Goal: Task Accomplishment & Management: Manage account settings

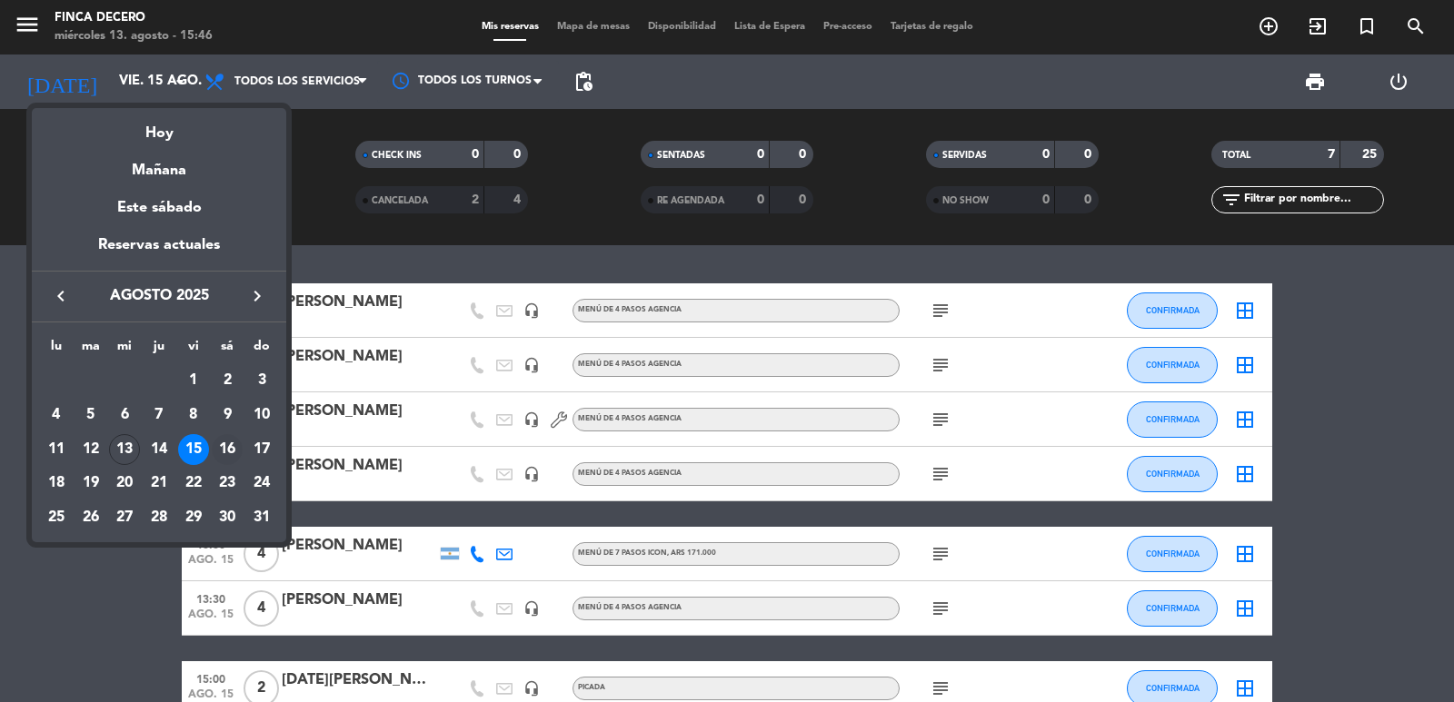
scroll to position [104, 0]
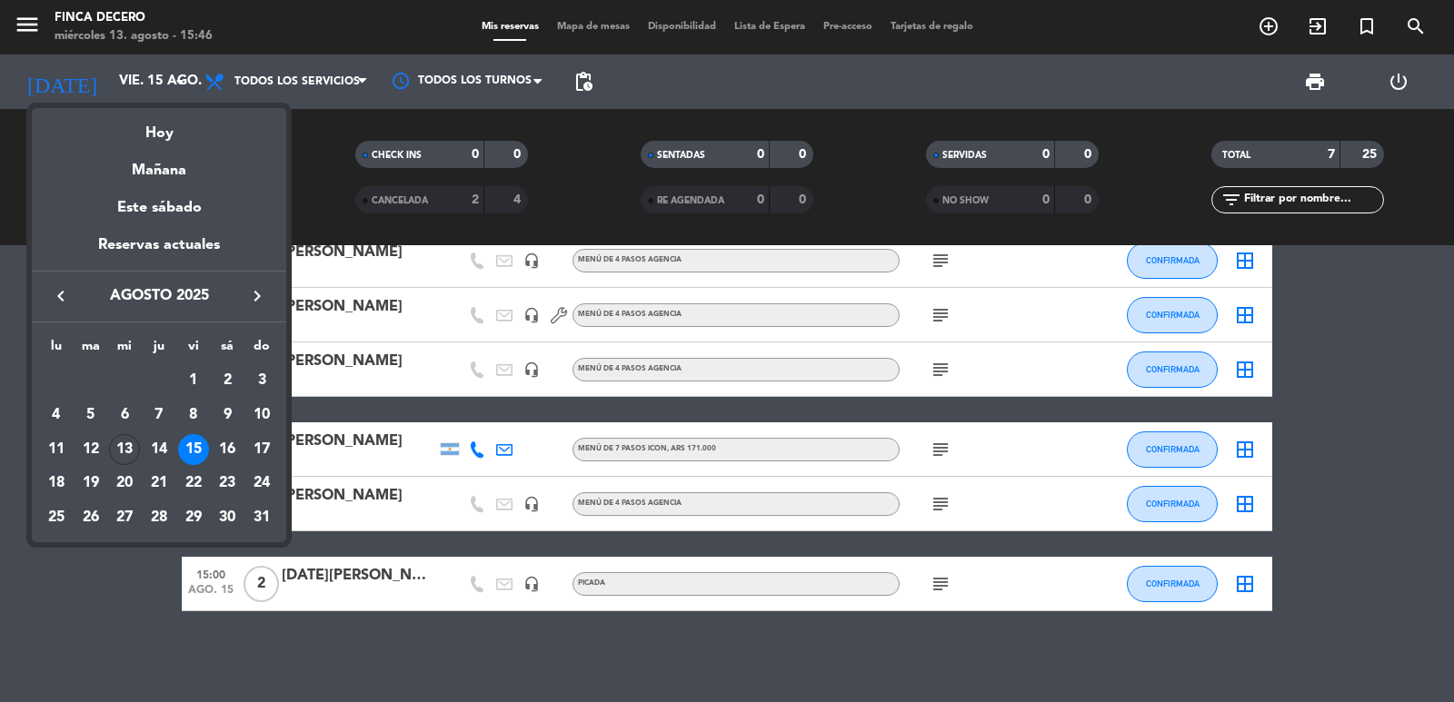
click at [255, 292] on icon "keyboard_arrow_right" at bounding box center [257, 296] width 22 height 22
click at [201, 452] on div "12" at bounding box center [193, 449] width 31 height 31
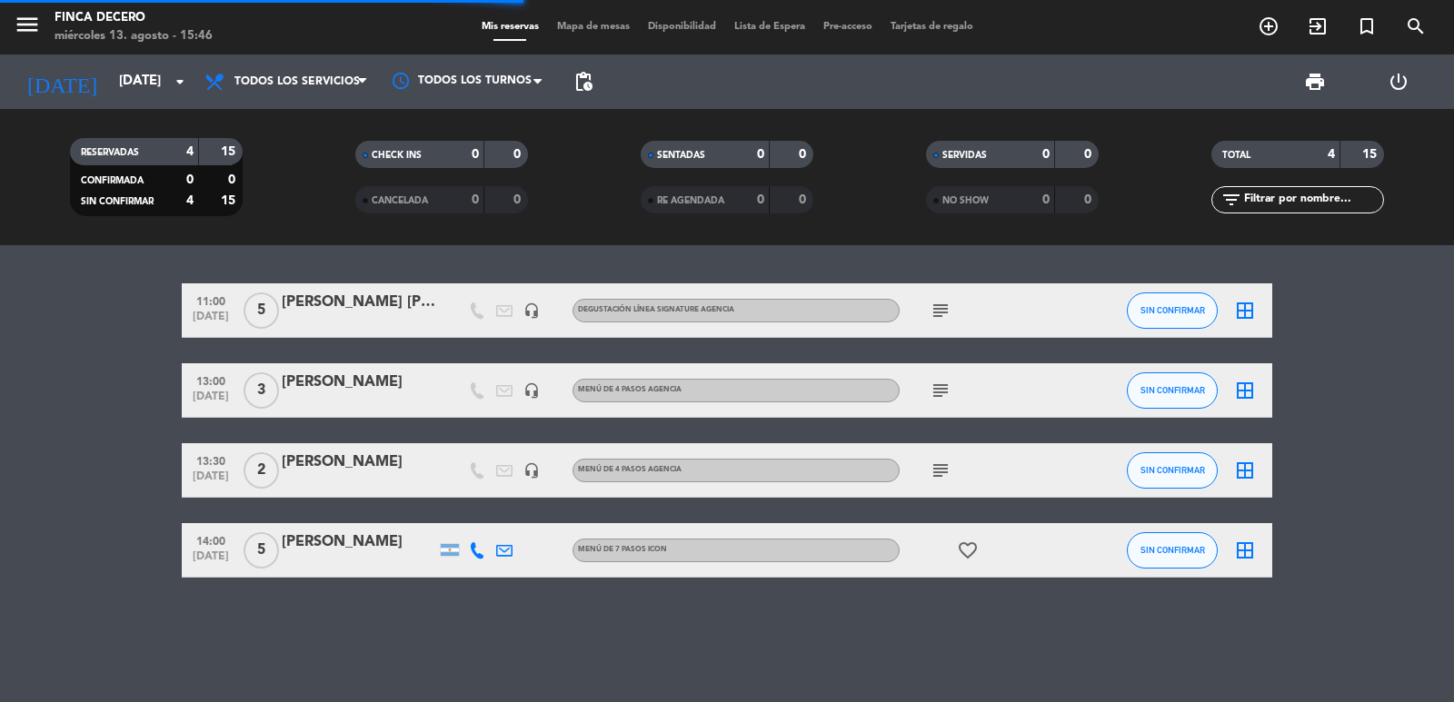
scroll to position [0, 0]
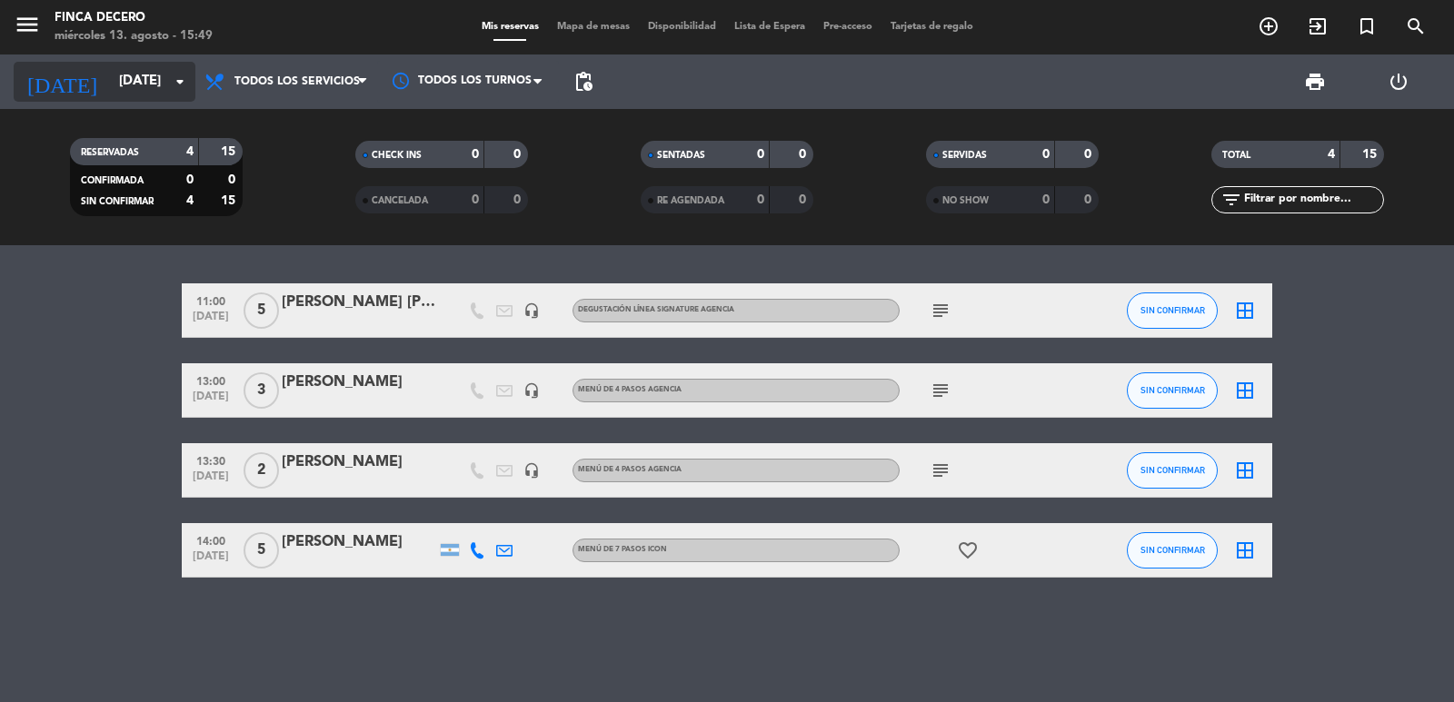
click at [135, 84] on input "[DATE]" at bounding box center [197, 82] width 175 height 35
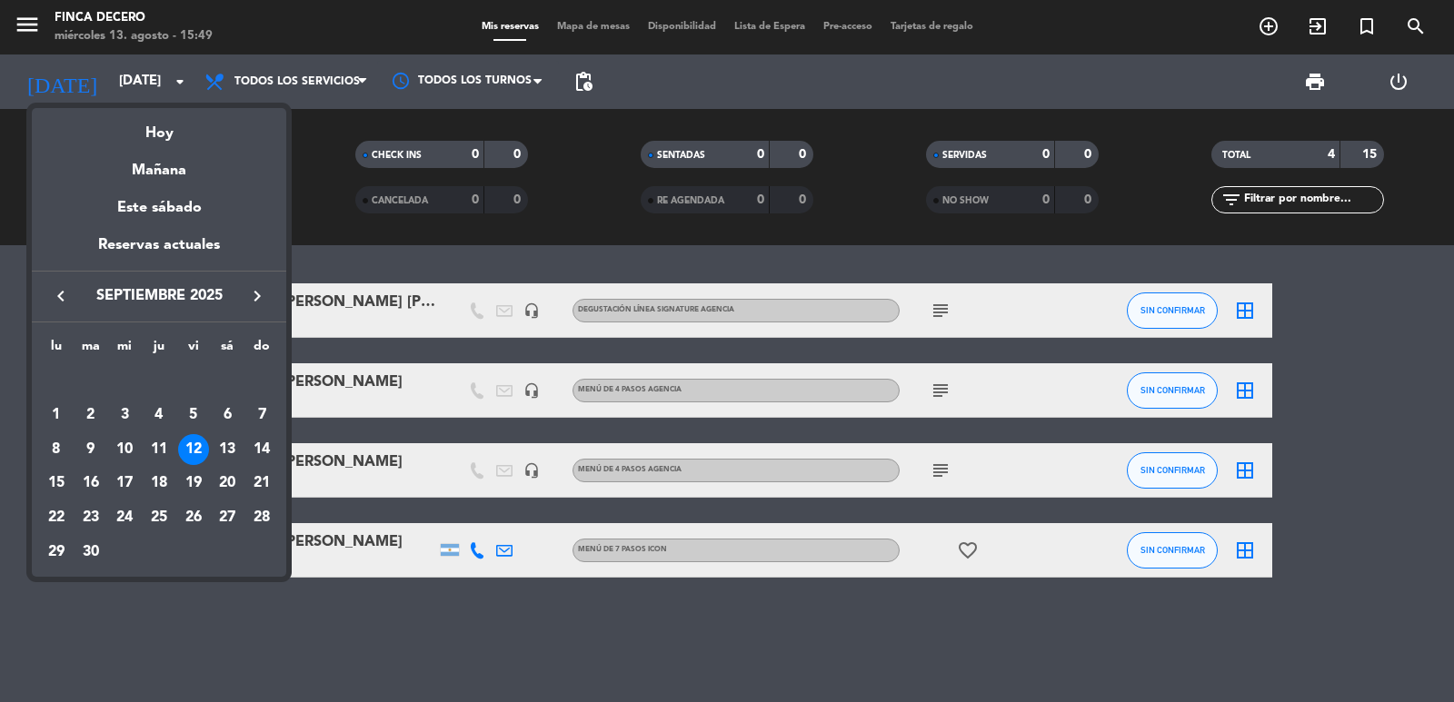
click at [264, 300] on icon "keyboard_arrow_right" at bounding box center [257, 296] width 22 height 22
click at [54, 481] on div "13" at bounding box center [56, 483] width 31 height 31
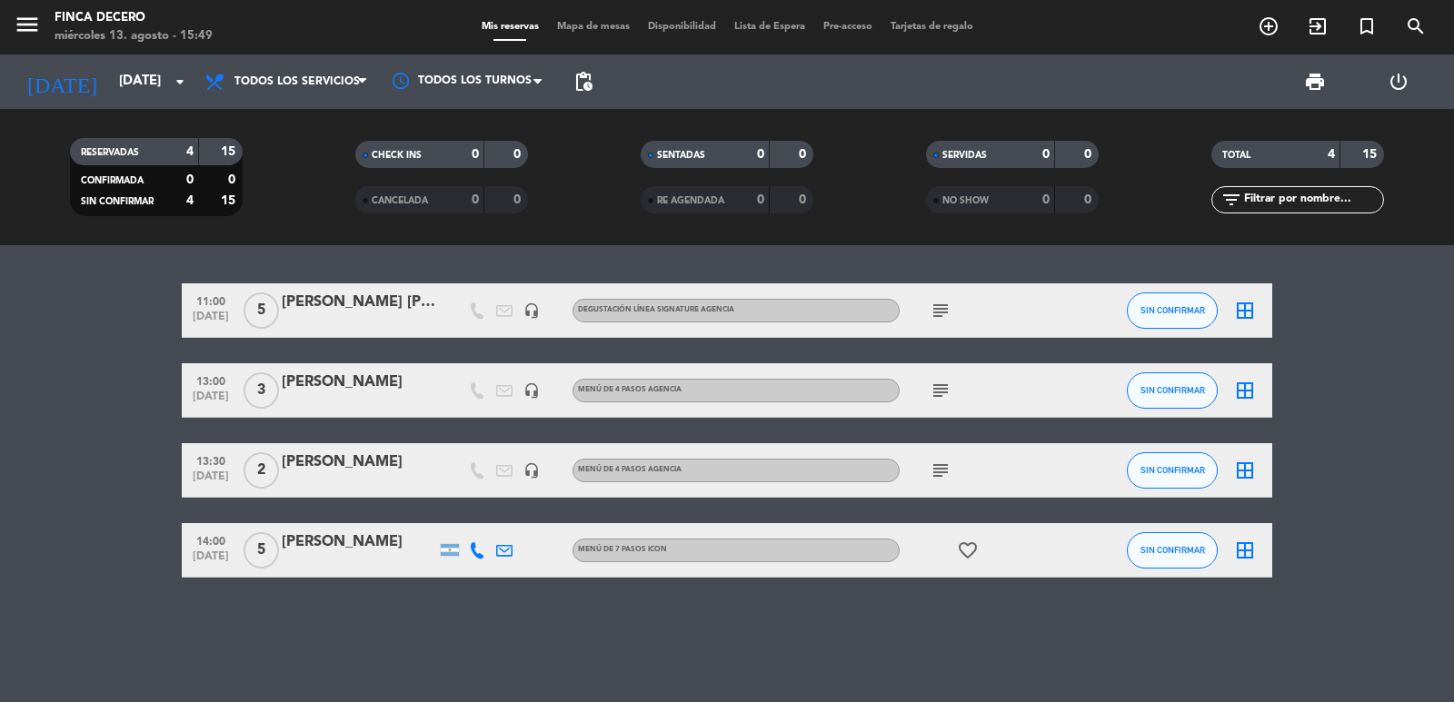
type input "[DATE]"
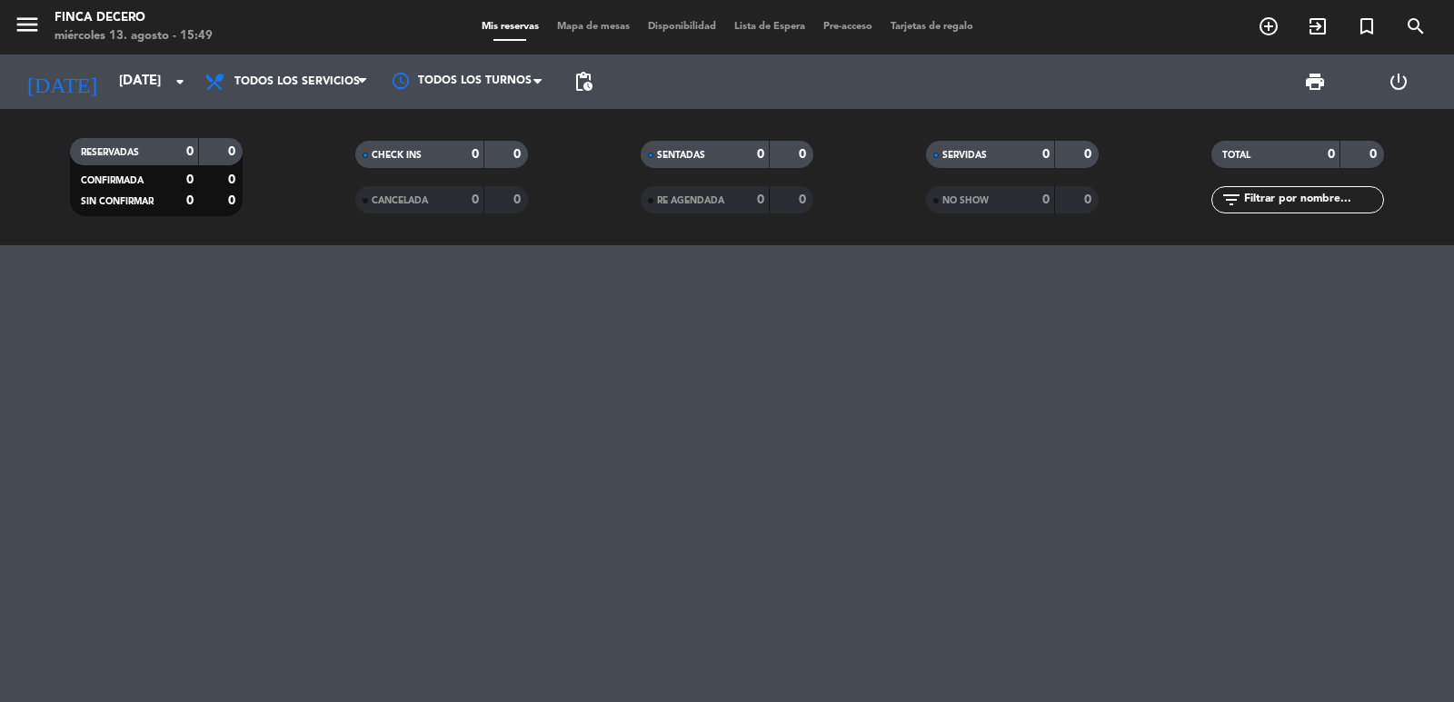
click at [520, 271] on div at bounding box center [727, 473] width 1454 height 457
click at [133, 91] on input "[DATE]" at bounding box center [197, 82] width 175 height 35
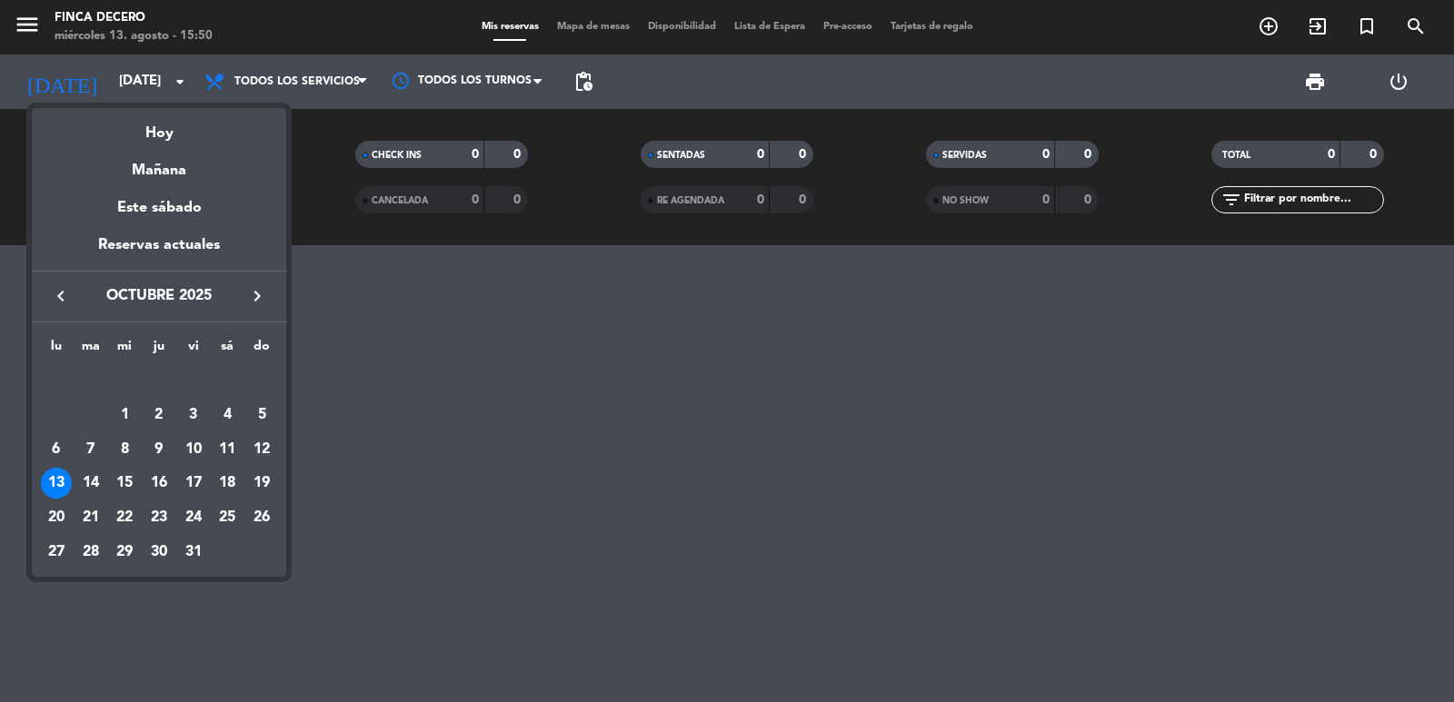
click at [536, 393] on div at bounding box center [727, 351] width 1454 height 702
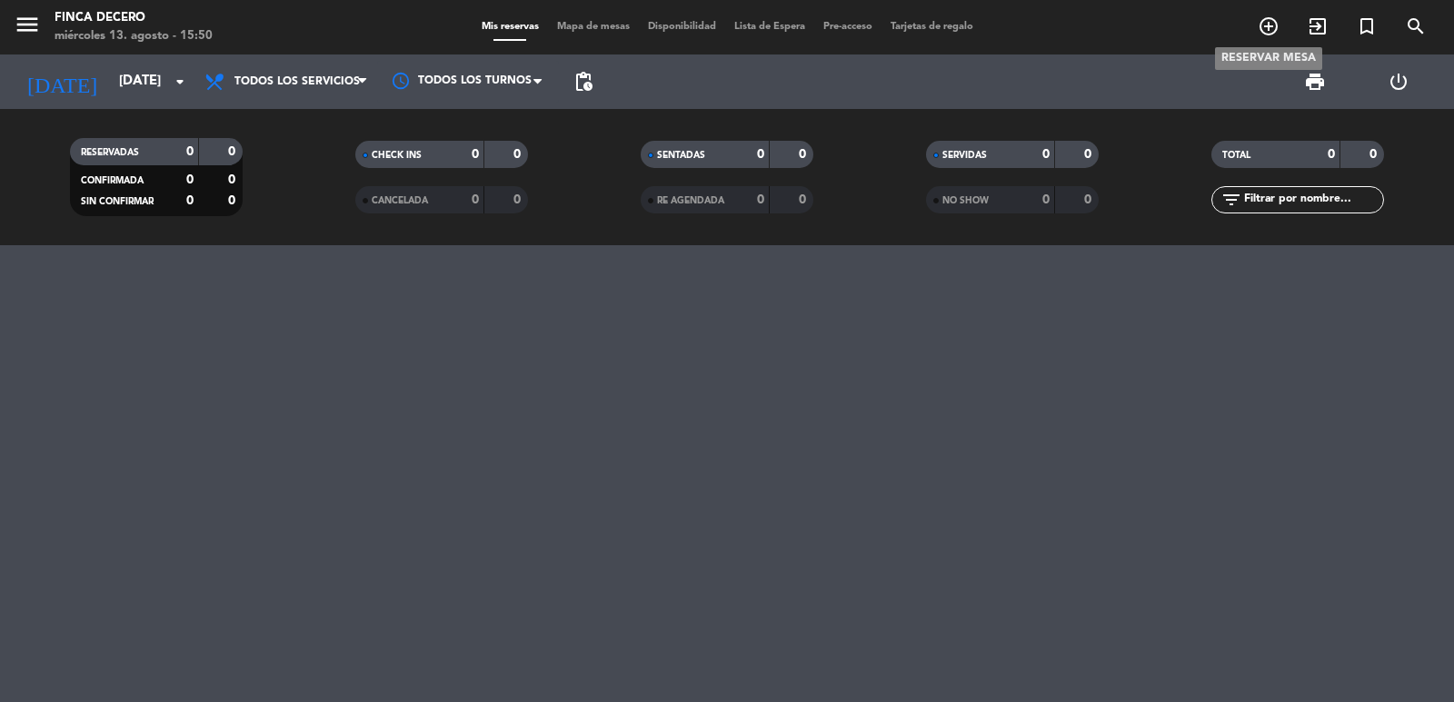
click at [1260, 31] on icon "add_circle_outline" at bounding box center [1269, 26] width 22 height 22
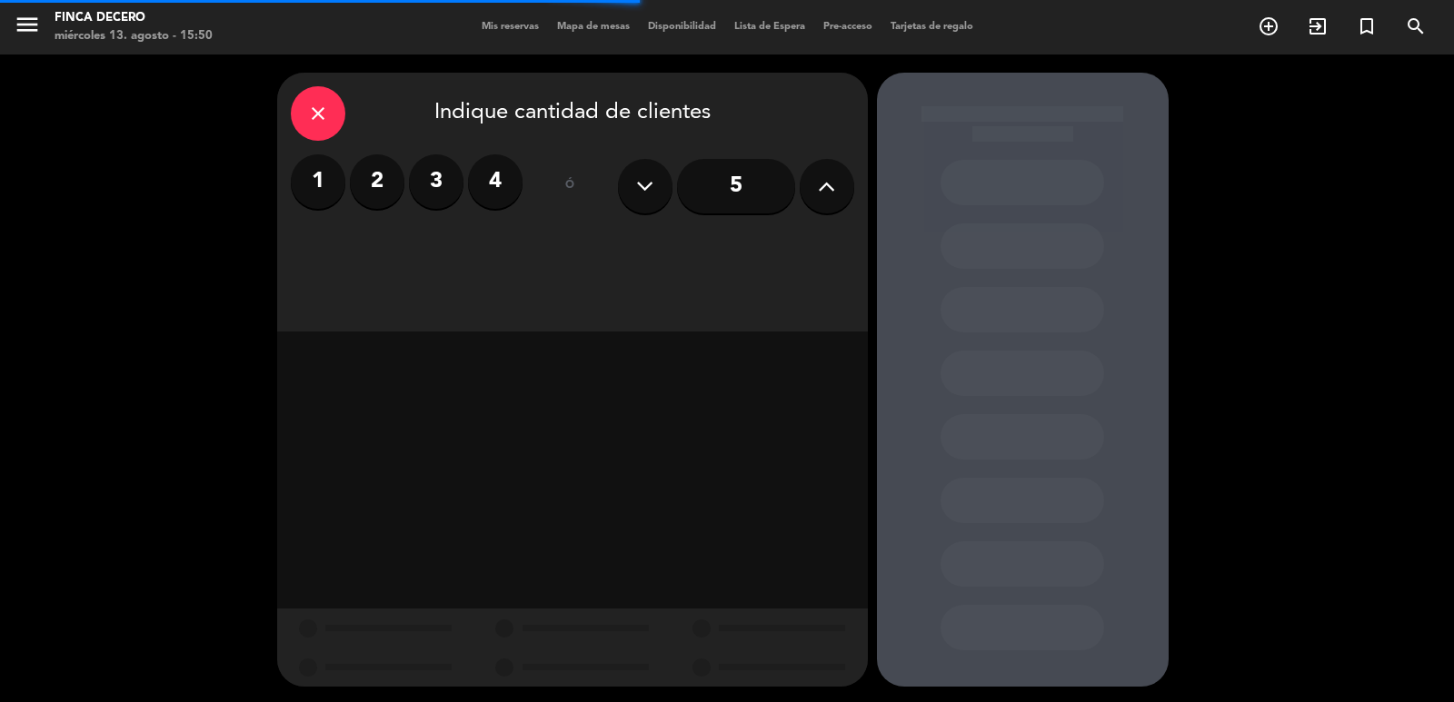
click at [815, 184] on button at bounding box center [827, 186] width 55 height 55
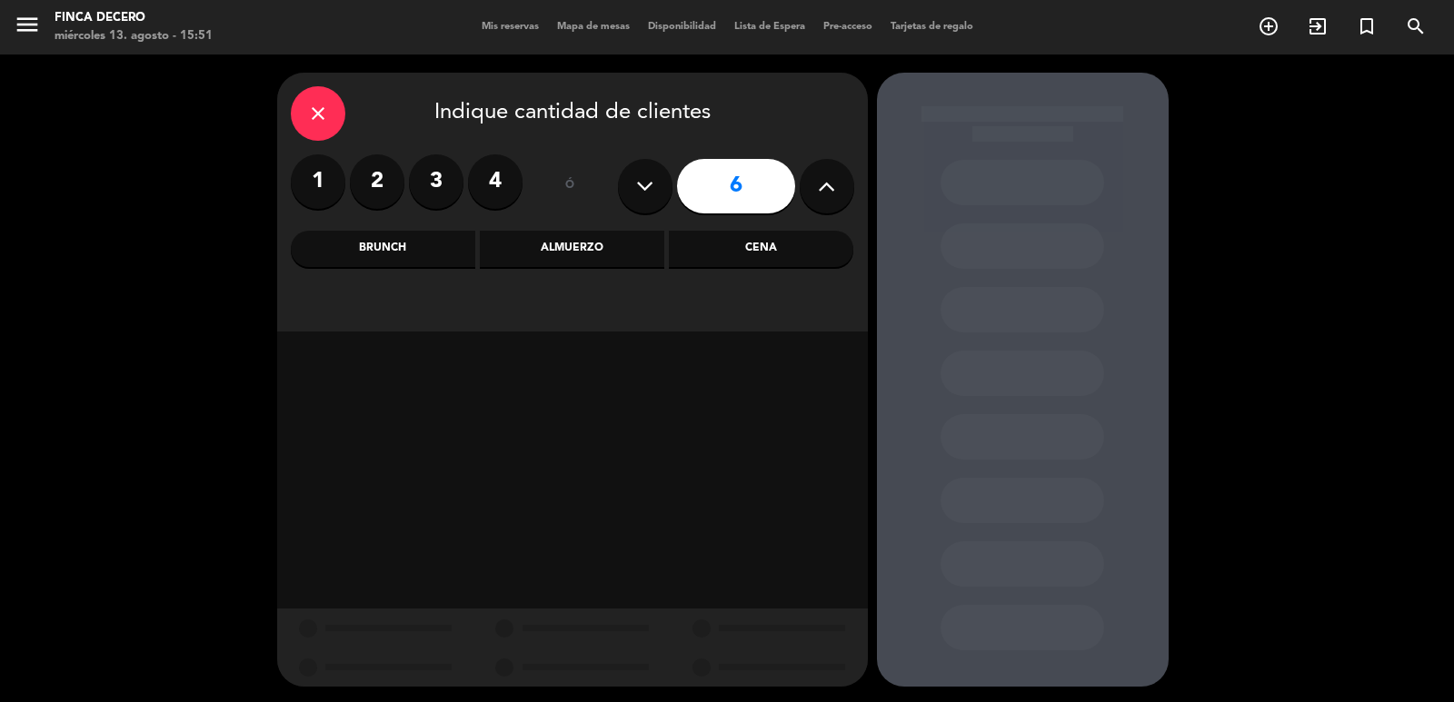
click at [293, 119] on div "close" at bounding box center [318, 113] width 55 height 55
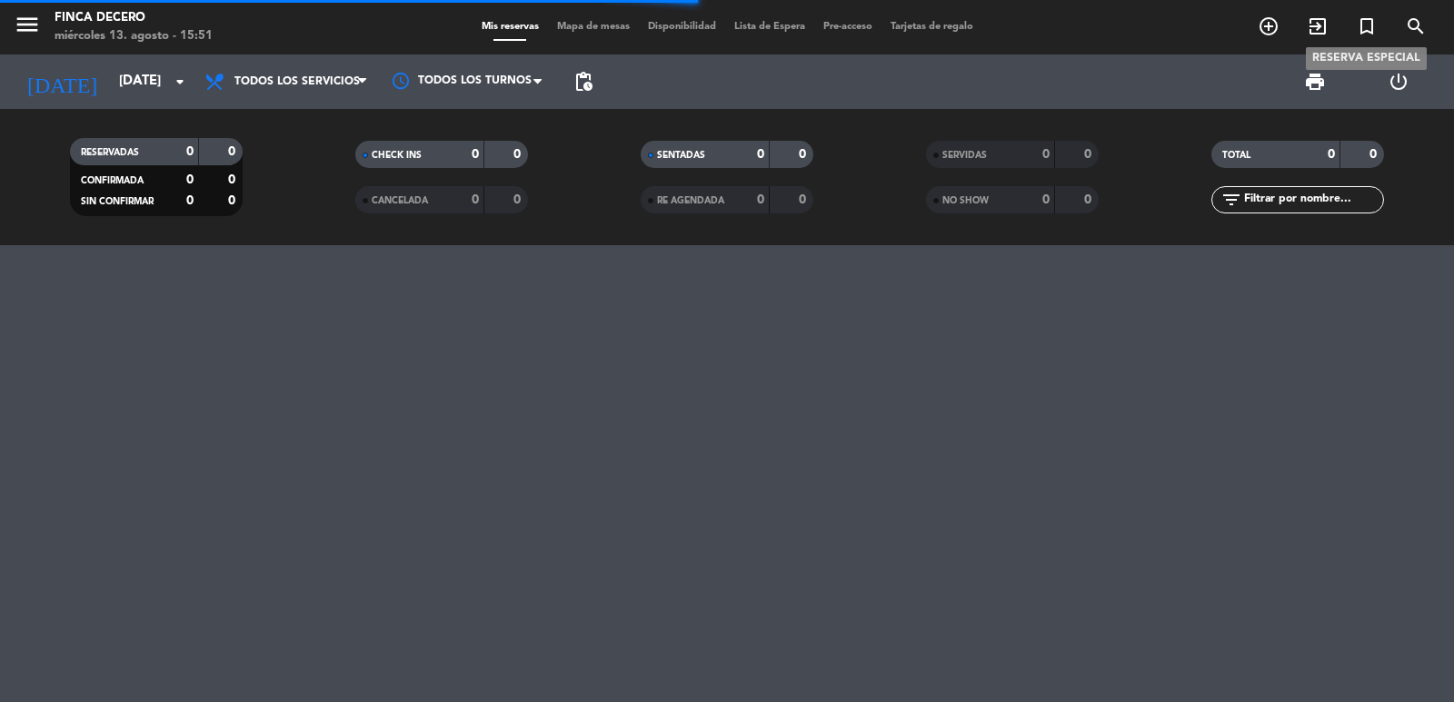
click at [1367, 26] on icon "turned_in_not" at bounding box center [1367, 26] width 22 height 22
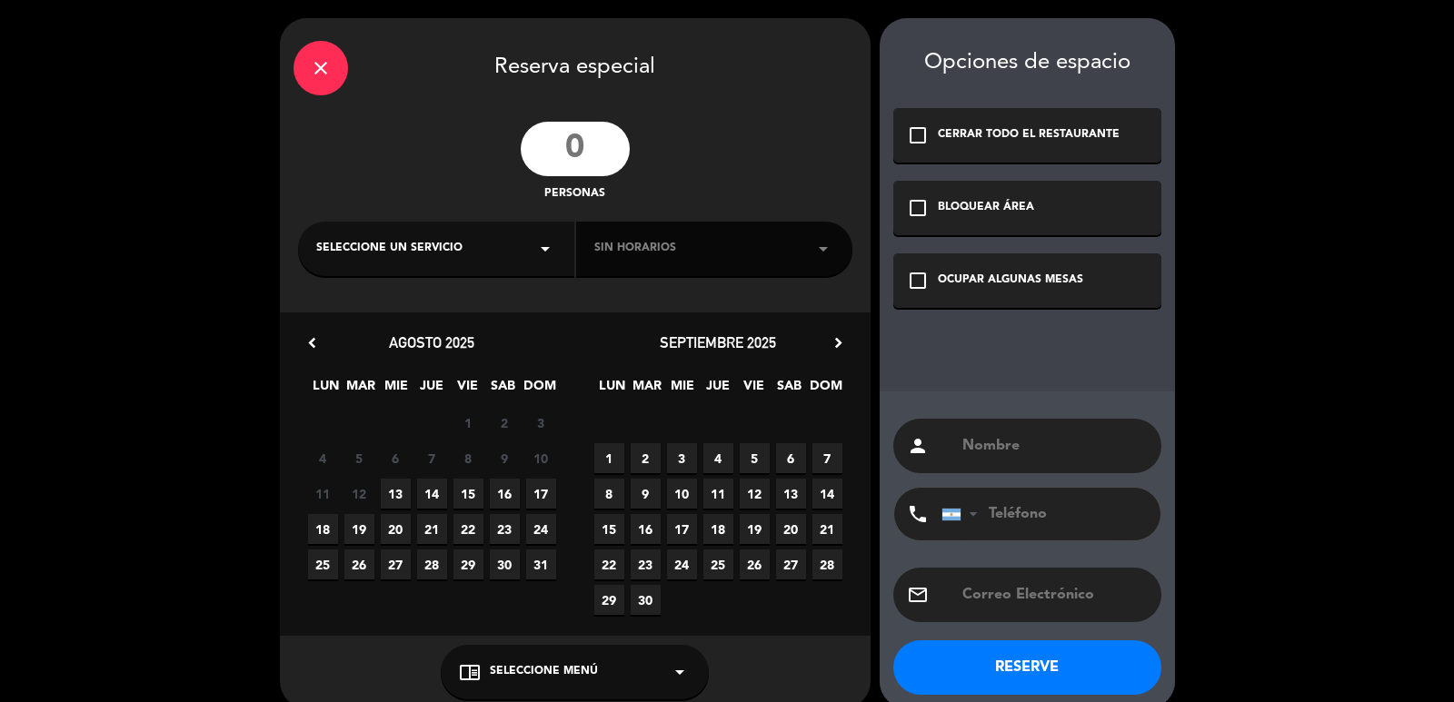
click at [584, 159] on input "number" at bounding box center [575, 149] width 109 height 55
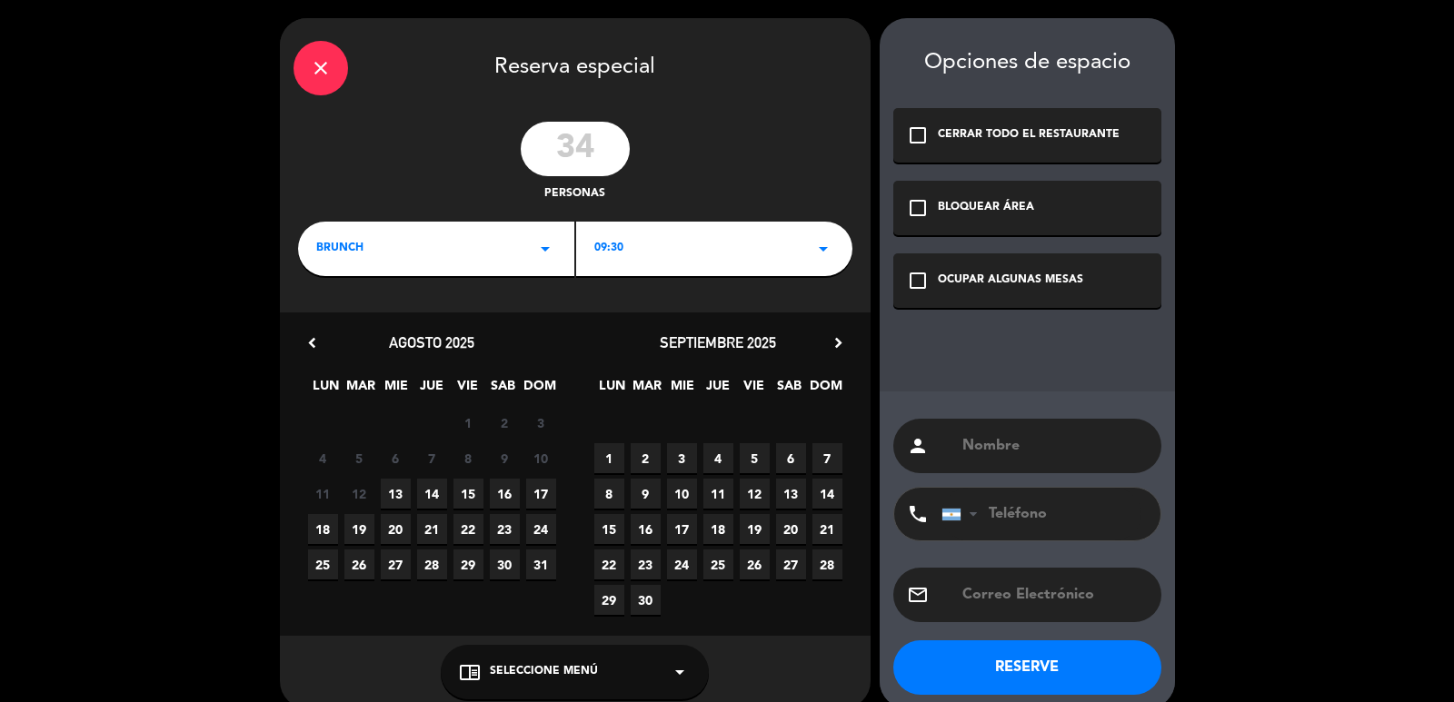
type input "34"
click at [452, 265] on div "BRUNCH arrow_drop_down" at bounding box center [436, 249] width 276 height 55
drag, startPoint x: 344, startPoint y: 323, endPoint x: 374, endPoint y: 325, distance: 30.0
click at [343, 324] on div "Almuerzo" at bounding box center [436, 325] width 240 height 18
click at [739, 255] on div "09:30 arrow_drop_down" at bounding box center [714, 249] width 276 height 55
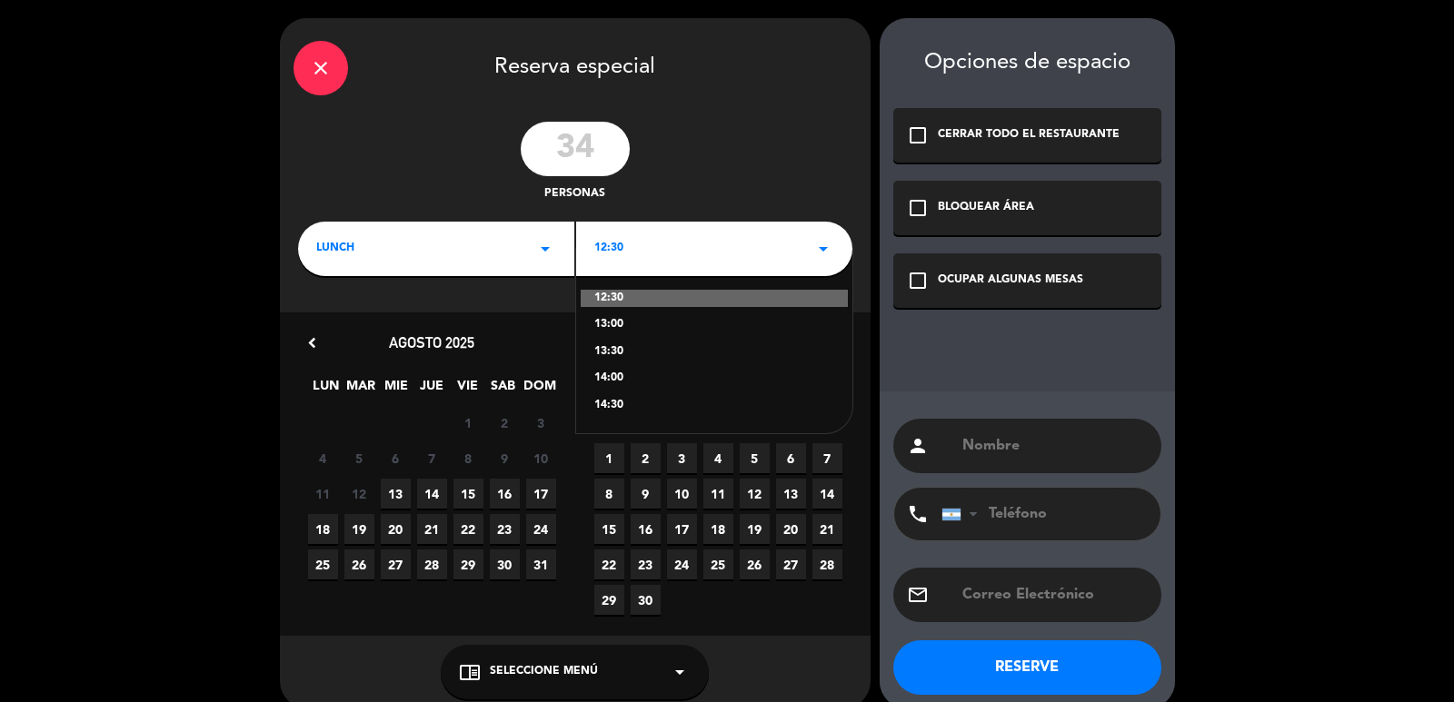
click at [618, 292] on div "12:30" at bounding box center [714, 299] width 267 height 18
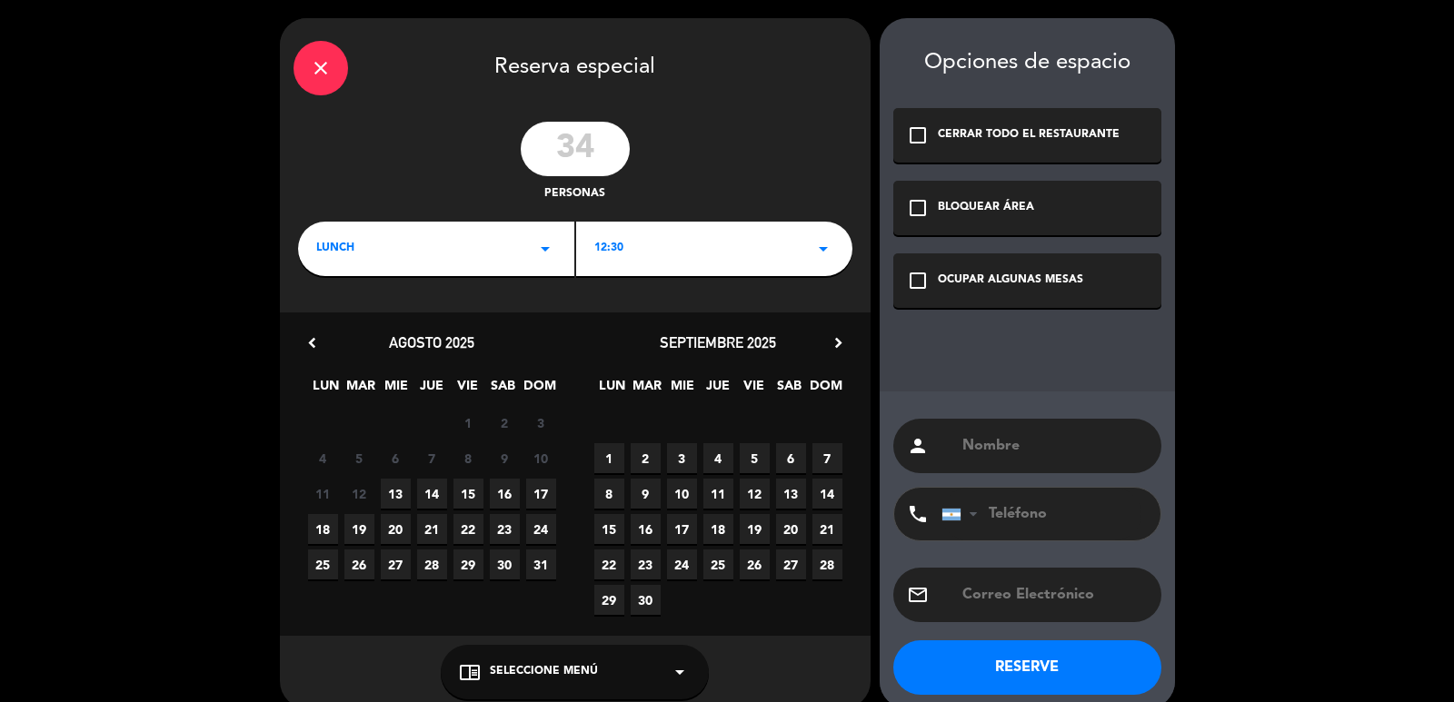
click at [831, 342] on icon "chevron_right" at bounding box center [838, 342] width 19 height 19
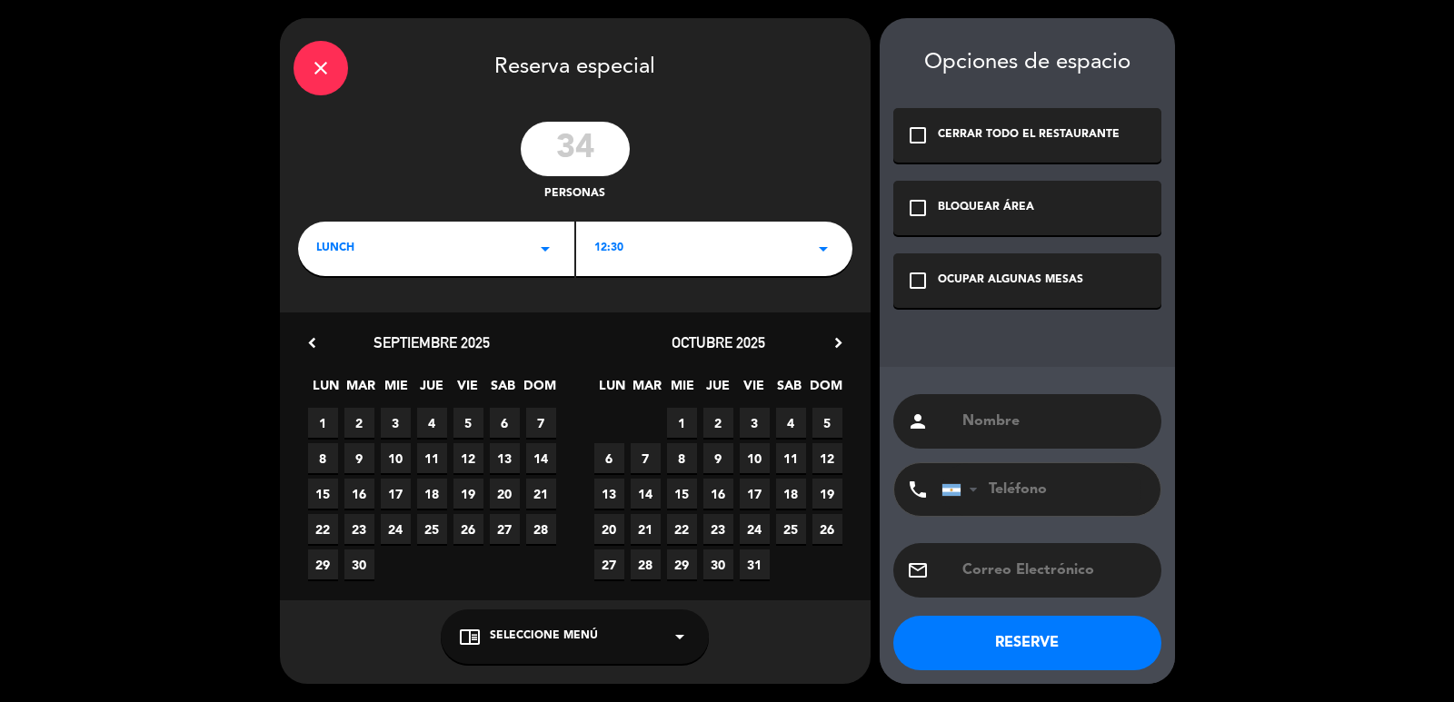
click at [663, 252] on div "12:30 arrow_drop_down" at bounding box center [714, 249] width 276 height 55
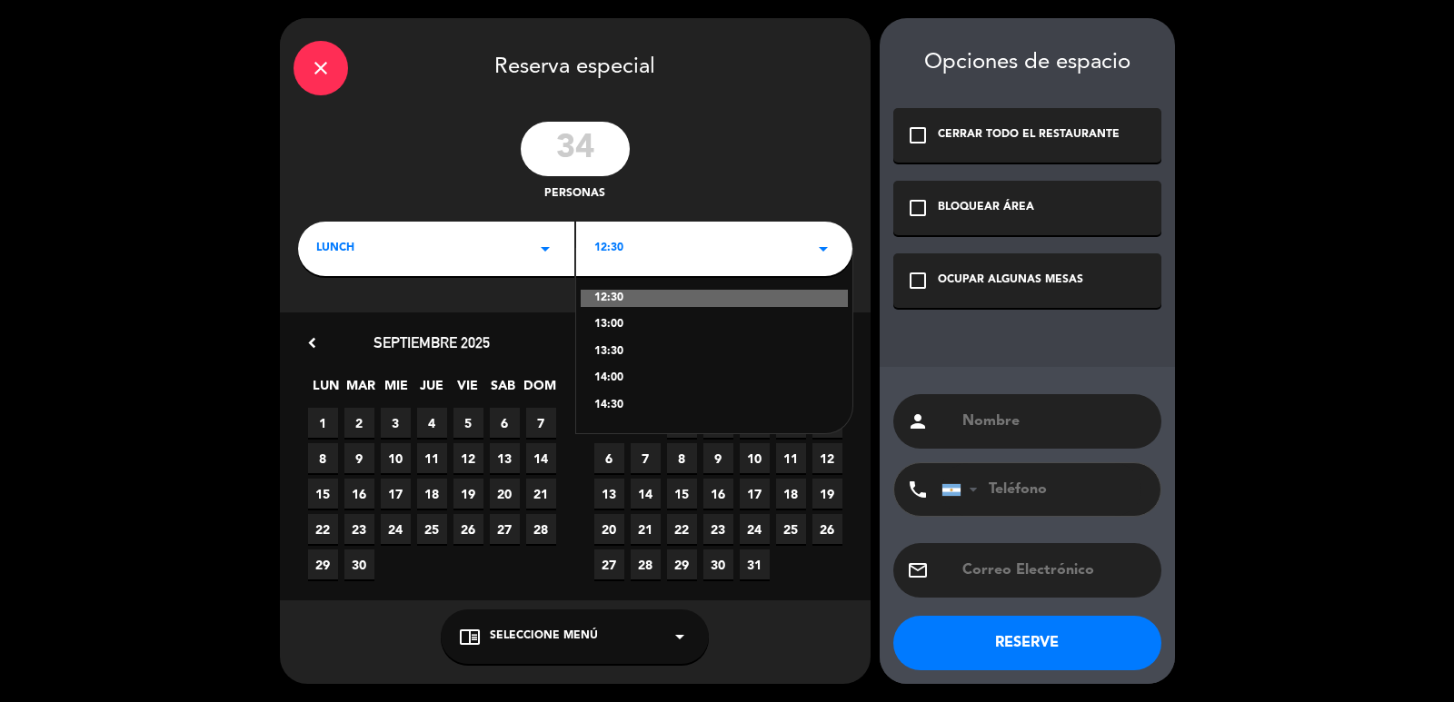
click at [625, 345] on div "13:30" at bounding box center [714, 352] width 240 height 18
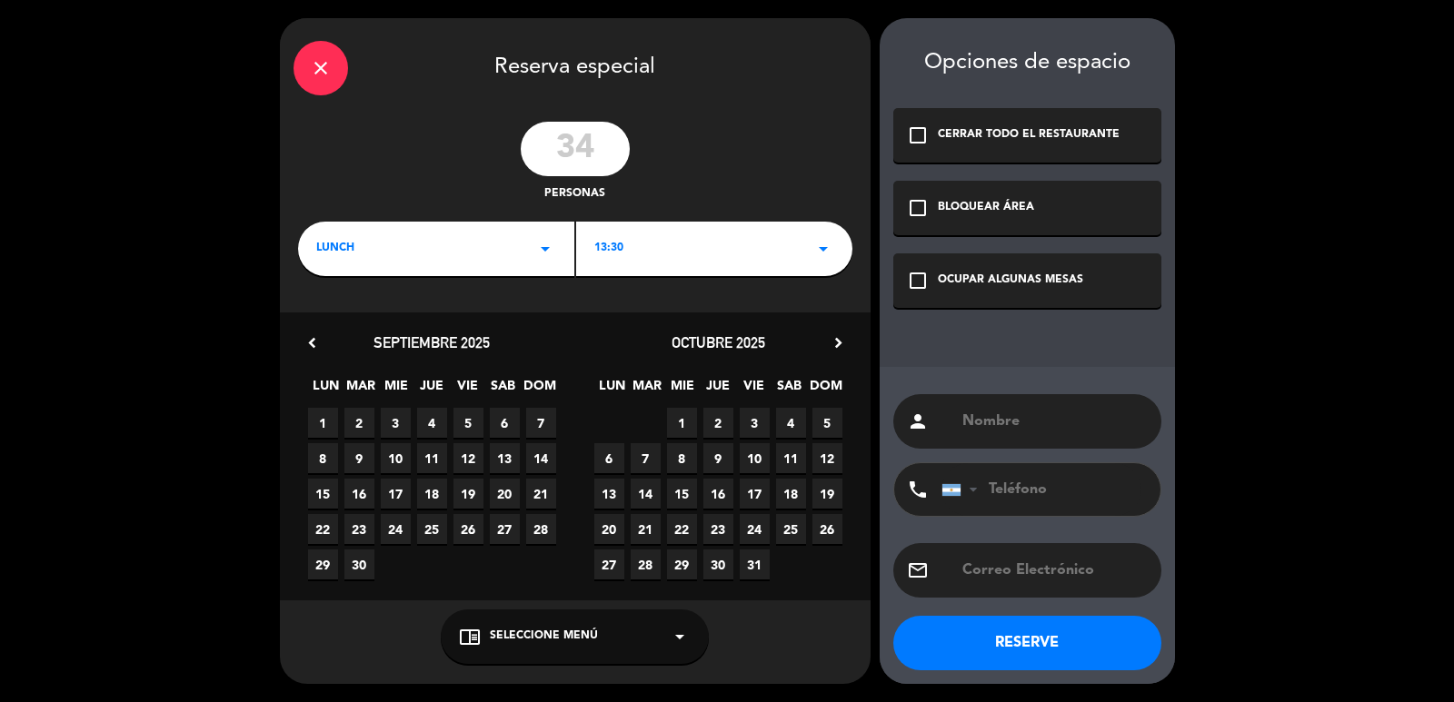
click at [616, 490] on span "13" at bounding box center [609, 494] width 30 height 30
click at [954, 224] on div "check_box_outline_blank BLOQUEAR ÁREA" at bounding box center [1027, 208] width 268 height 55
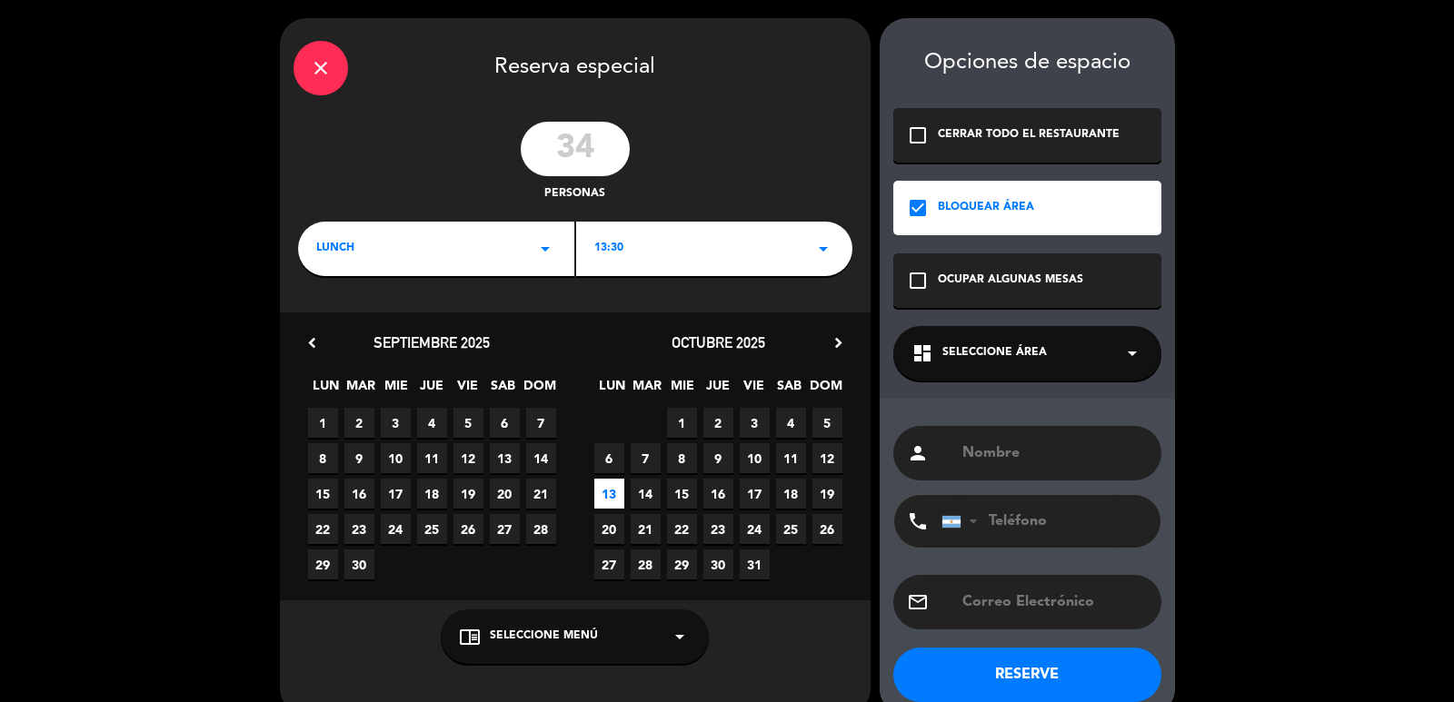
click at [1044, 363] on div "dashboard Seleccione Área arrow_drop_down" at bounding box center [1027, 353] width 268 height 55
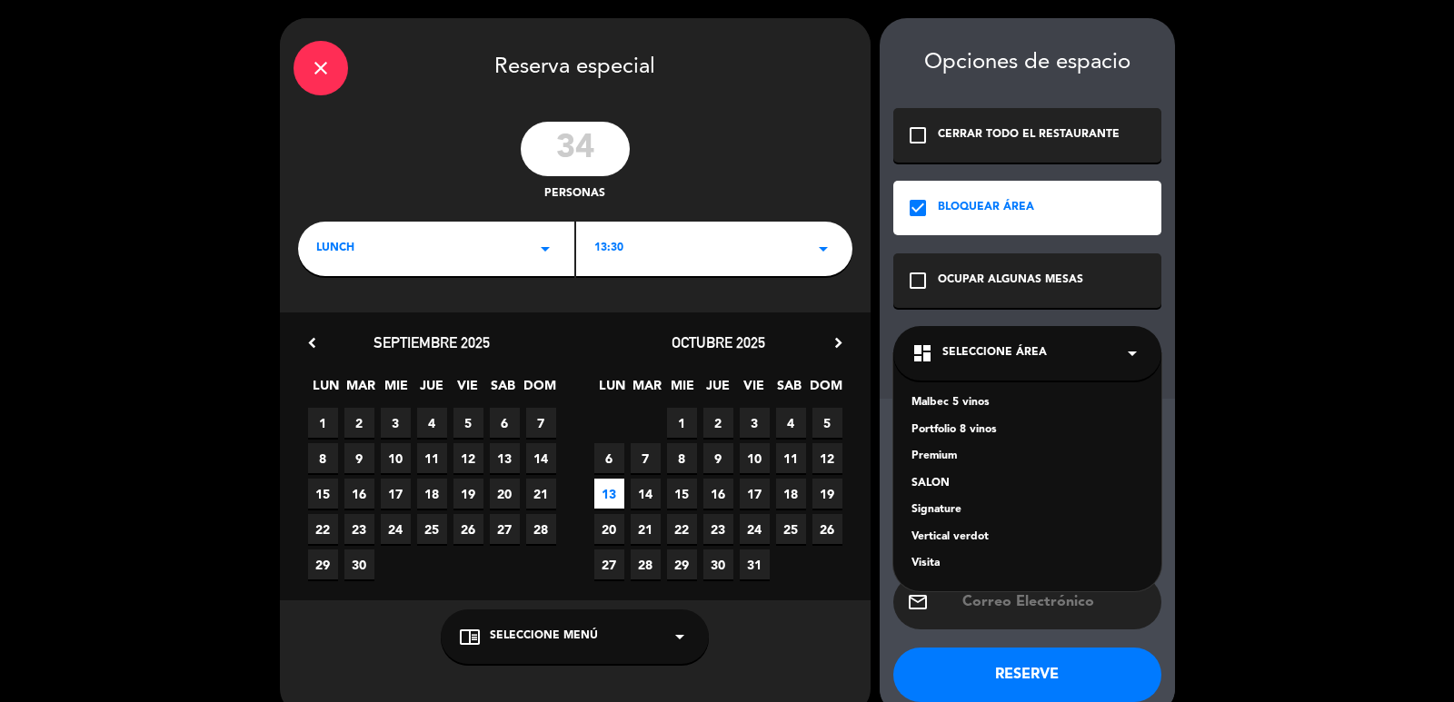
click at [926, 479] on div "SALON" at bounding box center [1027, 484] width 232 height 18
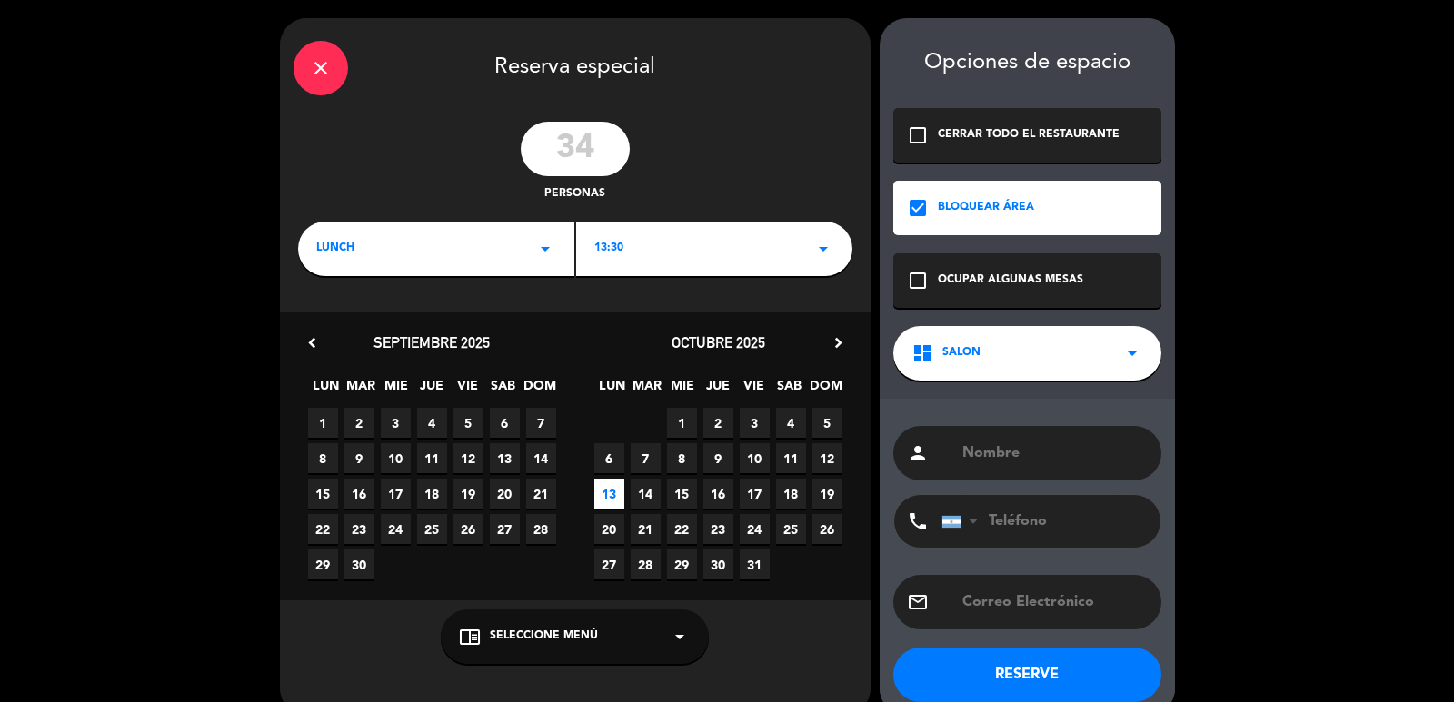
click at [1047, 466] on input "text" at bounding box center [1053, 453] width 187 height 25
click at [1044, 211] on div "check_box BLOQUEAR ÁREA" at bounding box center [1027, 208] width 268 height 55
click at [1006, 270] on div "check_box_outline_blank OCUPAR ALGUNAS MESAS" at bounding box center [1027, 281] width 268 height 55
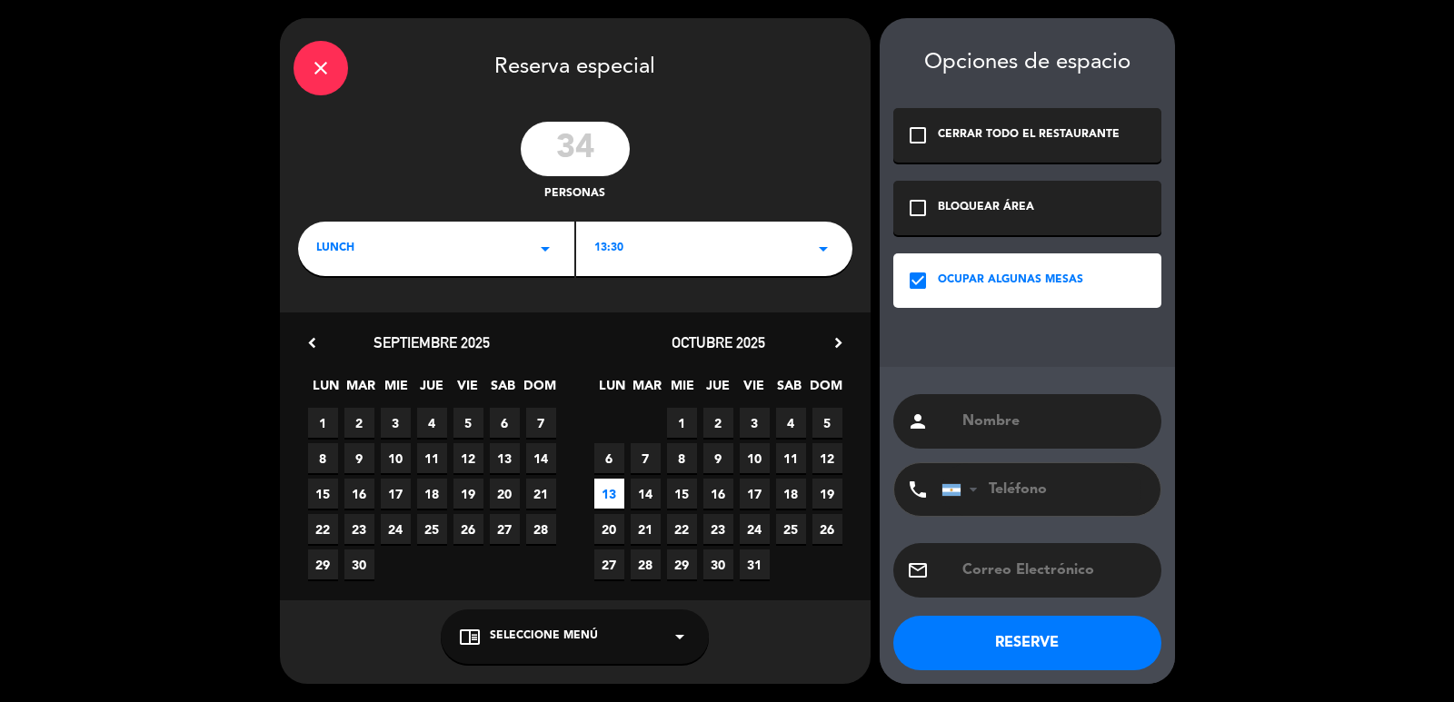
click at [1032, 427] on input "text" at bounding box center [1053, 421] width 187 height 25
click at [539, 645] on div "chrome_reader_mode Seleccione Menú arrow_drop_down" at bounding box center [575, 637] width 268 height 55
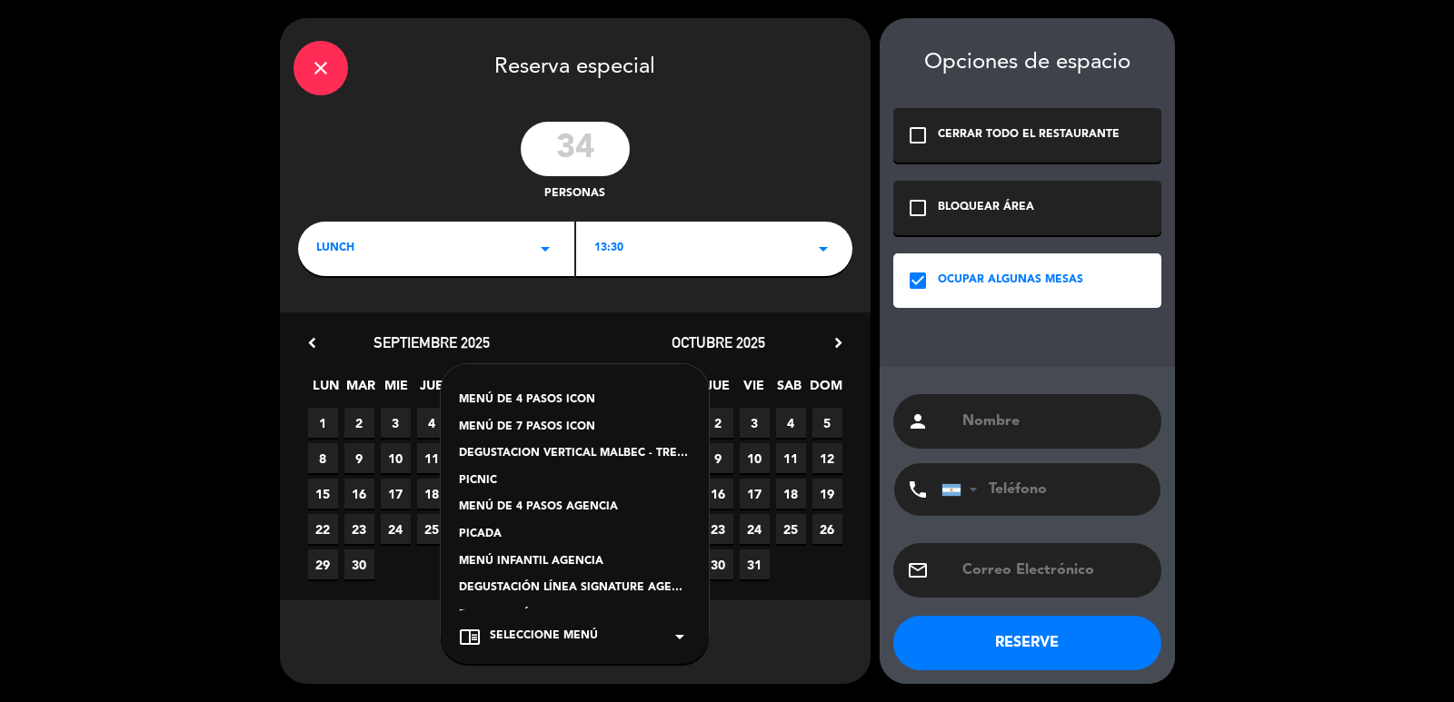
click at [567, 503] on div "MENÚ DE 4 PASOS AGENCIA" at bounding box center [575, 508] width 232 height 18
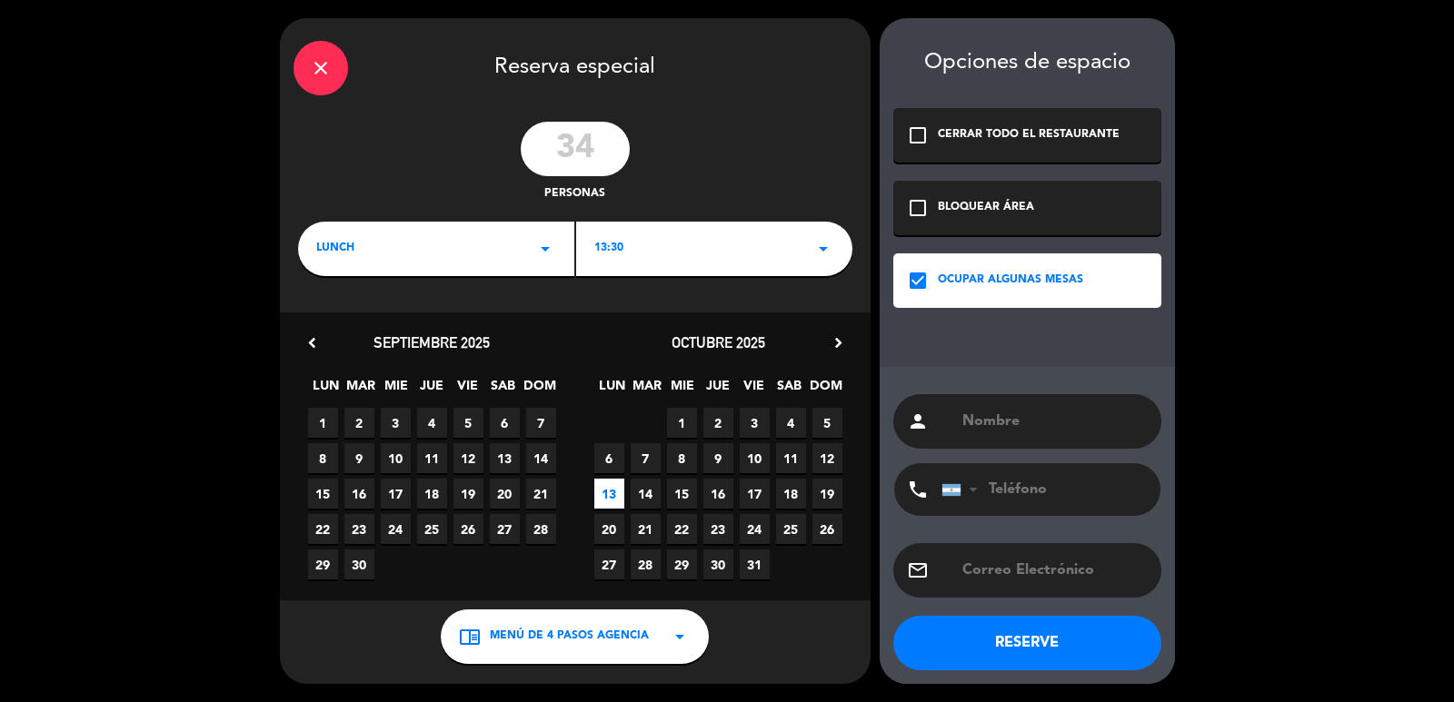
click at [999, 429] on input "text" at bounding box center [1053, 421] width 187 height 25
paste input "Grupo Simmer"
type input "Grupo Simmer"
click at [989, 649] on button "RESERVE" at bounding box center [1027, 643] width 268 height 55
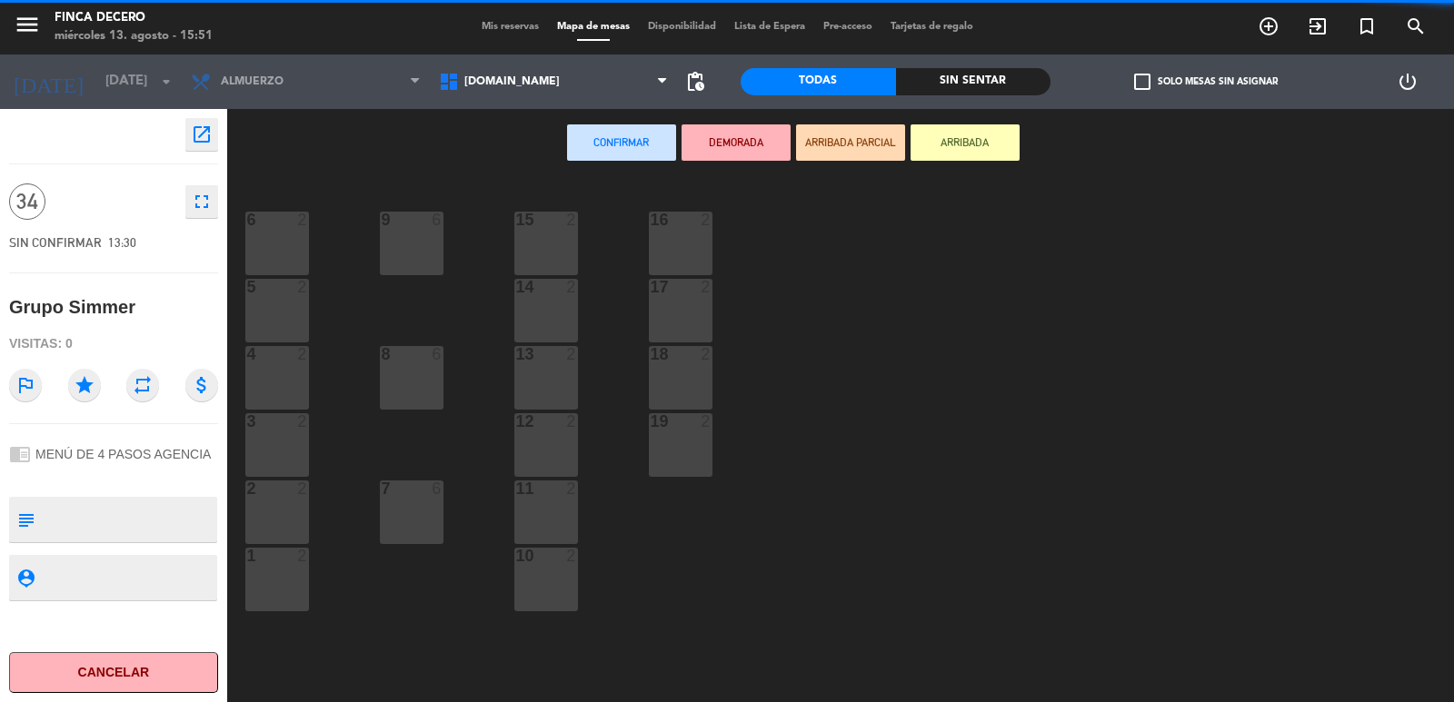
click at [705, 249] on div "16 2" at bounding box center [681, 244] width 64 height 64
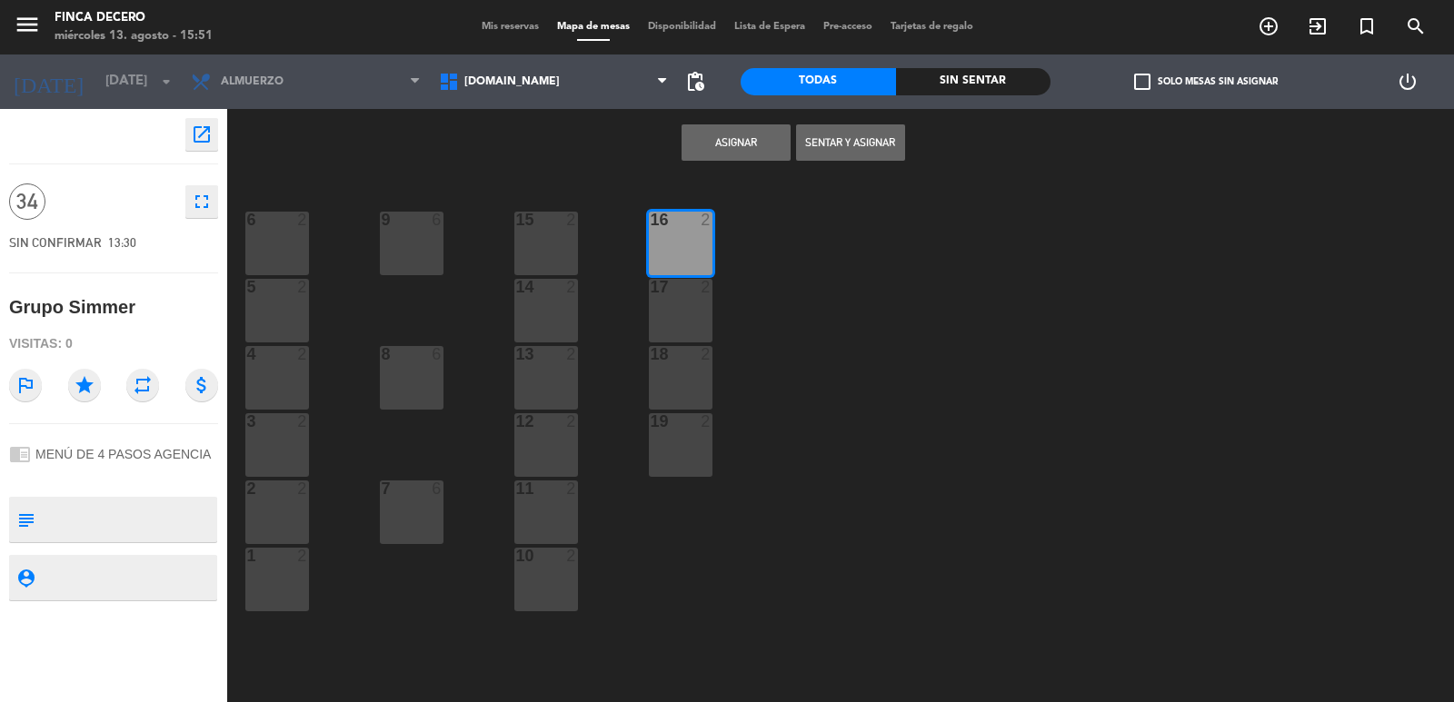
click at [788, 140] on button "Asignar" at bounding box center [735, 142] width 109 height 36
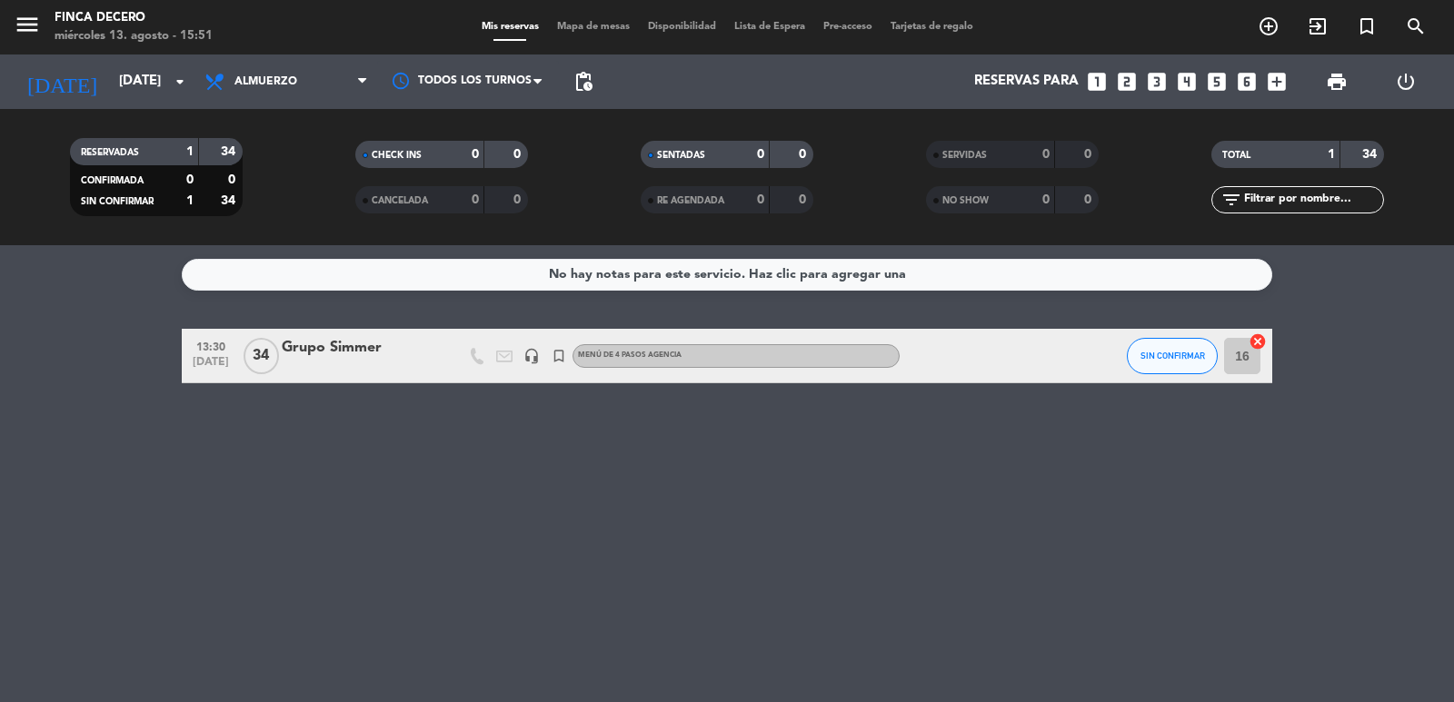
click at [355, 351] on div "Grupo Simmer" at bounding box center [359, 348] width 154 height 24
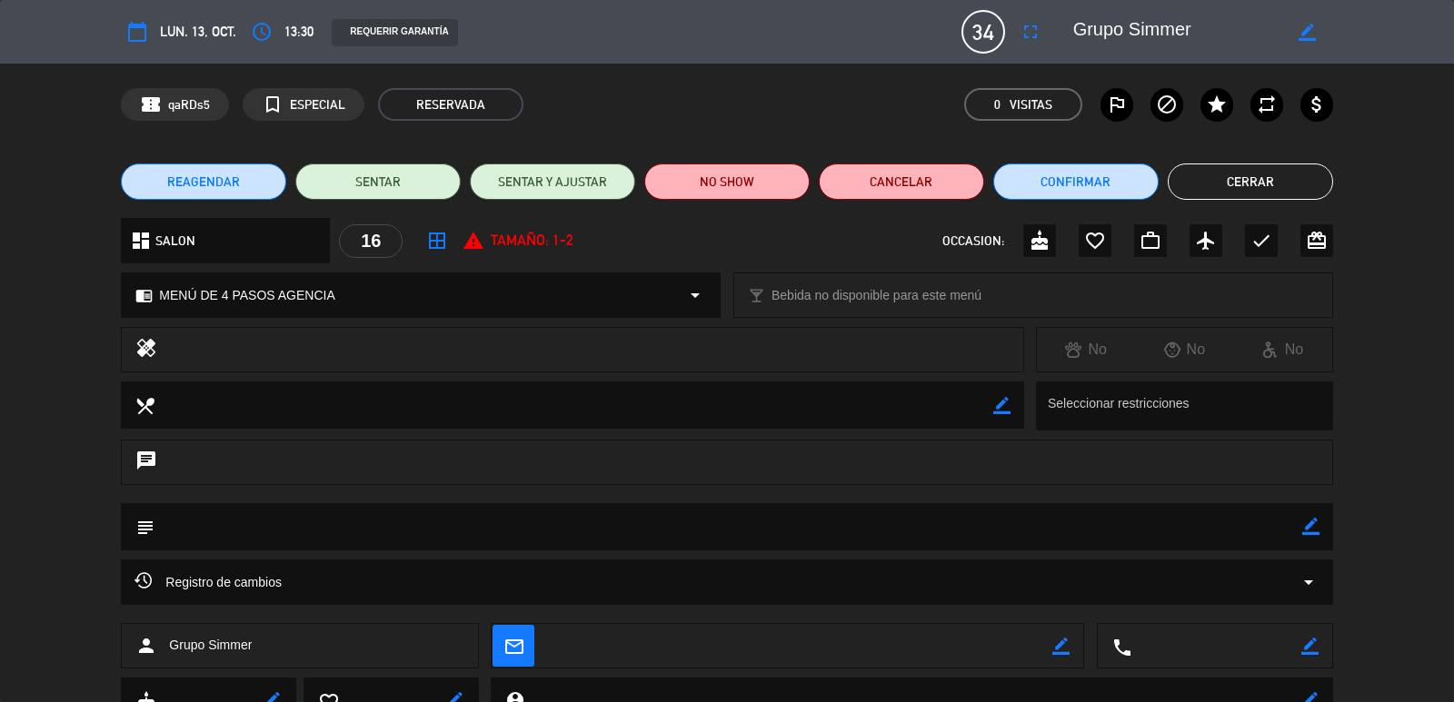
click at [1311, 528] on icon "border_color" at bounding box center [1310, 526] width 17 height 17
click at [829, 512] on textarea at bounding box center [727, 526] width 1147 height 46
type textarea "4"
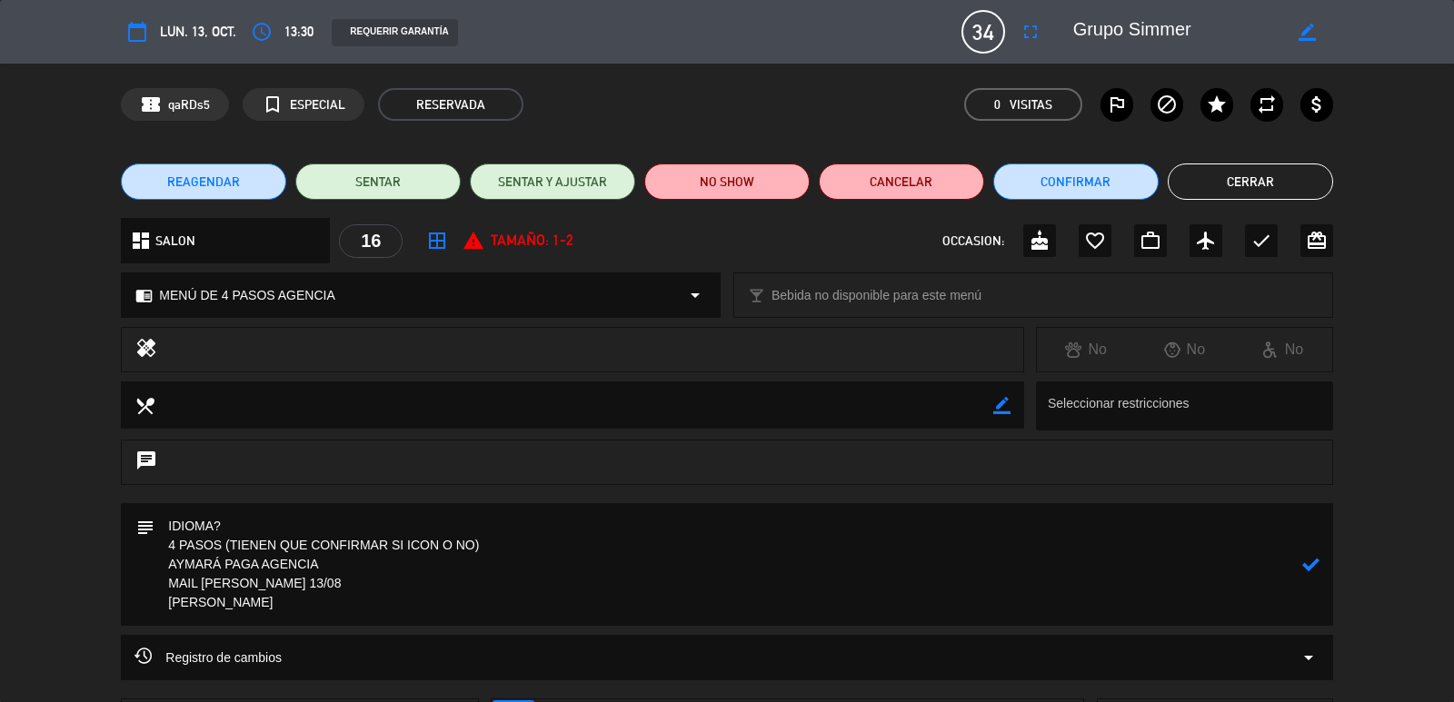
click at [521, 546] on textarea at bounding box center [727, 564] width 1147 height 123
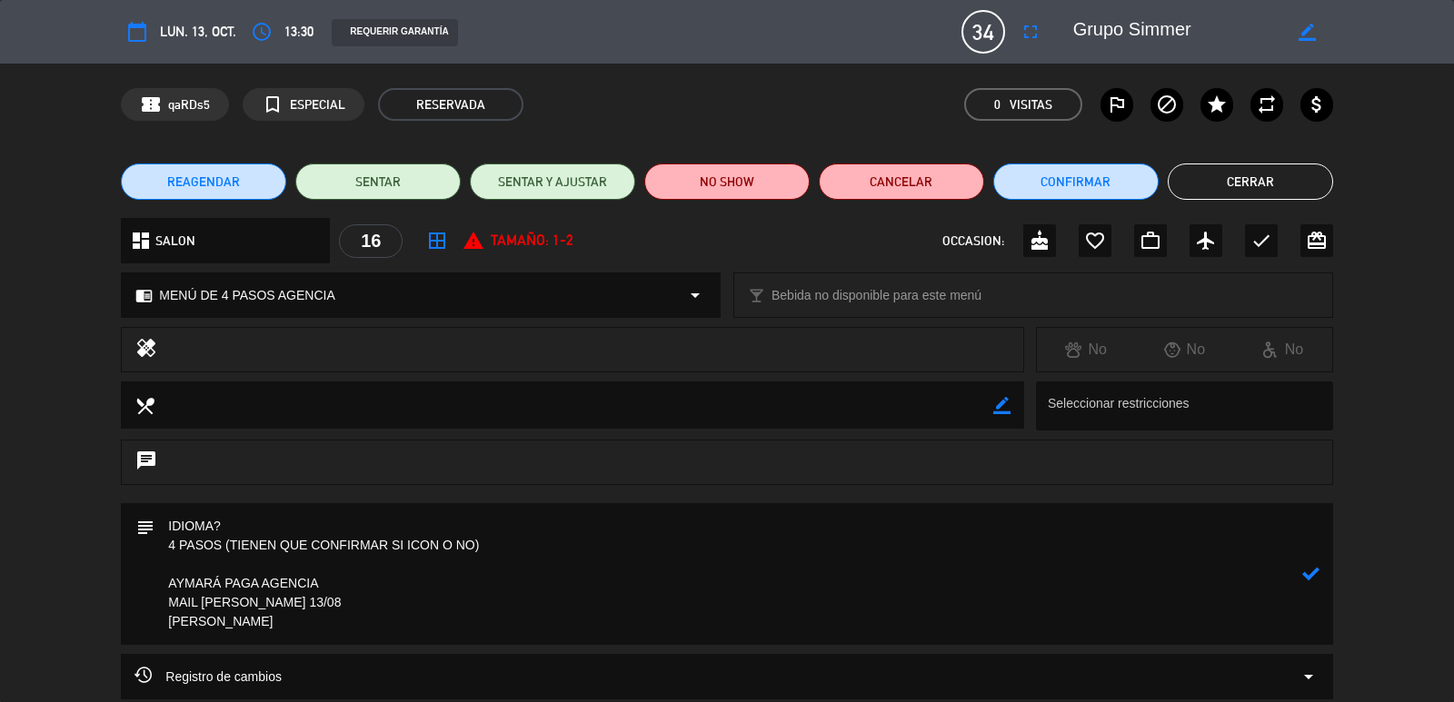
paste textarea "• Recepción con copa de cortesía • Visita guiada • Almuerzo maridado con exclus…"
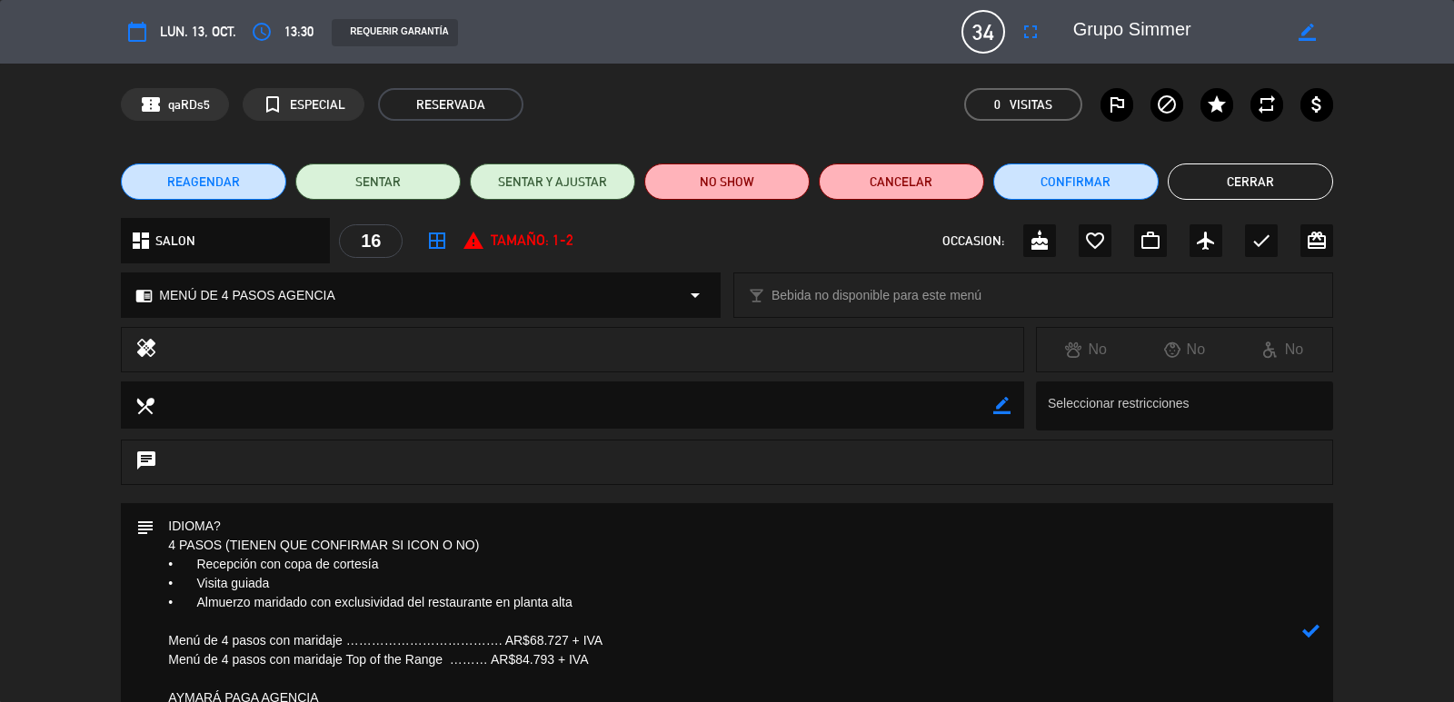
scroll to position [91, 0]
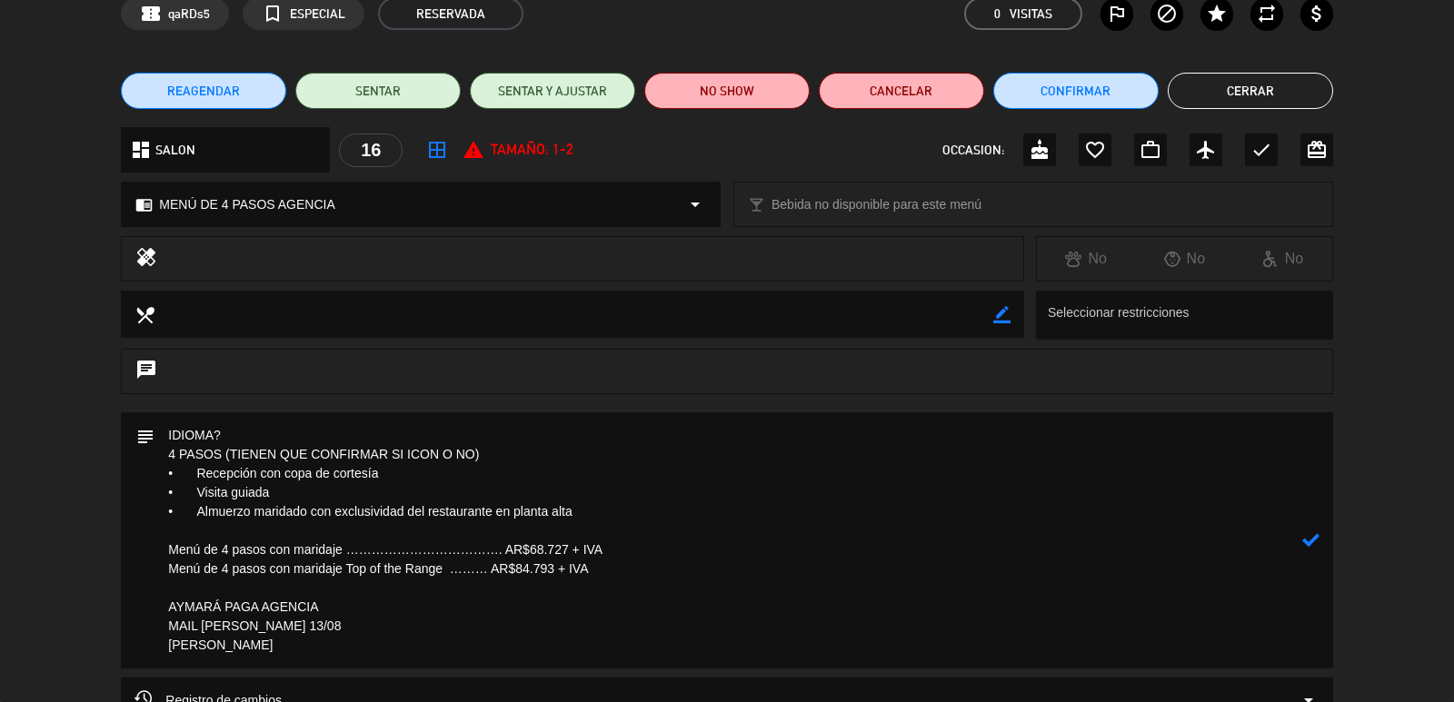
drag, startPoint x: 229, startPoint y: 433, endPoint x: 54, endPoint y: 482, distance: 182.1
click at [0, 423] on div "subject" at bounding box center [727, 545] width 1454 height 265
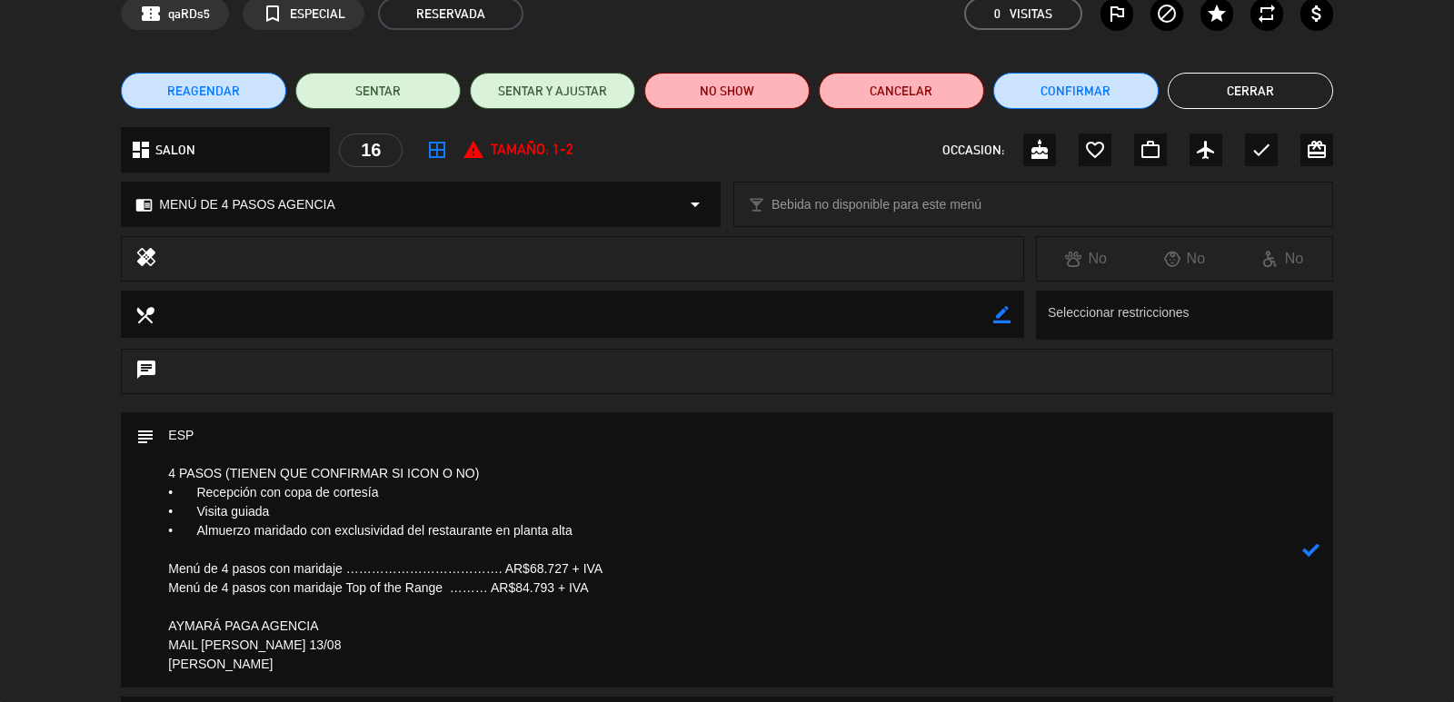
paste textarea "33 + 1TC"
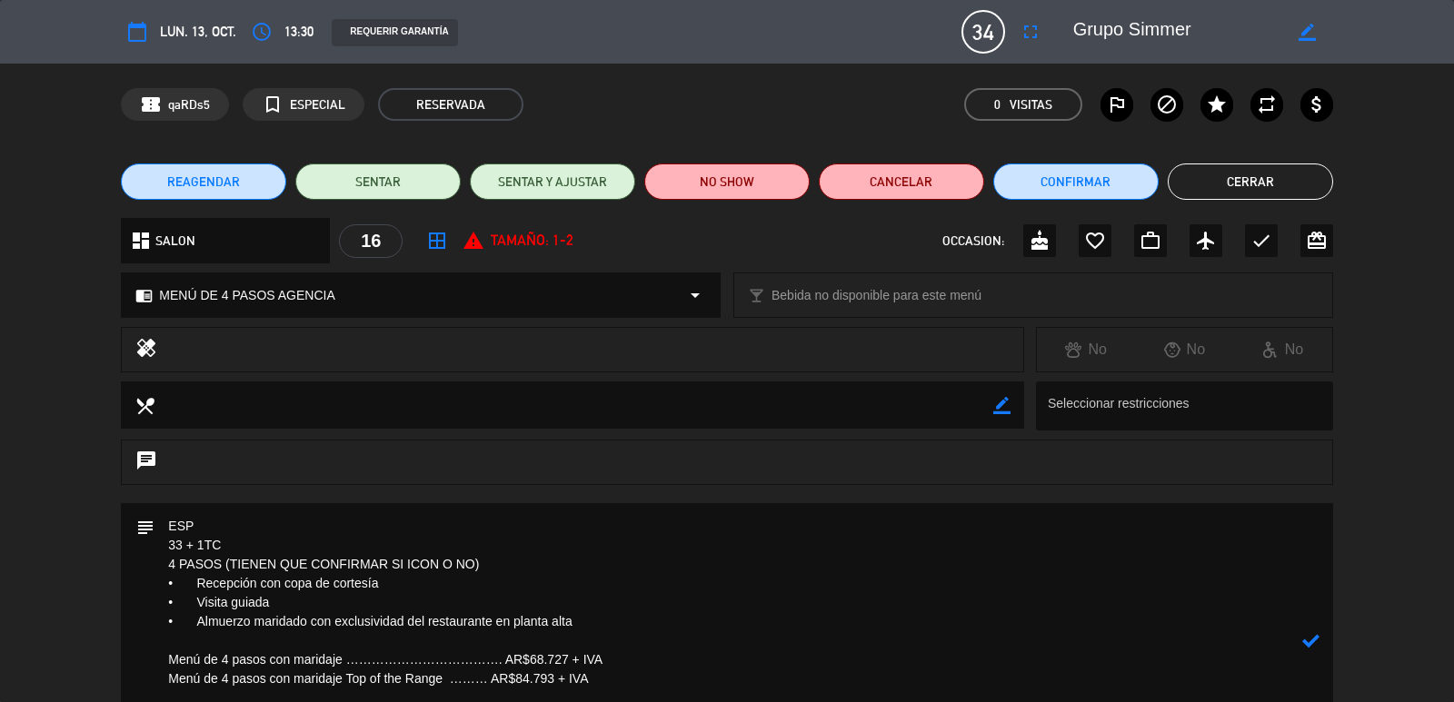
scroll to position [304, 0]
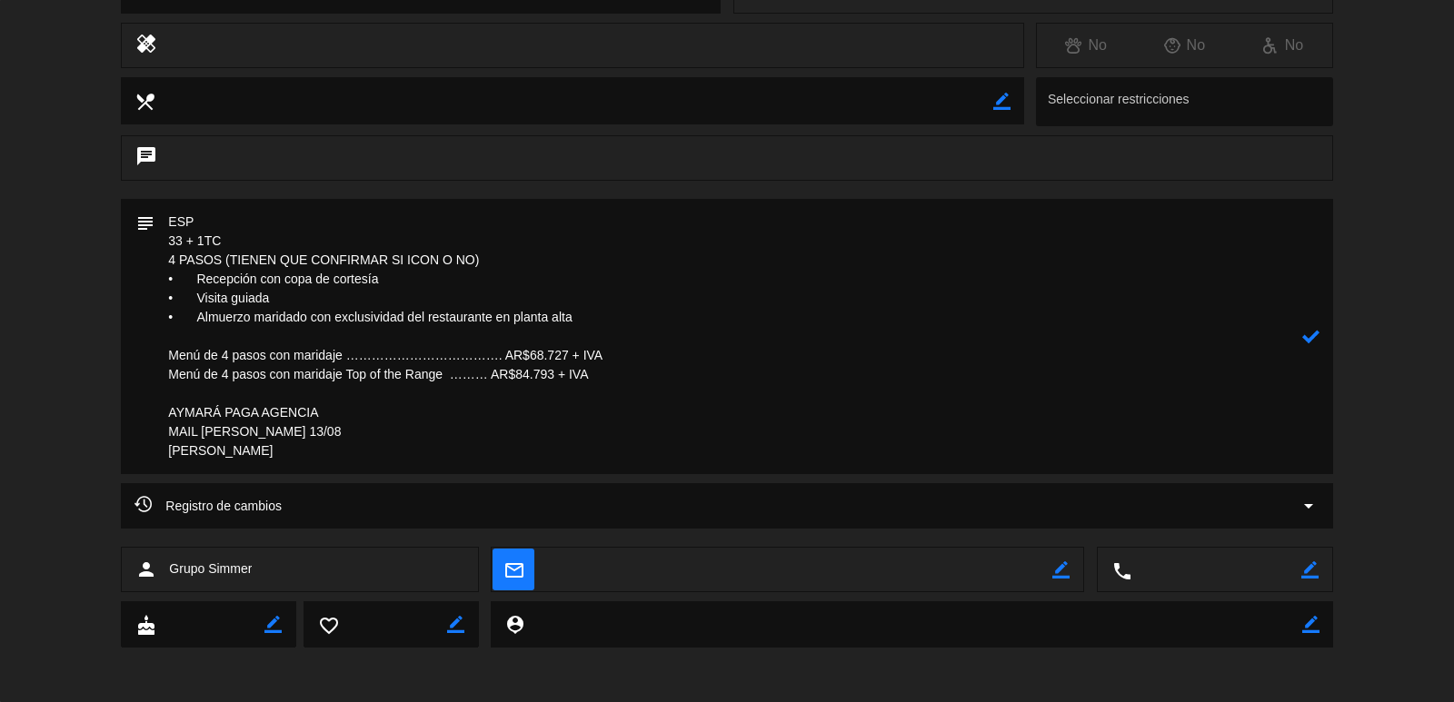
type textarea "ESP 33 + 1TC 4 PASOS (TIENEN QUE CONFIRMAR SI ICON O NO) • Recepción con copa d…"
click at [1302, 341] on icon at bounding box center [1310, 336] width 17 height 17
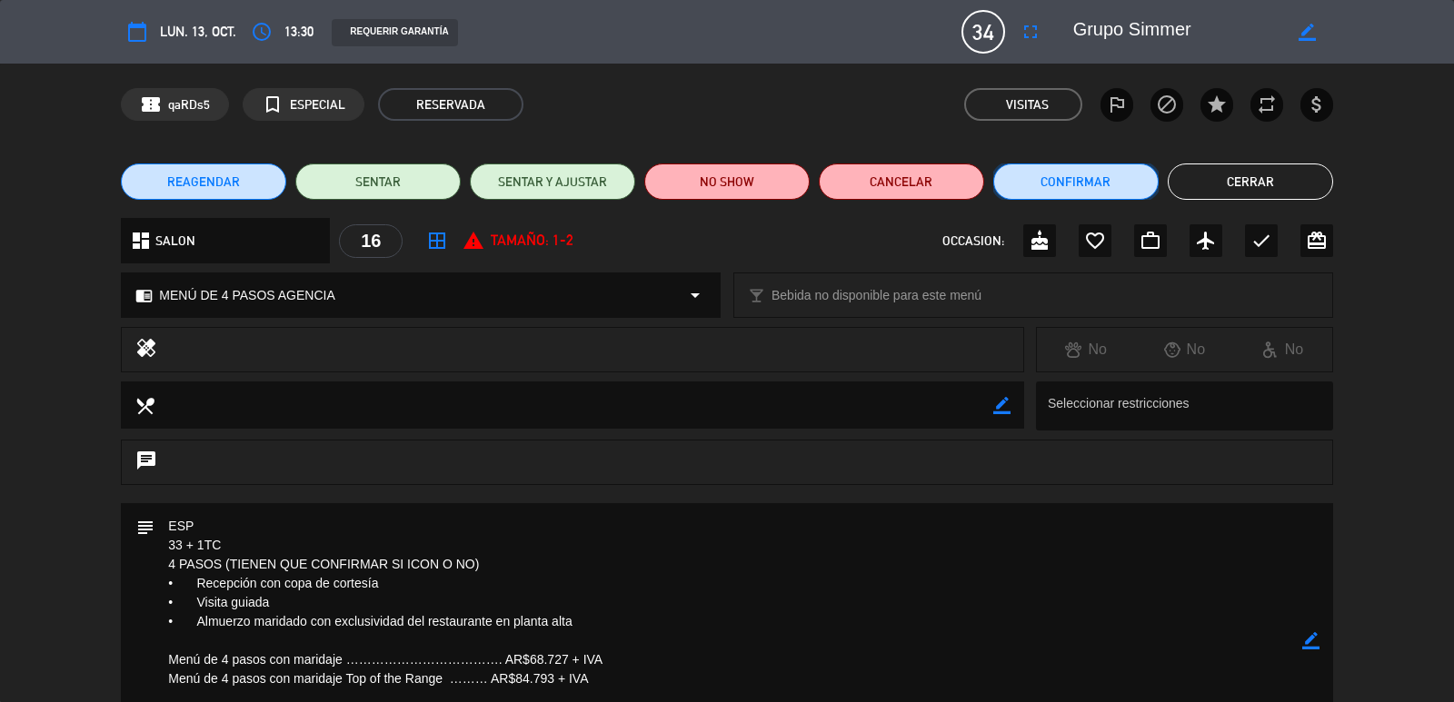
click at [1062, 177] on button "Confirmar" at bounding box center [1075, 182] width 165 height 36
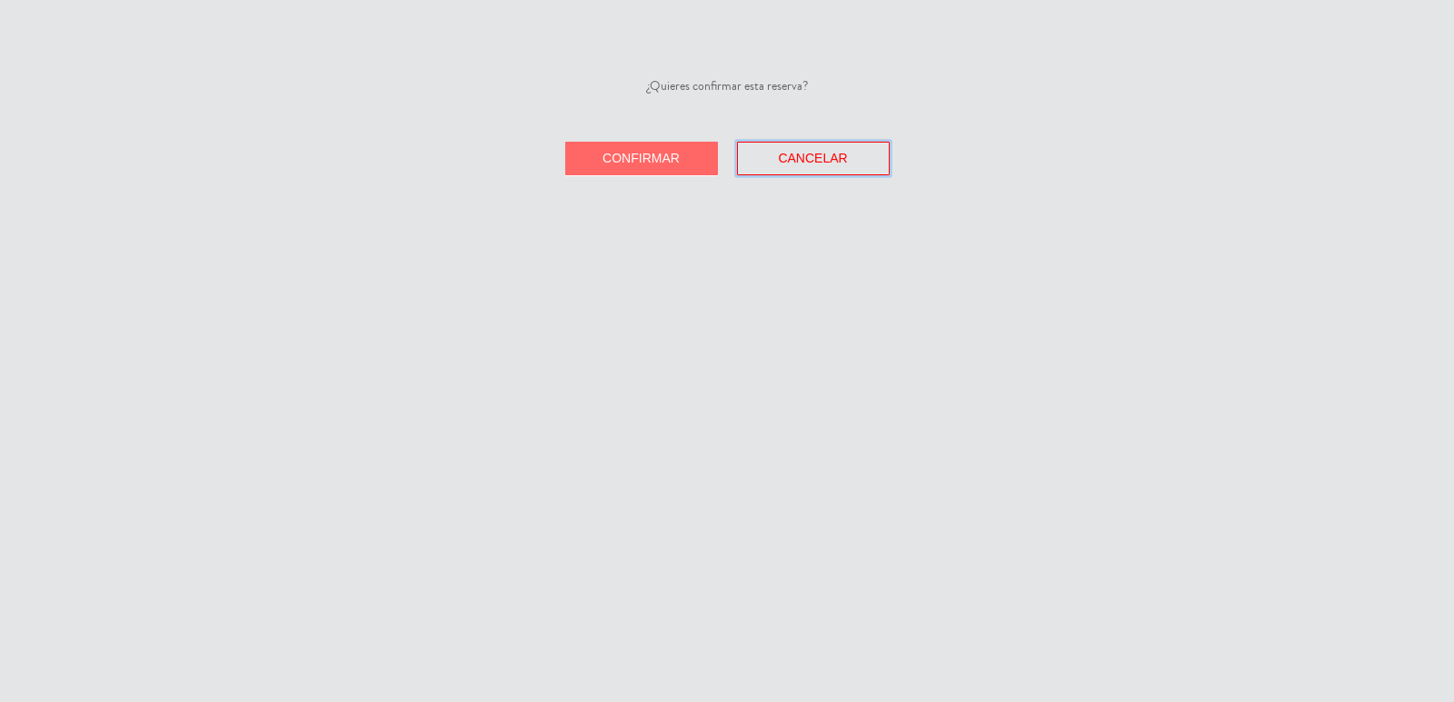
click at [829, 162] on span "Cancelar" at bounding box center [812, 158] width 69 height 15
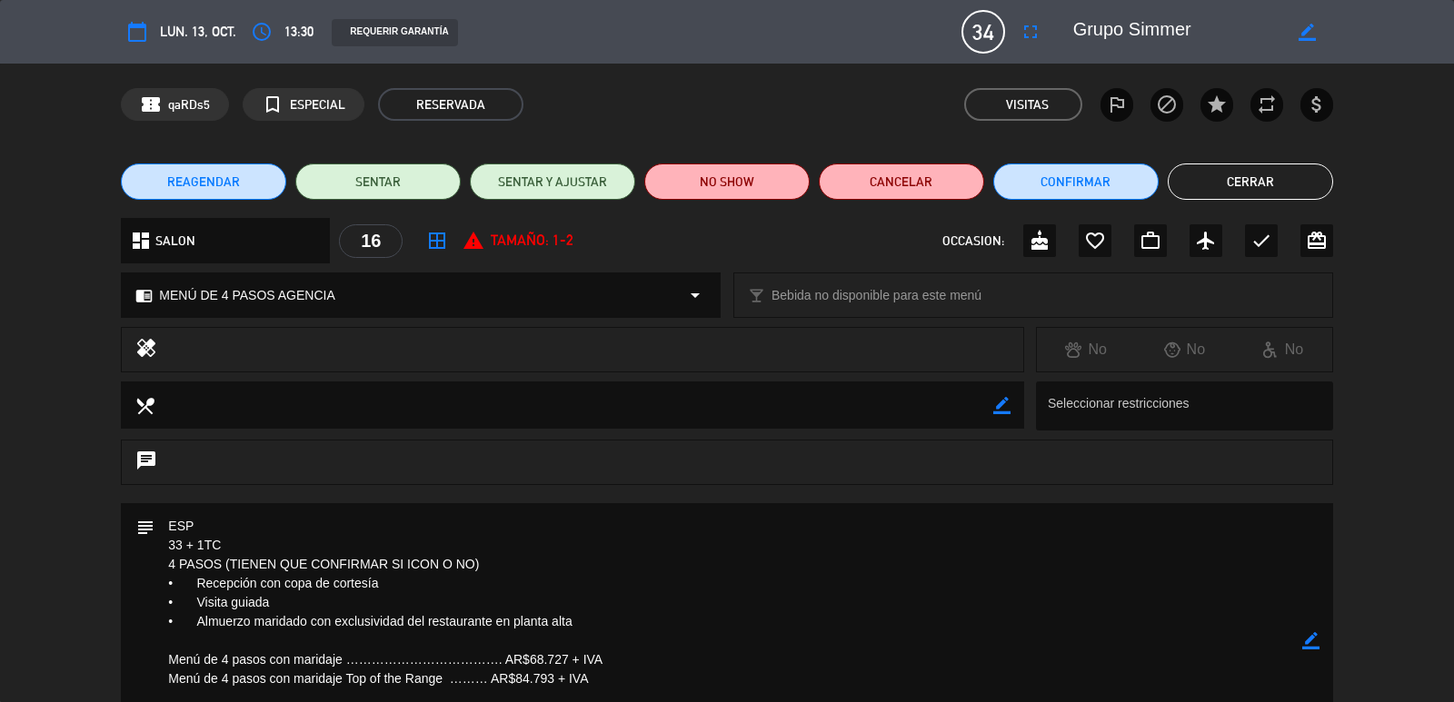
click at [1271, 191] on button "Cerrar" at bounding box center [1250, 182] width 165 height 36
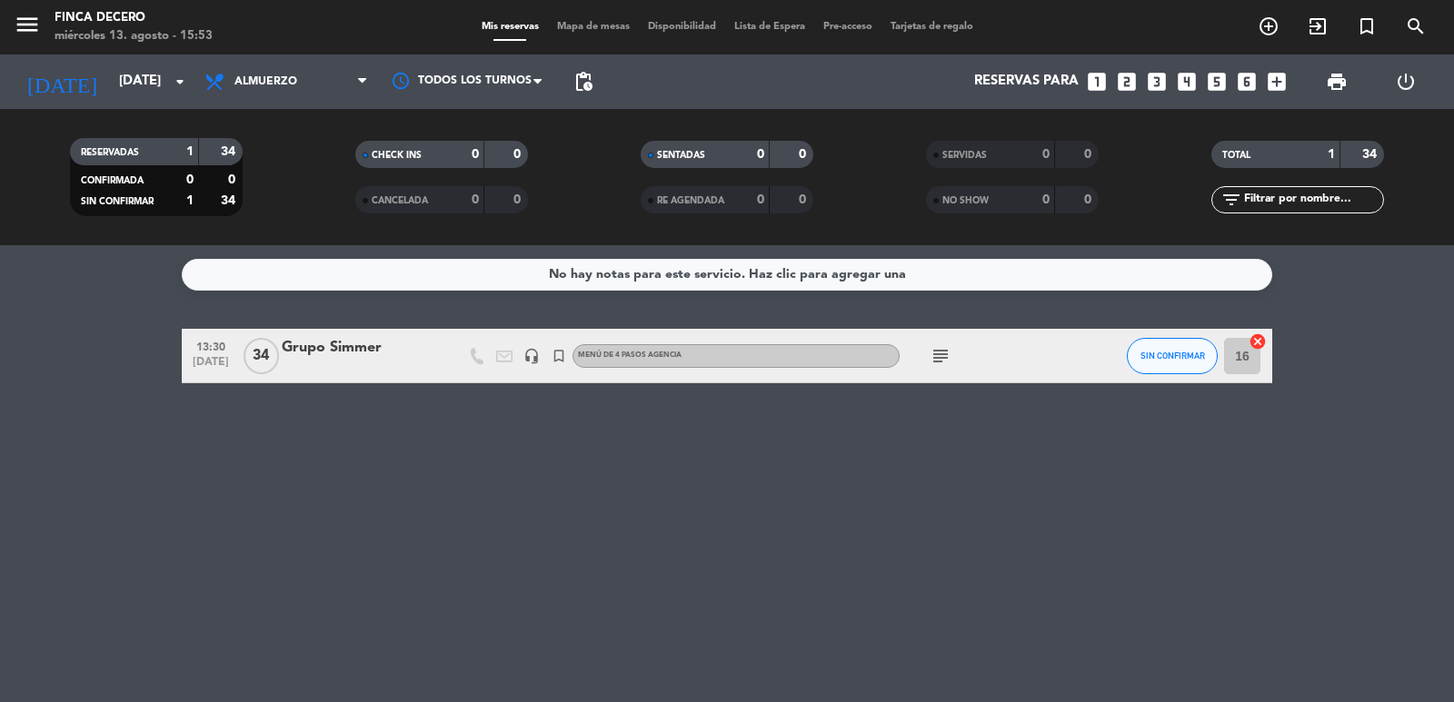
click at [947, 353] on icon "subject" at bounding box center [941, 356] width 22 height 22
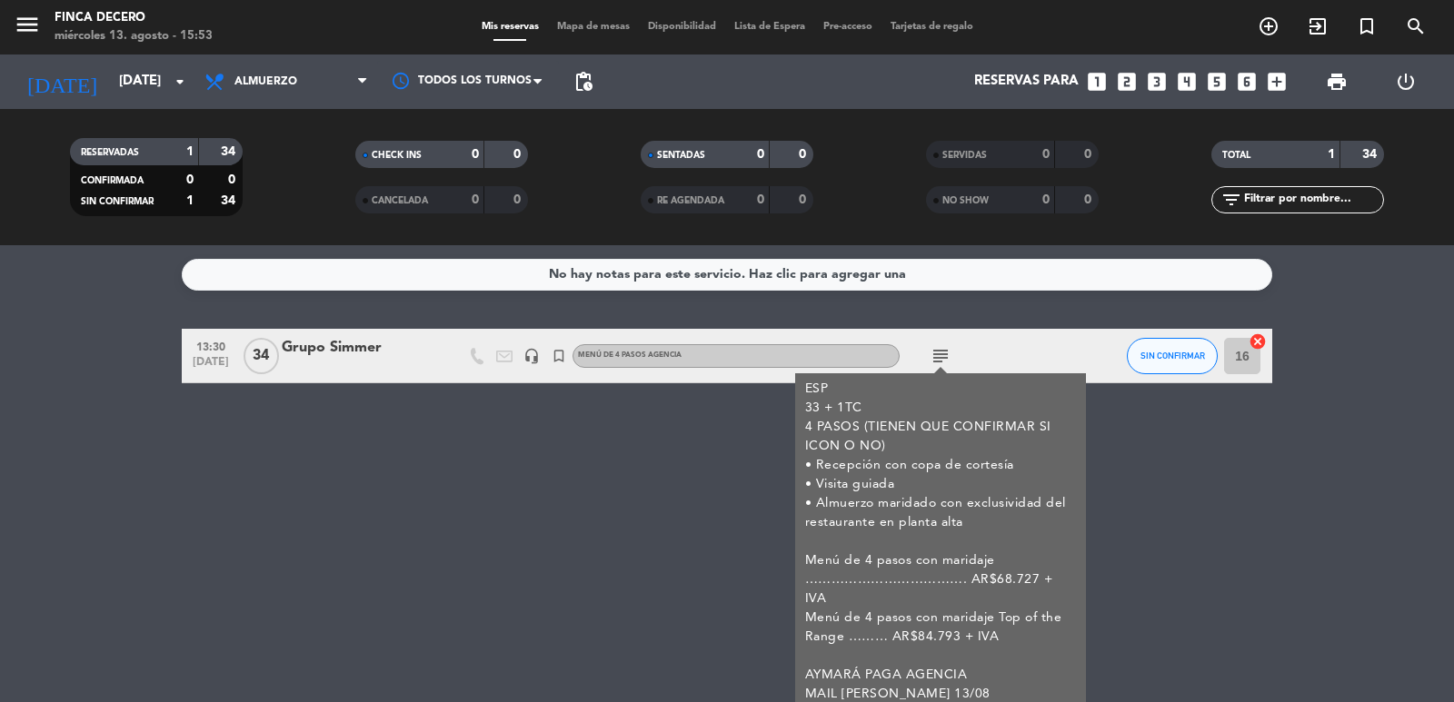
scroll to position [27, 0]
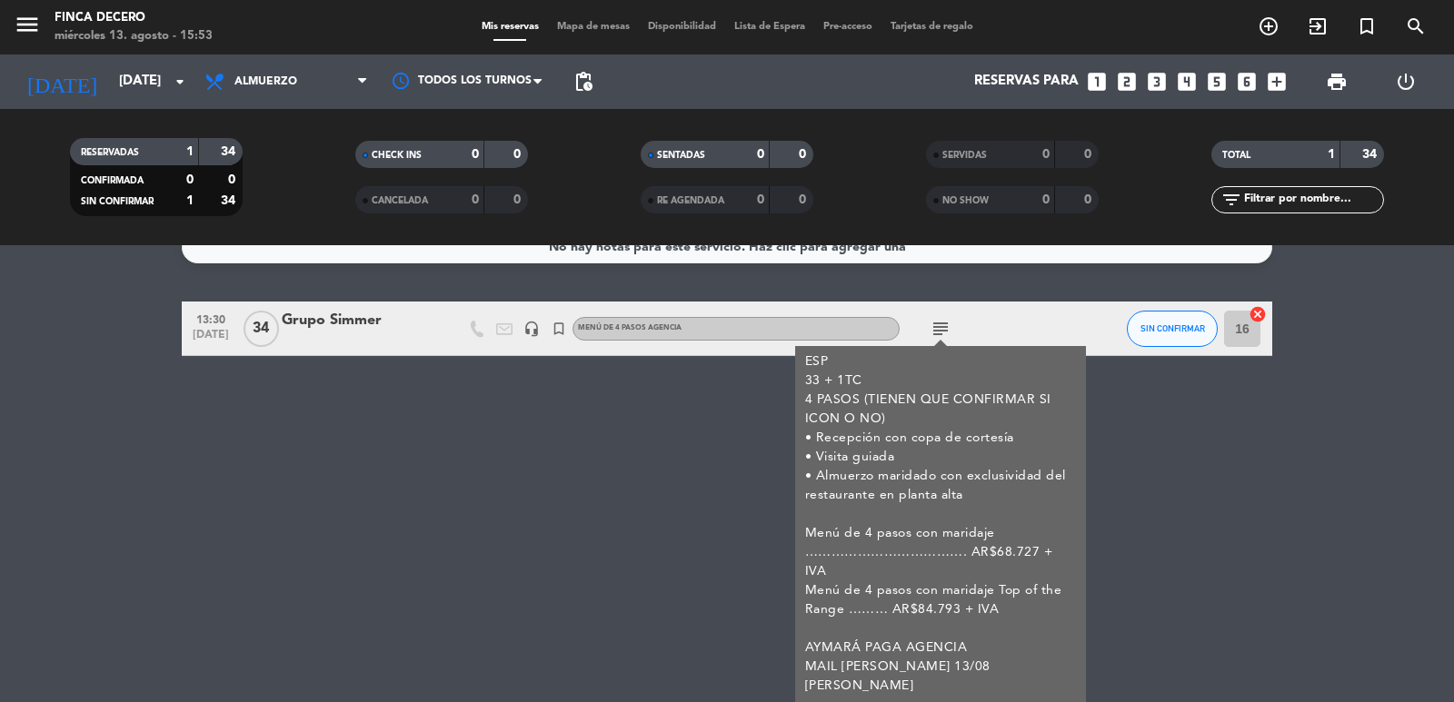
click at [592, 457] on div "No hay notas para este servicio. Haz clic para agregar una 13:30 [DATE] Grupo S…" at bounding box center [727, 473] width 1454 height 457
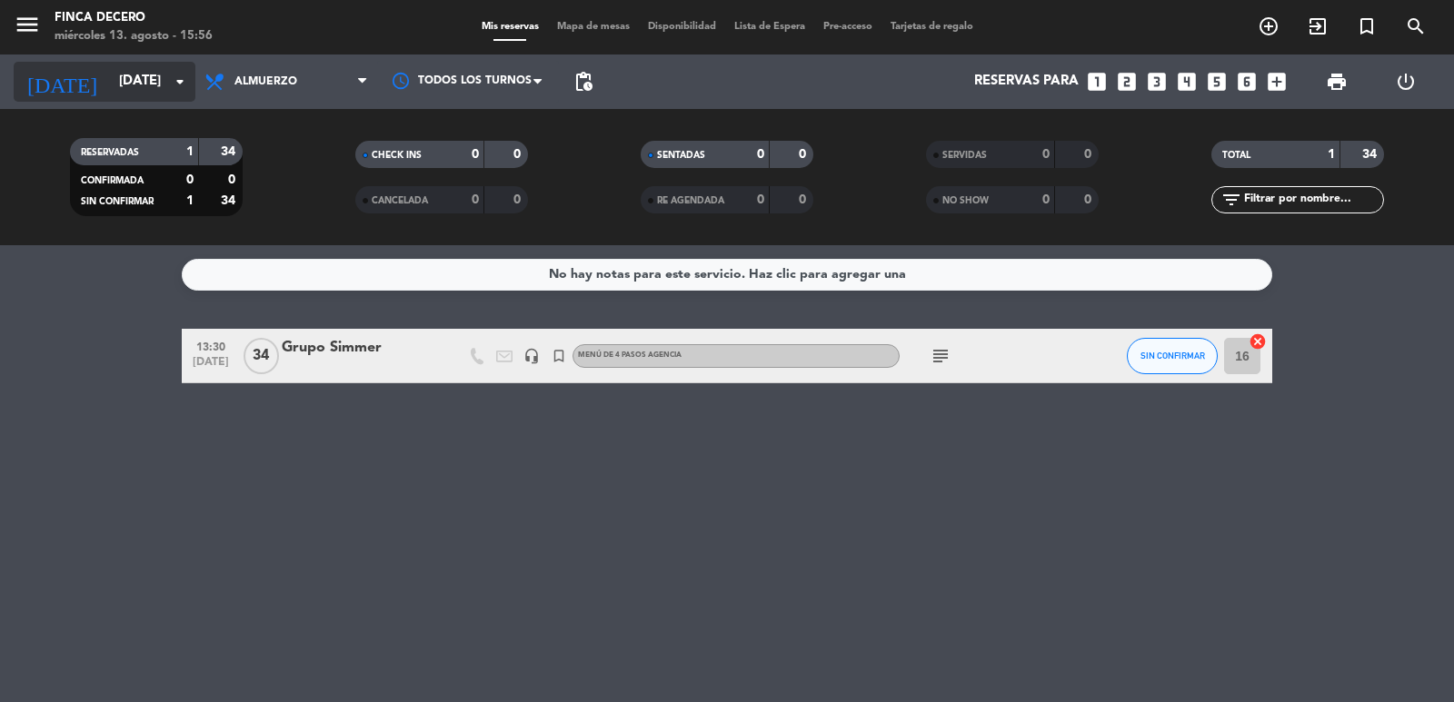
click at [144, 86] on input "[DATE]" at bounding box center [197, 82] width 175 height 35
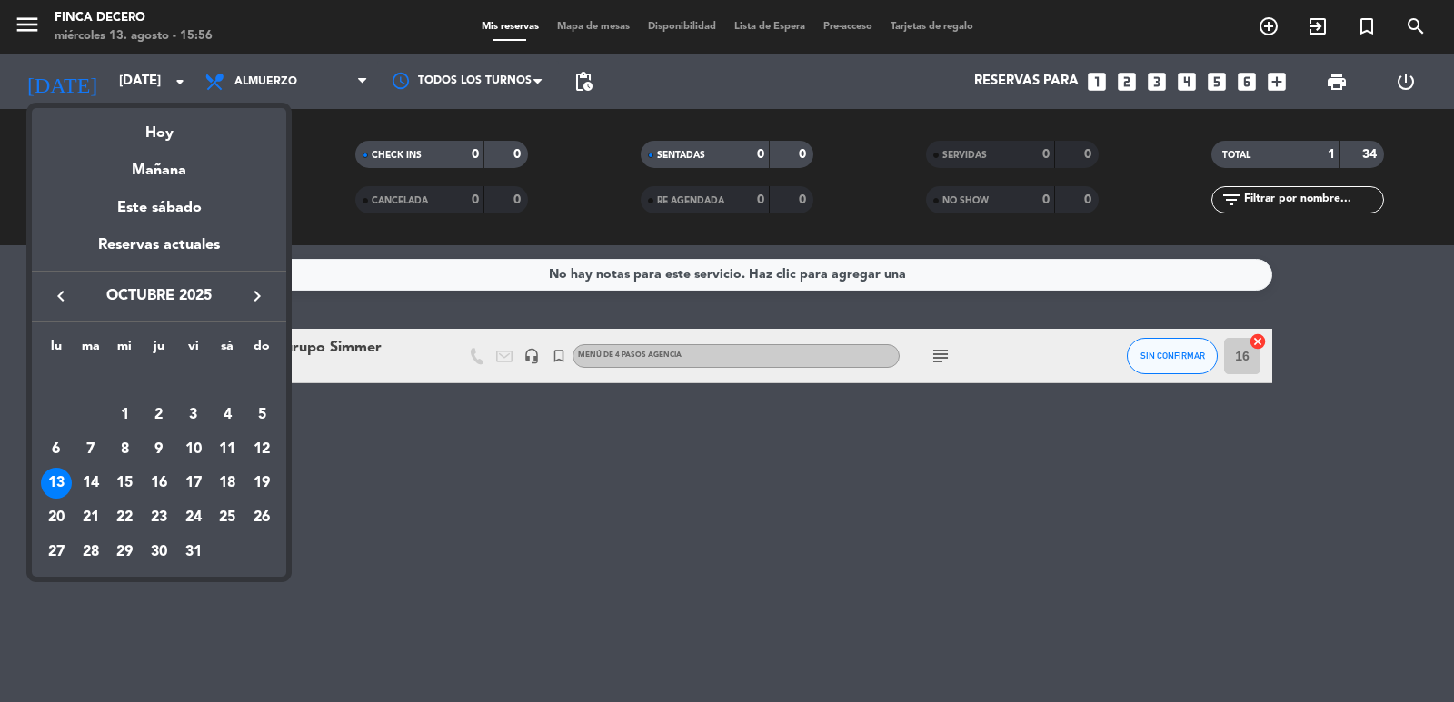
click at [73, 293] on button "keyboard_arrow_left" at bounding box center [61, 296] width 33 height 24
click at [193, 451] on div "12" at bounding box center [193, 449] width 31 height 31
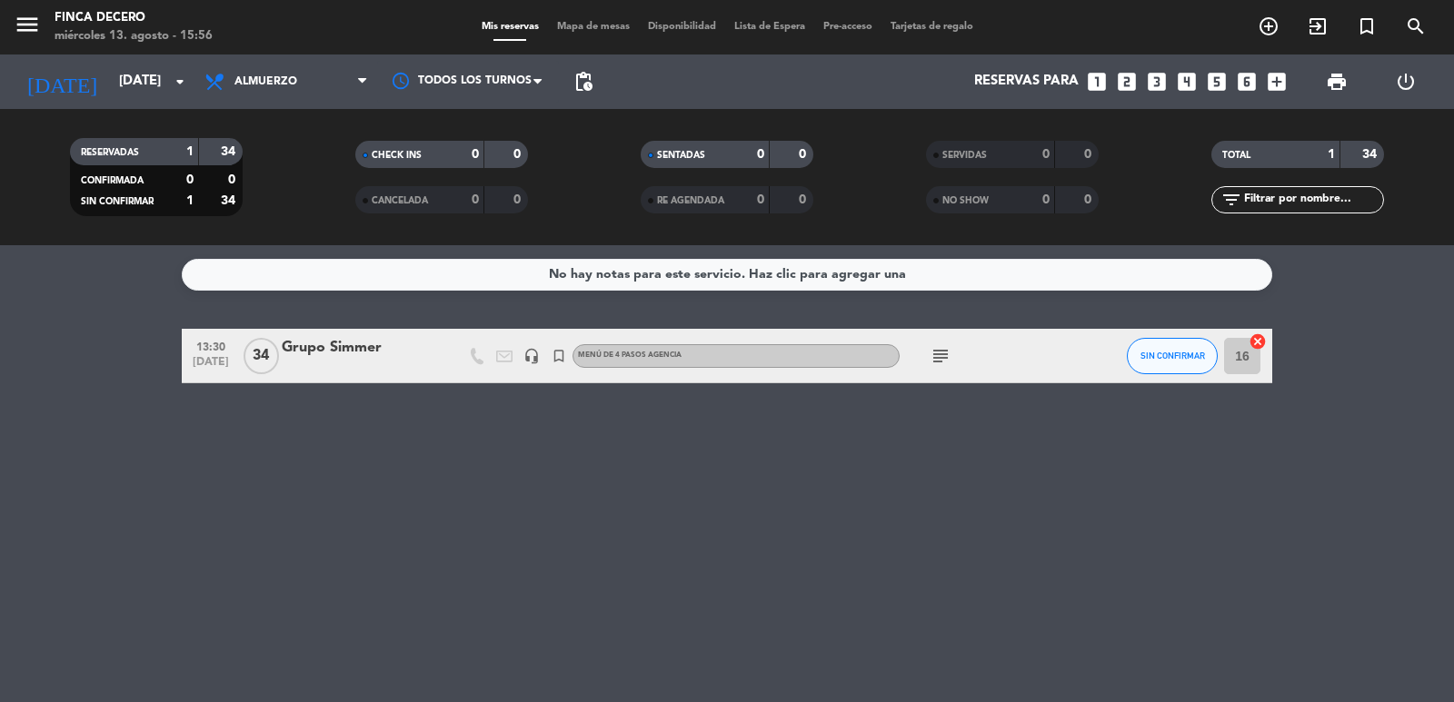
type input "[DATE]"
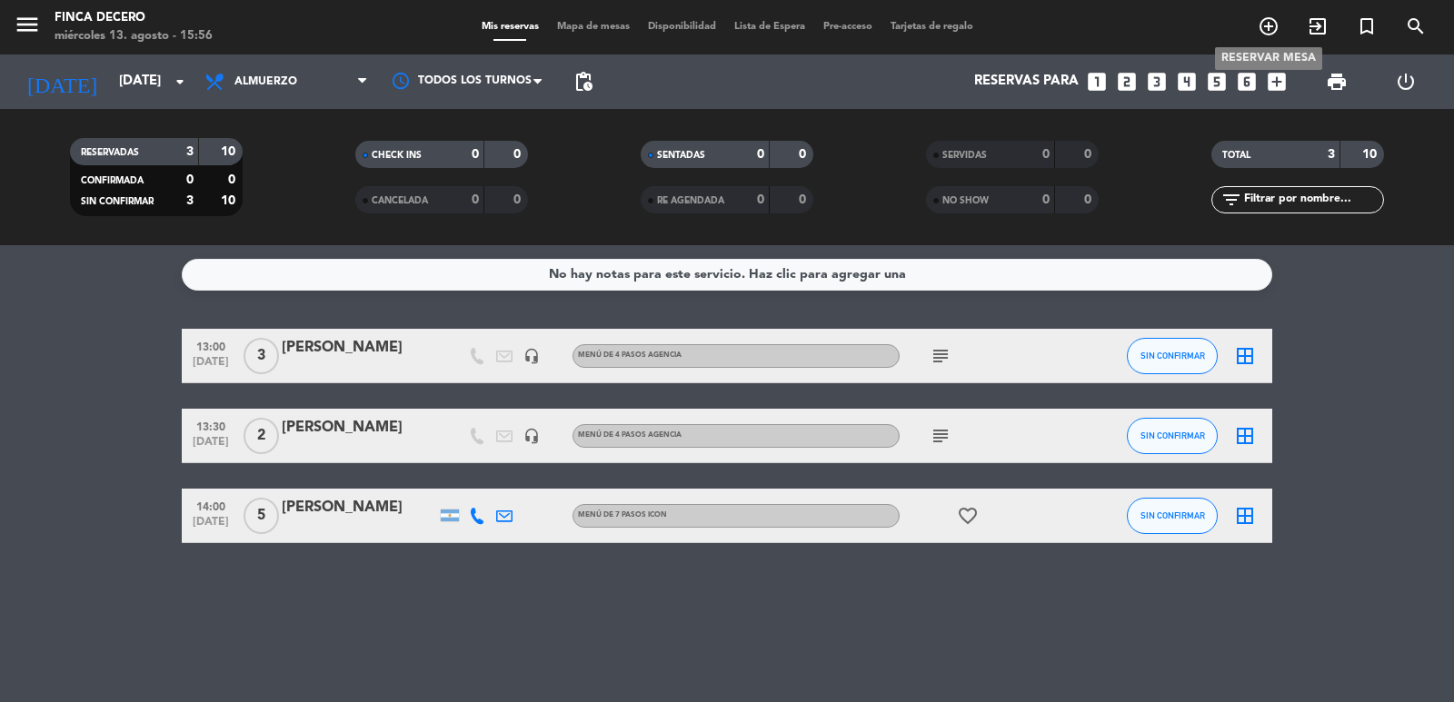
click at [1265, 29] on icon "add_circle_outline" at bounding box center [1269, 26] width 22 height 22
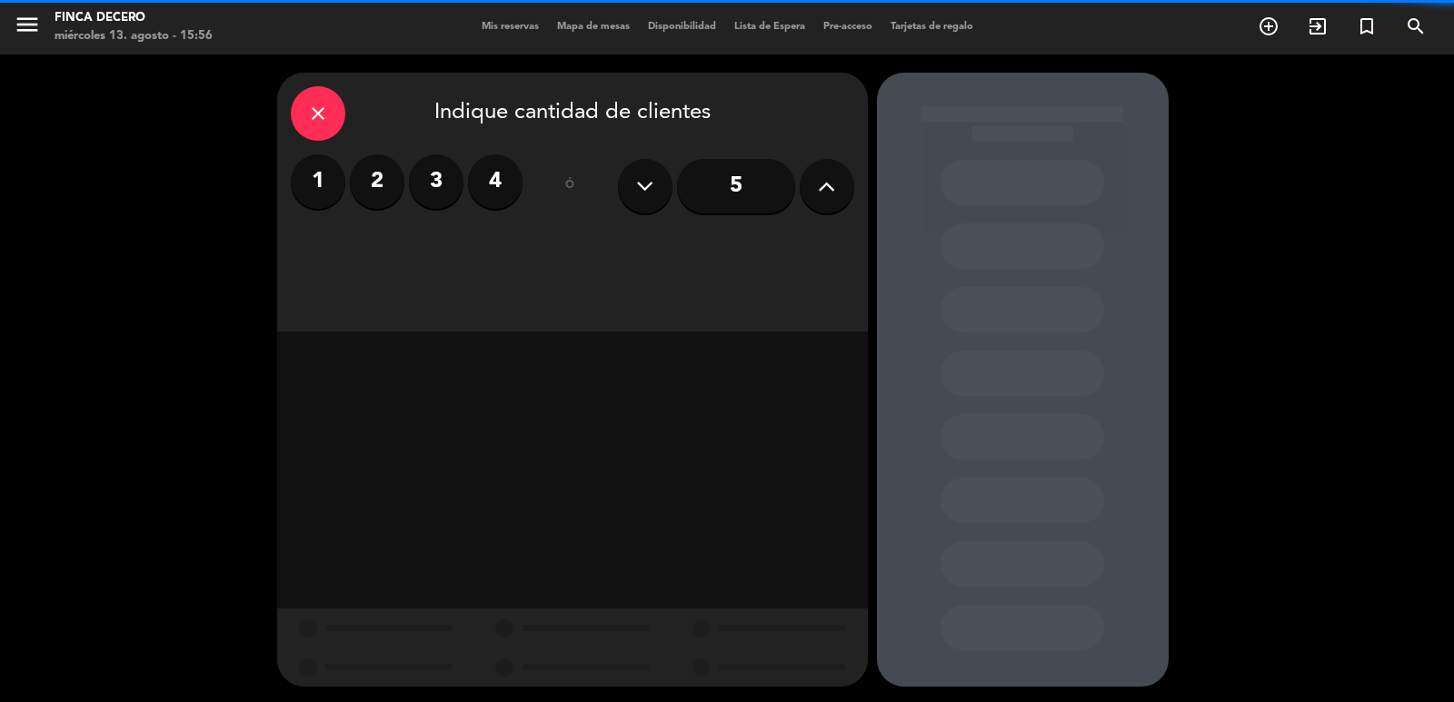
click at [820, 186] on icon at bounding box center [826, 186] width 17 height 27
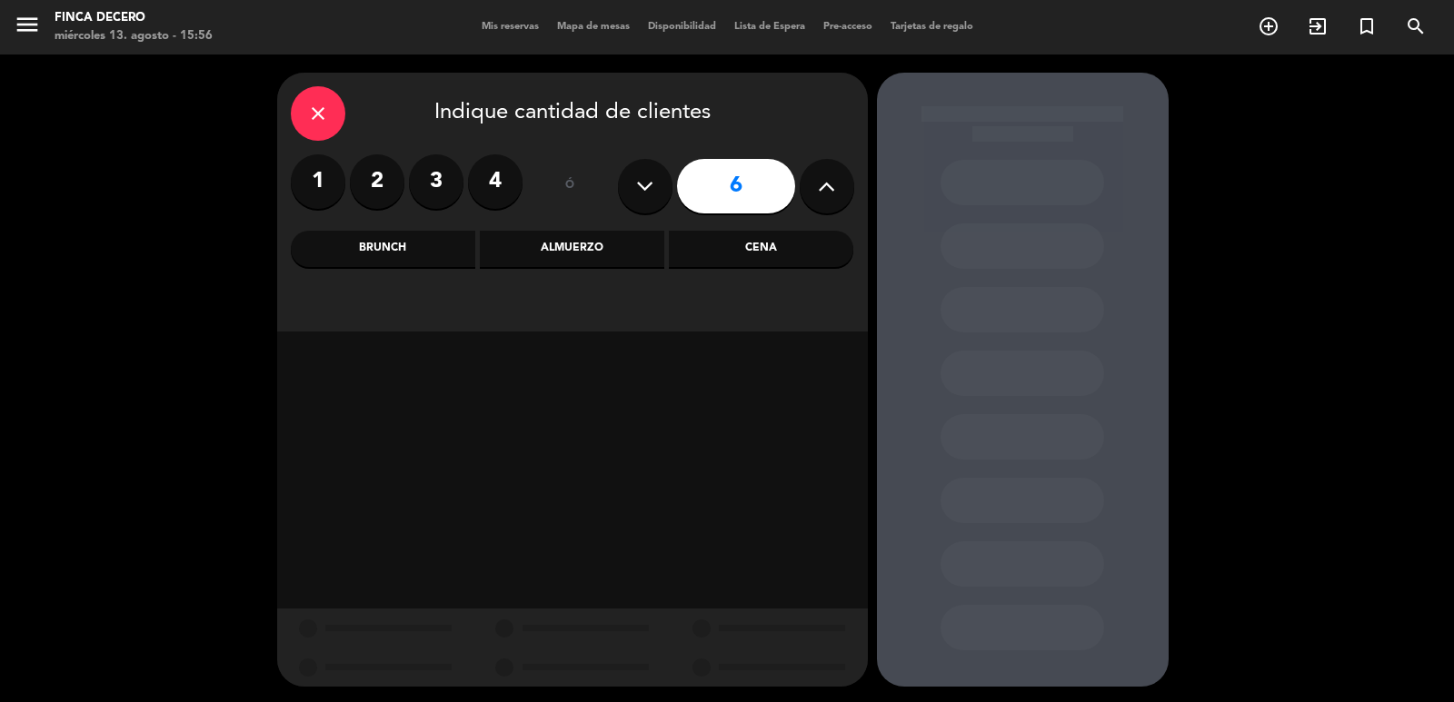
click at [820, 186] on icon at bounding box center [826, 186] width 17 height 27
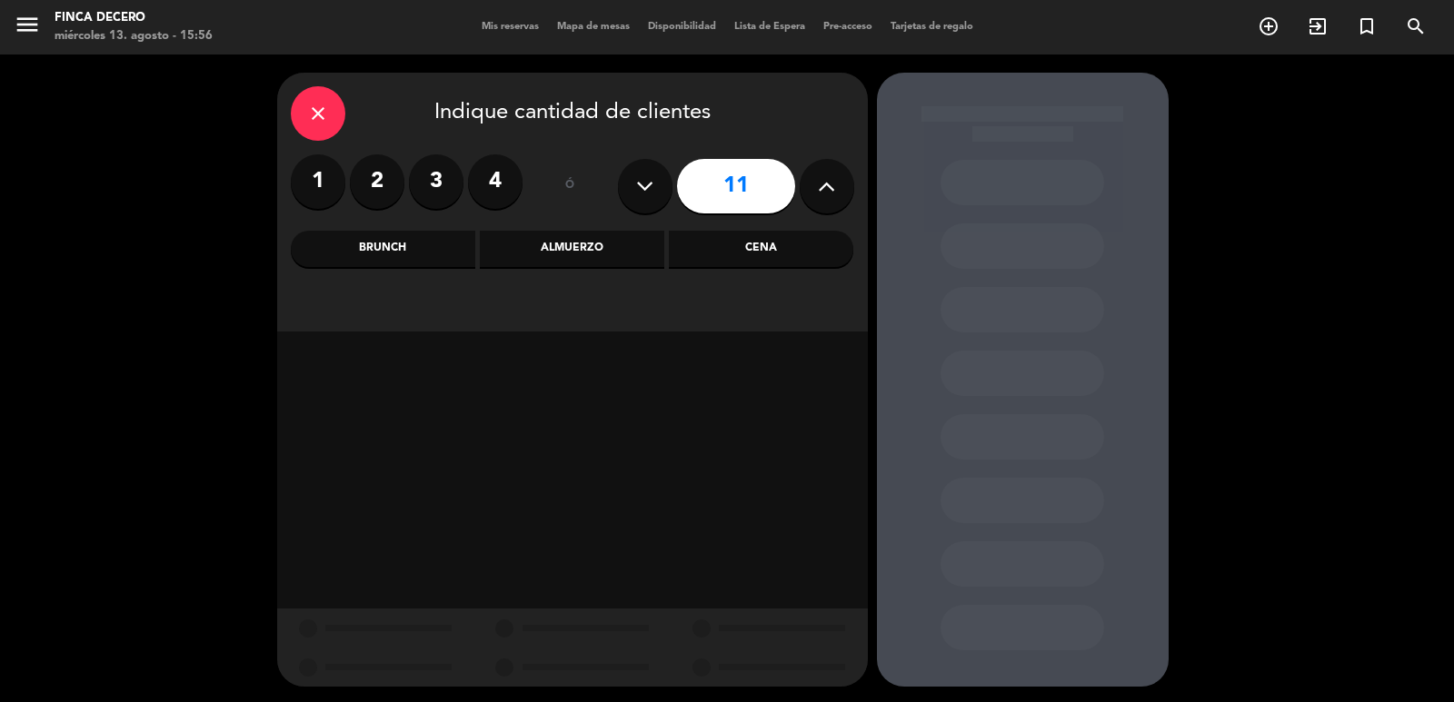
click at [820, 186] on icon at bounding box center [826, 186] width 17 height 27
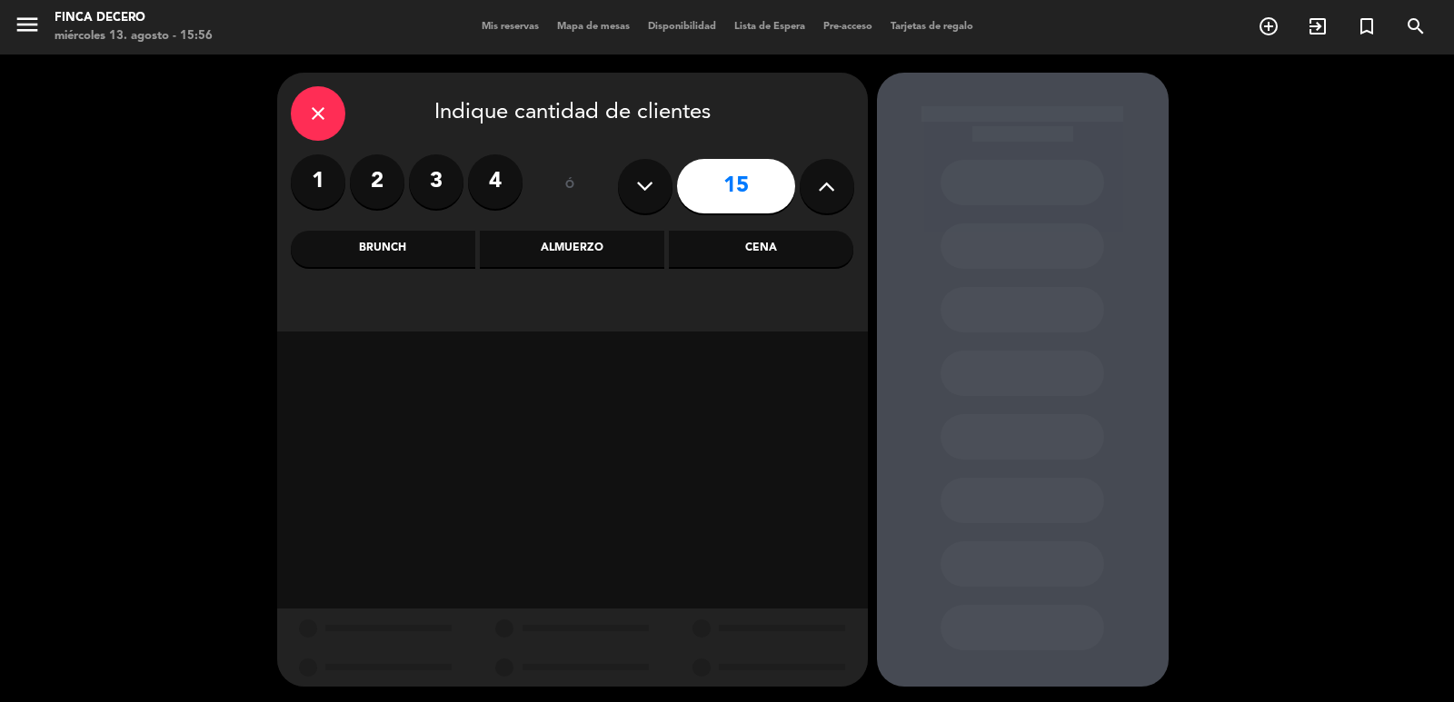
type input "16"
click at [570, 231] on div "Almuerzo" at bounding box center [572, 249] width 184 height 36
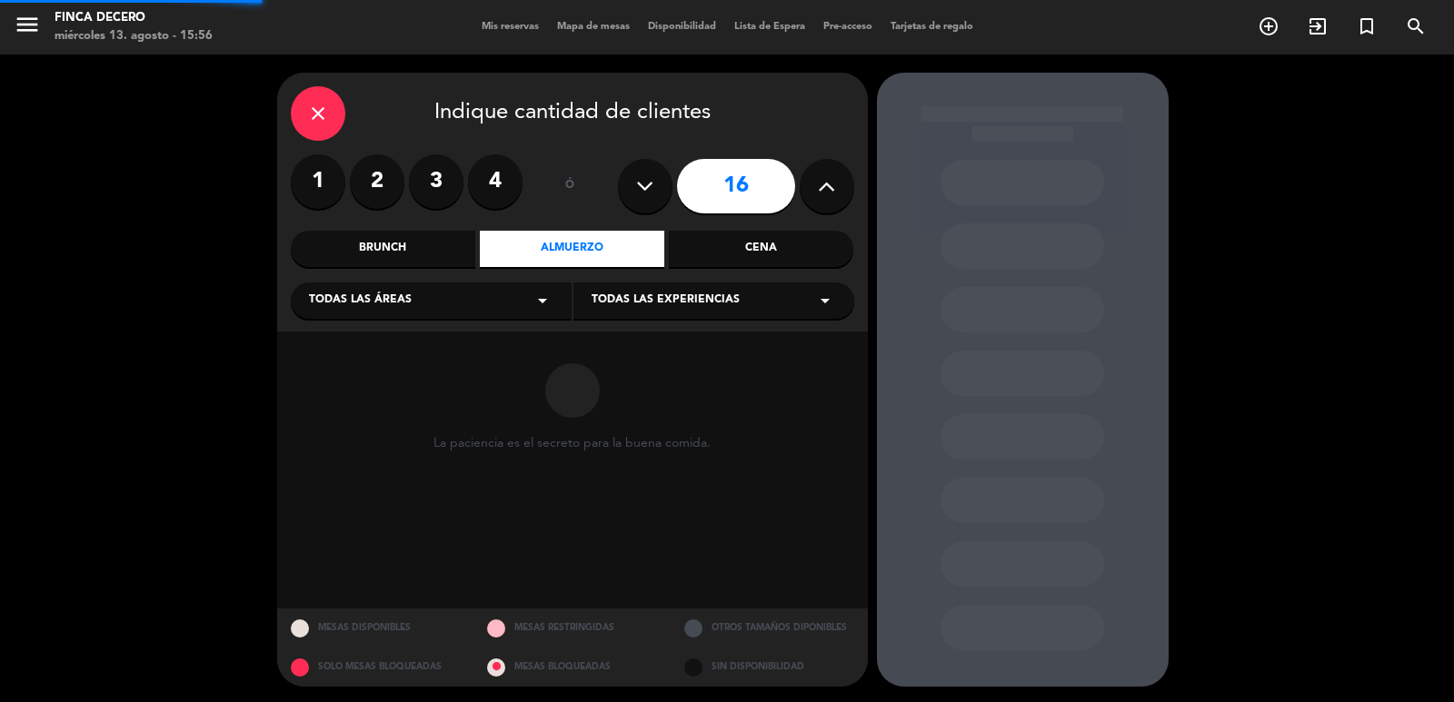
click at [563, 247] on div "Almuerzo" at bounding box center [572, 249] width 184 height 36
click at [457, 306] on div "Todas las áreas arrow_drop_down" at bounding box center [431, 301] width 281 height 36
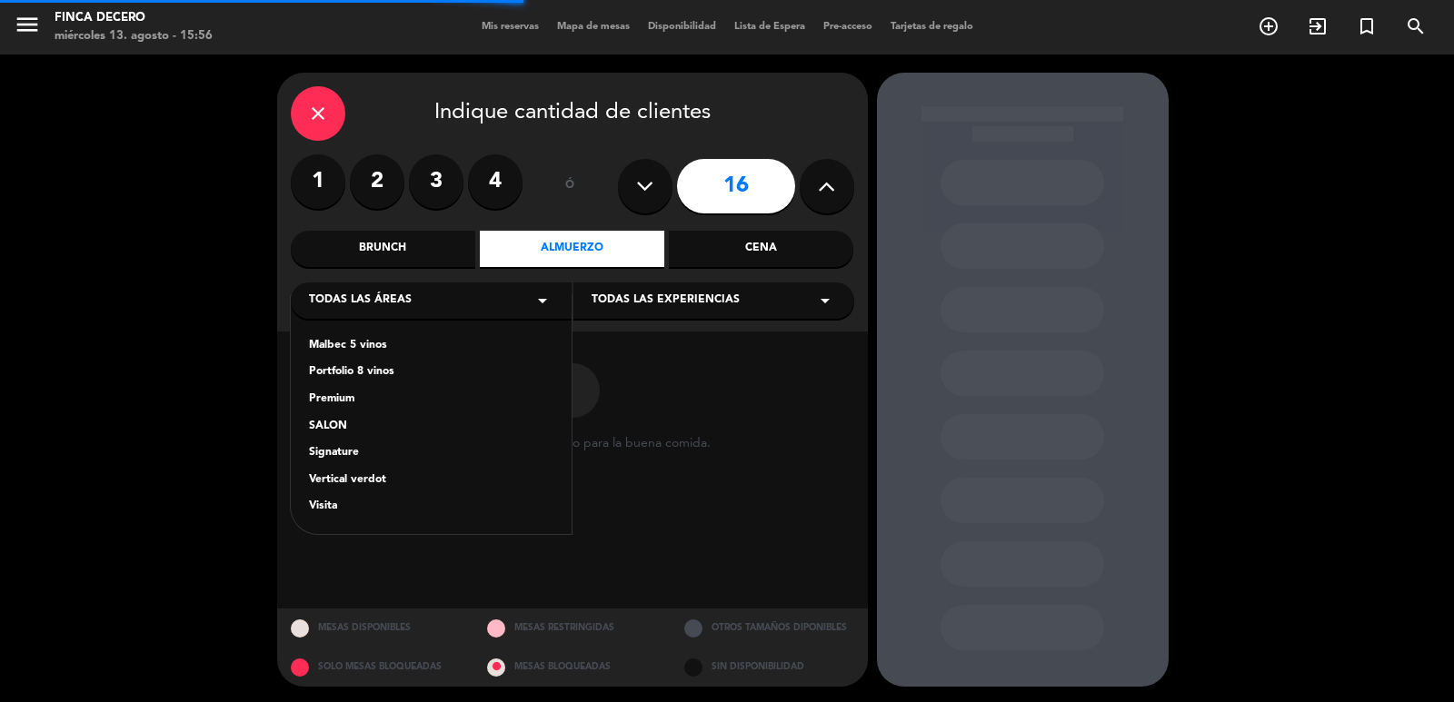
click at [333, 433] on div "SALON" at bounding box center [431, 427] width 244 height 18
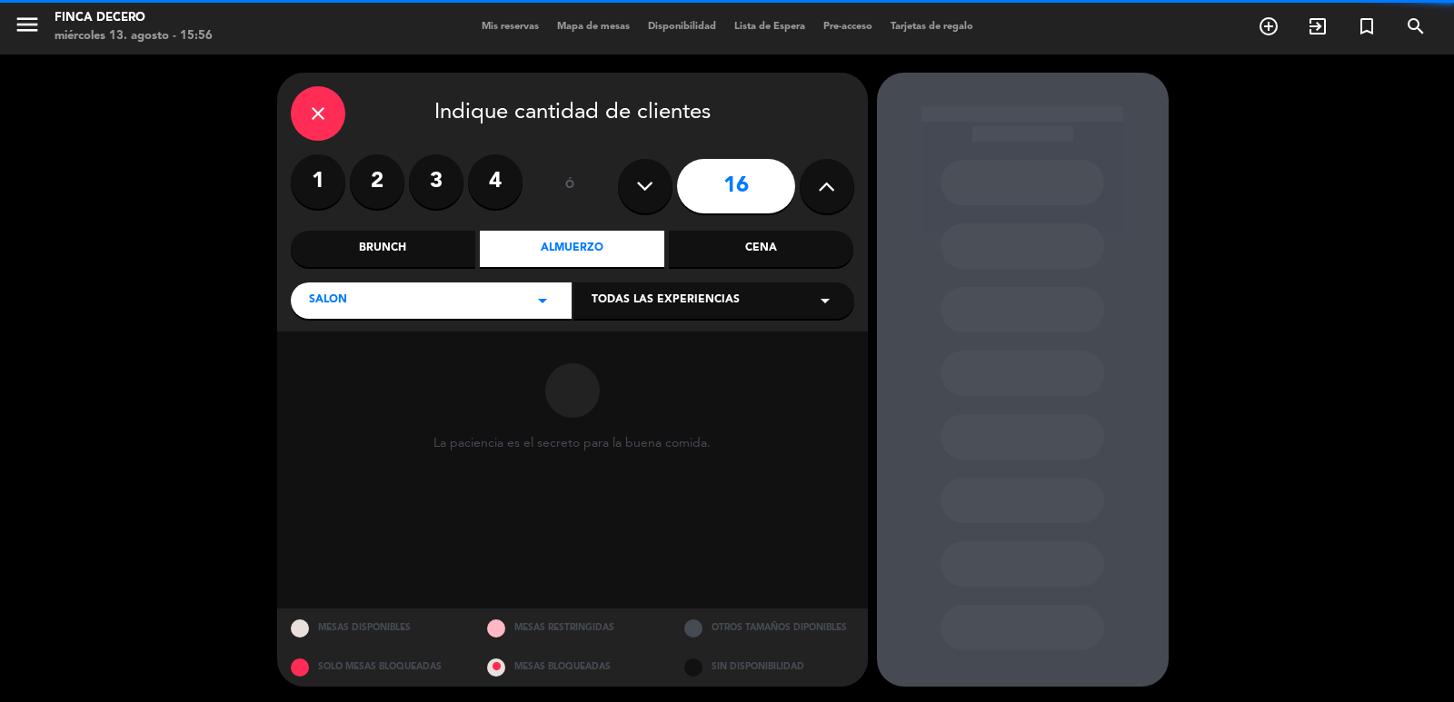
click at [697, 294] on span "Todas las experiencias" at bounding box center [666, 301] width 148 height 18
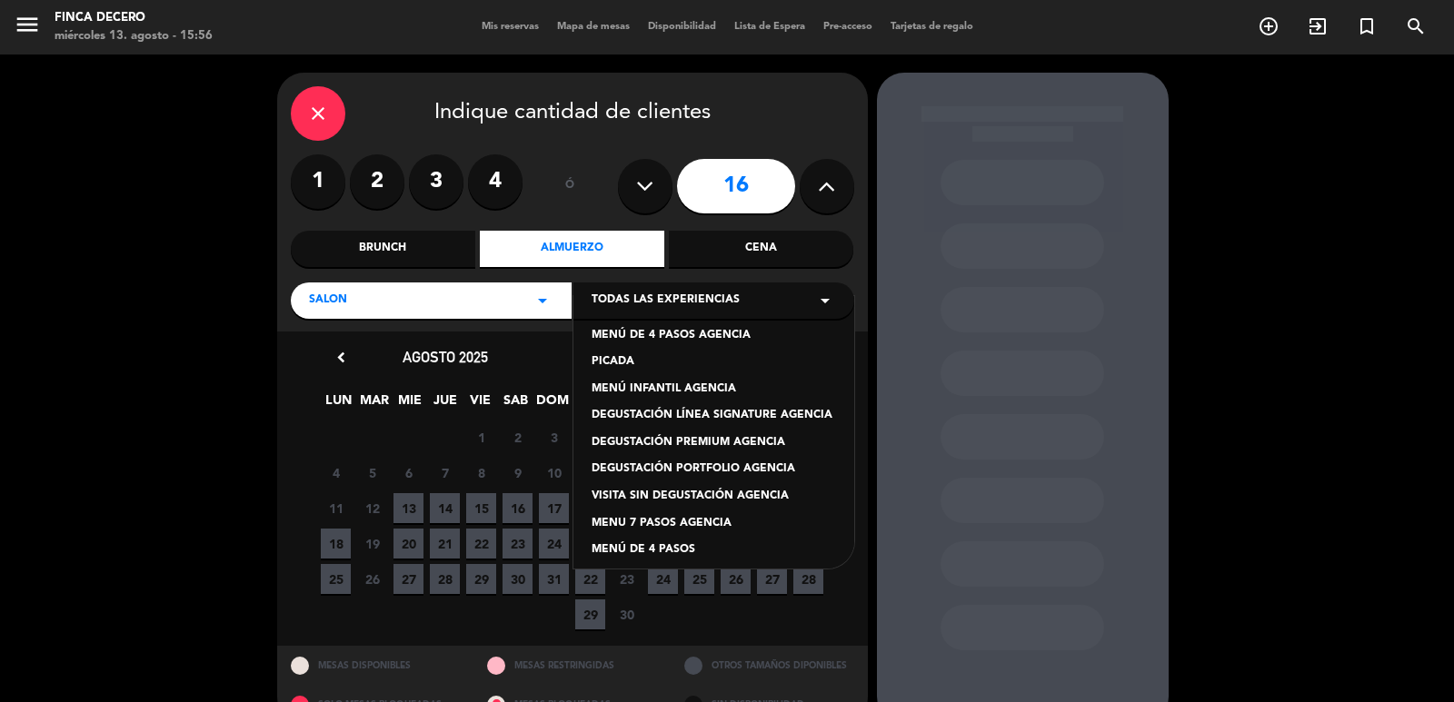
scroll to position [154, 0]
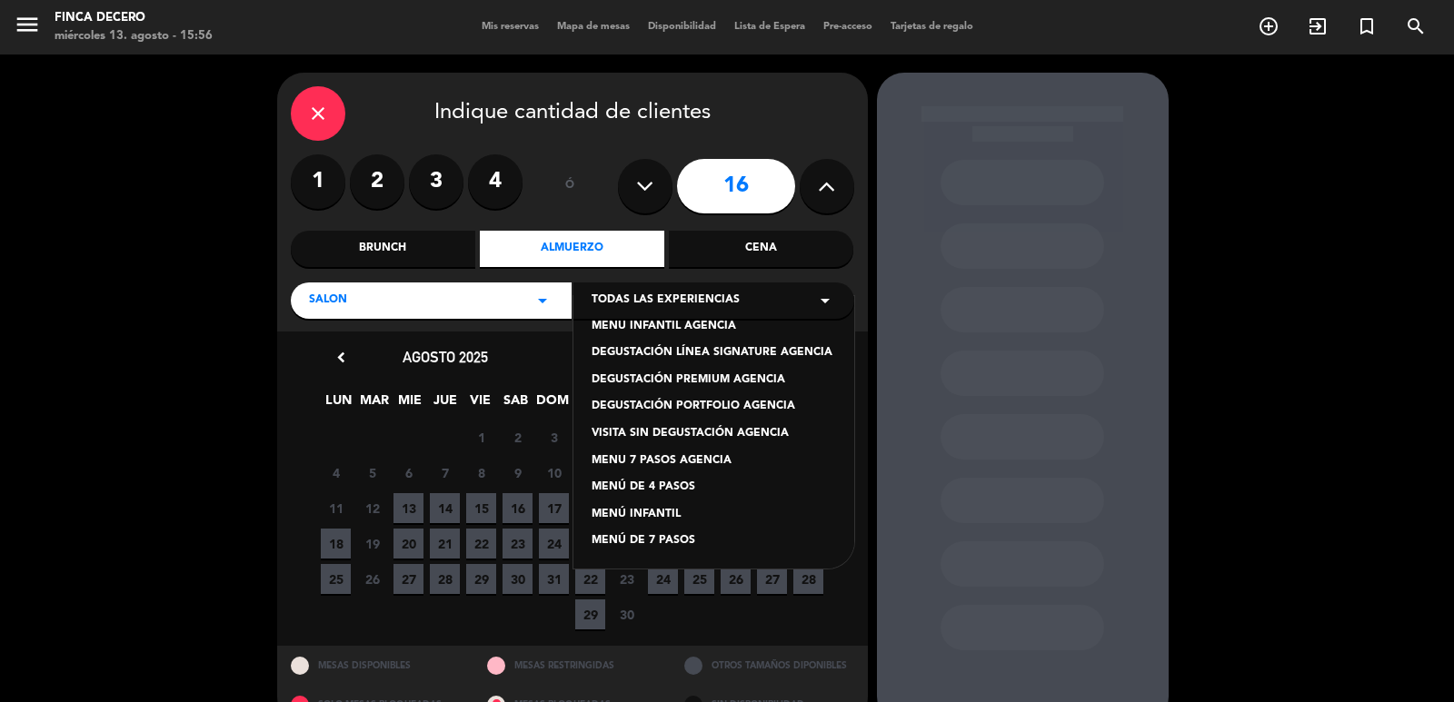
click at [688, 483] on div "MENÚ DE 4 PASOS" at bounding box center [714, 488] width 244 height 18
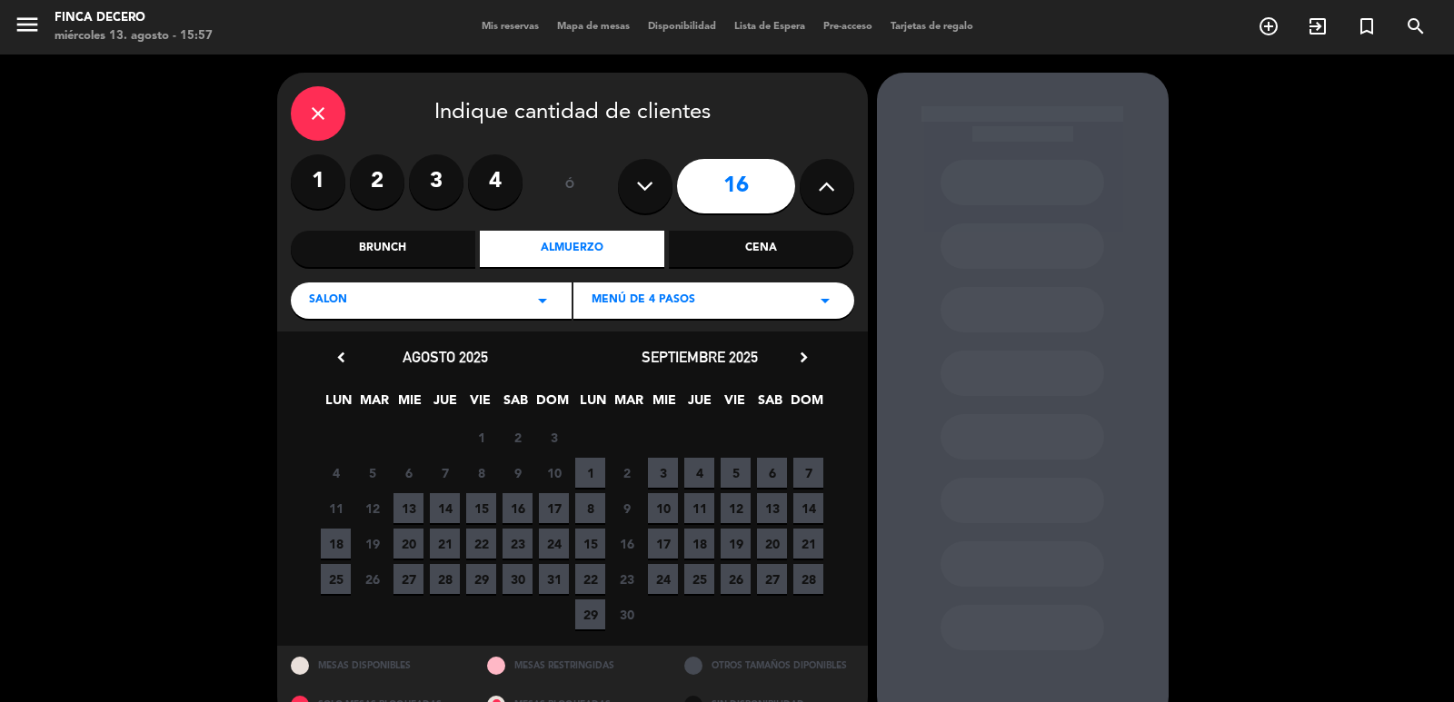
click at [732, 505] on span "12" at bounding box center [736, 508] width 30 height 30
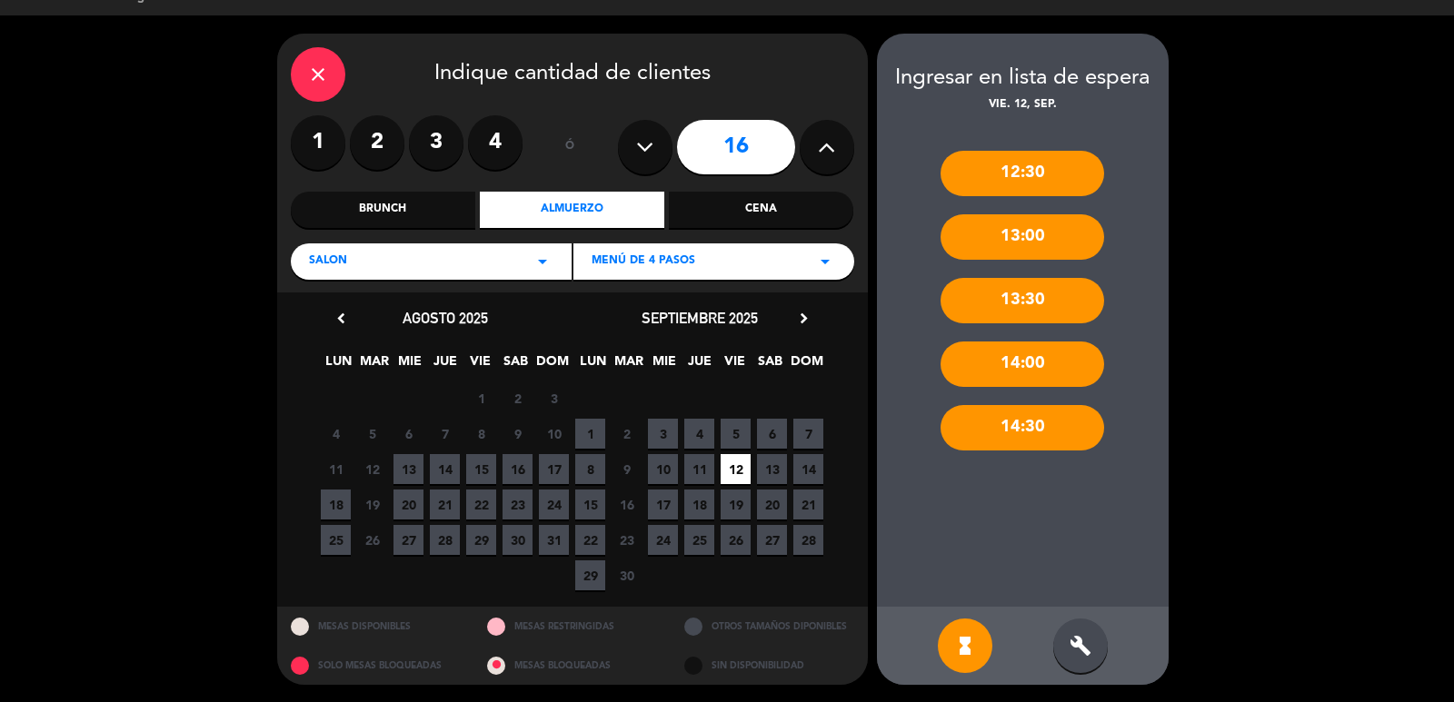
click at [1067, 652] on div "build" at bounding box center [1080, 646] width 55 height 55
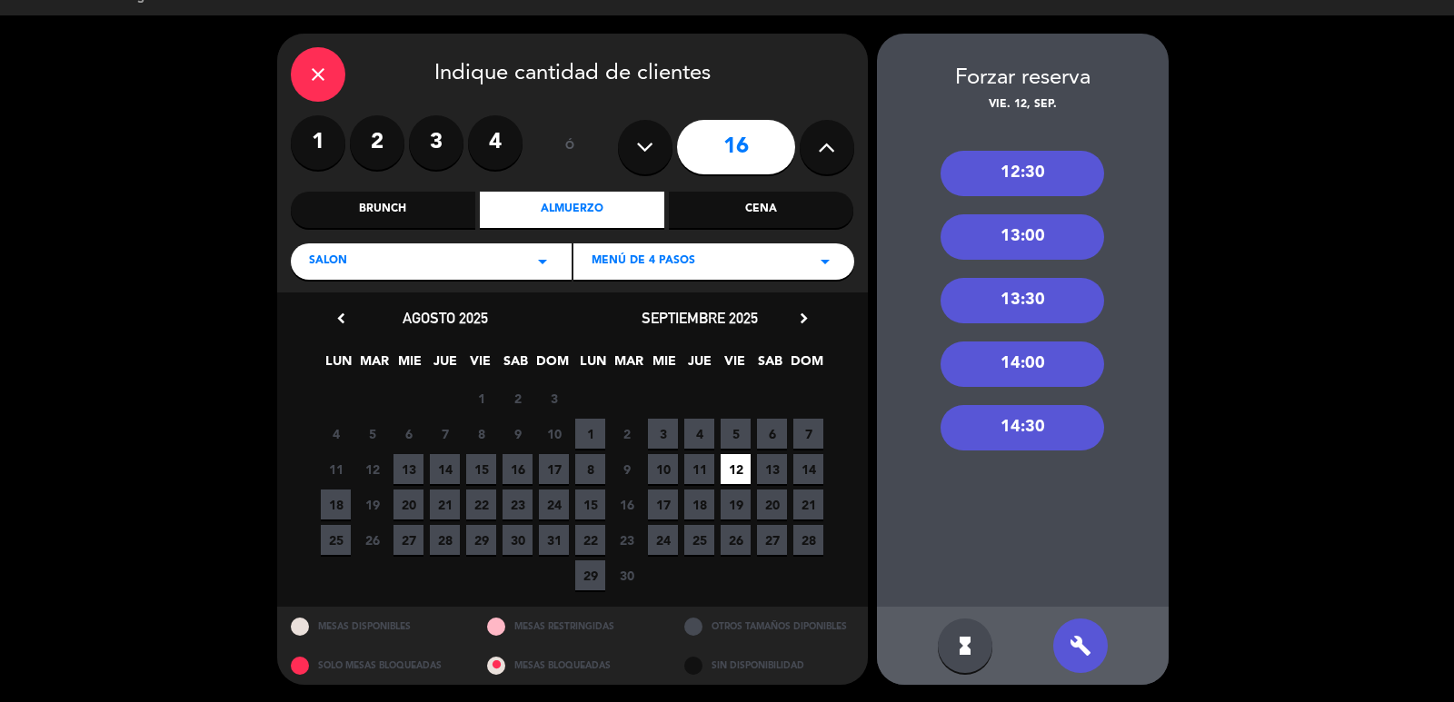
click at [1030, 305] on div "13:30" at bounding box center [1022, 300] width 164 height 45
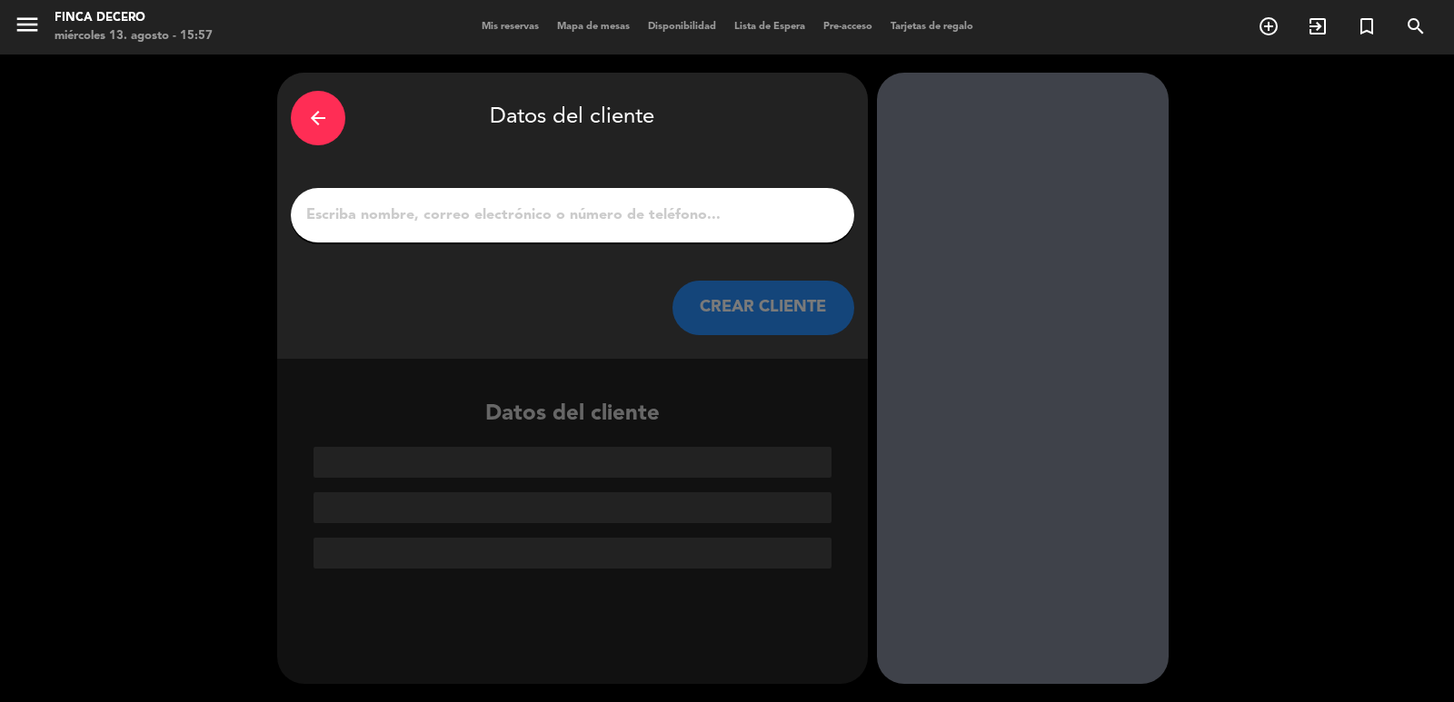
click at [599, 223] on input "1" at bounding box center [572, 215] width 536 height 25
paste input "[PERSON_NAME]"
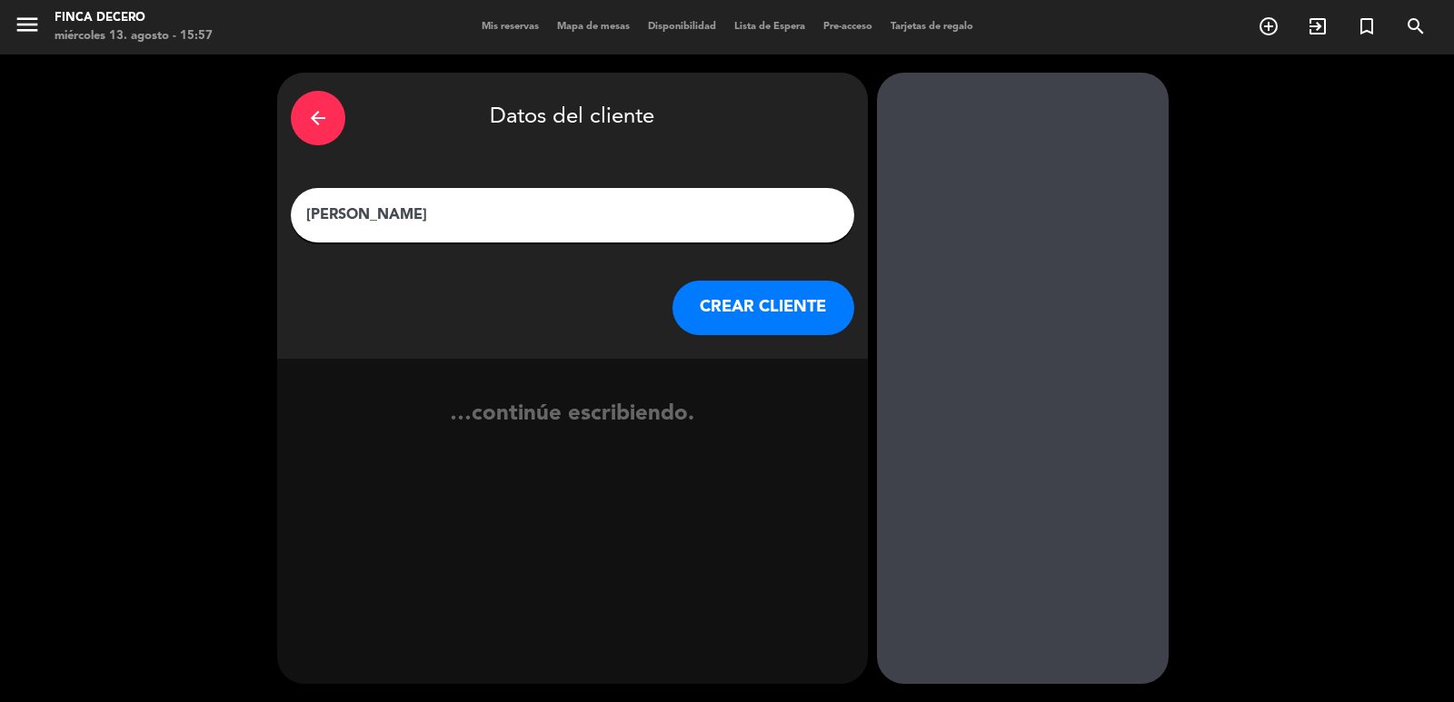
type input "[PERSON_NAME]"
click at [736, 301] on button "CREAR CLIENTE" at bounding box center [763, 308] width 182 height 55
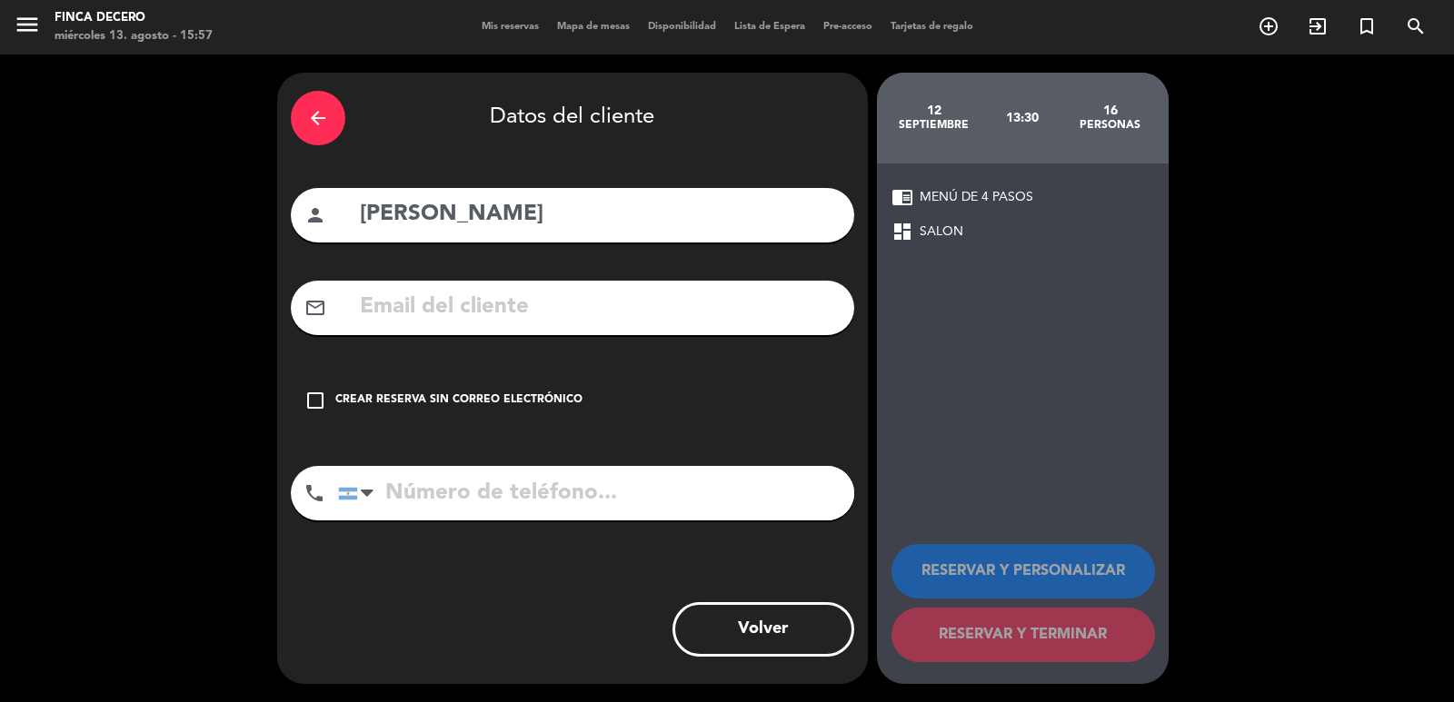
click at [516, 413] on div "check_box_outline_blank Crear reserva sin correo electrónico" at bounding box center [572, 400] width 563 height 55
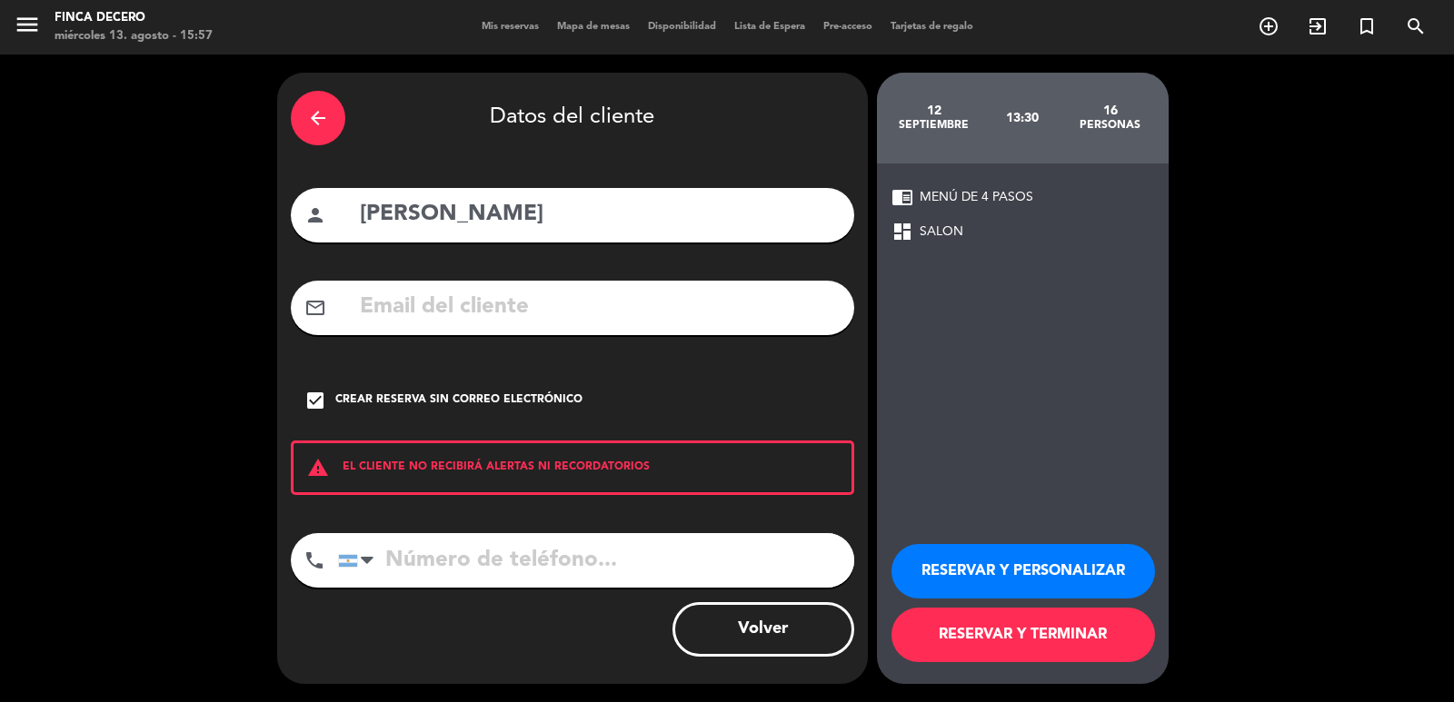
click at [1088, 572] on button "RESERVAR Y PERSONALIZAR" at bounding box center [1023, 571] width 264 height 55
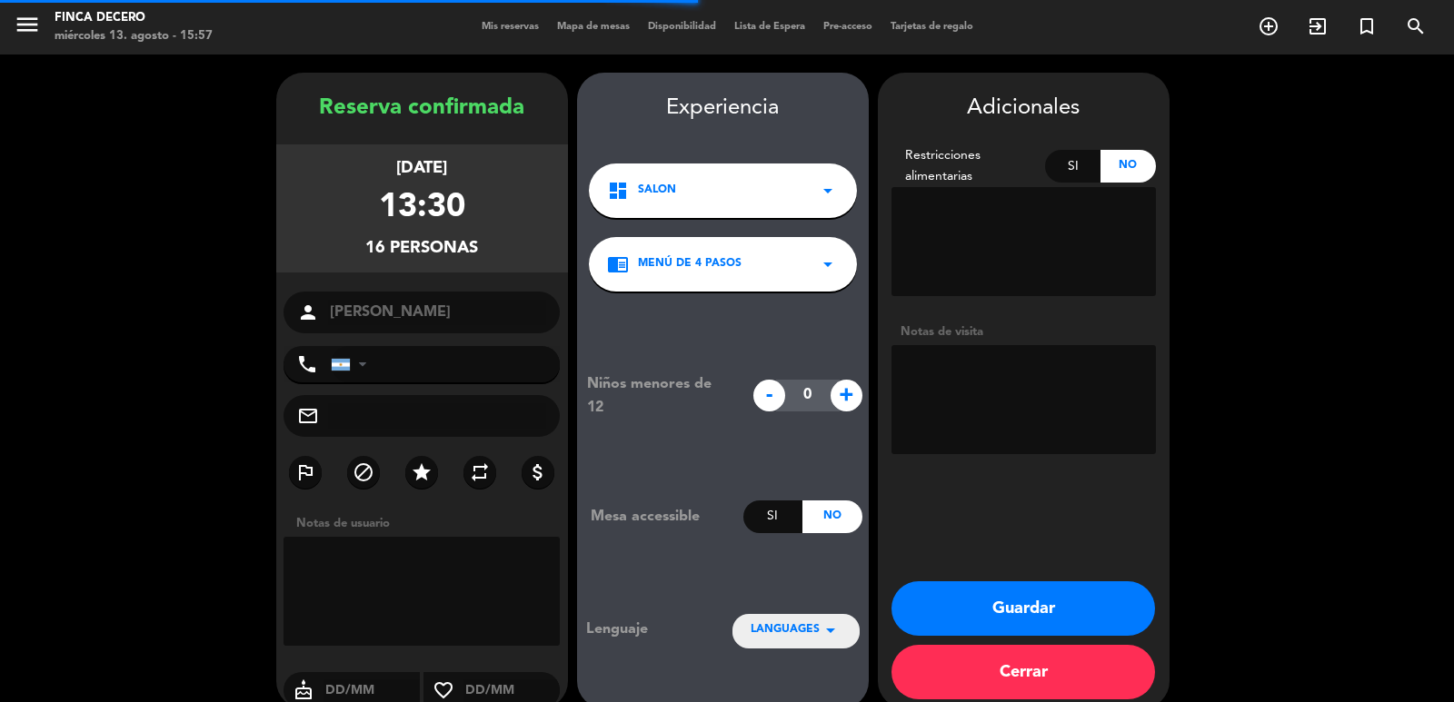
scroll to position [25, 0]
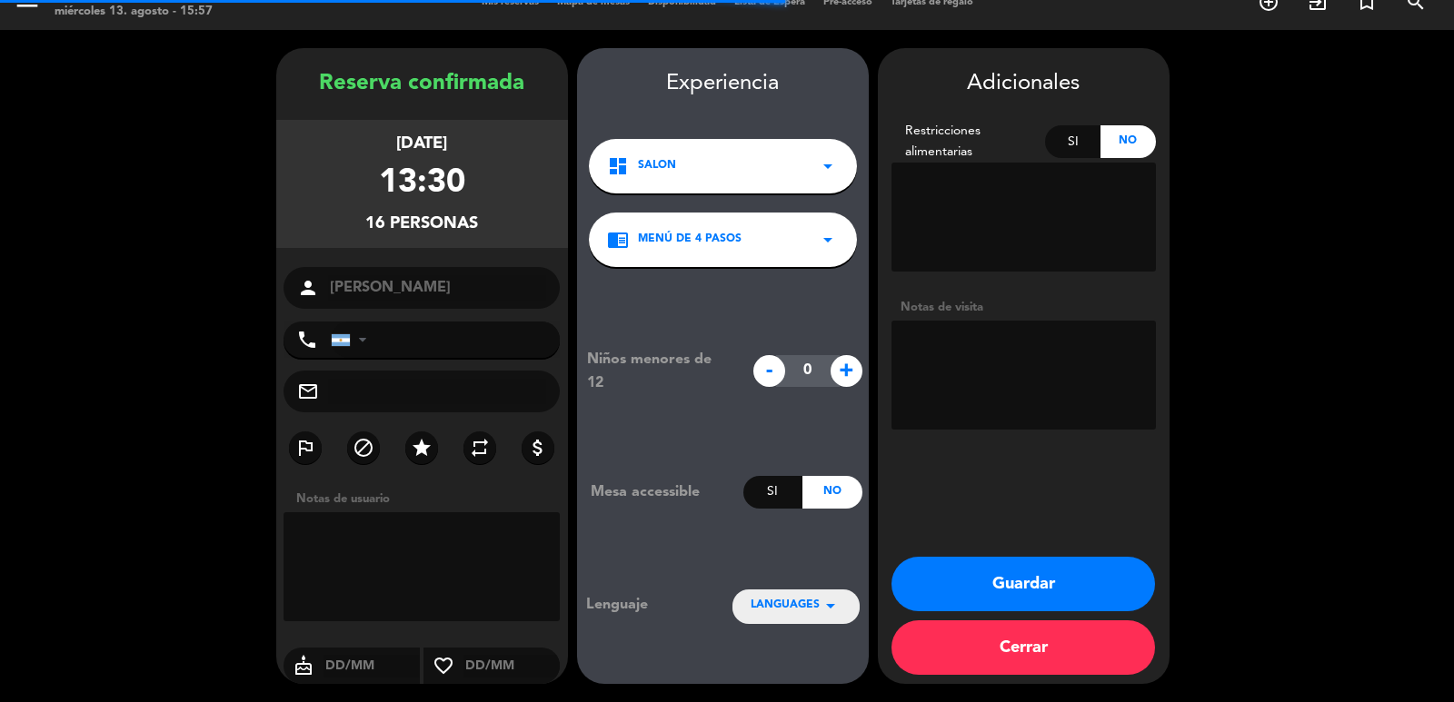
click at [965, 394] on textarea at bounding box center [1023, 375] width 264 height 109
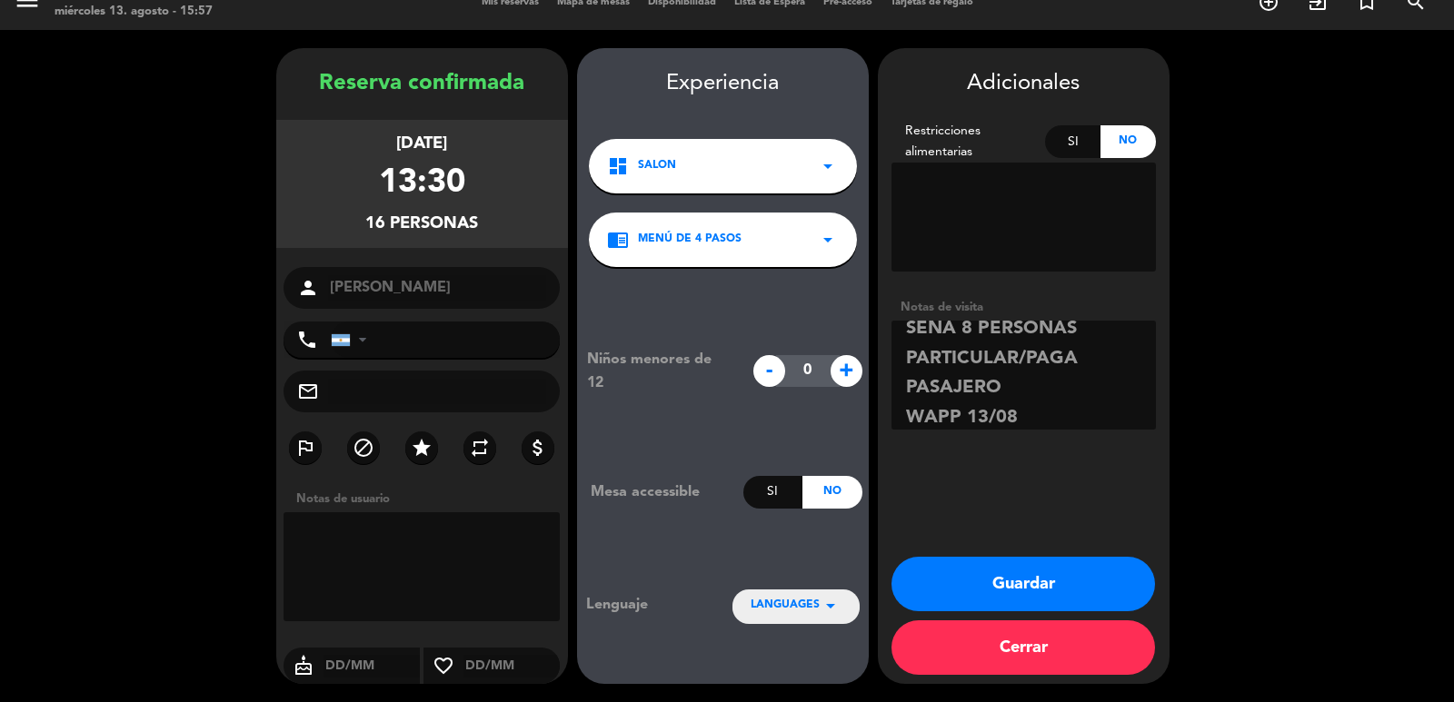
scroll to position [102, 0]
click at [1049, 395] on textarea at bounding box center [1023, 375] width 264 height 109
paste textarea "[PHONE_NUMBER]"
type textarea "ESP TIENEN QUE ABONAR SEÑA 8 PERSONAS PARTICULAR/PAGA PASAJERO WAPP 13/08 [PHON…"
click at [1048, 596] on button "Guardar" at bounding box center [1023, 584] width 264 height 55
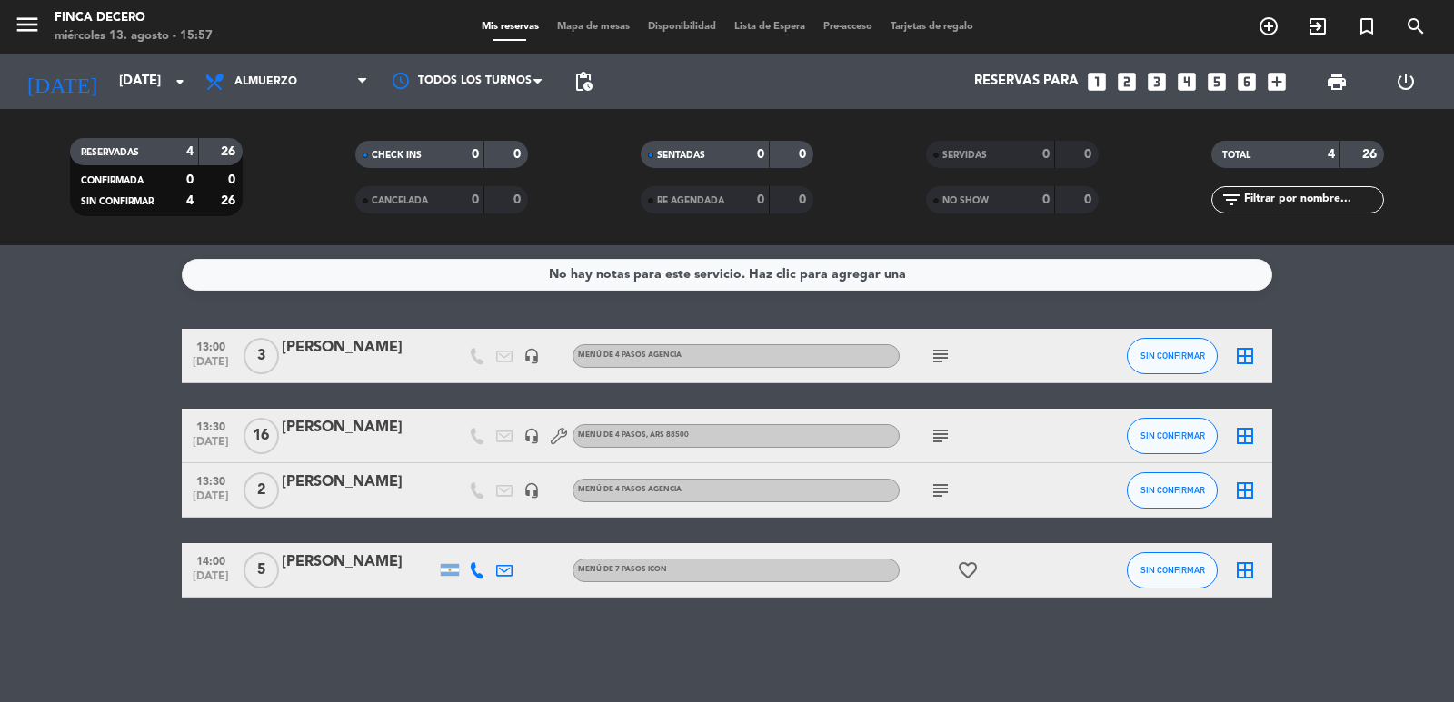
click at [937, 440] on icon "subject" at bounding box center [941, 436] width 22 height 22
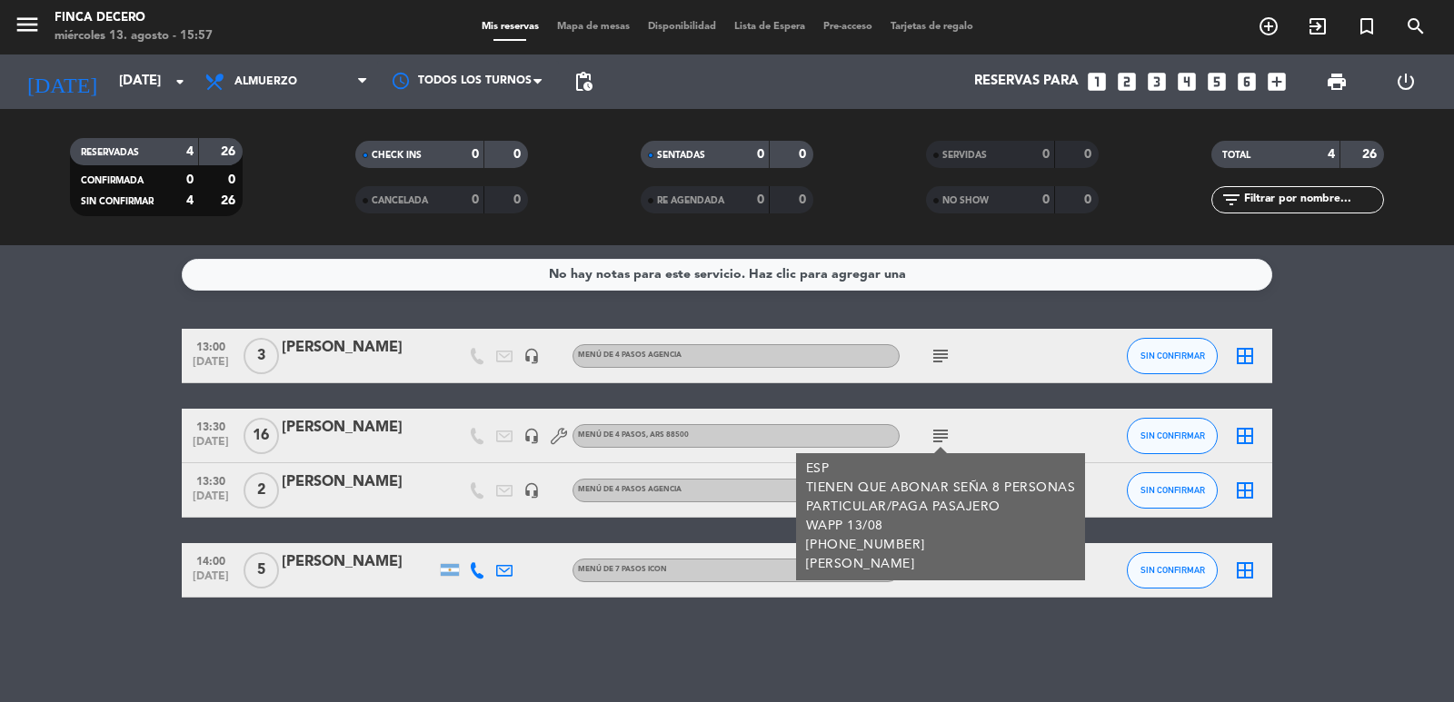
click at [937, 440] on icon "subject" at bounding box center [941, 436] width 22 height 22
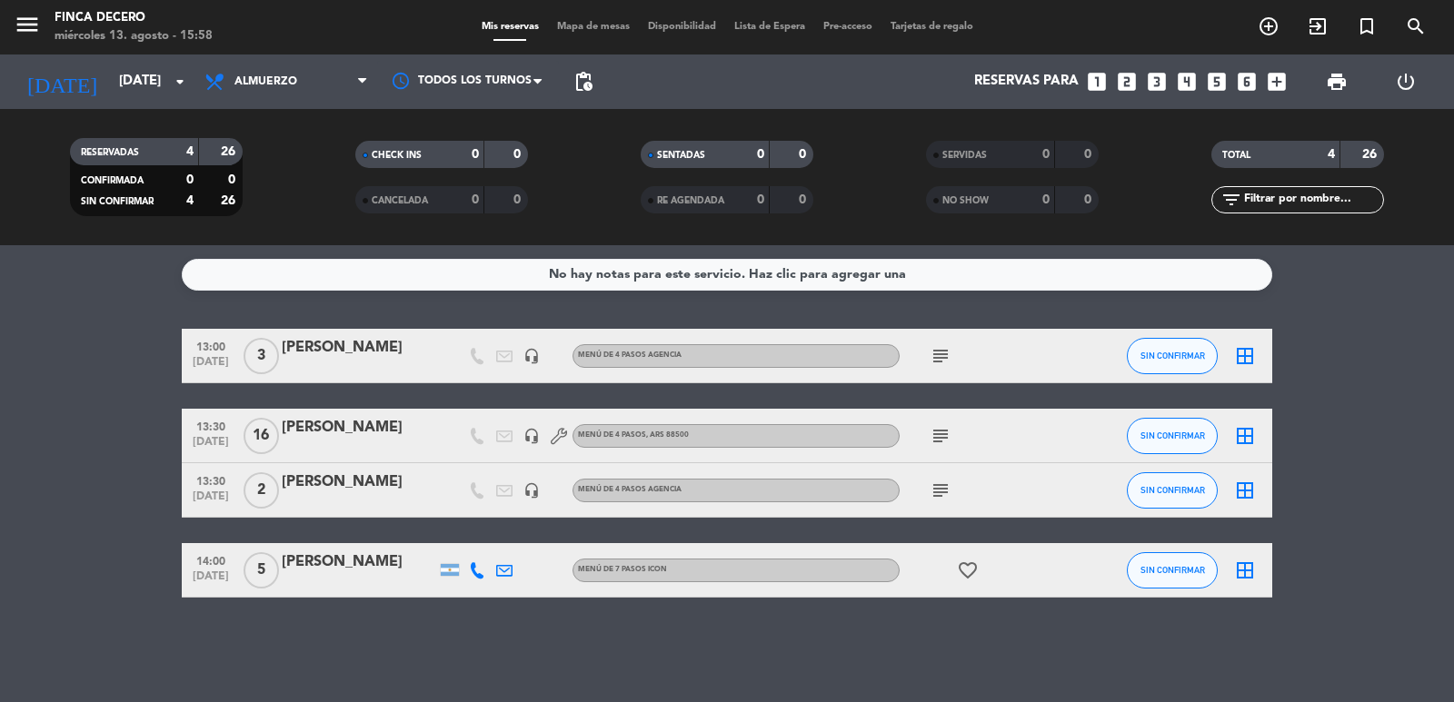
click at [942, 438] on icon "subject" at bounding box center [941, 436] width 22 height 22
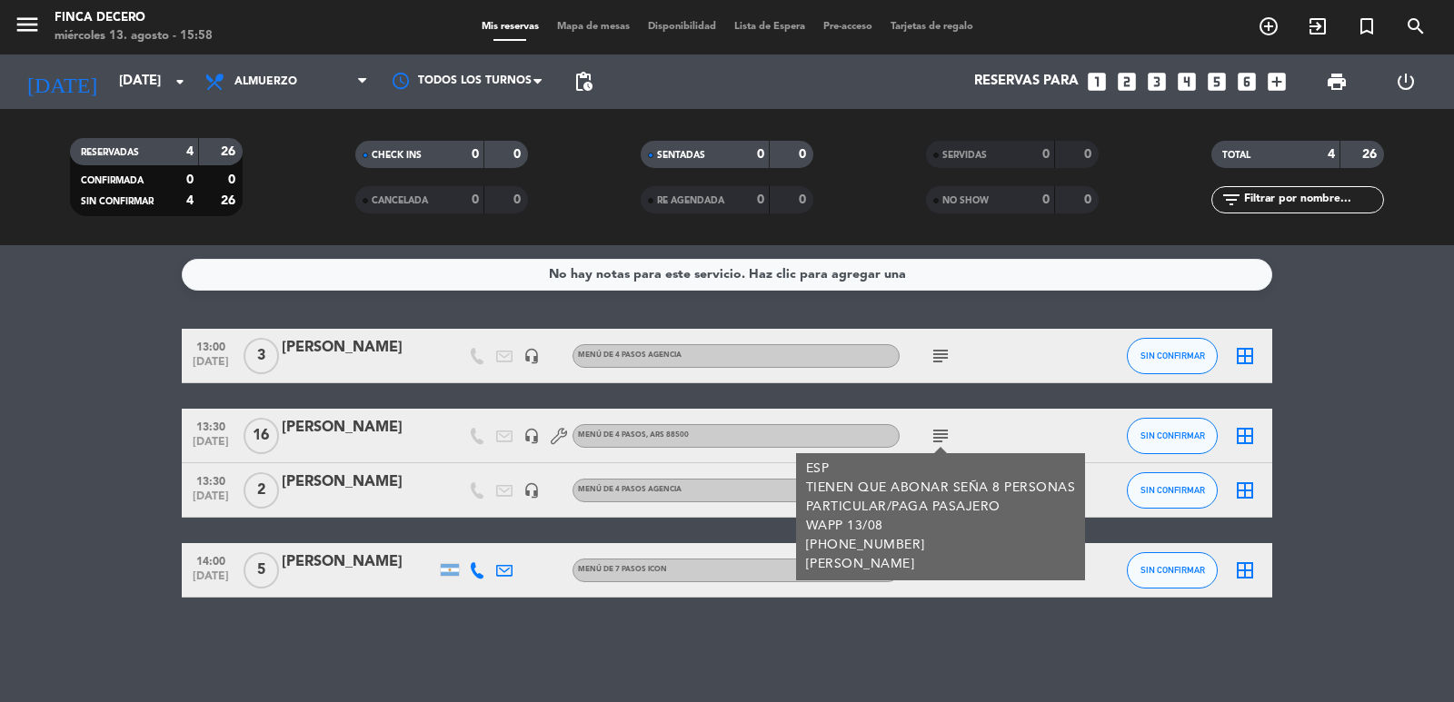
click at [22, 343] on bookings-row "13:00 [DATE] 3 [PERSON_NAME] headset_mic MENÚ DE 4 PASOS AGENCIA subject SIN CO…" at bounding box center [727, 463] width 1454 height 269
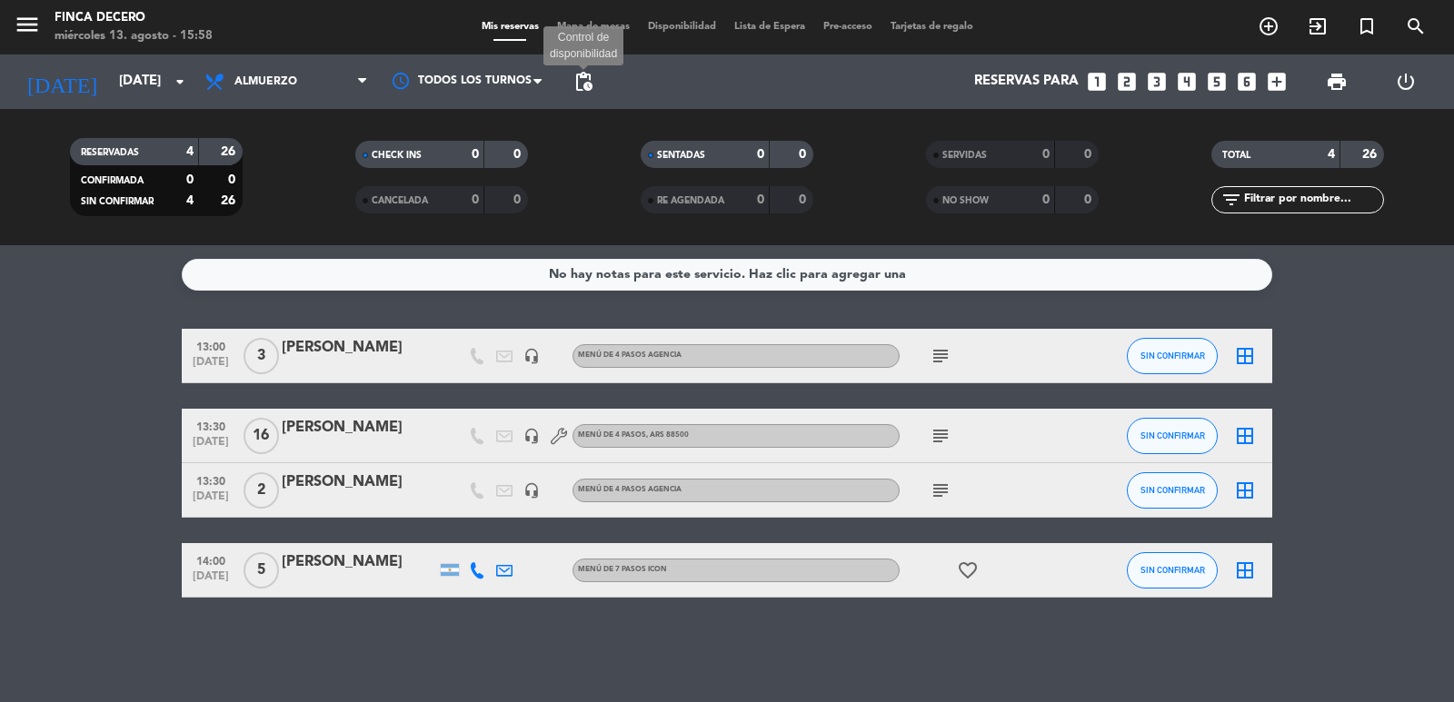
click at [585, 77] on span "pending_actions" at bounding box center [583, 82] width 22 height 22
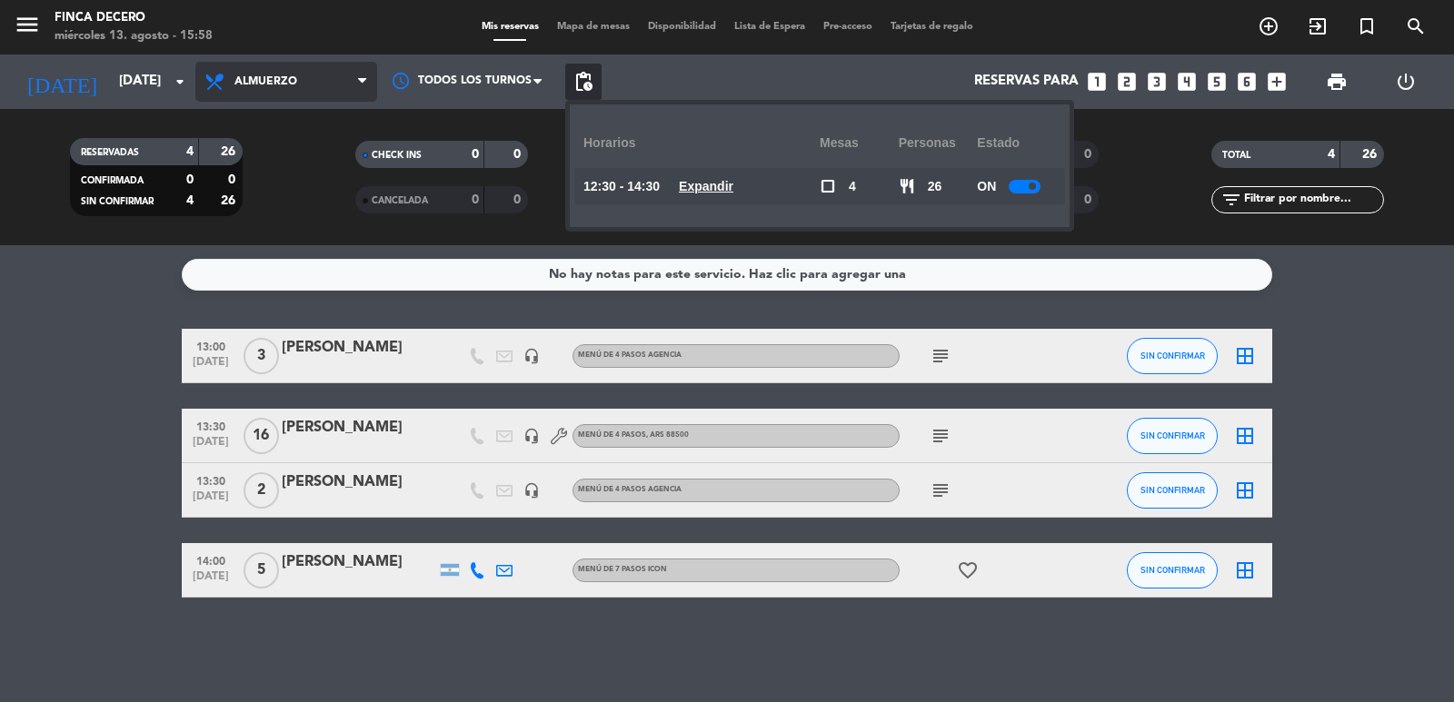
click at [295, 75] on span "Almuerzo" at bounding box center [286, 82] width 182 height 40
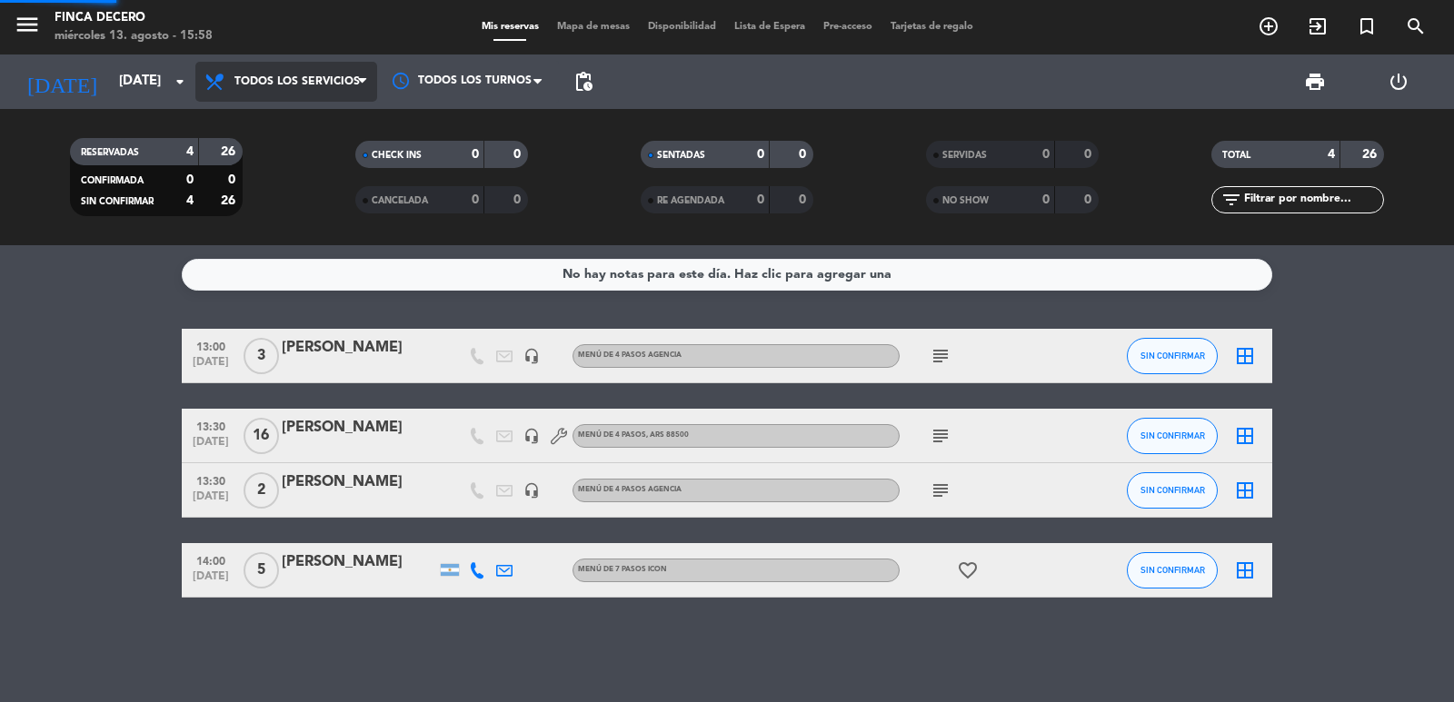
click at [334, 113] on div "menu Finca Decero [DATE] 13. agosto - 15:58 Mis reservas Mapa de mesas Disponib…" at bounding box center [727, 122] width 1454 height 245
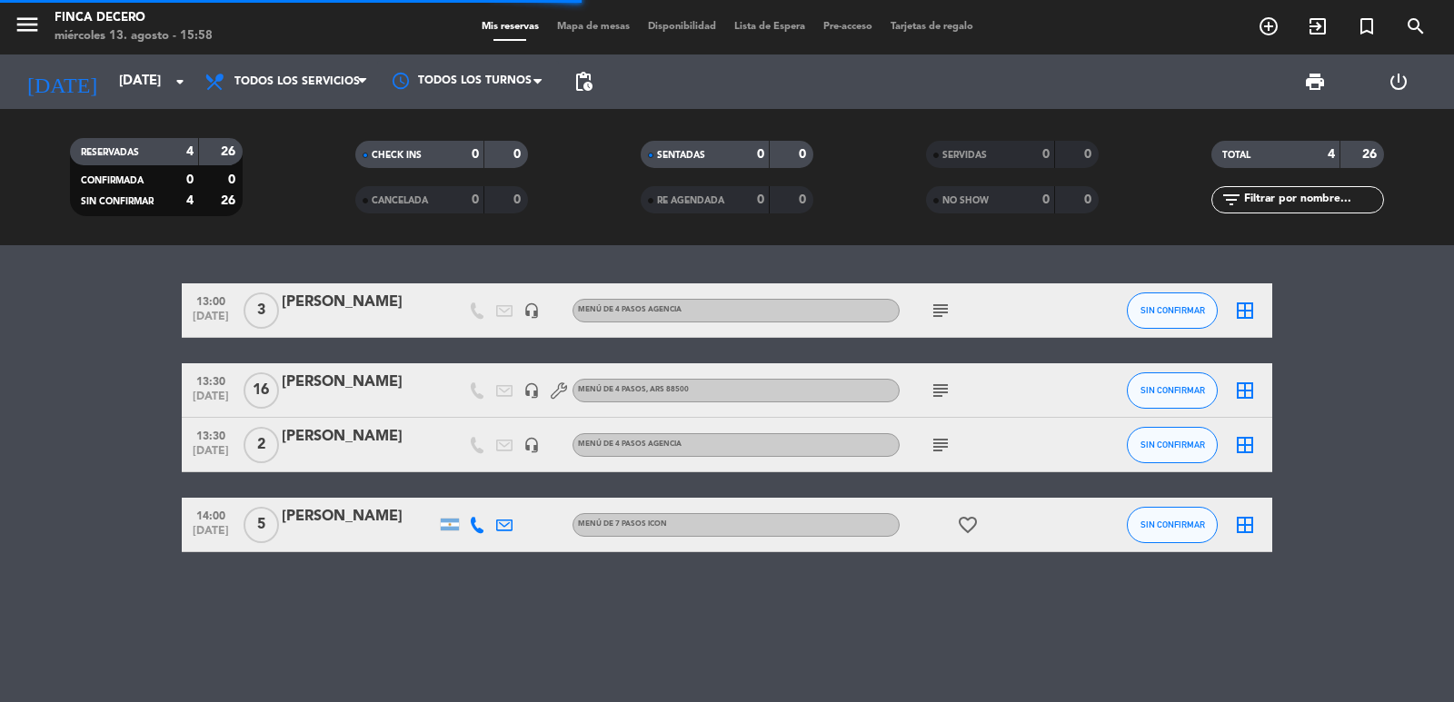
click at [586, 84] on span "pending_actions" at bounding box center [583, 82] width 22 height 22
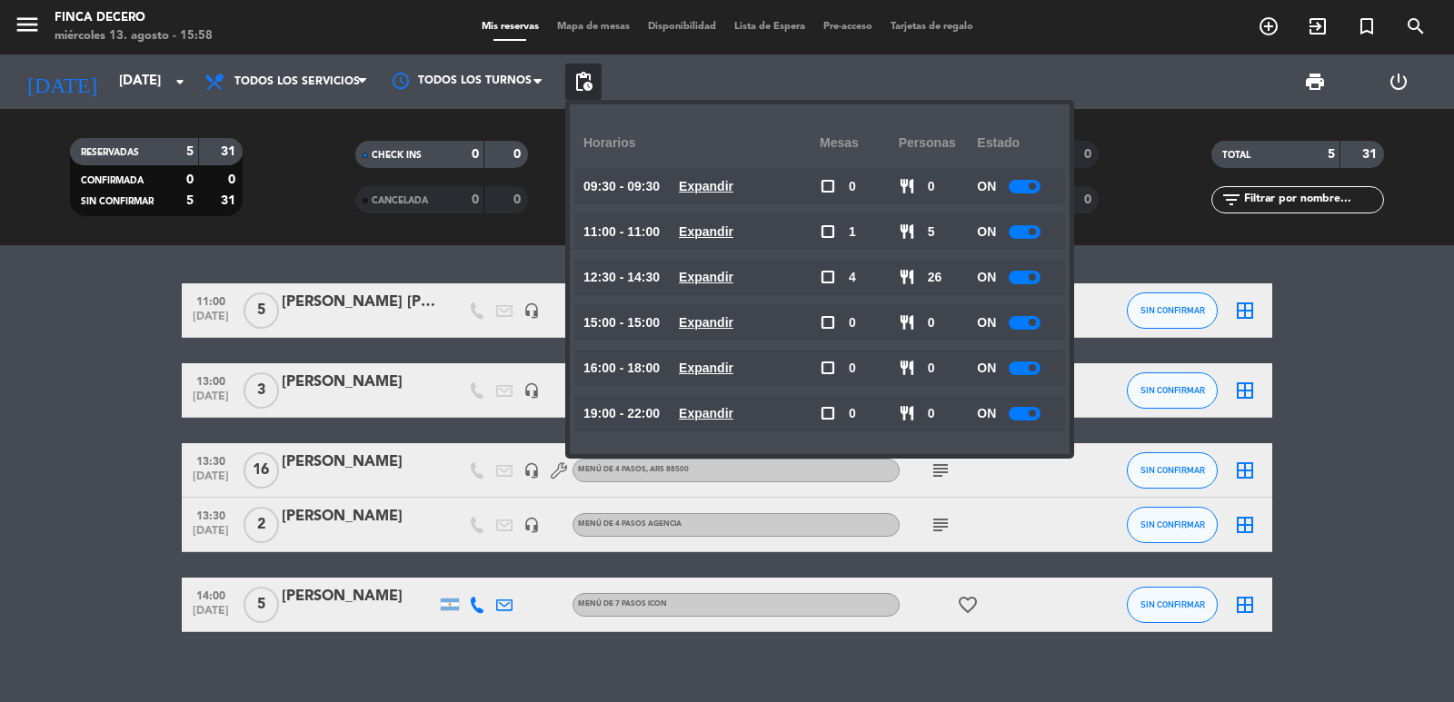
click at [141, 299] on bookings-row "11:00 [DATE] 5 [PERSON_NAME] [PERSON_NAME] headset_mic DEGUSTACIÓN LÍNEA SIGNAT…" at bounding box center [727, 457] width 1454 height 349
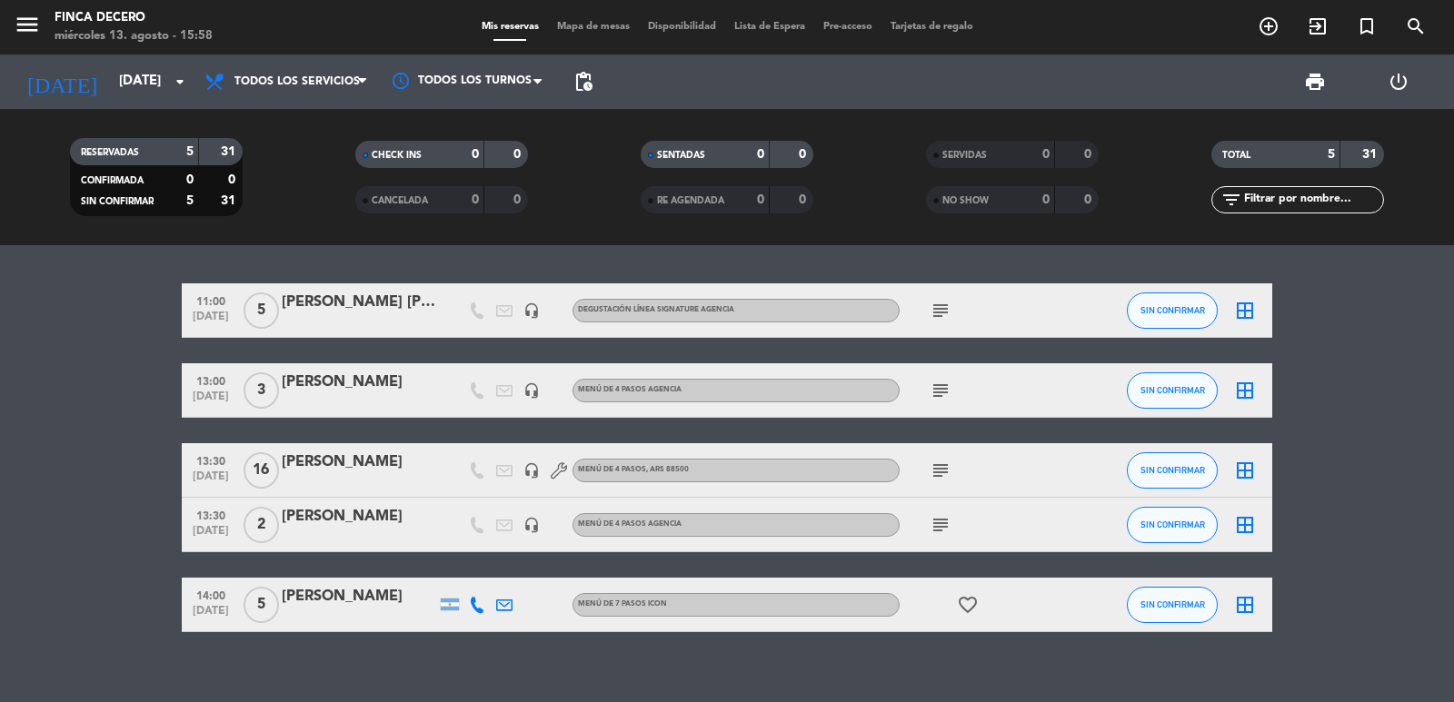
click at [58, 345] on bookings-row "11:00 [DATE] 5 [PERSON_NAME] [PERSON_NAME] headset_mic DEGUSTACIÓN LÍNEA SIGNAT…" at bounding box center [727, 457] width 1454 height 349
click at [1268, 23] on icon "add_circle_outline" at bounding box center [1269, 26] width 22 height 22
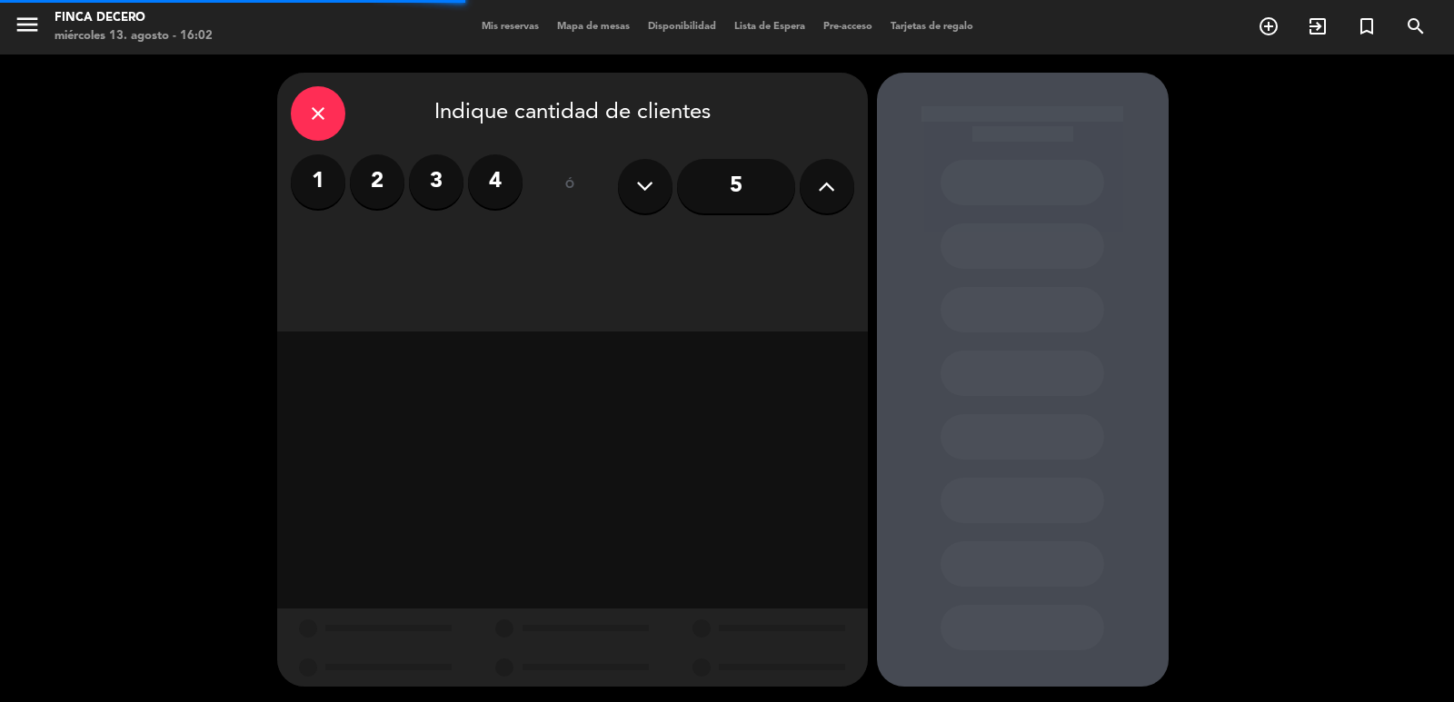
click at [830, 187] on icon at bounding box center [826, 186] width 17 height 27
type input "8"
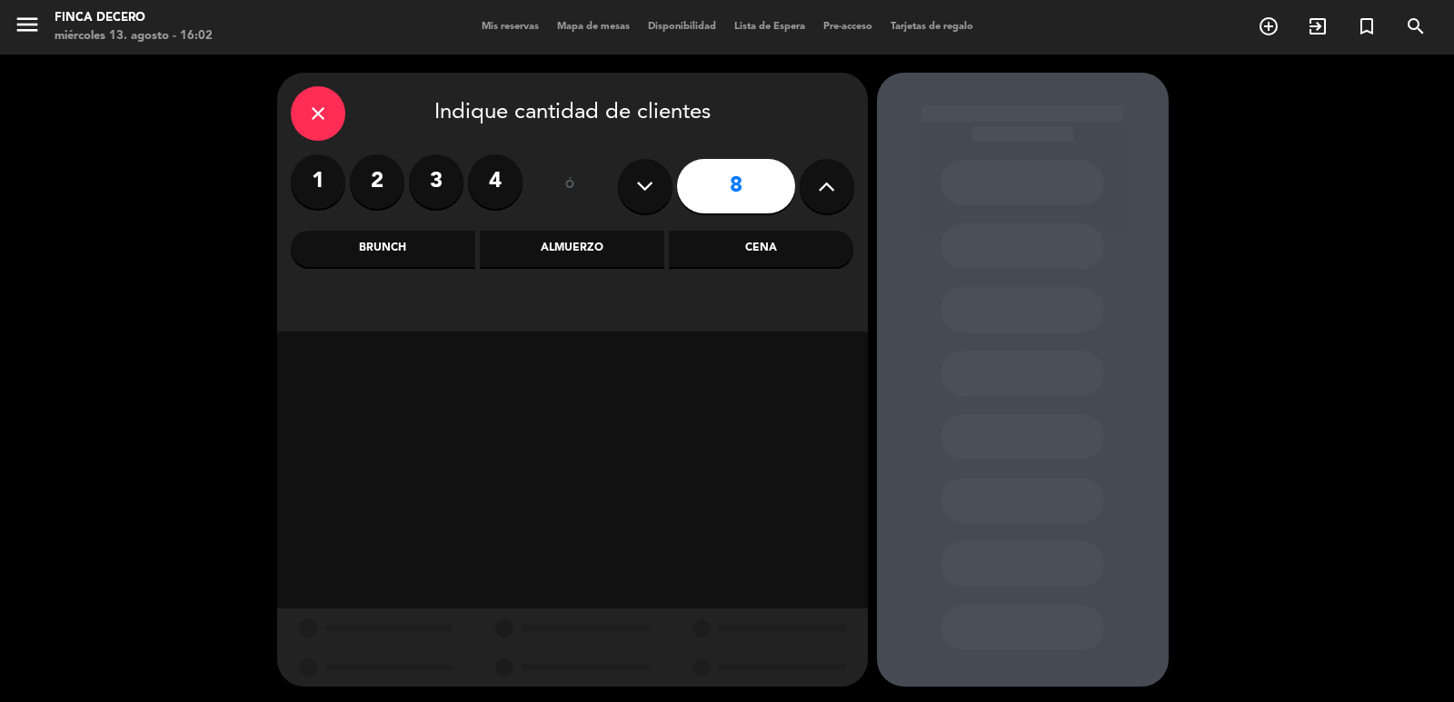
click at [526, 264] on div "Almuerzo" at bounding box center [572, 249] width 184 height 36
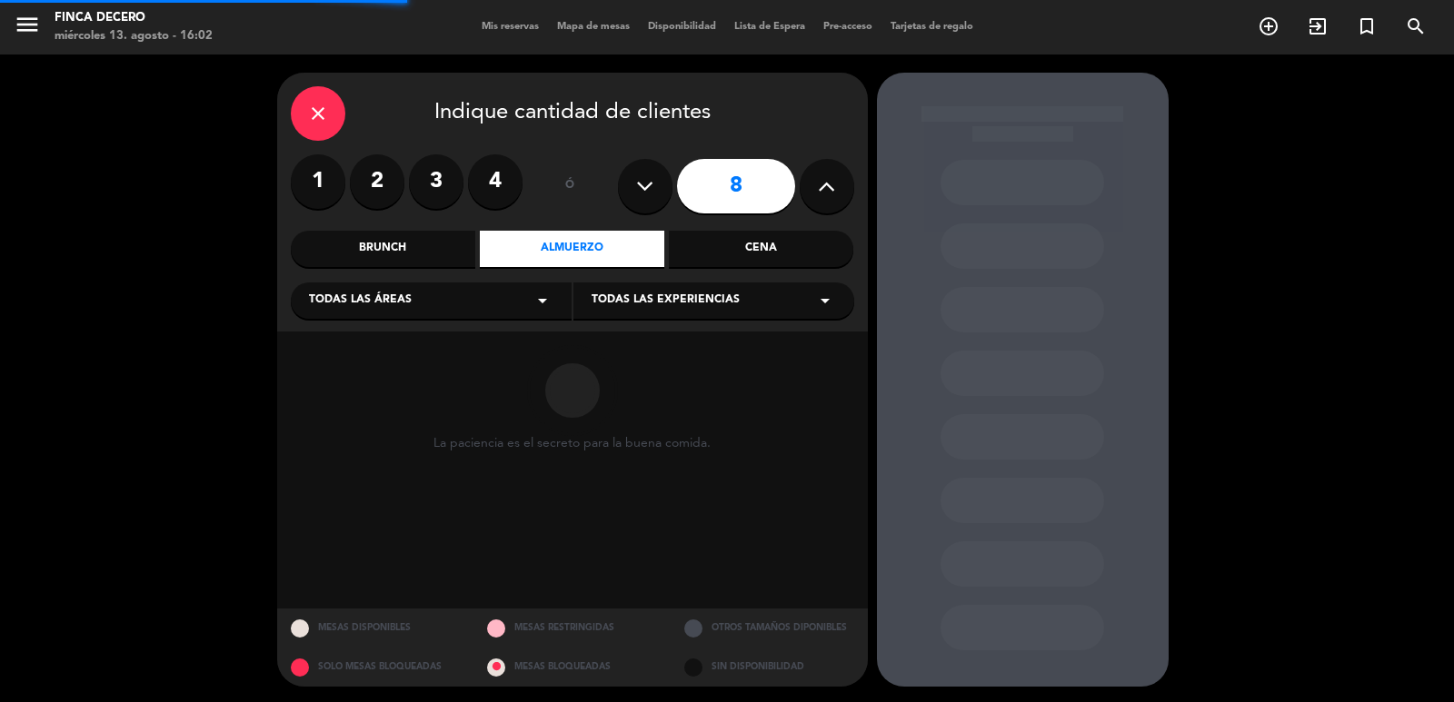
click at [483, 302] on div "Todas las áreas arrow_drop_down" at bounding box center [431, 301] width 281 height 36
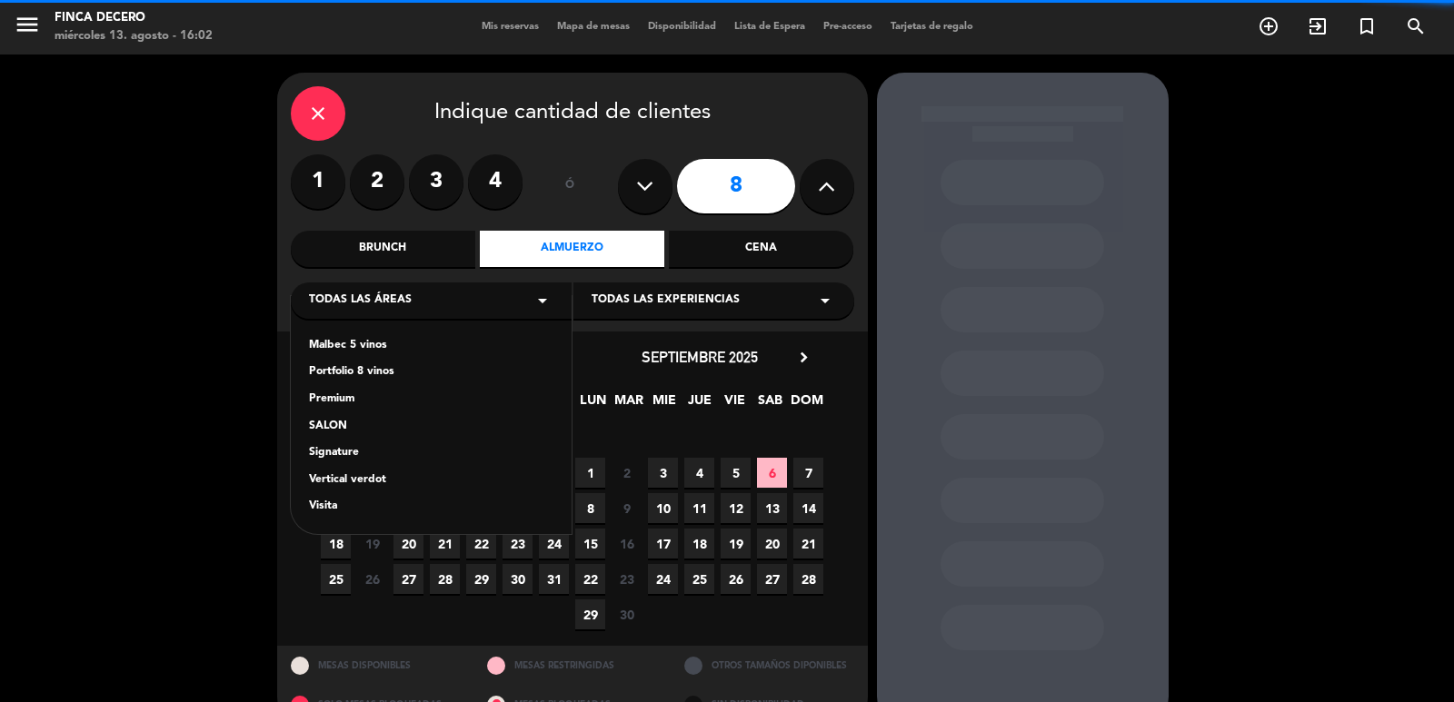
click at [328, 428] on div "SALON" at bounding box center [431, 427] width 244 height 18
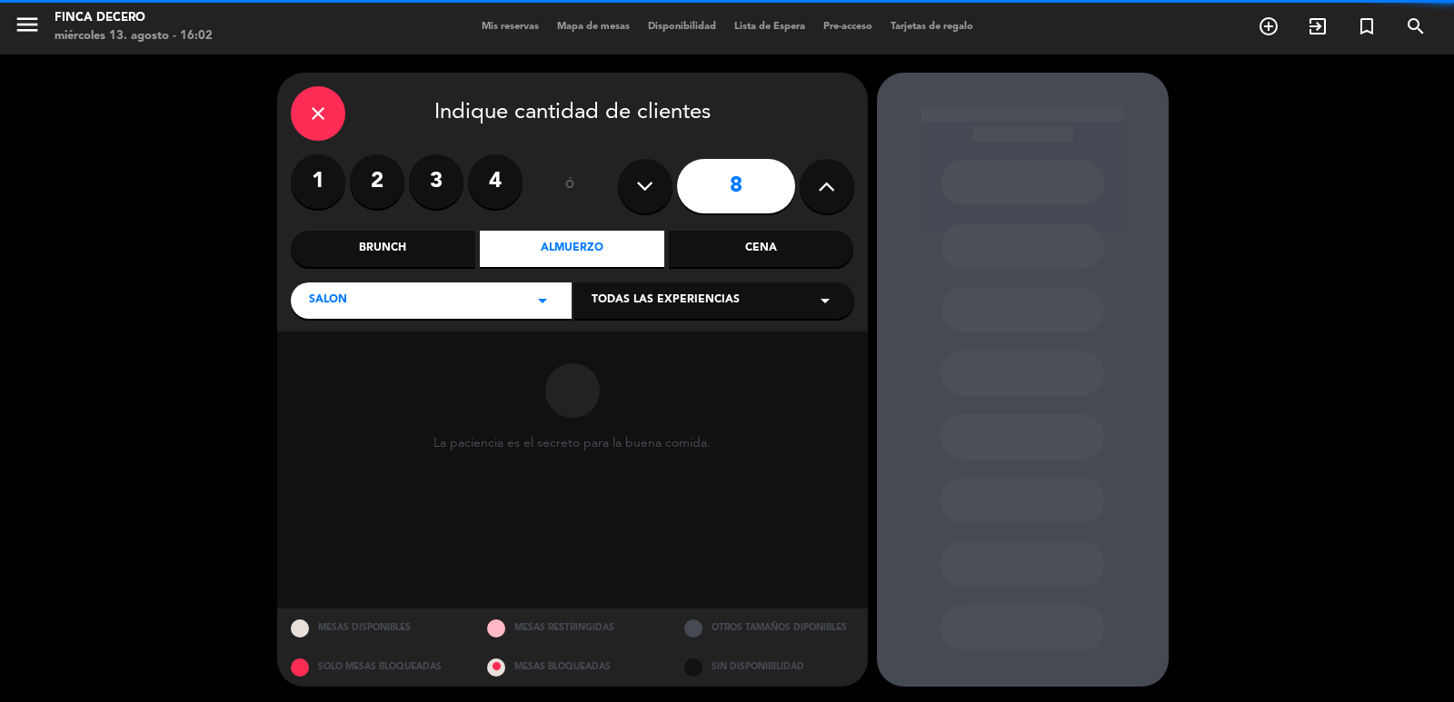
click at [751, 311] on div "Todas las experiencias arrow_drop_down" at bounding box center [713, 301] width 281 height 36
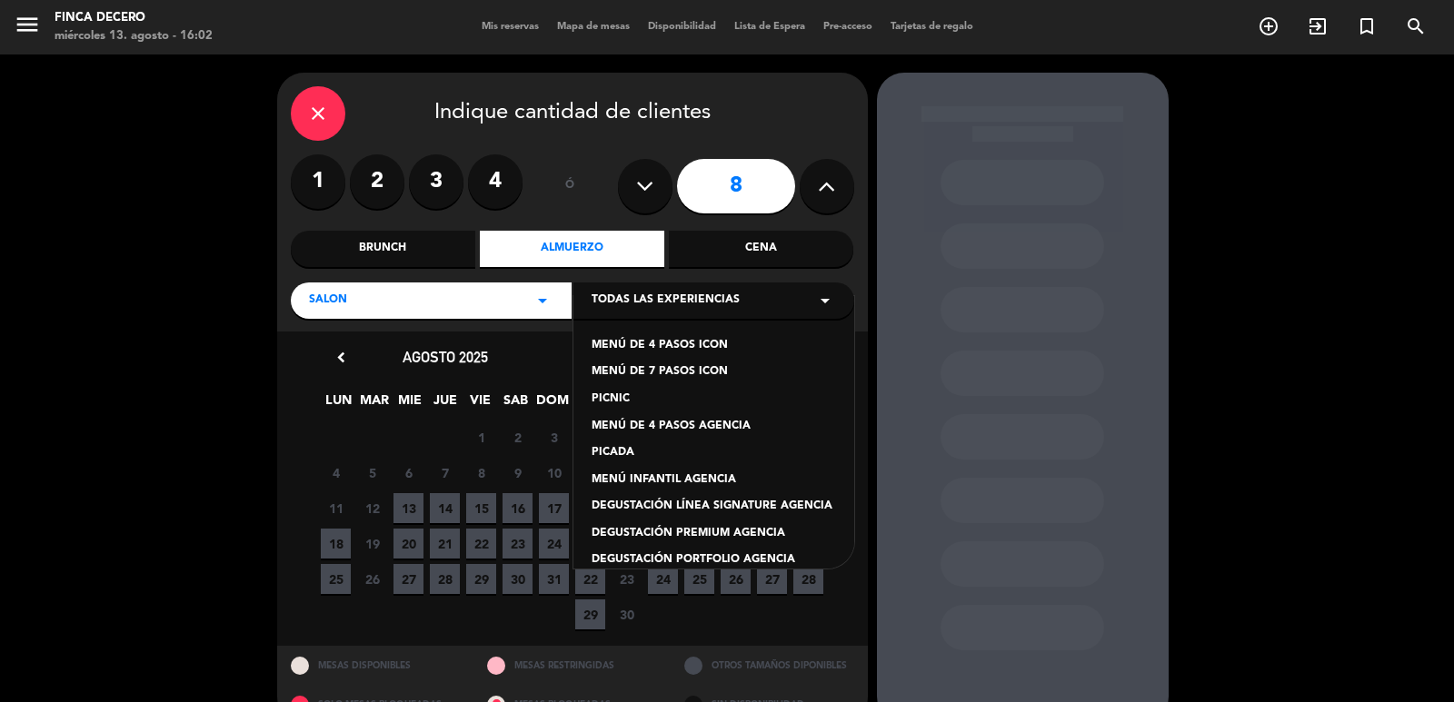
click at [731, 424] on div "MENÚ DE 4 PASOS AGENCIA" at bounding box center [714, 427] width 244 height 18
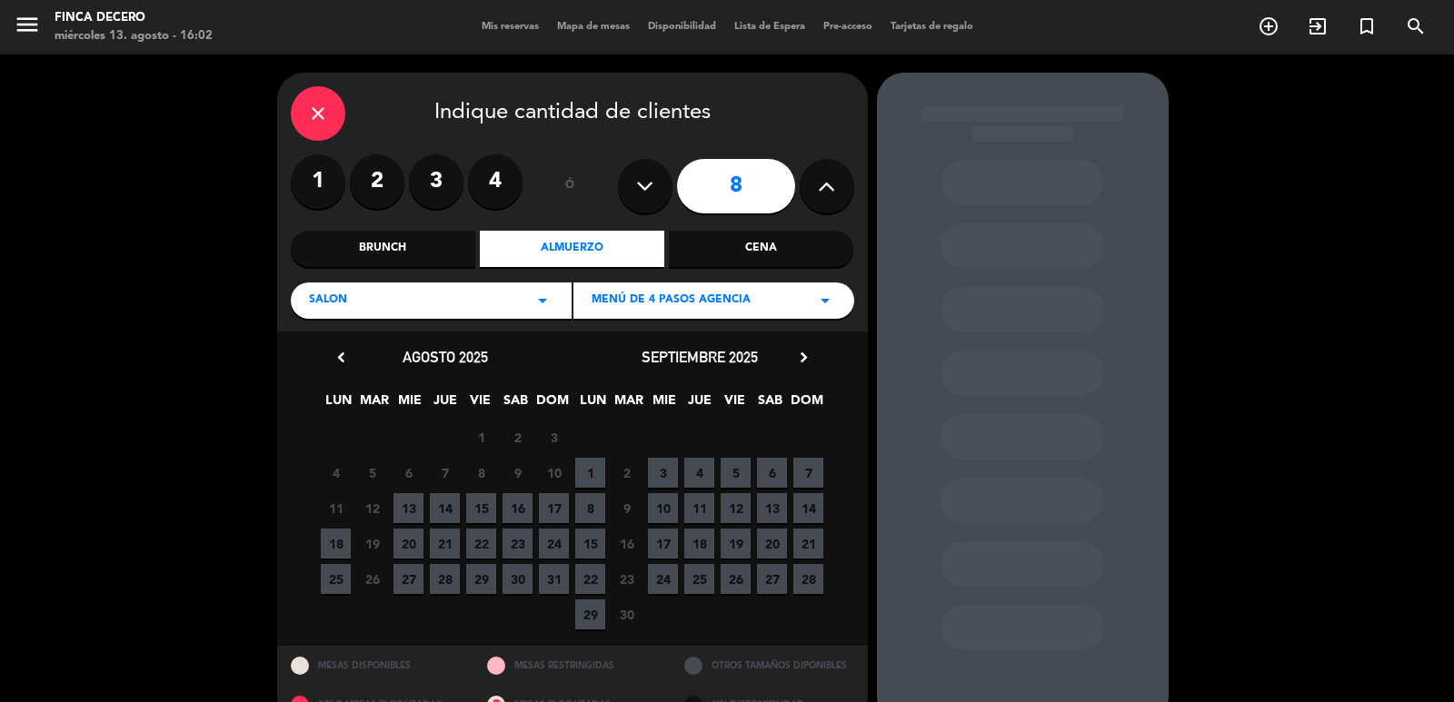
click at [804, 363] on icon "chevron_right" at bounding box center [803, 357] width 19 height 19
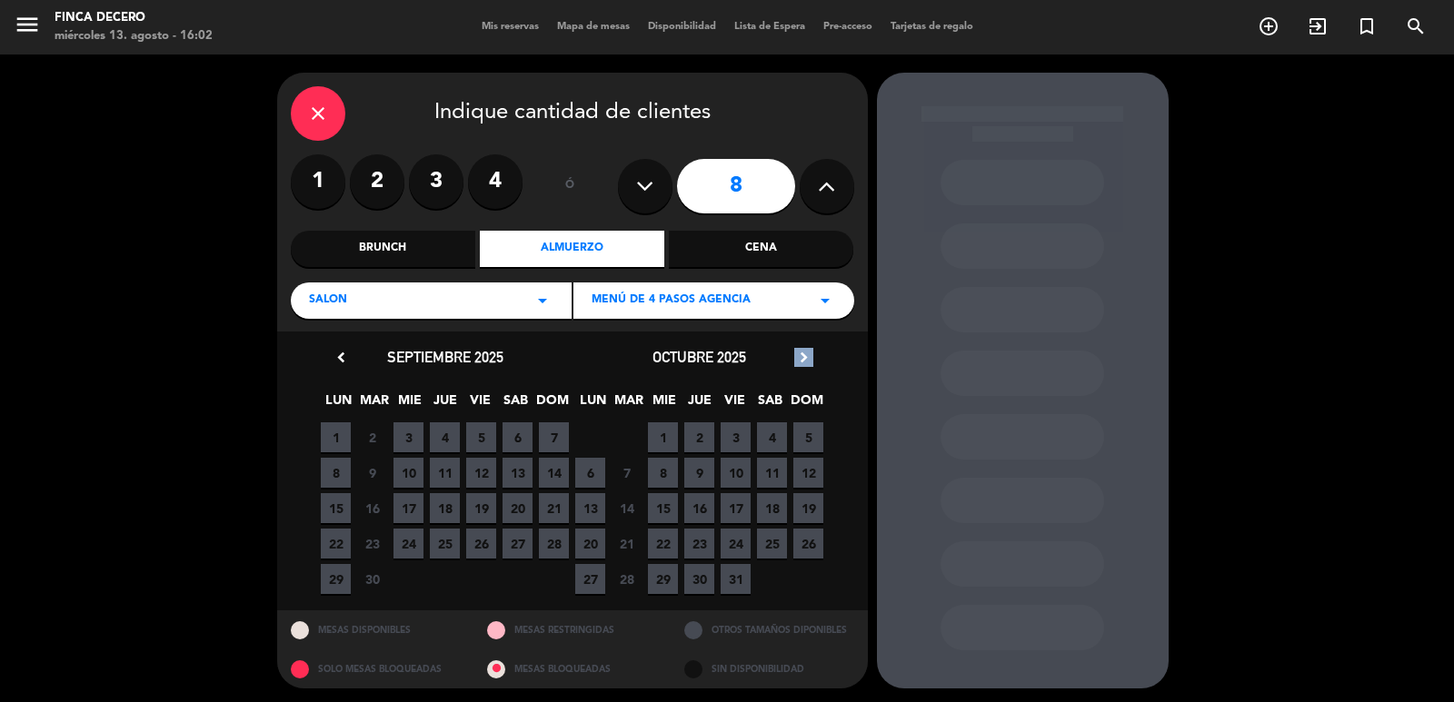
click at [804, 363] on icon "chevron_right" at bounding box center [803, 357] width 19 height 19
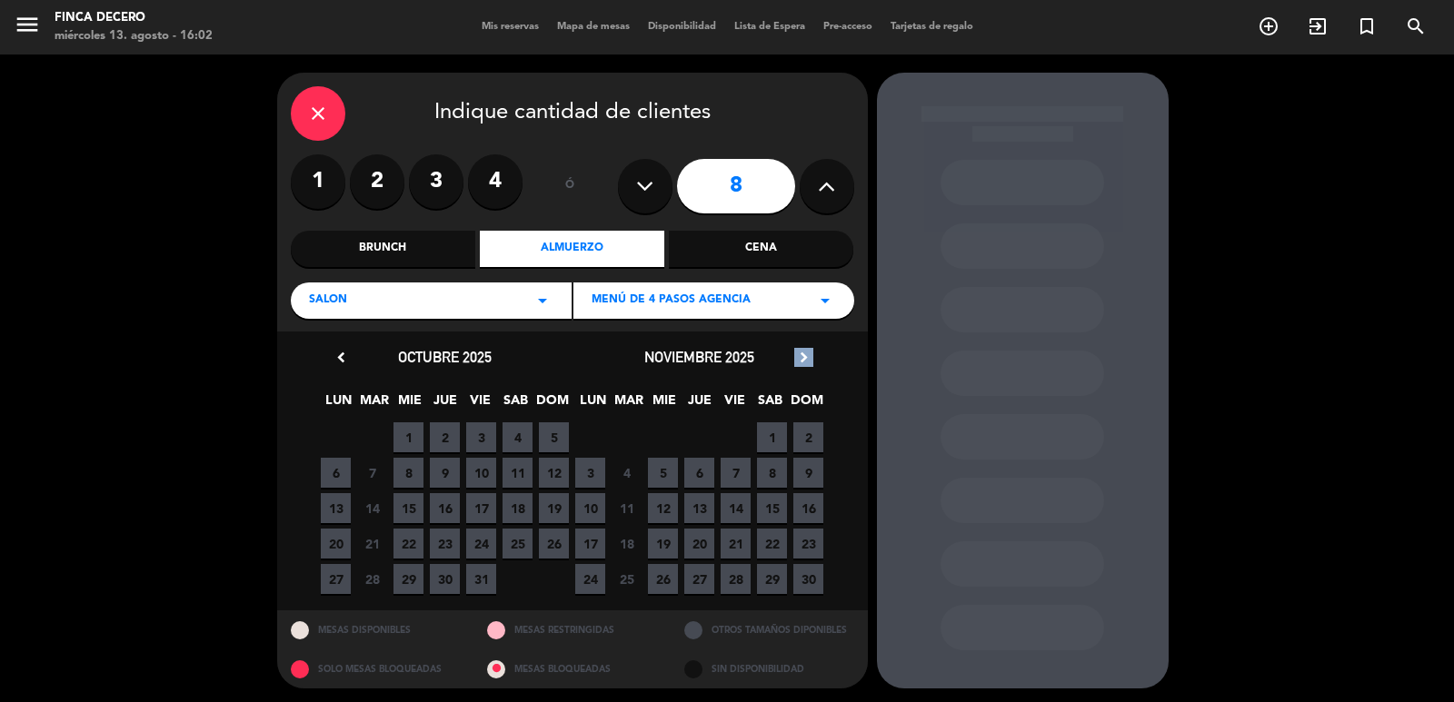
click at [808, 359] on icon "chevron_right" at bounding box center [803, 357] width 19 height 19
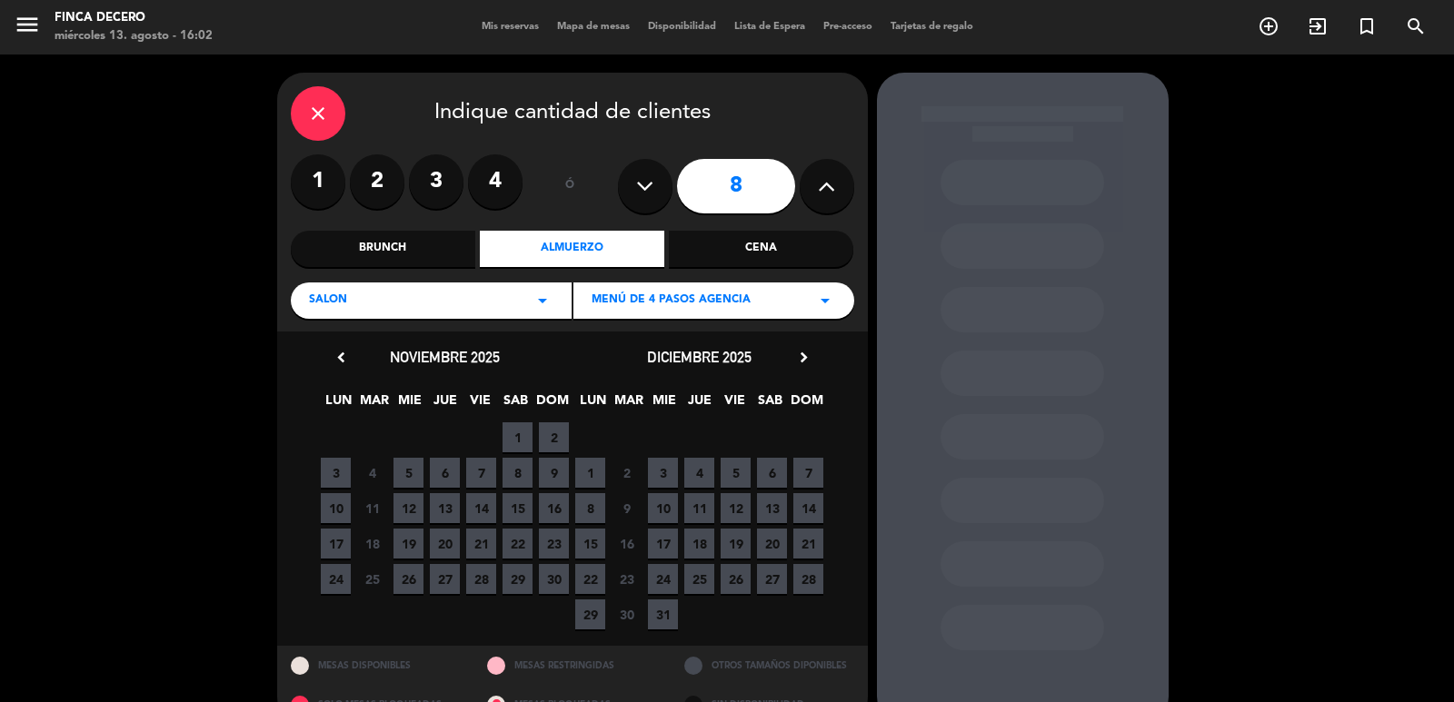
click at [666, 580] on span "24" at bounding box center [663, 579] width 30 height 30
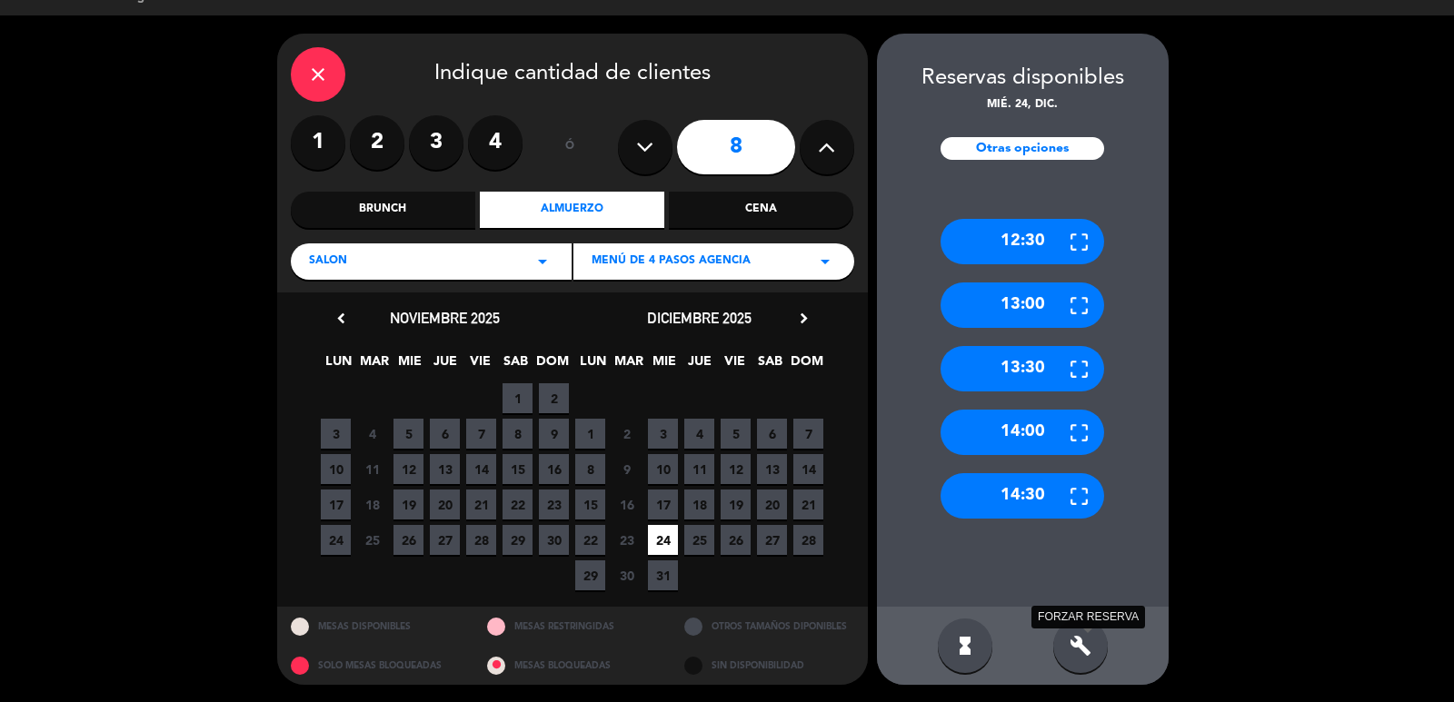
click at [1072, 654] on icon "build" at bounding box center [1080, 646] width 22 height 22
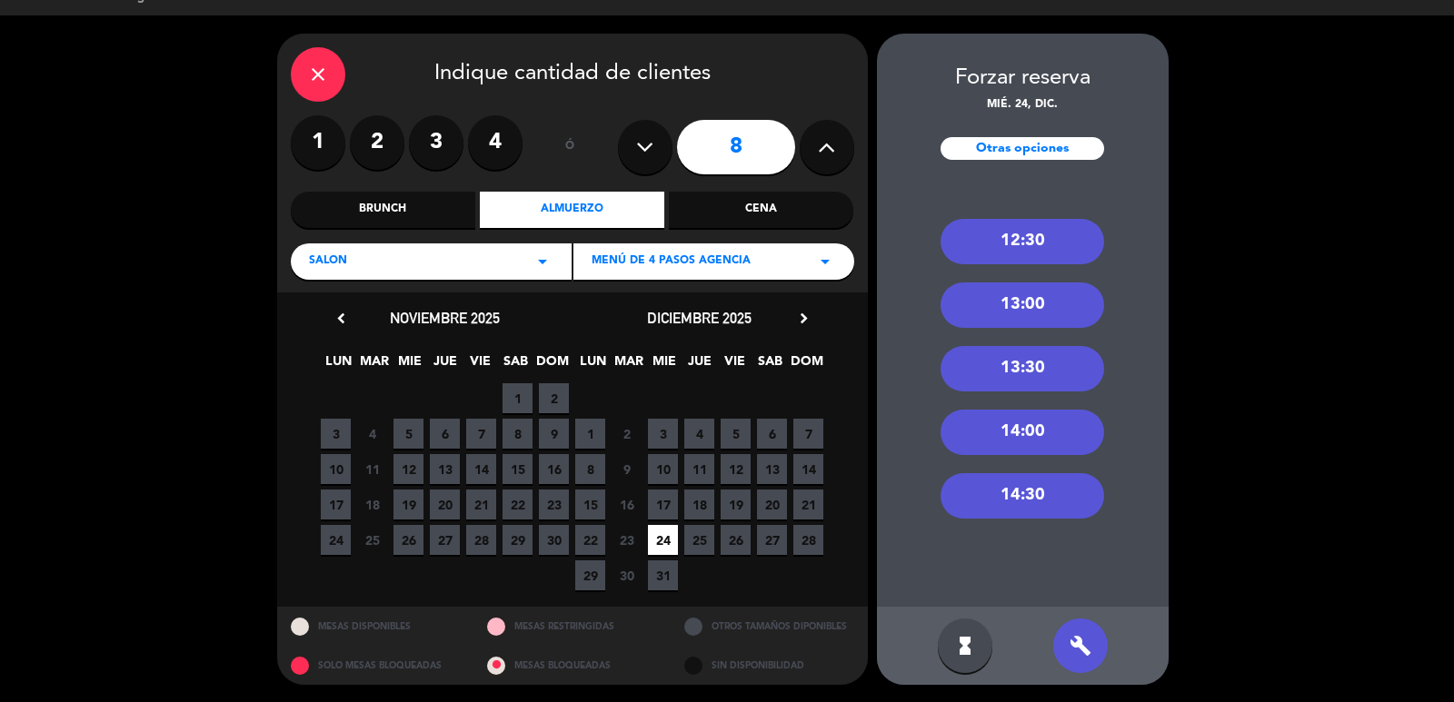
click at [1045, 370] on div "13:30" at bounding box center [1022, 368] width 164 height 45
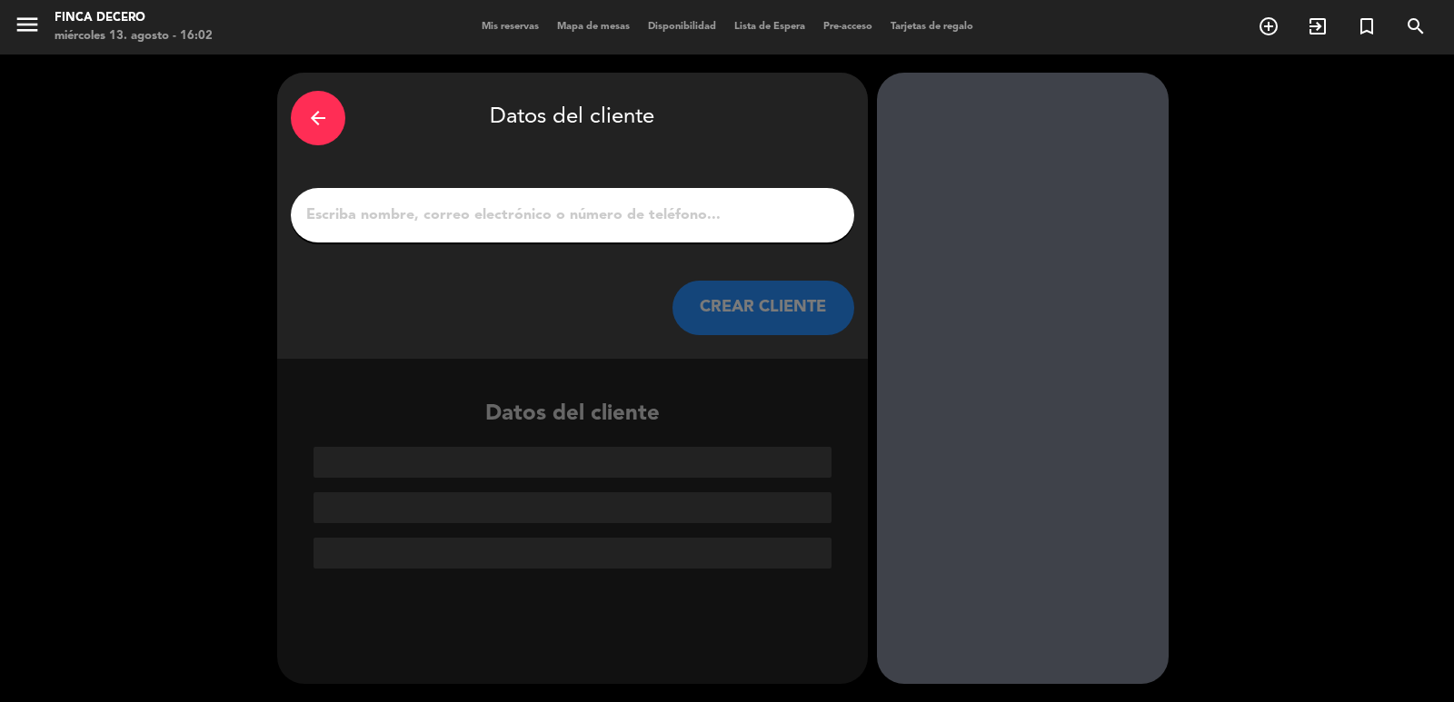
click at [535, 208] on input "1" at bounding box center [572, 215] width 536 height 25
paste input "[PERSON_NAME]"
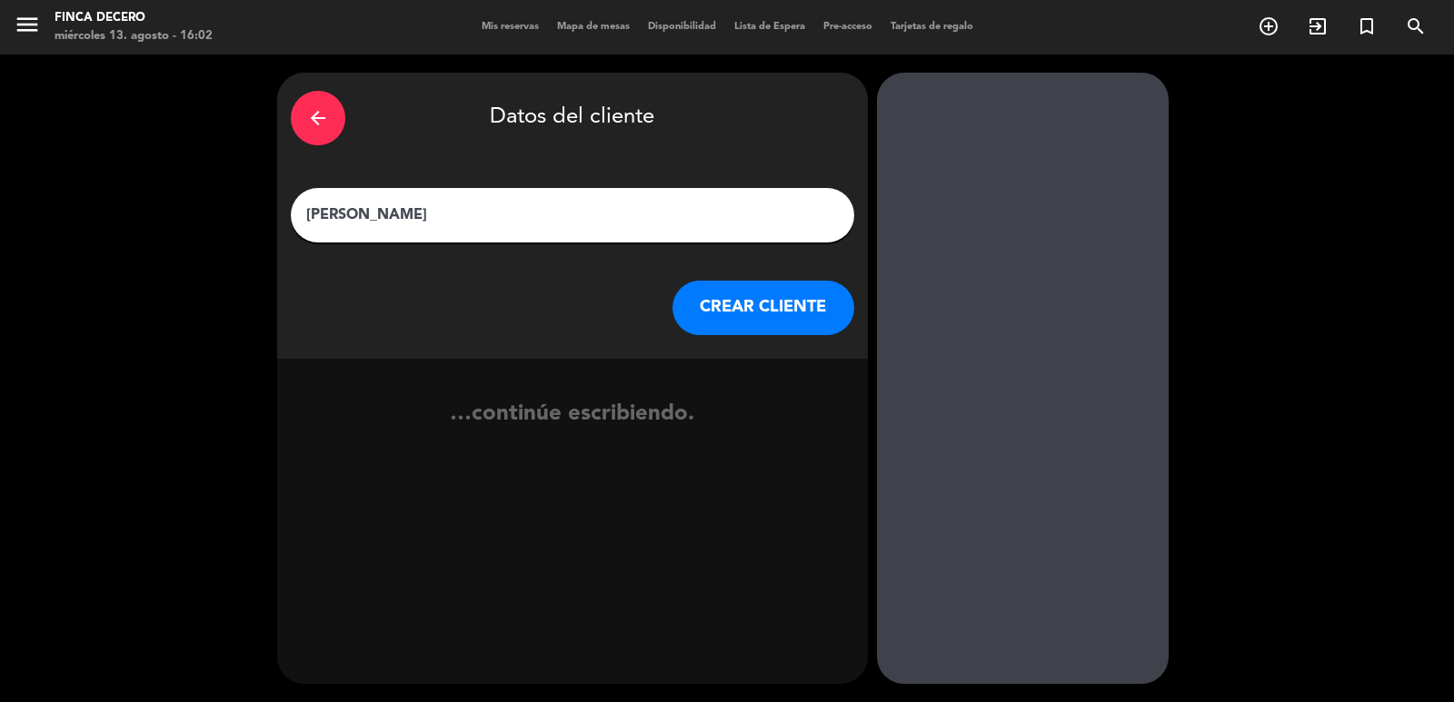
type input "[PERSON_NAME]"
click at [750, 317] on button "CREAR CLIENTE" at bounding box center [763, 308] width 182 height 55
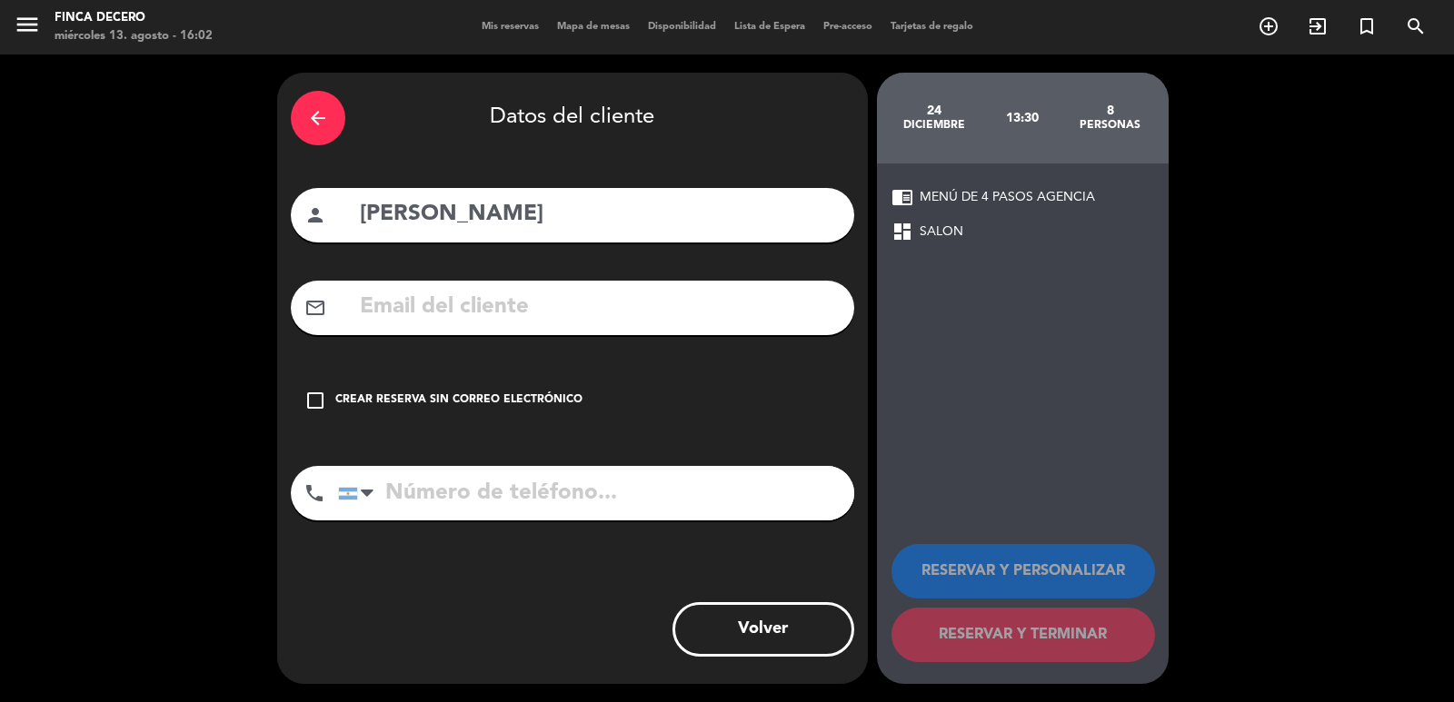
click at [562, 383] on div "check_box_outline_blank Crear reserva sin correo electrónico" at bounding box center [572, 400] width 563 height 55
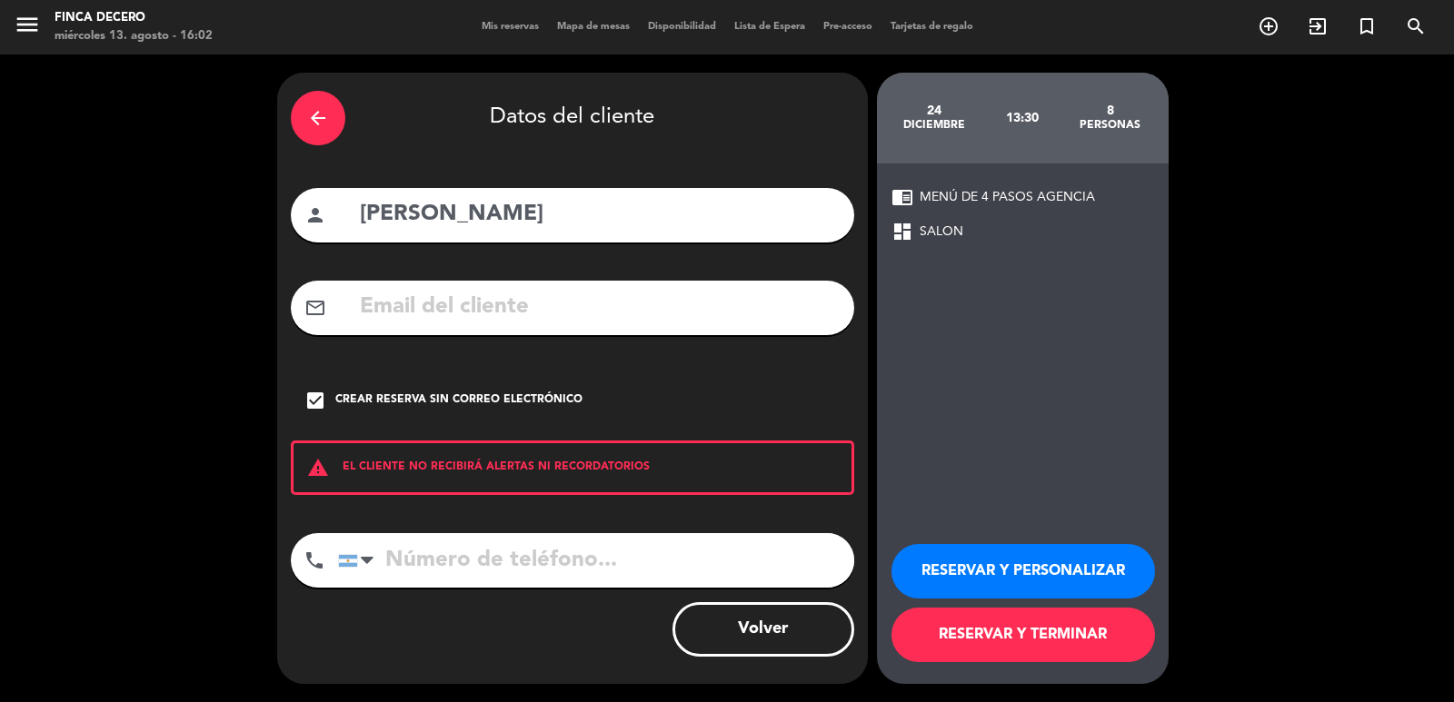
click at [1012, 552] on button "RESERVAR Y PERSONALIZAR" at bounding box center [1023, 571] width 264 height 55
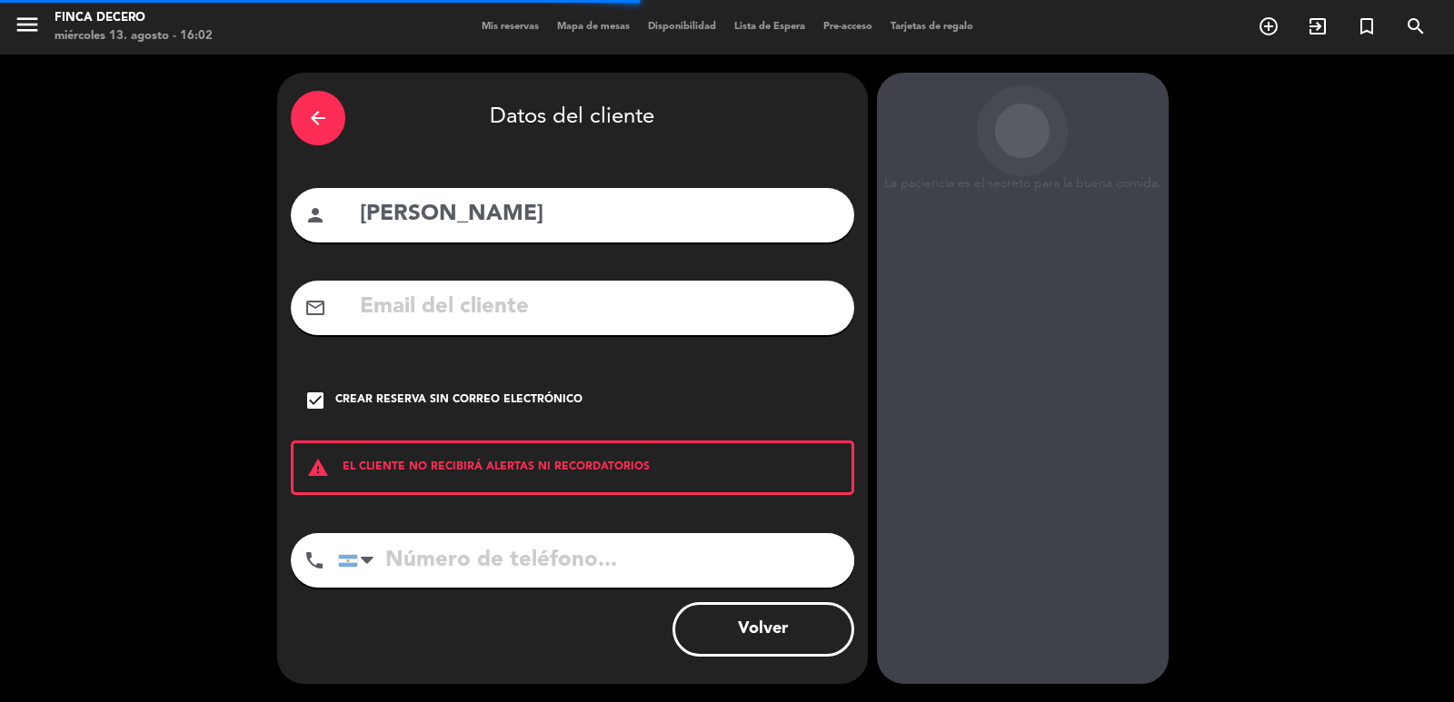
scroll to position [25, 0]
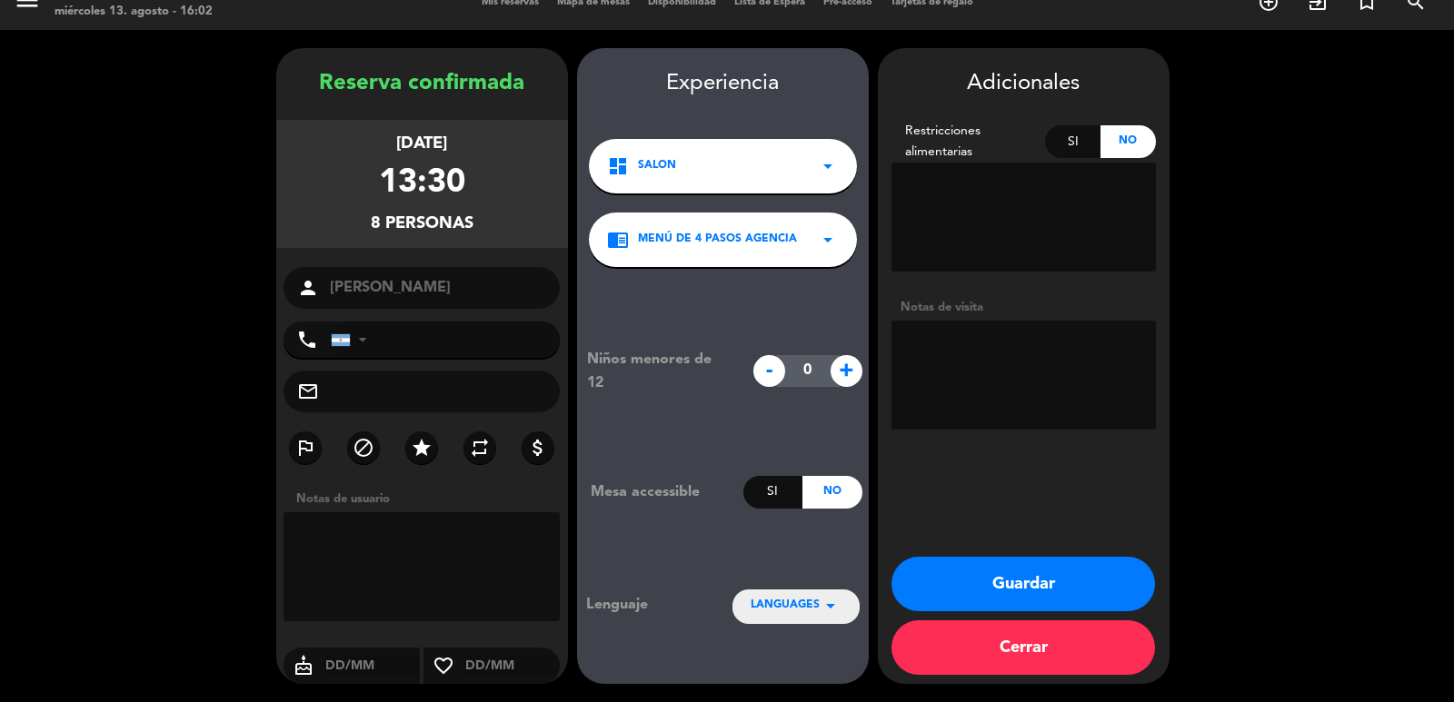
click at [960, 373] on textarea at bounding box center [1023, 375] width 264 height 109
paste textarea "6 ADT y 3 menores de 16, 14 y 7 años)"
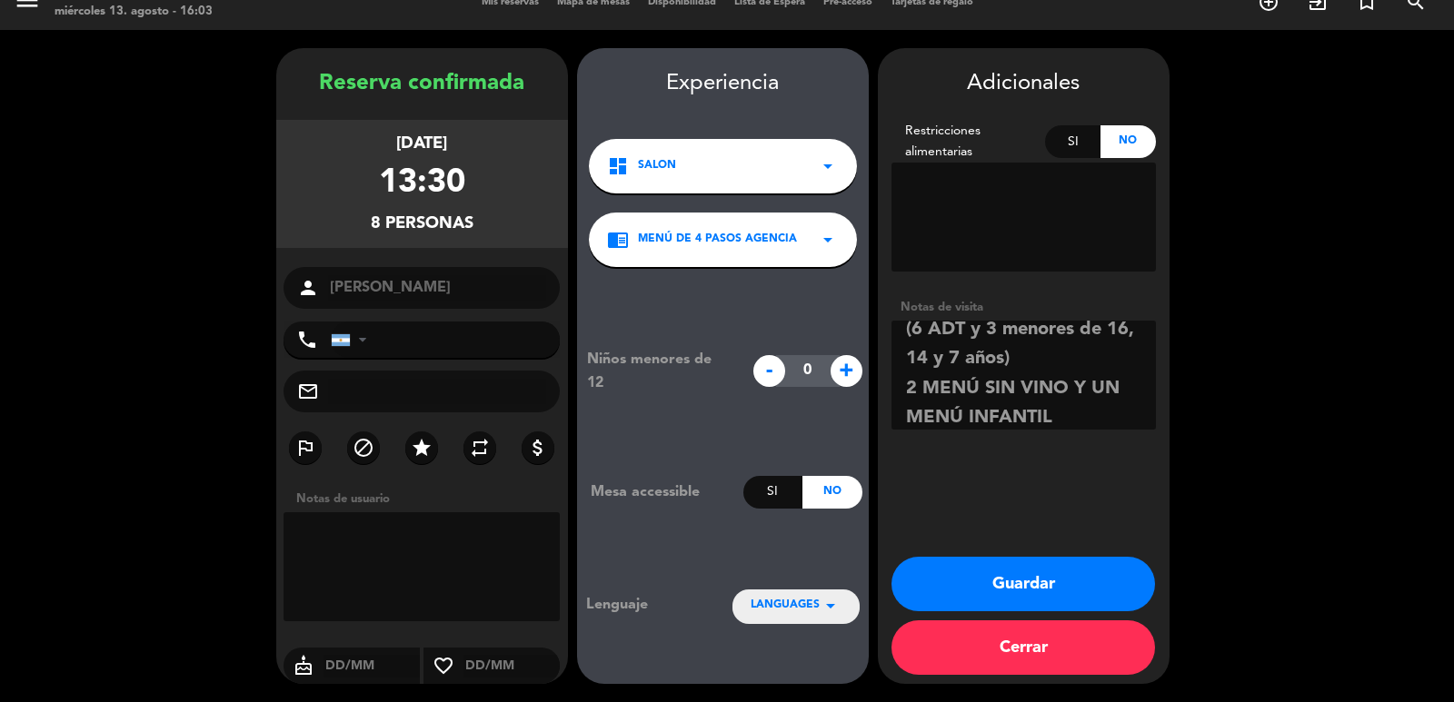
type textarea "ESP (6 ADT y 3 menores de 16, 14 y 7 años) 2 MENÚ SIN VINO Y UN MENÚ INFANTIL"
click at [850, 368] on span "+" at bounding box center [846, 371] width 32 height 32
type input "1"
click at [1093, 418] on textarea at bounding box center [1023, 375] width 264 height 109
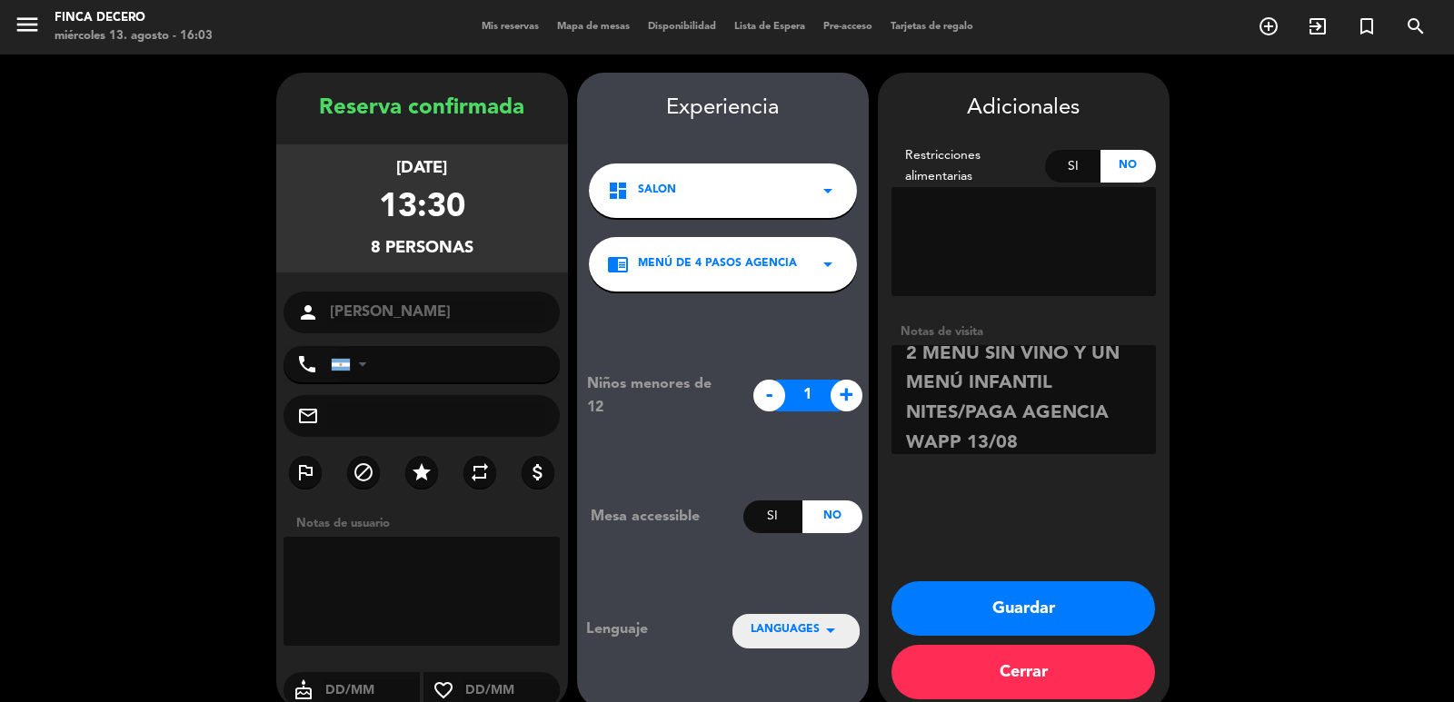
scroll to position [132, 0]
type textarea "ESP (6 ADT y 3 menores de 16, 14 y 7 años) 2 MENÚ SIN VINO Y UN MENÚ INFANTIL N…"
click at [1020, 617] on button "Guardar" at bounding box center [1023, 609] width 264 height 55
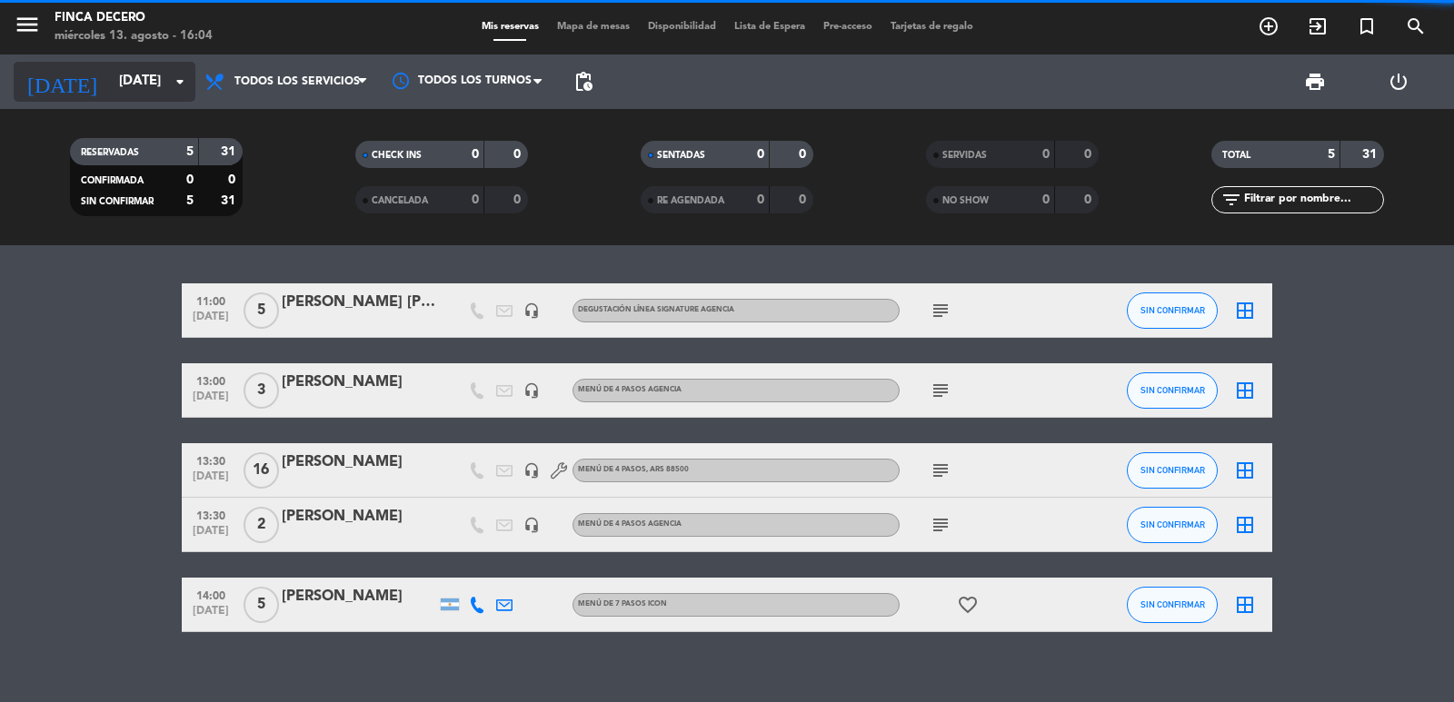
click at [154, 85] on input "[DATE]" at bounding box center [197, 82] width 175 height 35
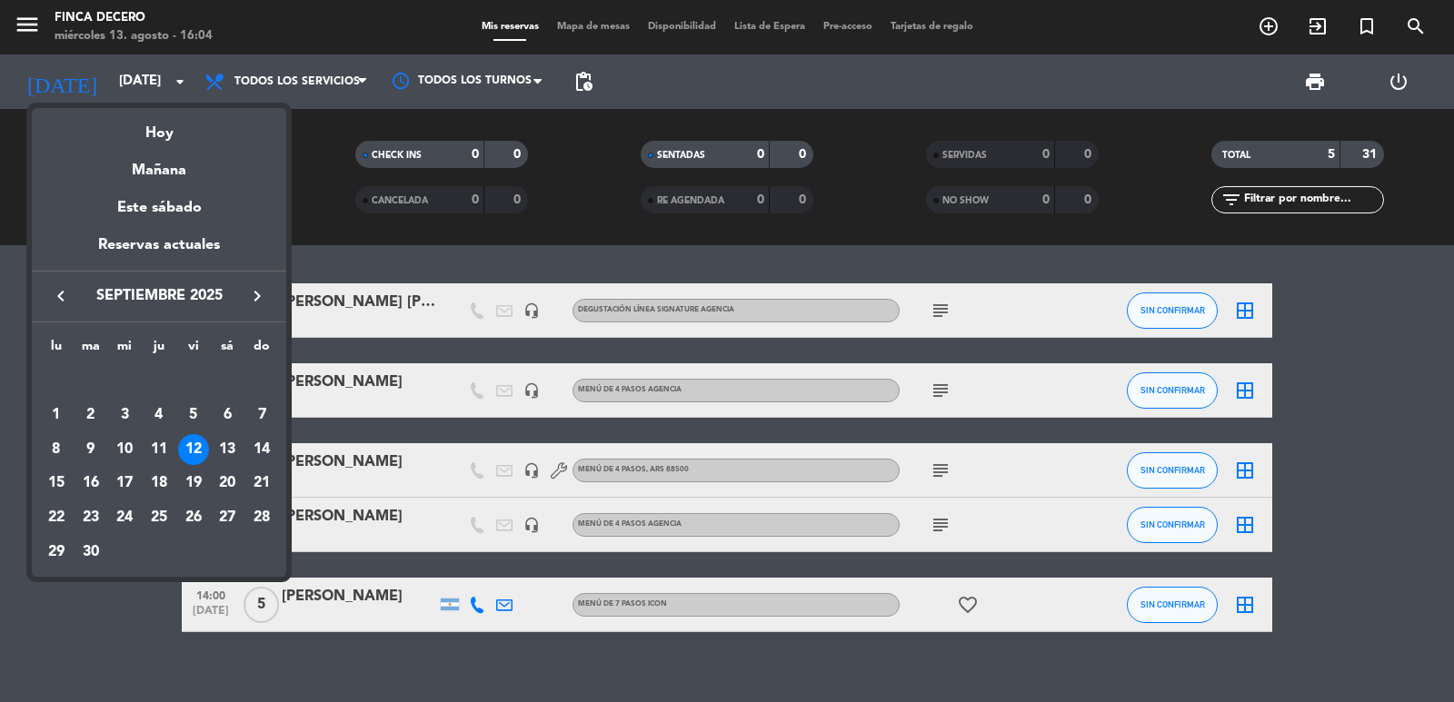
click at [254, 292] on icon "keyboard_arrow_right" at bounding box center [257, 296] width 22 height 22
click at [127, 519] on div "24" at bounding box center [124, 517] width 31 height 31
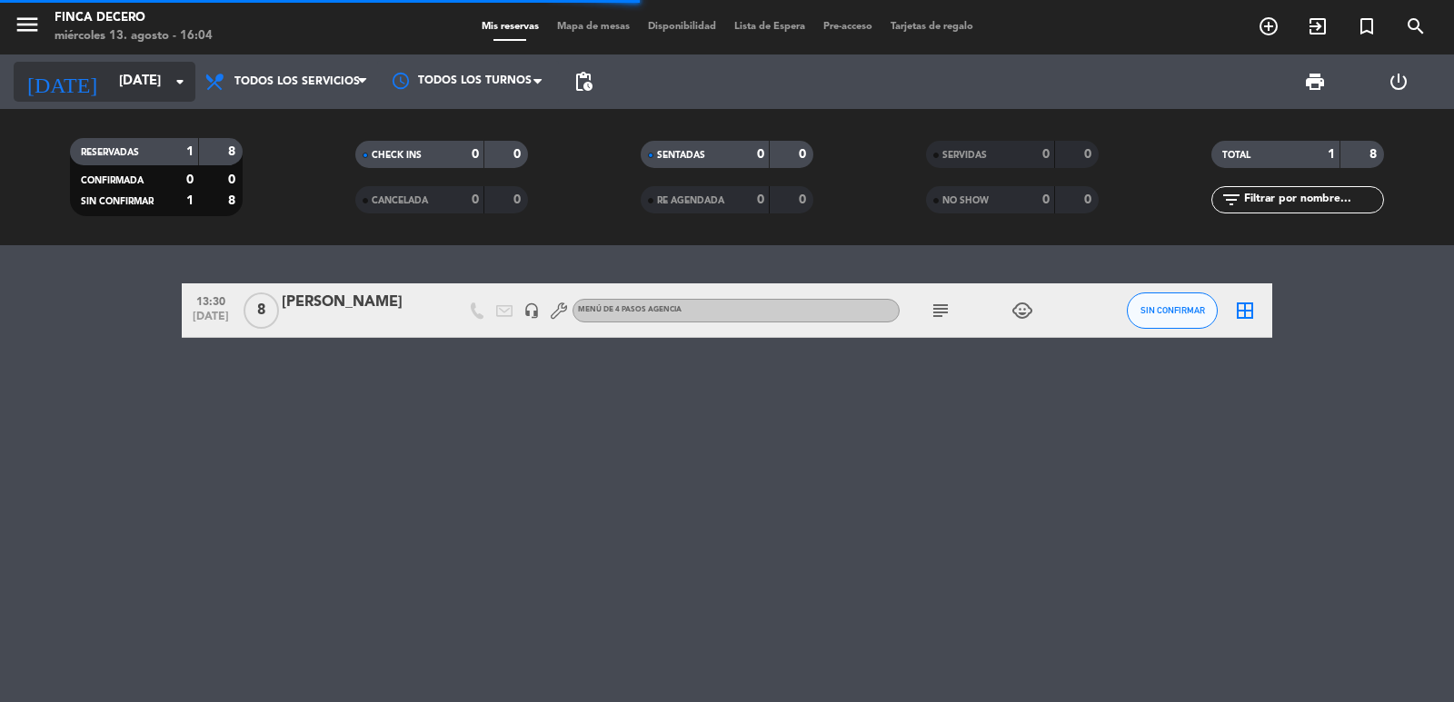
click at [110, 76] on input "[DATE]" at bounding box center [197, 82] width 175 height 35
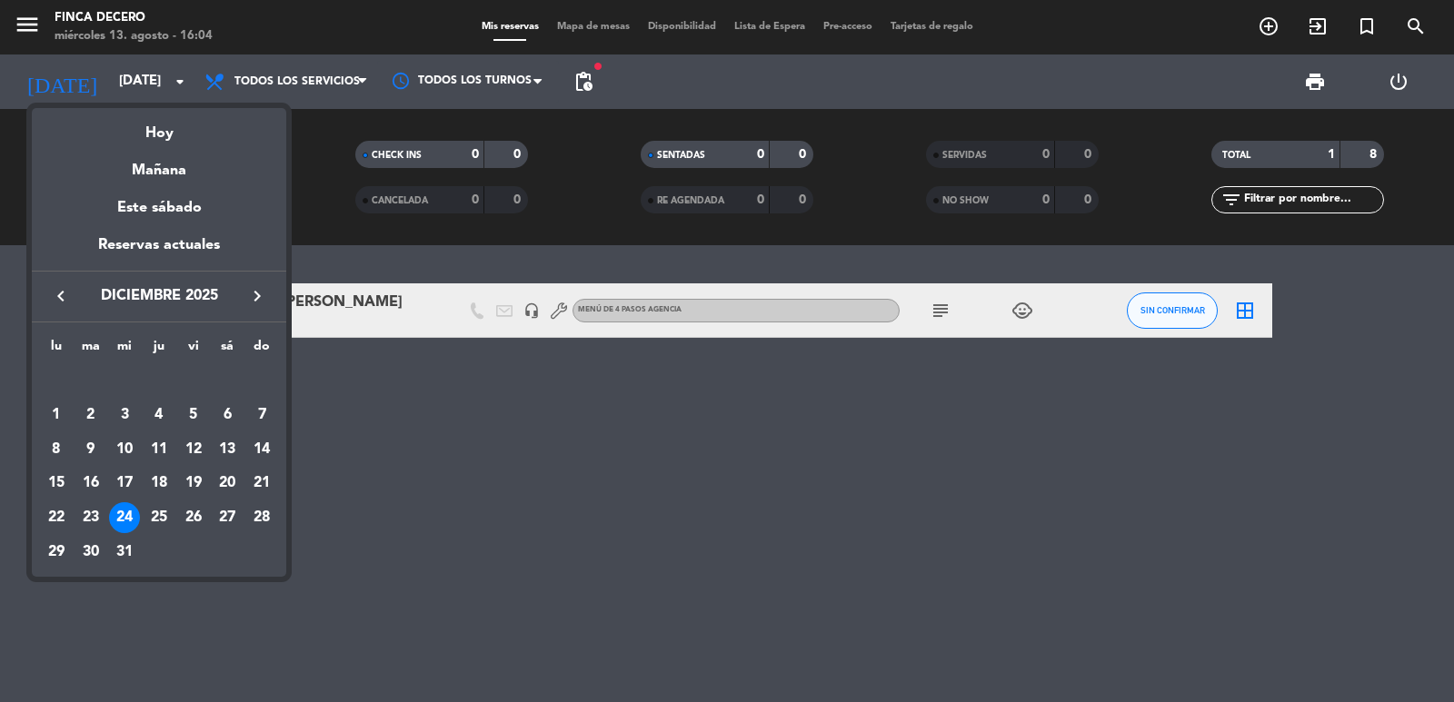
click at [62, 292] on icon "keyboard_arrow_left" at bounding box center [61, 296] width 22 height 22
click at [62, 293] on icon "keyboard_arrow_left" at bounding box center [61, 296] width 22 height 22
click at [116, 518] on div "24" at bounding box center [124, 517] width 31 height 31
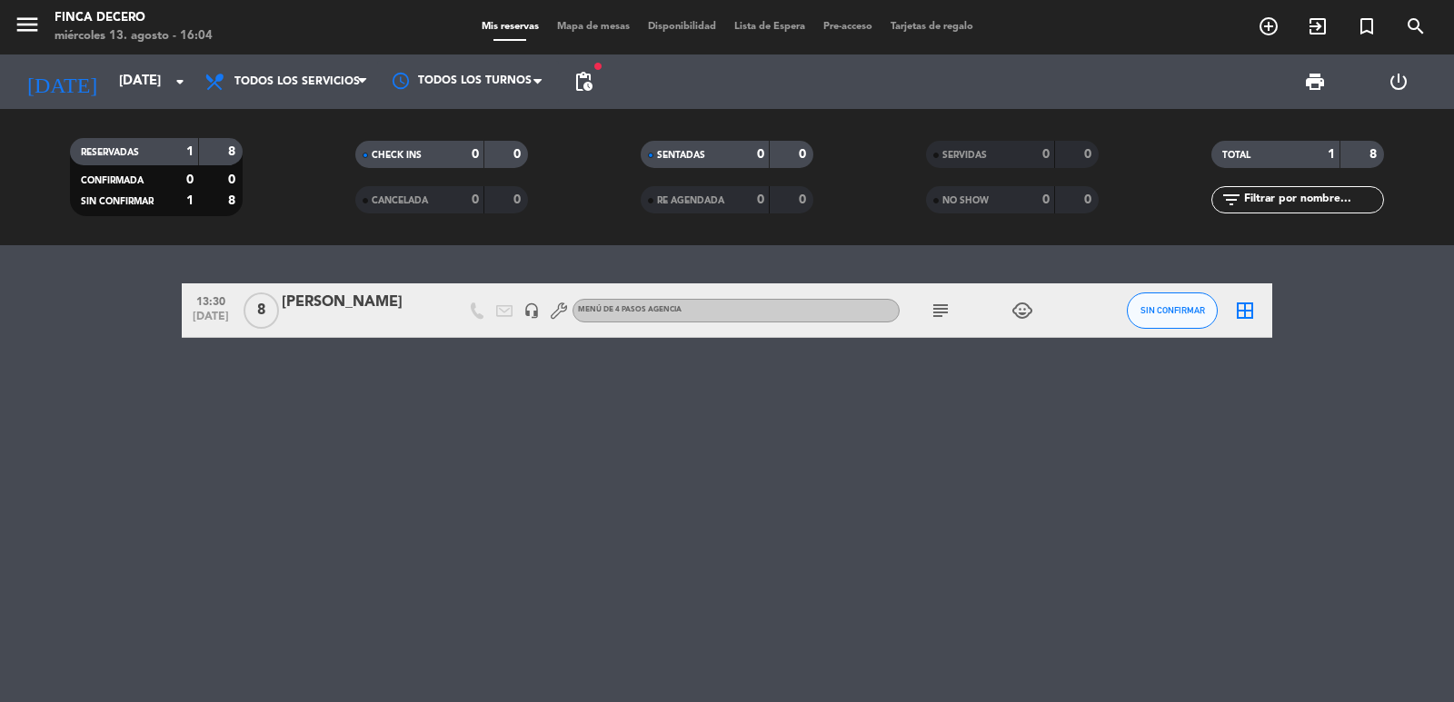
type input "[DATE]"
click at [352, 301] on div "[PERSON_NAME]" at bounding box center [359, 303] width 154 height 24
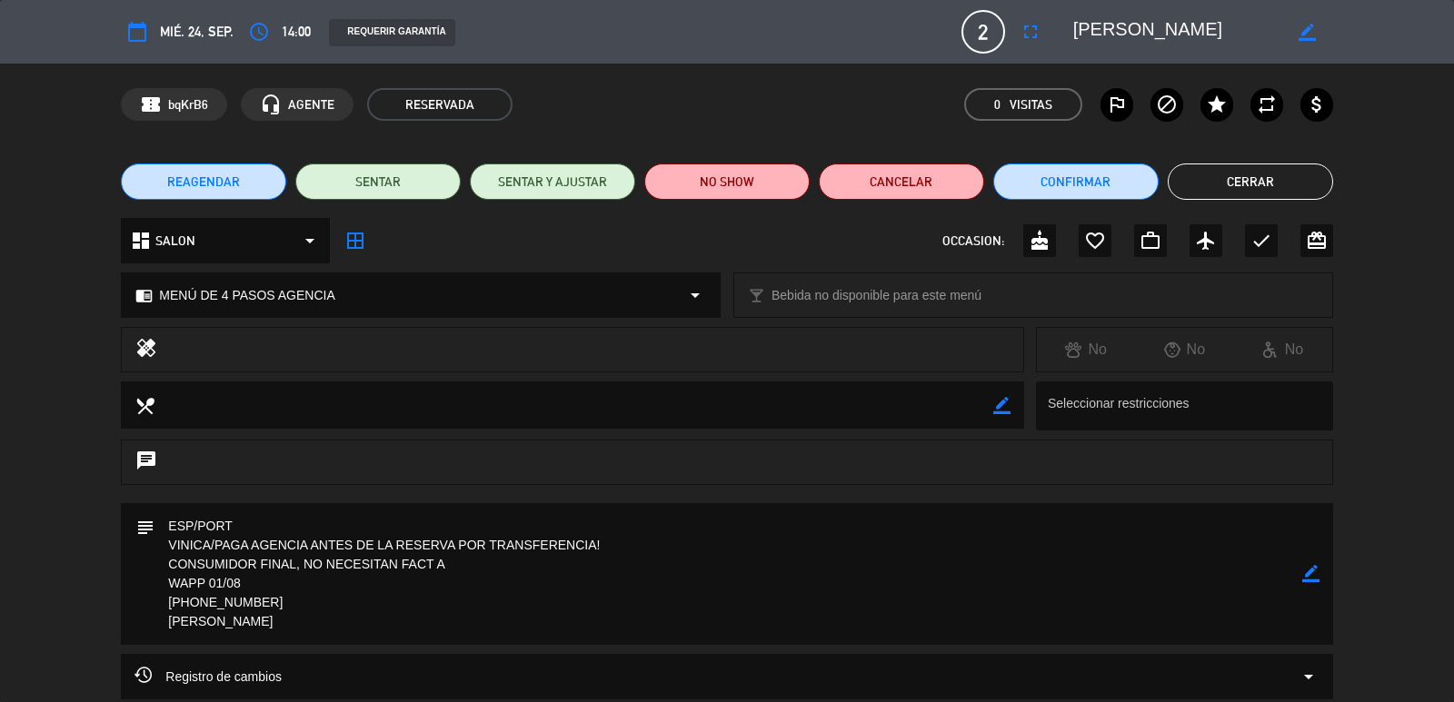
click at [1258, 175] on button "Cerrar" at bounding box center [1250, 182] width 165 height 36
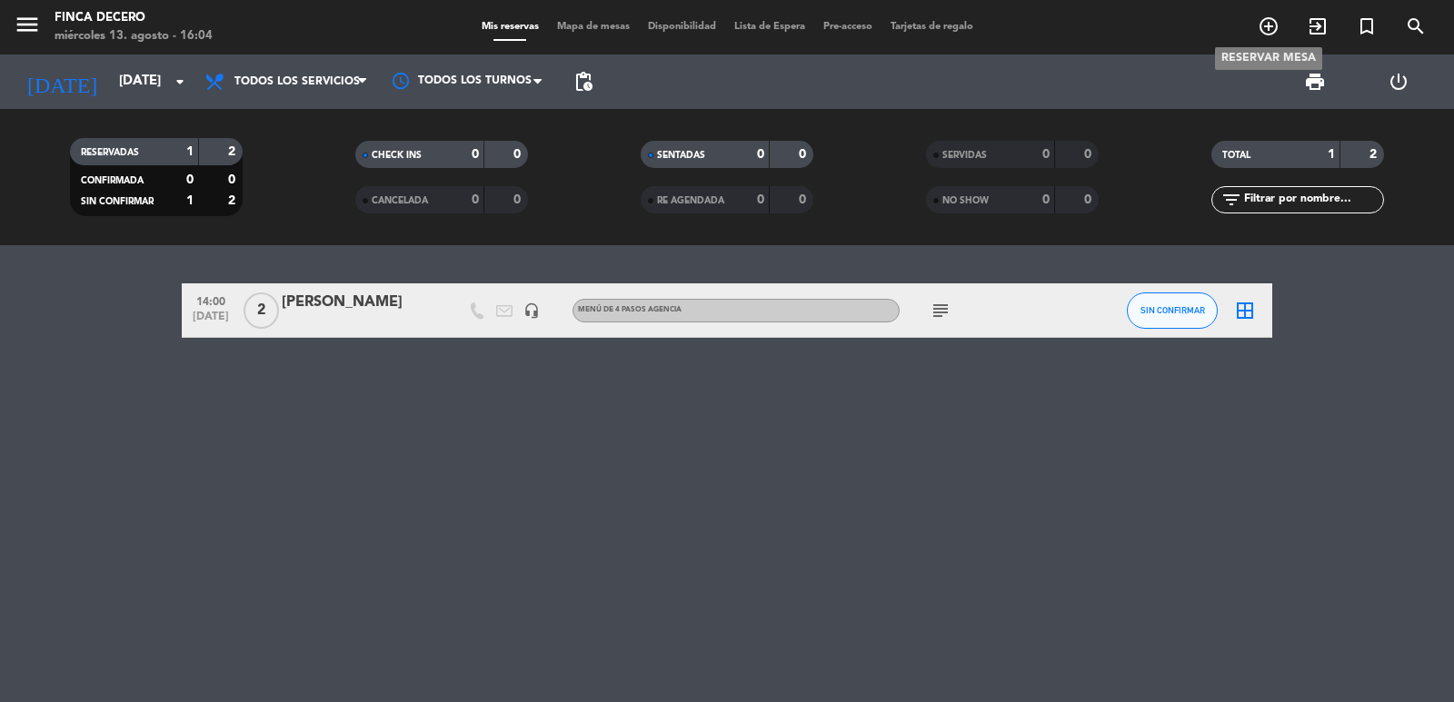
click at [1268, 24] on icon "add_circle_outline" at bounding box center [1269, 26] width 22 height 22
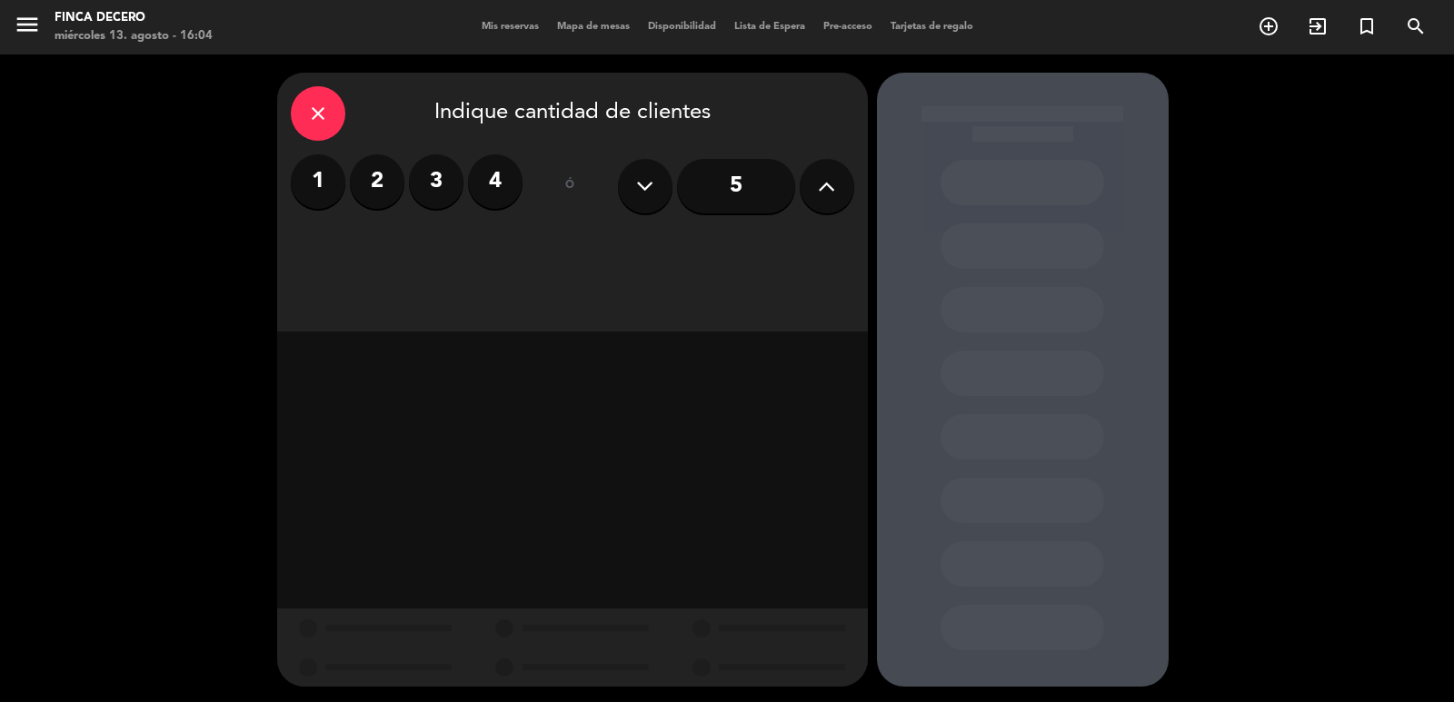
click at [388, 181] on label "2" at bounding box center [377, 181] width 55 height 55
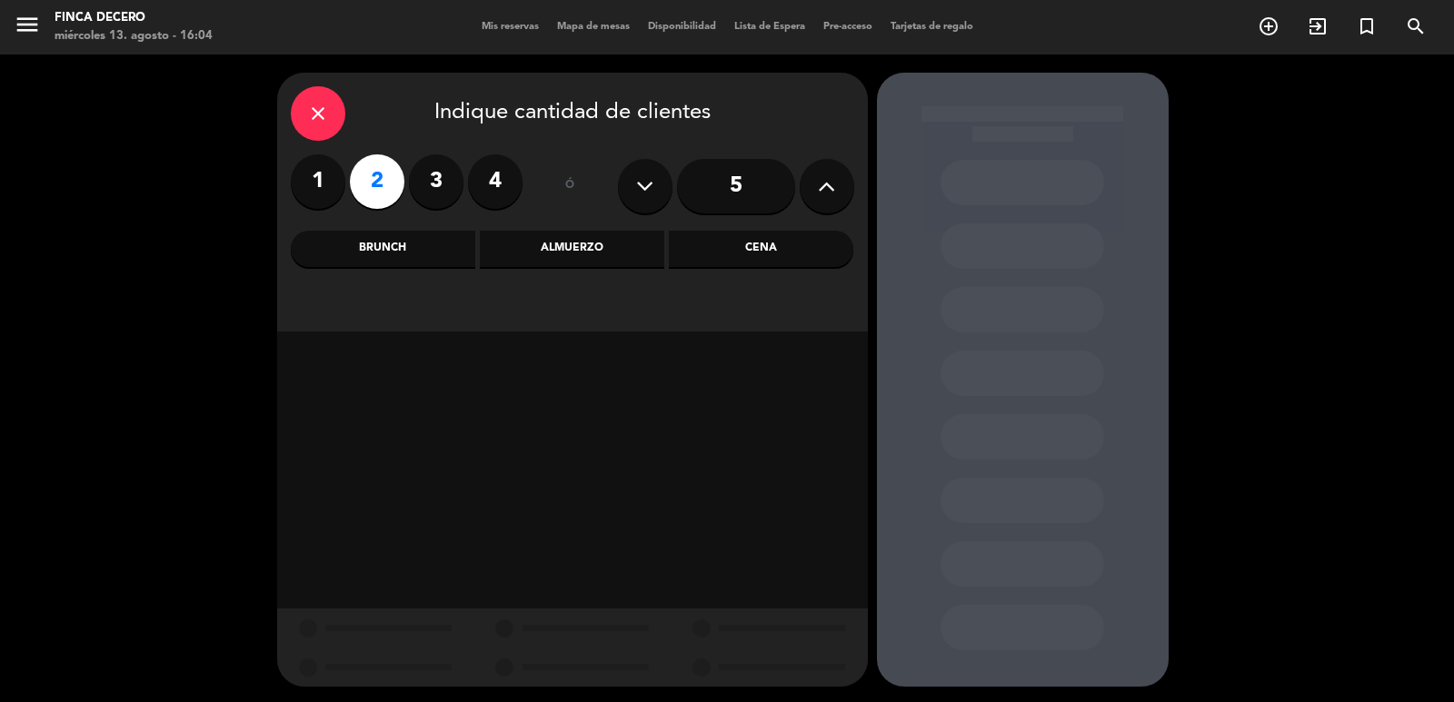
click at [585, 250] on div "Almuerzo" at bounding box center [572, 249] width 184 height 36
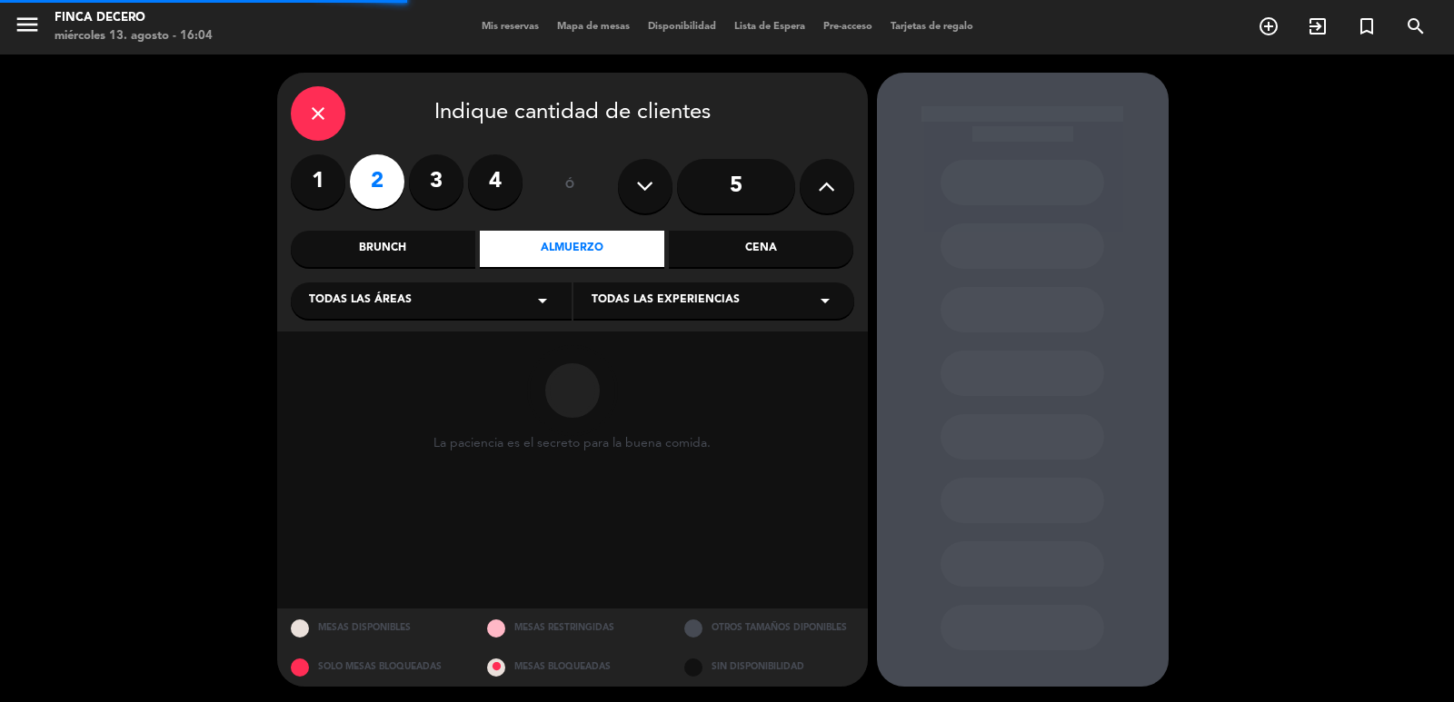
click at [416, 335] on div "La paciencia es el secreto para la buena comida." at bounding box center [572, 470] width 591 height 277
click at [426, 322] on div "close Indique cantidad de clientes 1 2 3 4 ó 5 Brunch Almuerzo Cena Todas las á…" at bounding box center [572, 202] width 591 height 259
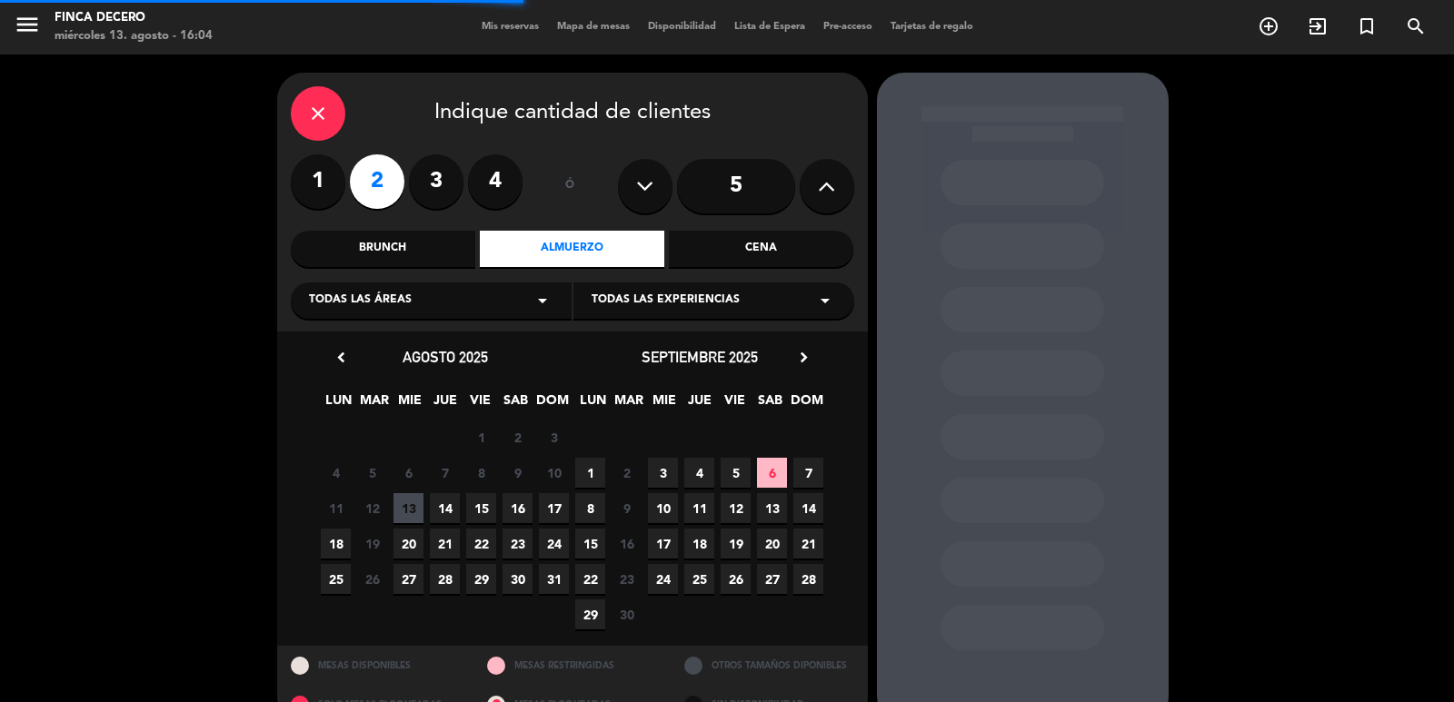
click at [437, 310] on div "Todas las áreas arrow_drop_down" at bounding box center [431, 301] width 281 height 36
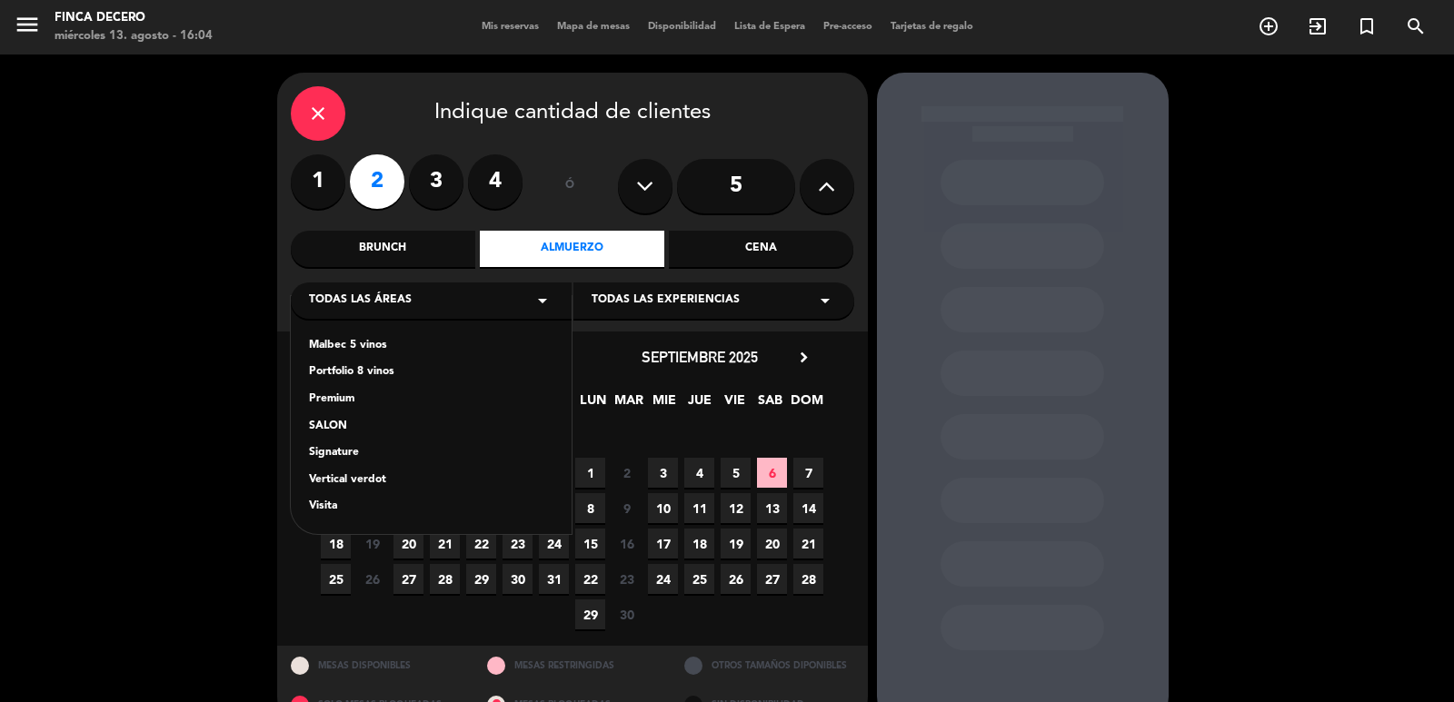
click at [340, 417] on div "Malbec 5 vinos Portfolio 8 vinos Premium SALON Signature Vertical verdot Visita" at bounding box center [431, 415] width 281 height 238
click at [333, 425] on div "SALON" at bounding box center [431, 427] width 244 height 18
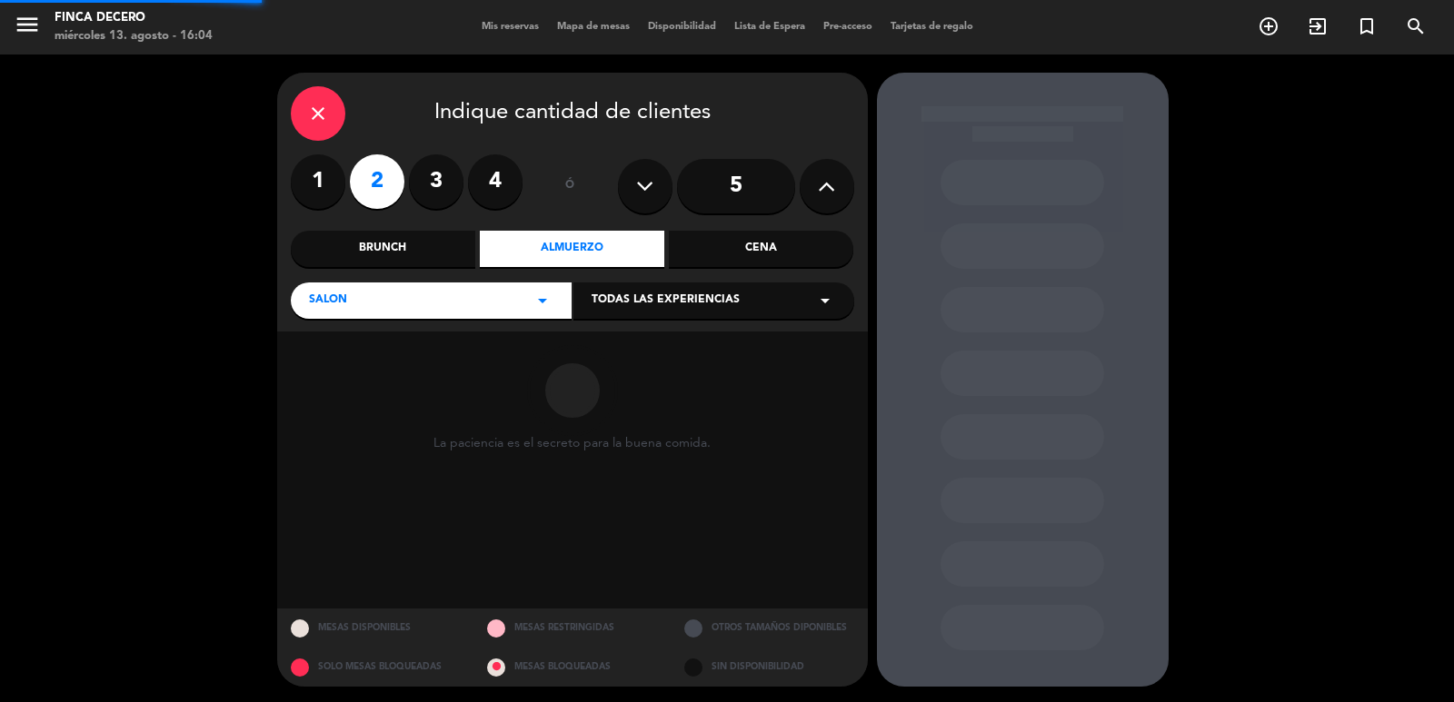
click at [661, 305] on span "Todas las experiencias" at bounding box center [666, 301] width 148 height 18
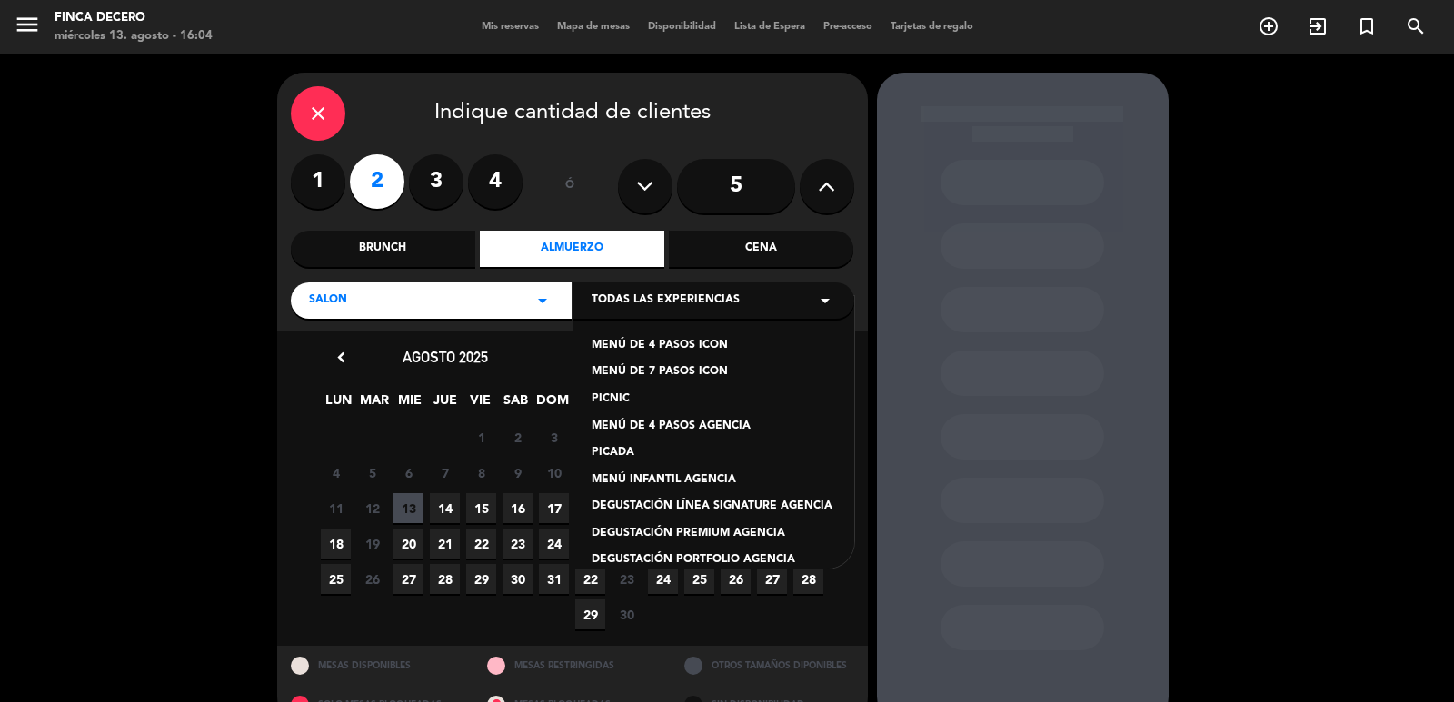
click at [732, 429] on div "MENÚ DE 4 PASOS AGENCIA" at bounding box center [714, 427] width 244 height 18
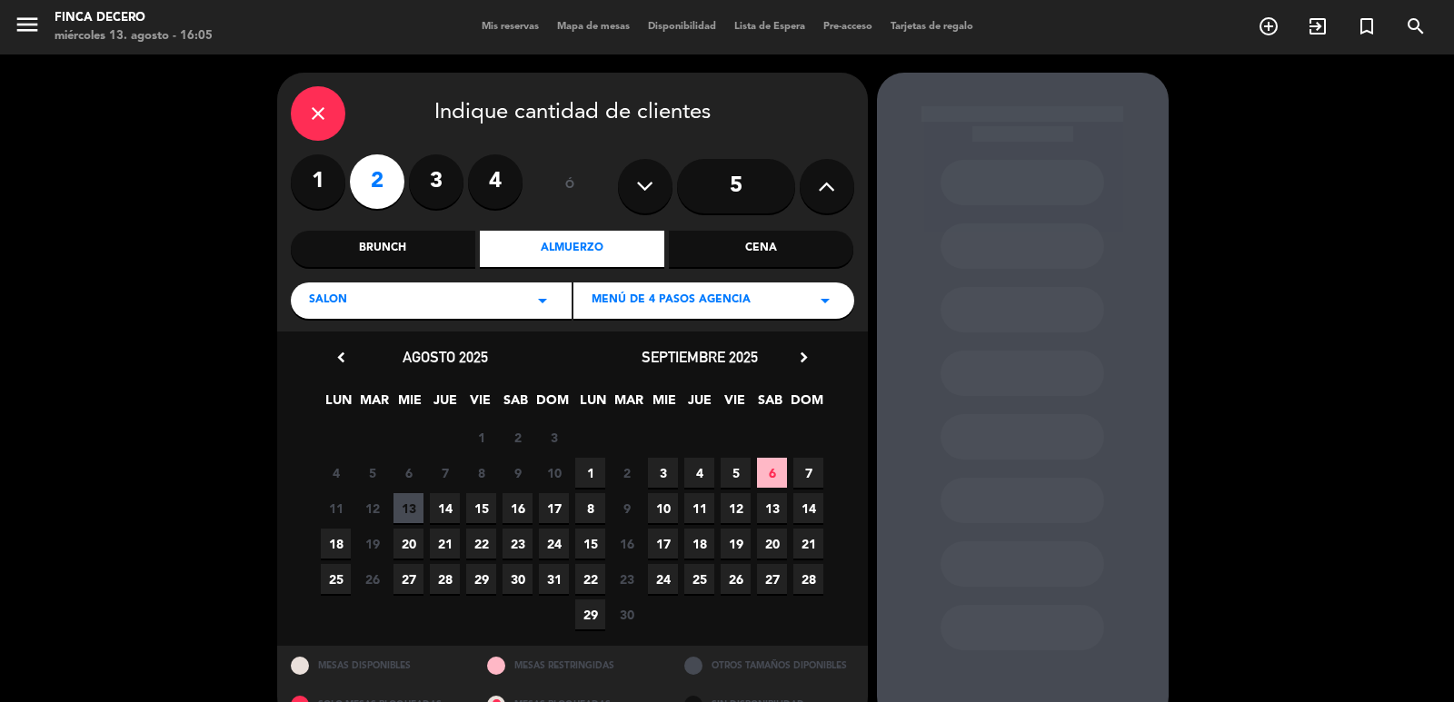
click at [662, 571] on span "24" at bounding box center [663, 579] width 30 height 30
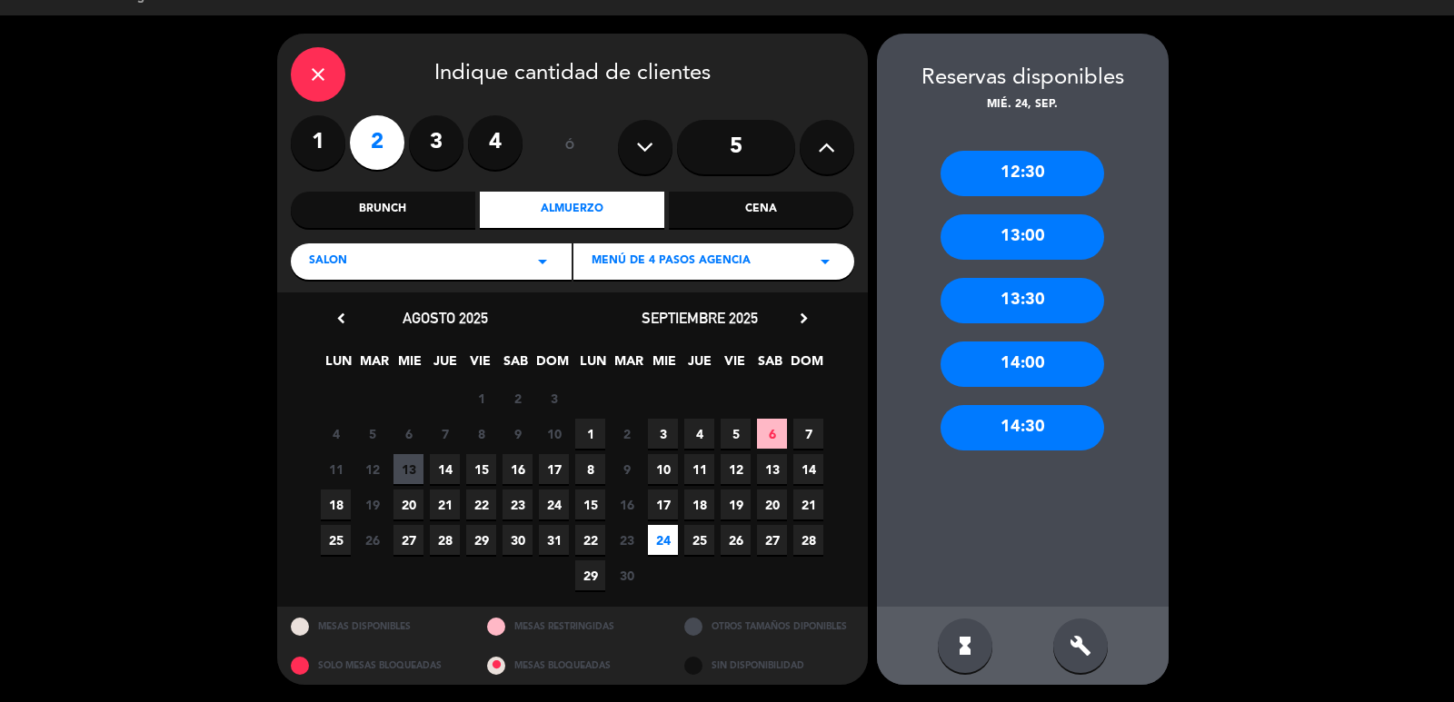
click at [1036, 297] on div "13:30" at bounding box center [1022, 300] width 164 height 45
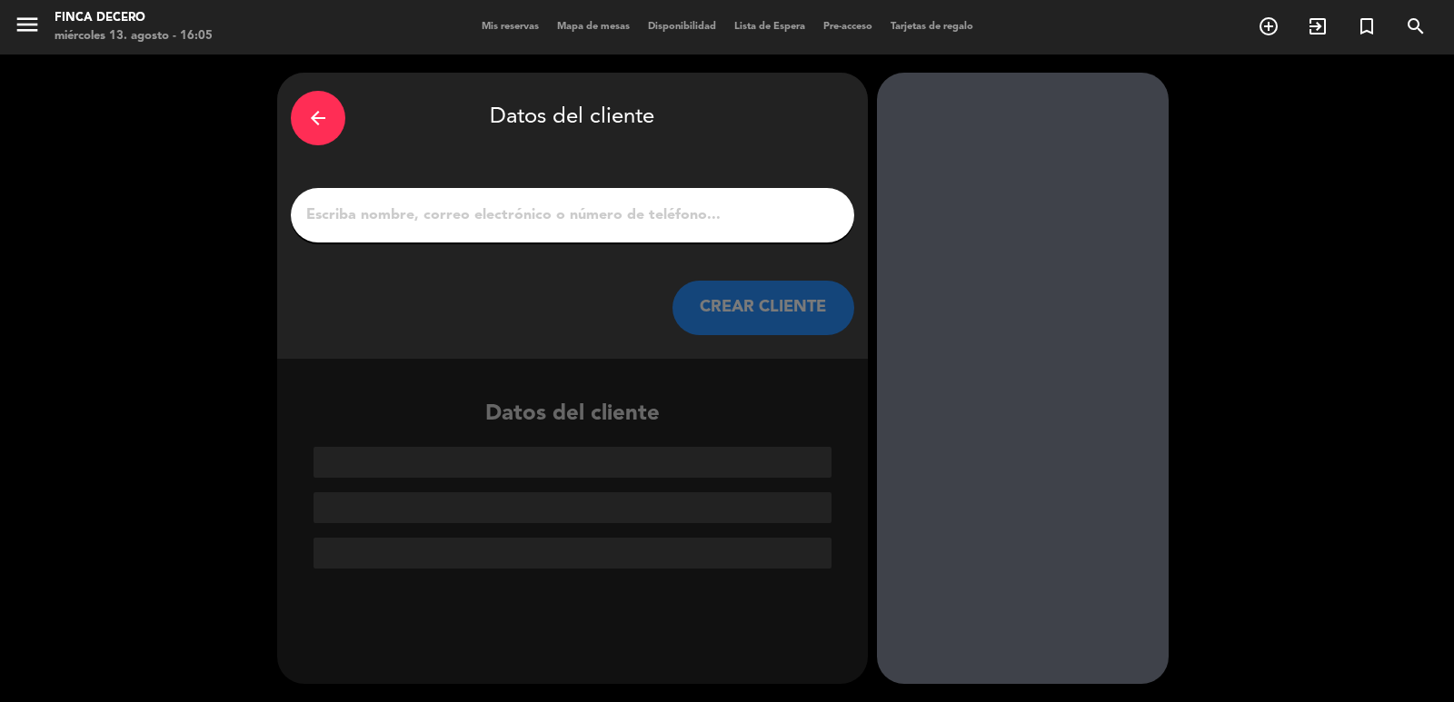
scroll to position [0, 0]
click at [623, 215] on input "1" at bounding box center [572, 215] width 536 height 25
paste input "[PERSON_NAME]"
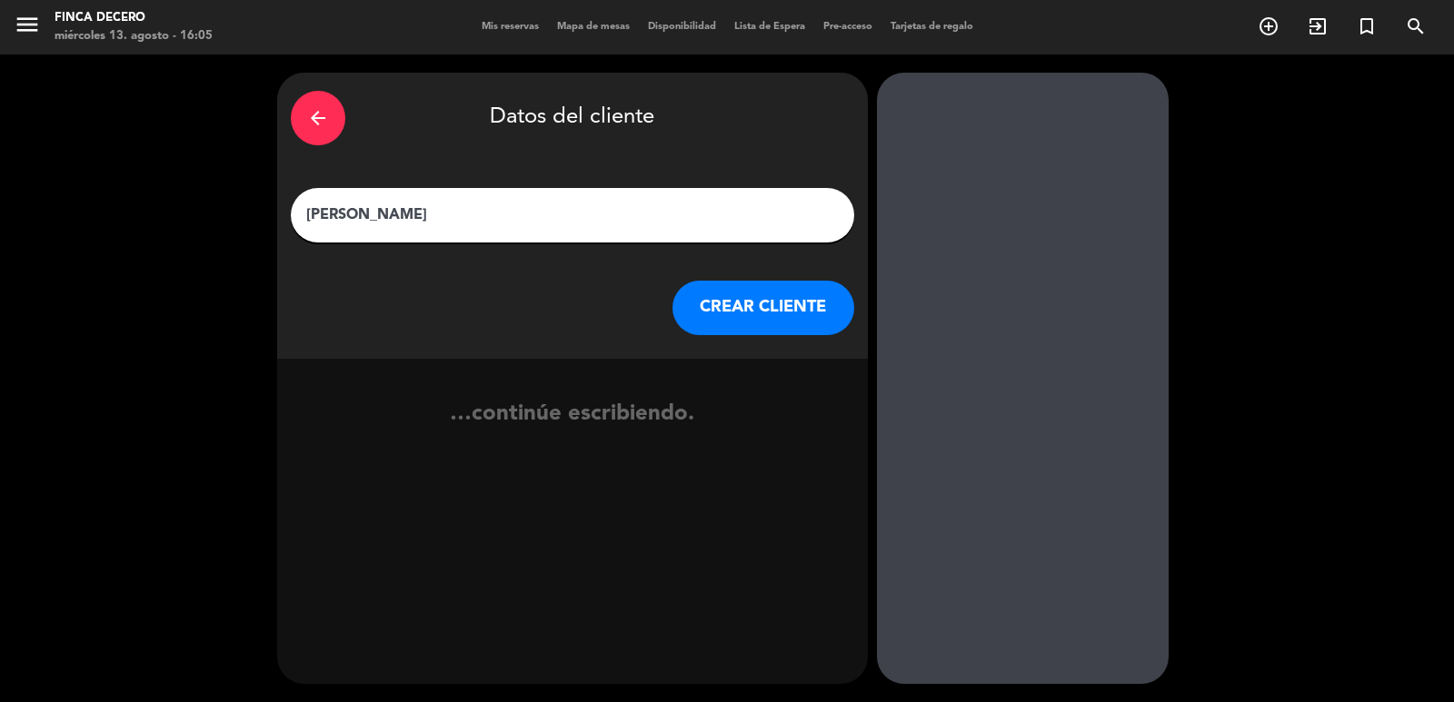
type input "[PERSON_NAME]"
click at [860, 301] on div "arrow_back Datos del cliente [PERSON_NAME] CREAR CLIENTE" at bounding box center [572, 216] width 591 height 286
click at [805, 304] on button "CREAR CLIENTE" at bounding box center [763, 308] width 182 height 55
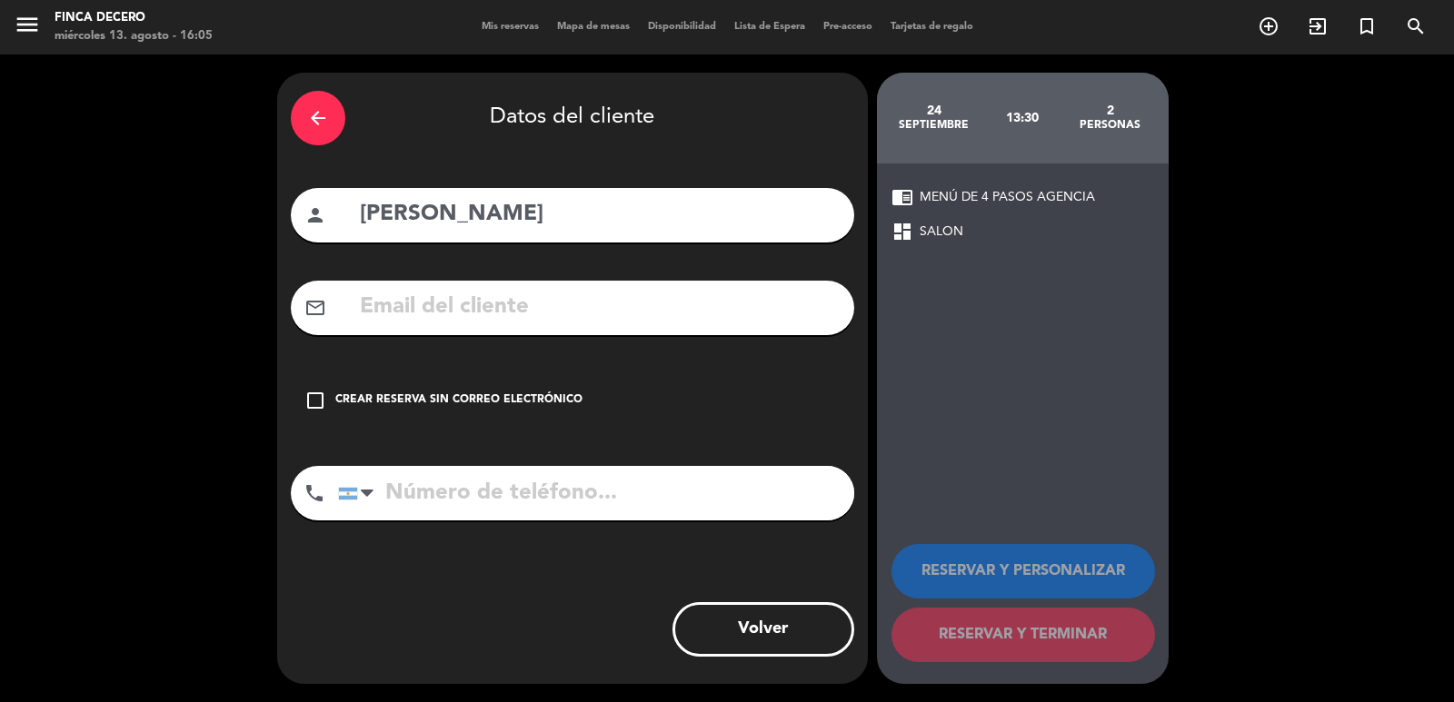
click at [478, 405] on div "Crear reserva sin correo electrónico" at bounding box center [458, 401] width 247 height 18
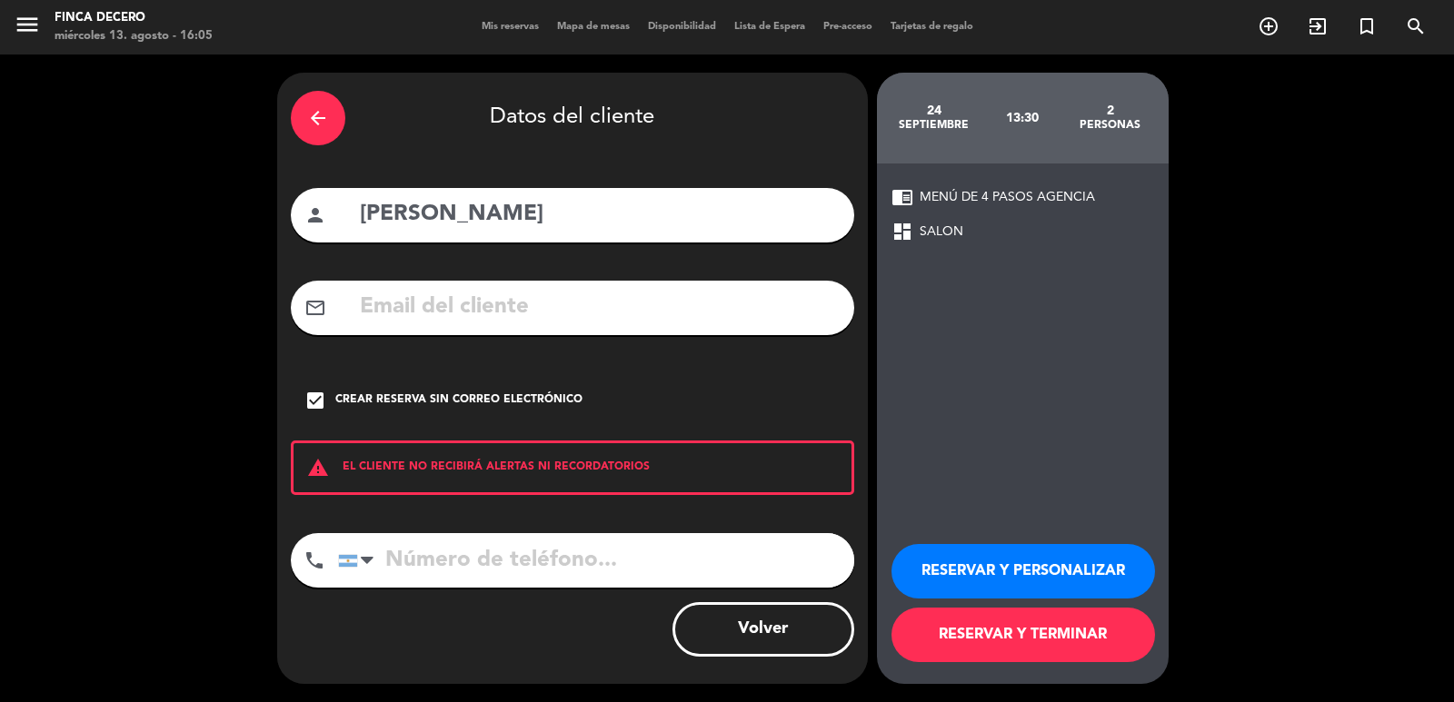
click at [964, 568] on button "RESERVAR Y PERSONALIZAR" at bounding box center [1023, 571] width 264 height 55
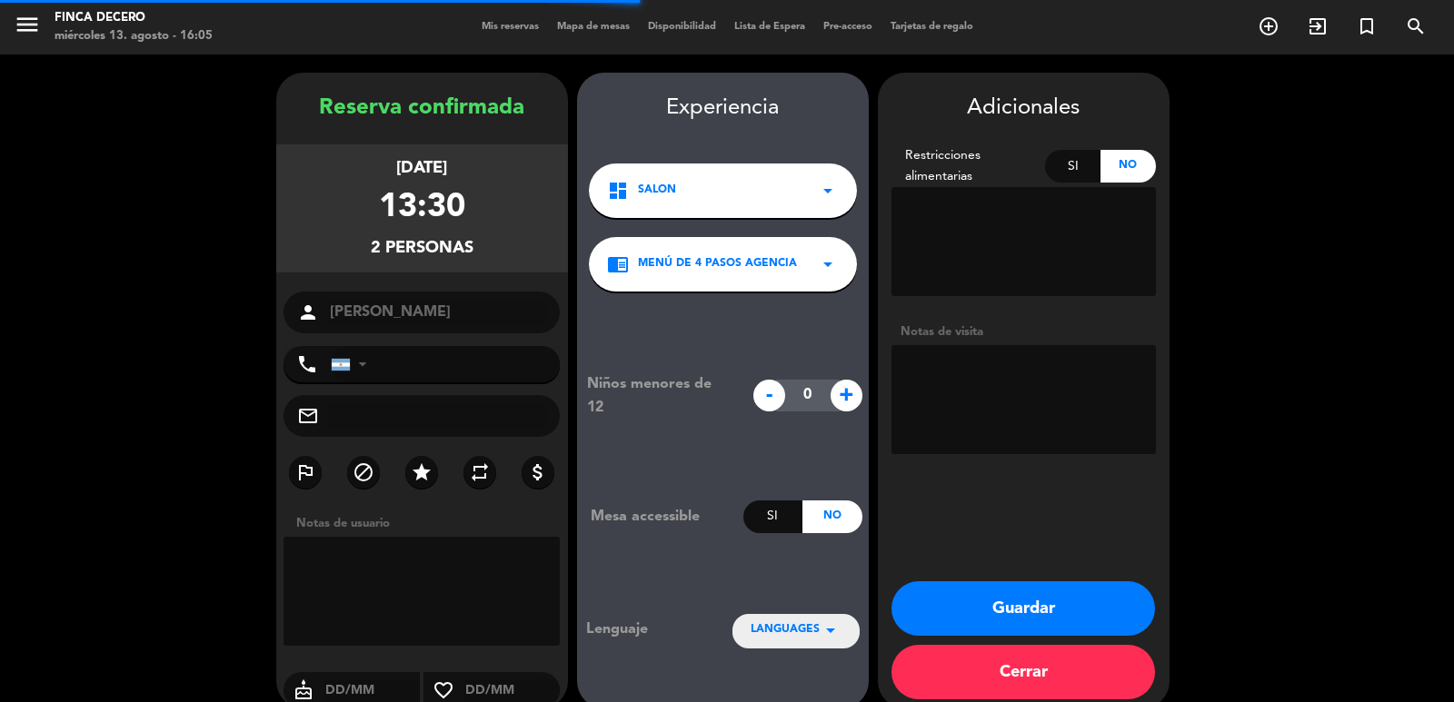
scroll to position [25, 0]
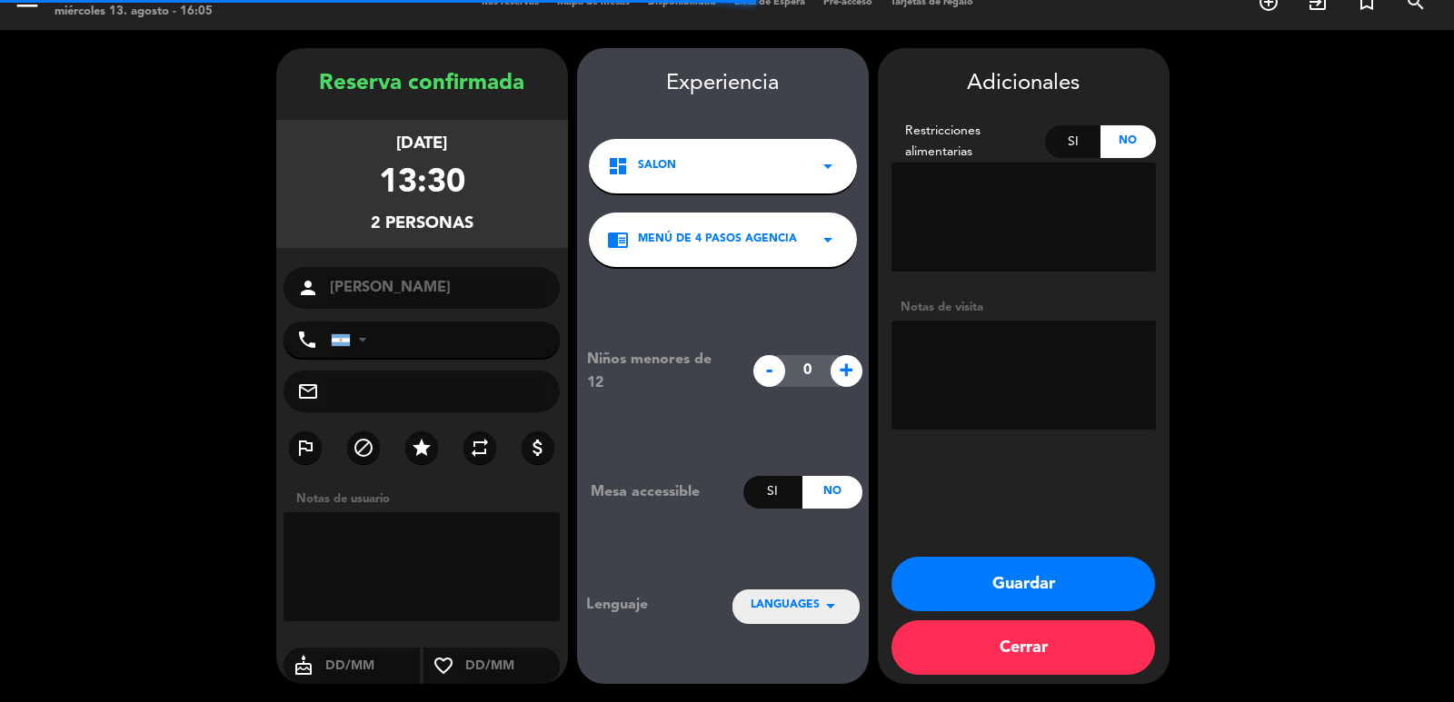
click at [997, 373] on textarea at bounding box center [1023, 375] width 264 height 109
type textarea "e"
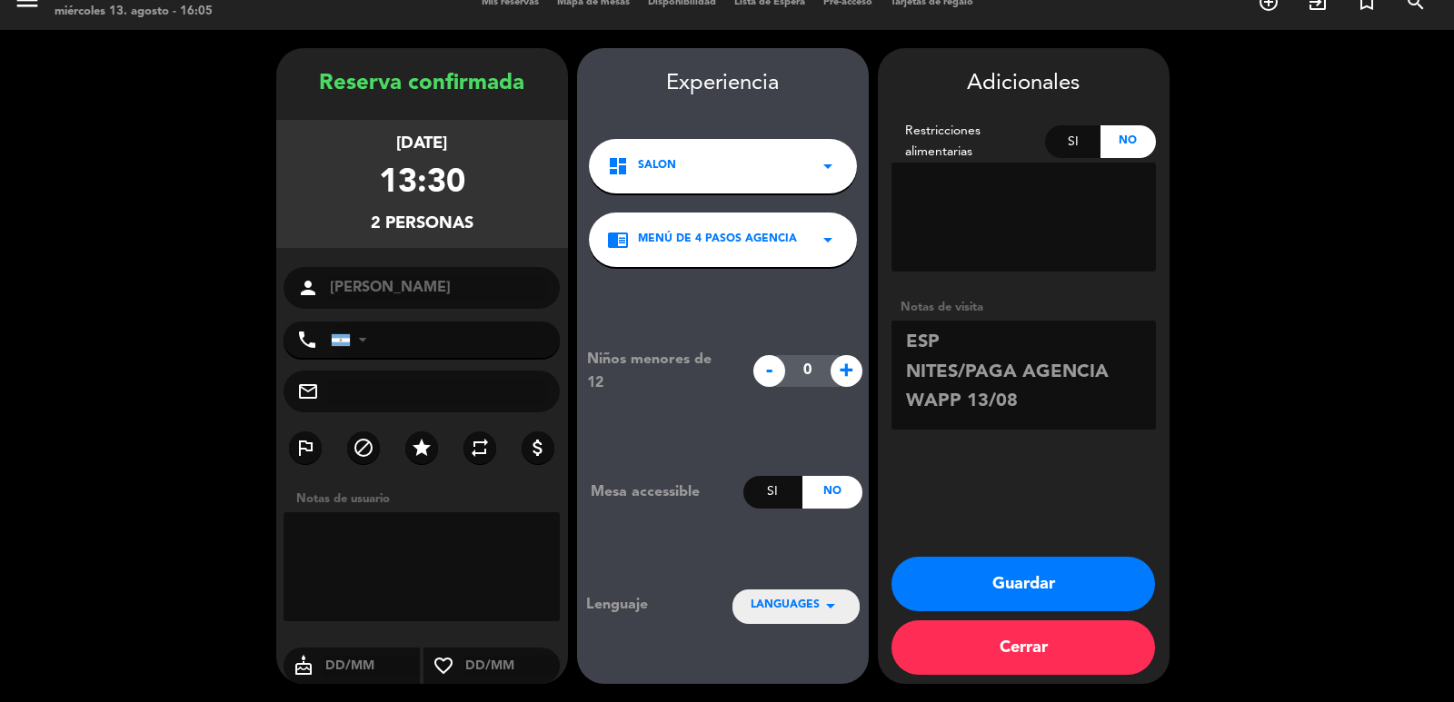
scroll to position [13, 0]
type textarea "ESP NITES/PAGA AGENCIA WAPP 13/08 [PERSON_NAME]"
click at [1007, 577] on button "Guardar" at bounding box center [1023, 584] width 264 height 55
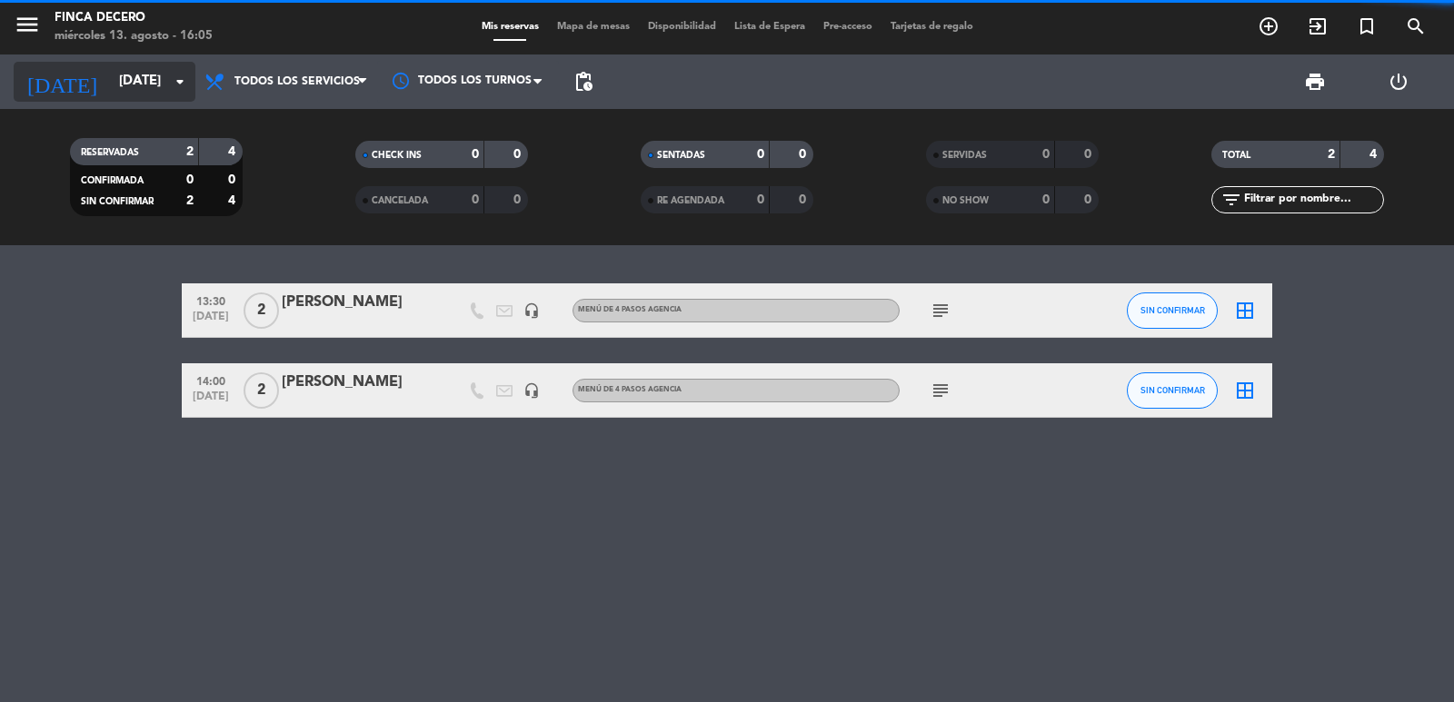
click at [130, 85] on input "[DATE]" at bounding box center [197, 82] width 175 height 35
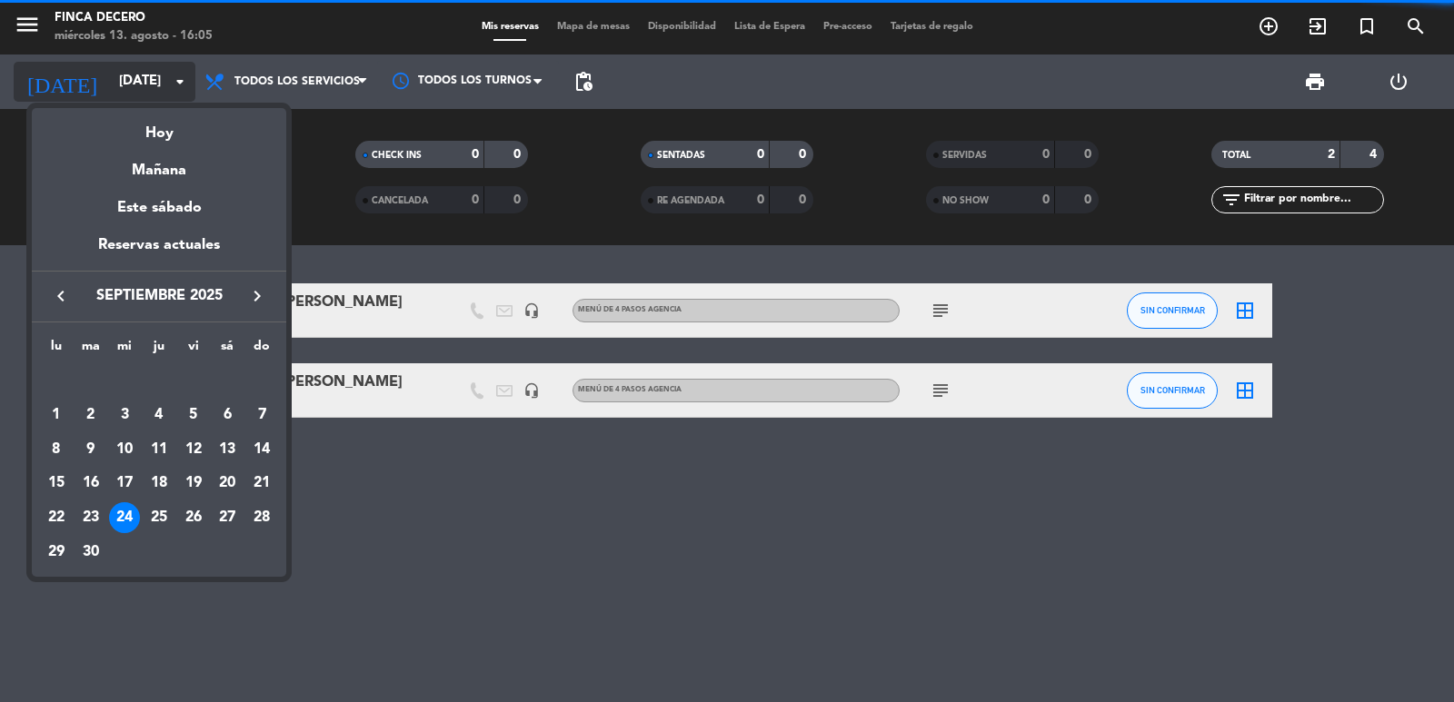
click at [166, 132] on div "Hoy" at bounding box center [159, 126] width 254 height 37
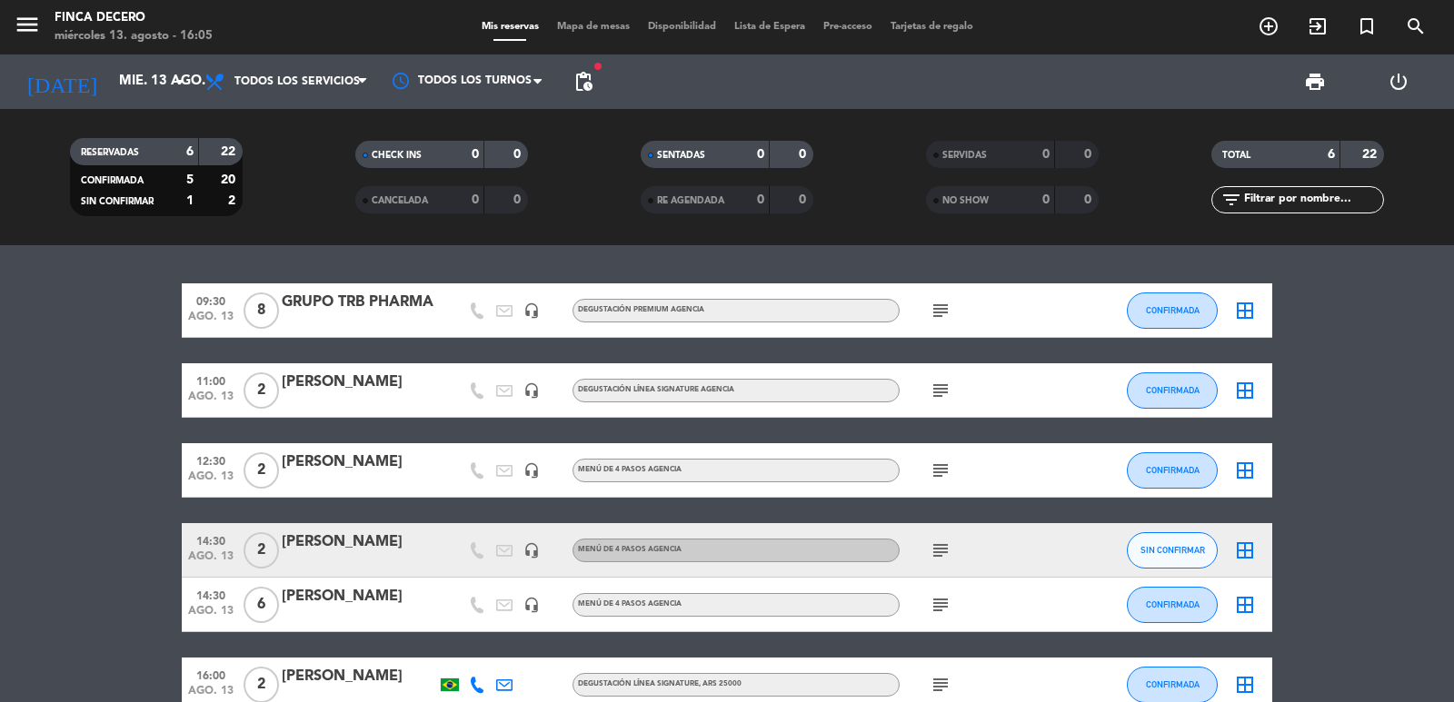
scroll to position [101, 0]
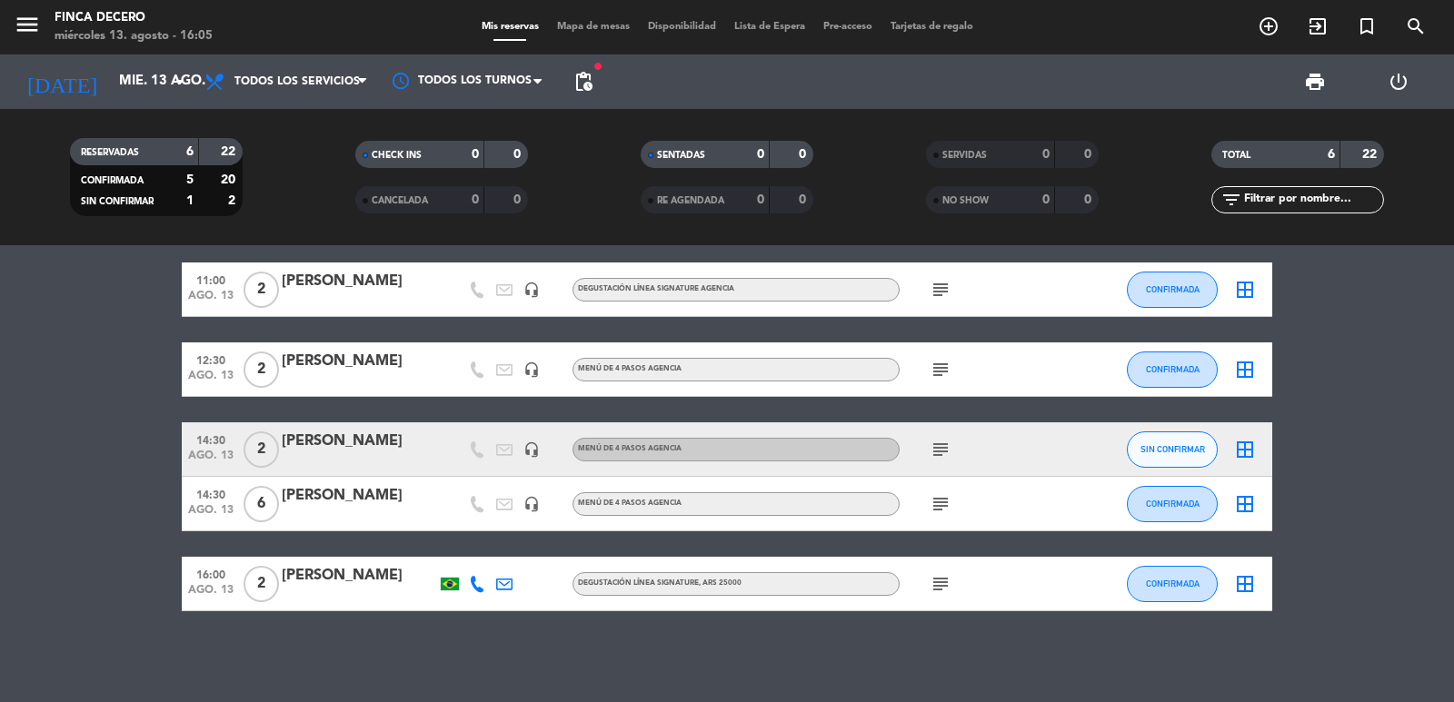
click at [472, 585] on icon at bounding box center [477, 584] width 16 height 16
click at [455, 549] on span "Copiar" at bounding box center [459, 553] width 38 height 19
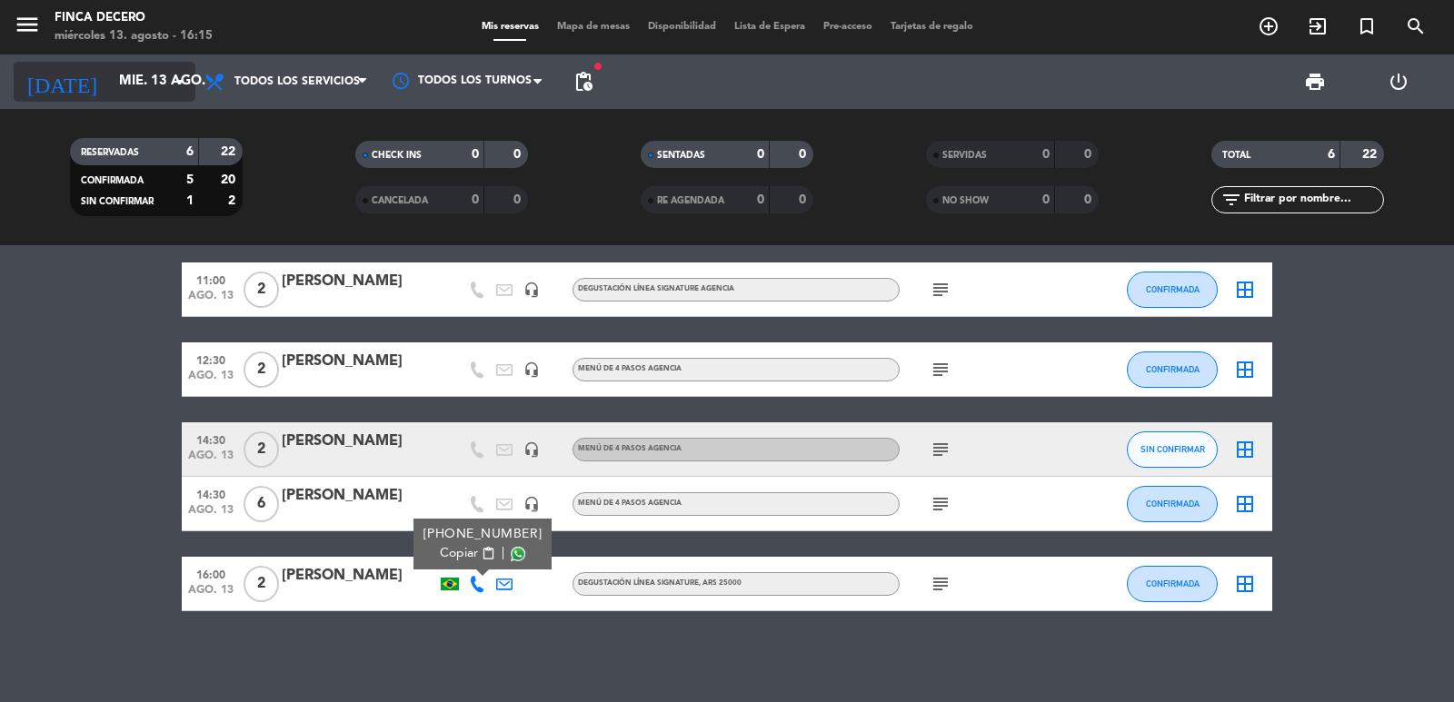
click at [141, 73] on input "mié. 13 ago." at bounding box center [197, 82] width 175 height 35
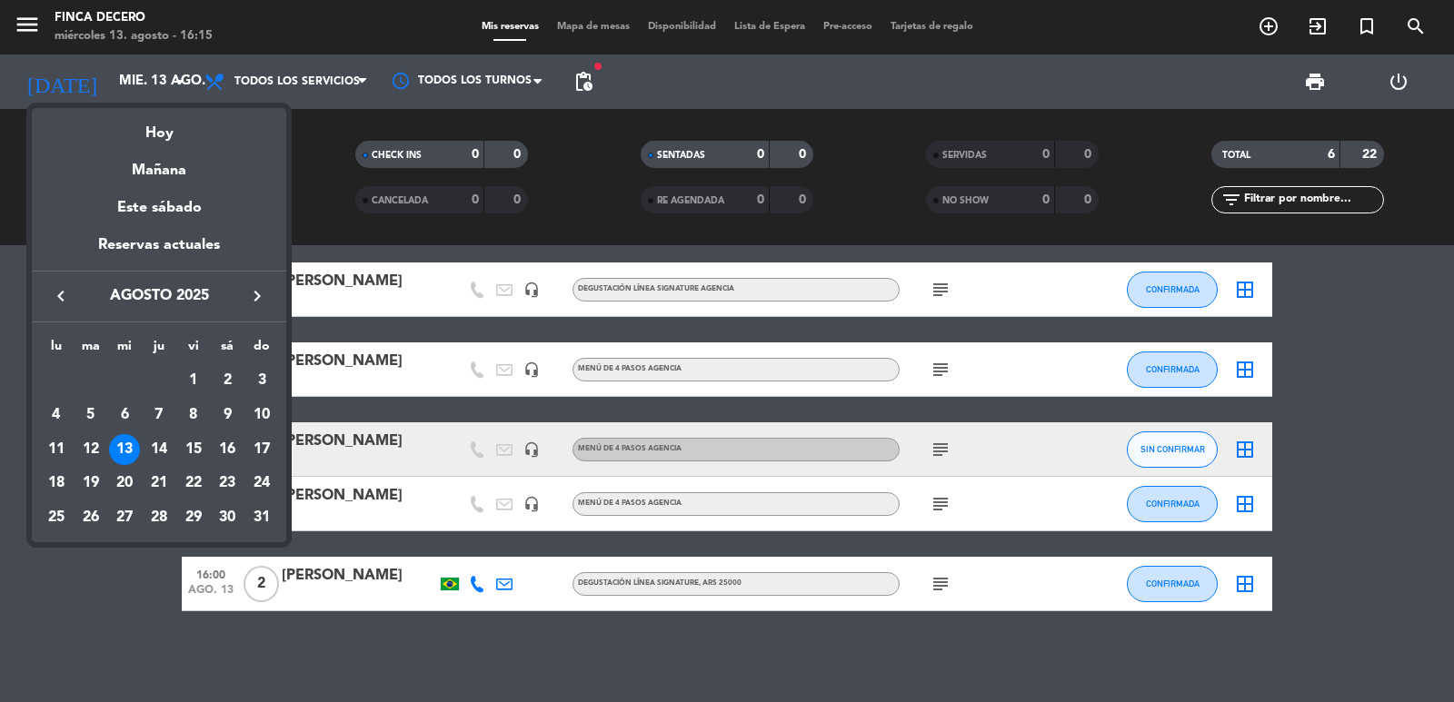
click at [254, 292] on icon "keyboard_arrow_right" at bounding box center [257, 296] width 22 height 22
click at [117, 519] on div "24" at bounding box center [124, 517] width 31 height 31
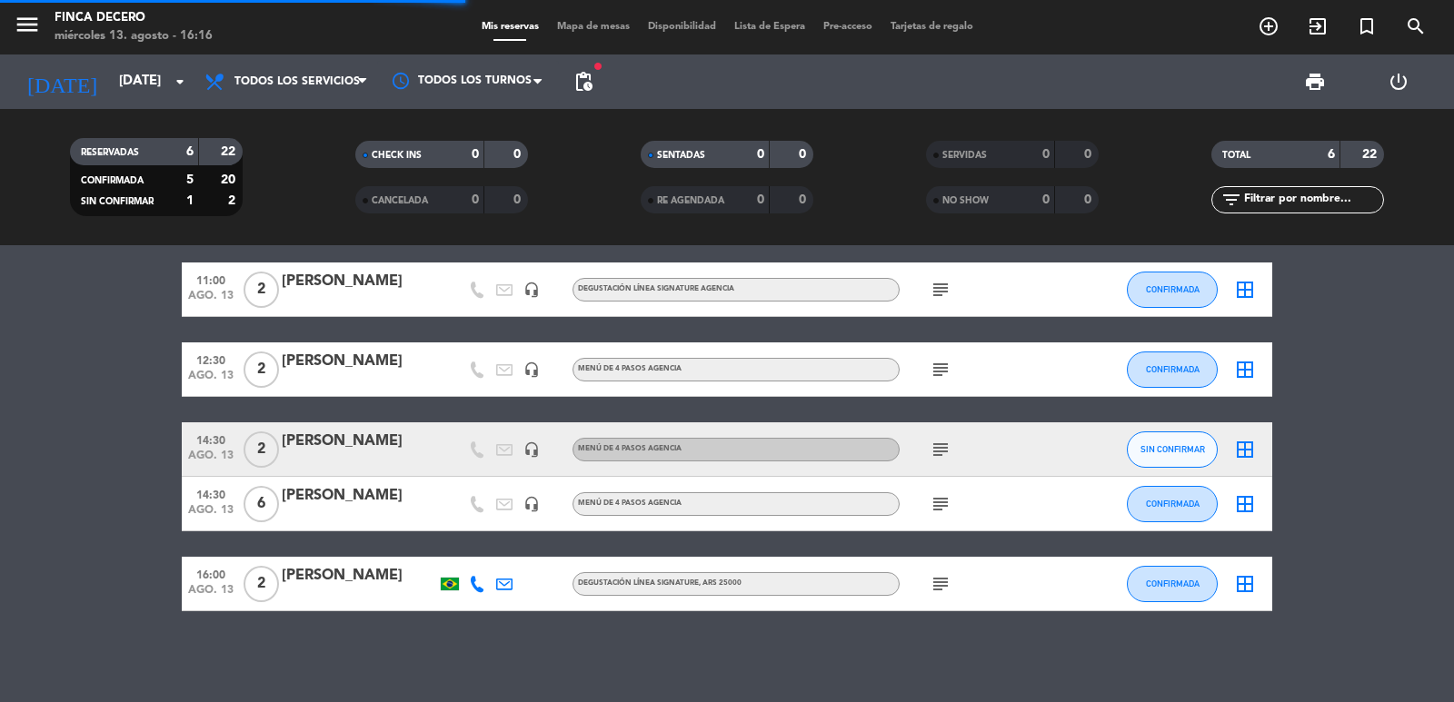
scroll to position [0, 0]
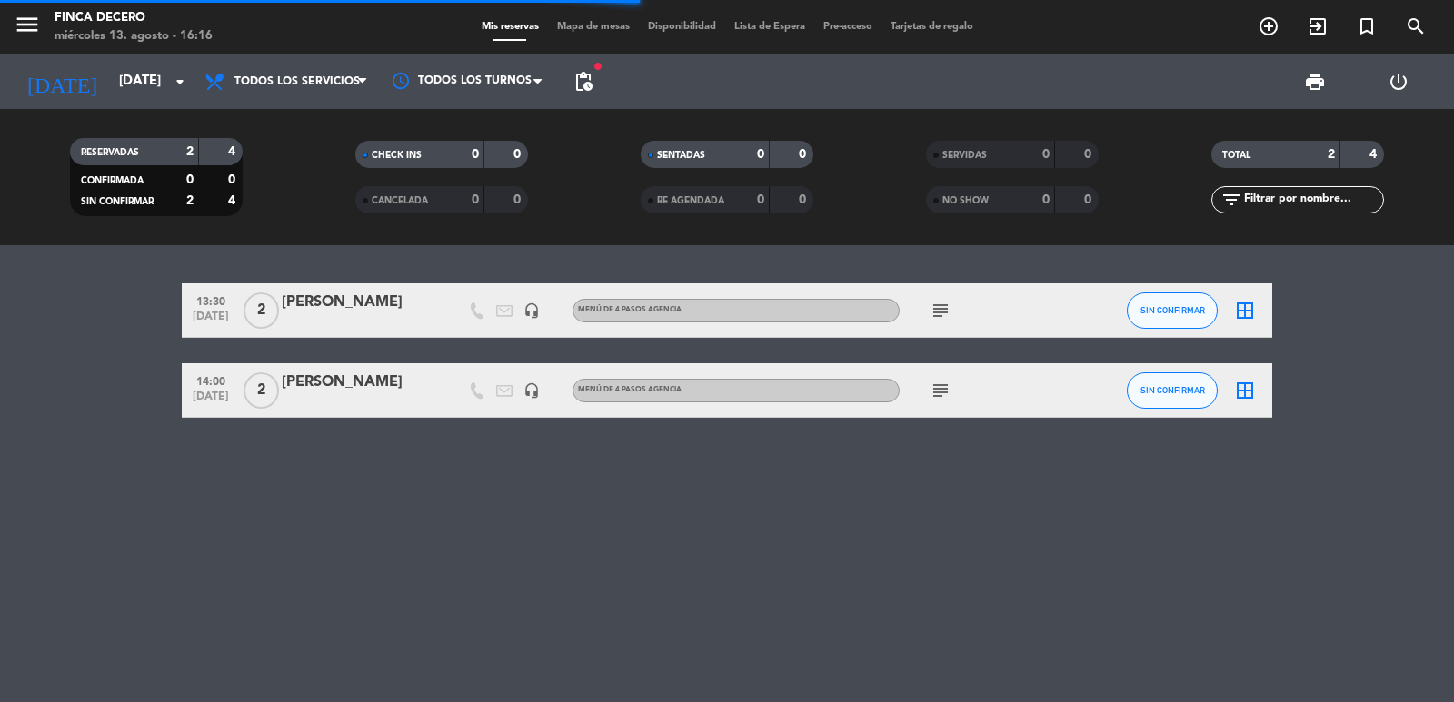
click at [942, 313] on icon "subject" at bounding box center [941, 311] width 22 height 22
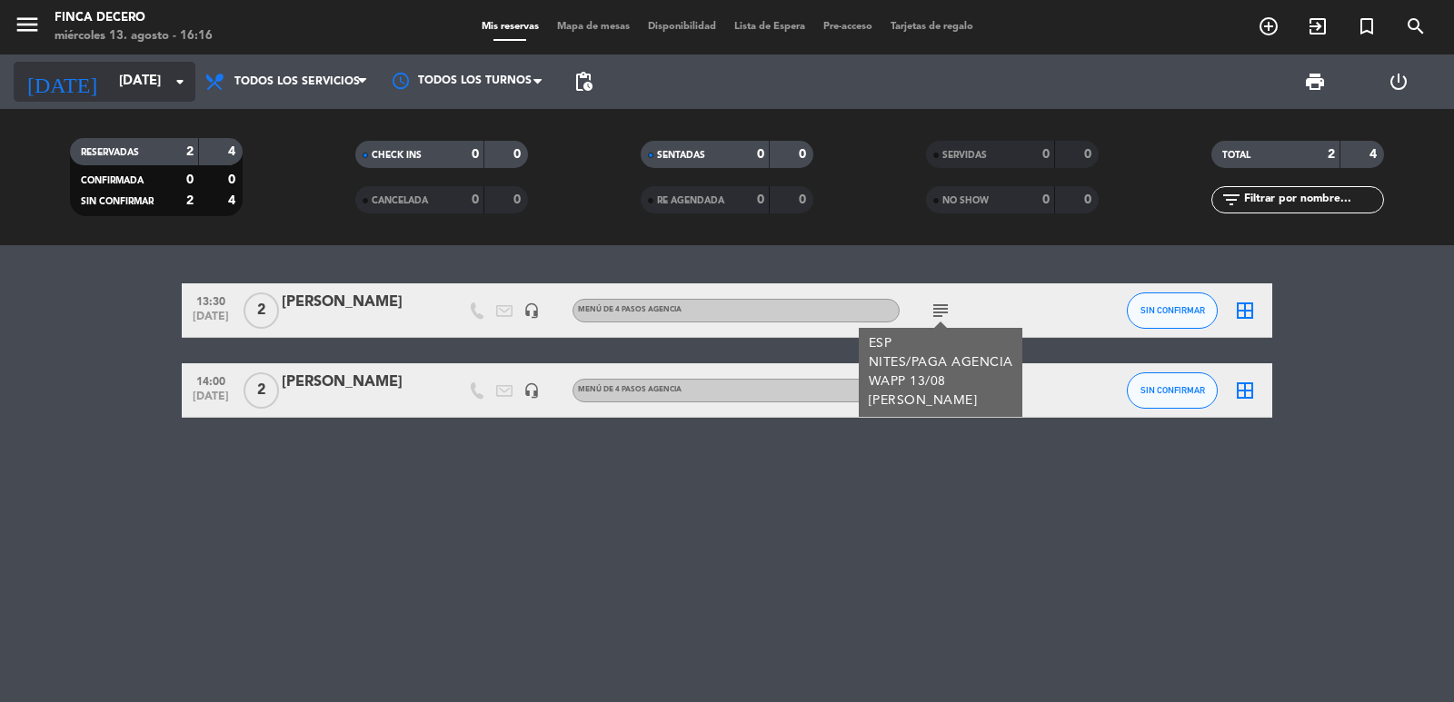
click at [163, 82] on input "[DATE]" at bounding box center [197, 82] width 175 height 35
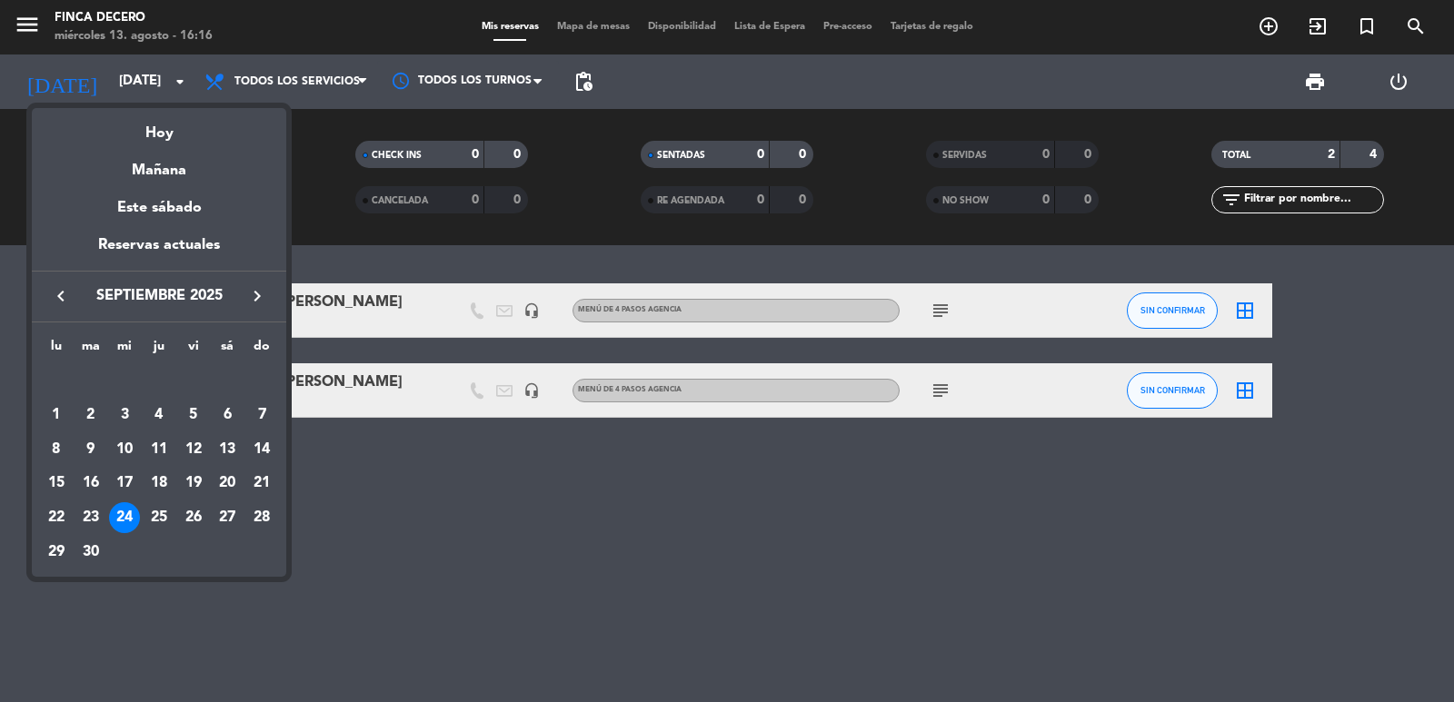
click at [263, 297] on icon "keyboard_arrow_right" at bounding box center [257, 296] width 22 height 22
click at [251, 291] on icon "keyboard_arrow_right" at bounding box center [257, 296] width 22 height 22
click at [127, 518] on div "24" at bounding box center [124, 517] width 31 height 31
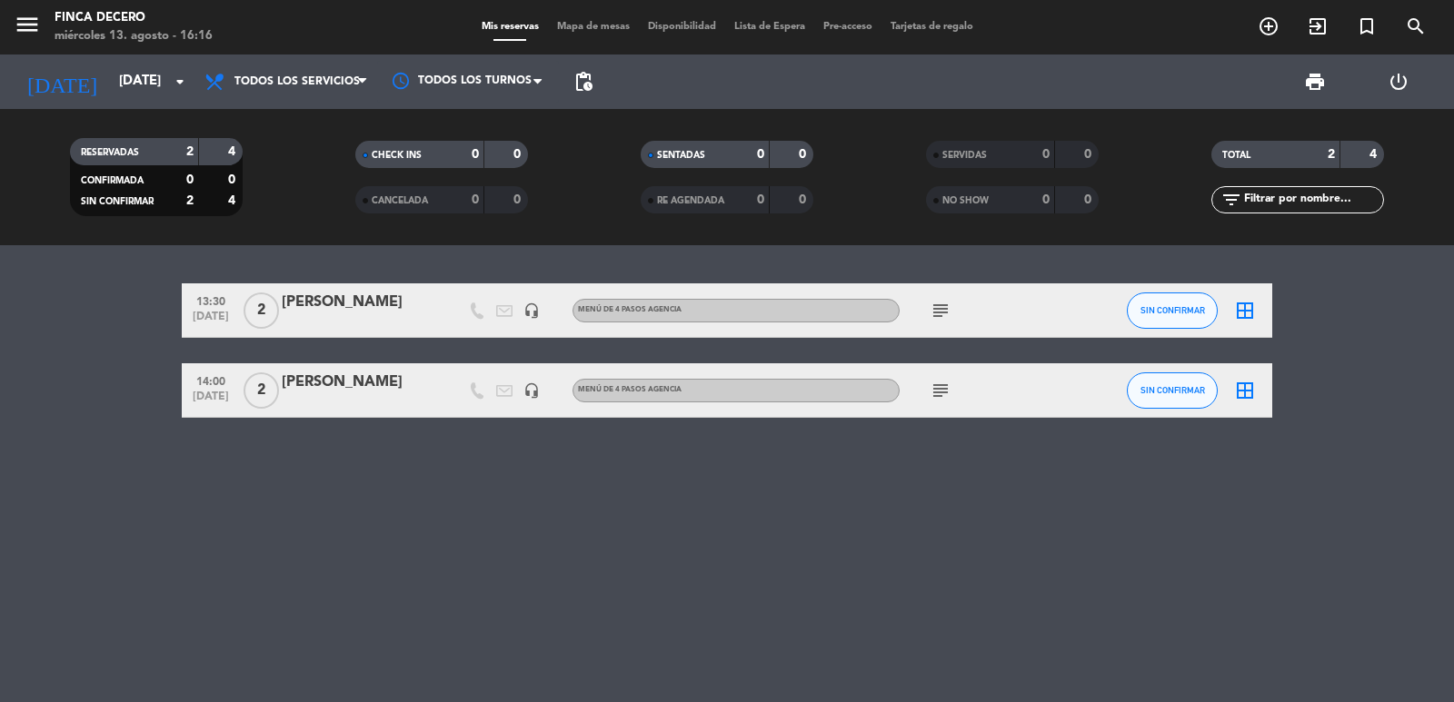
type input "[DATE]"
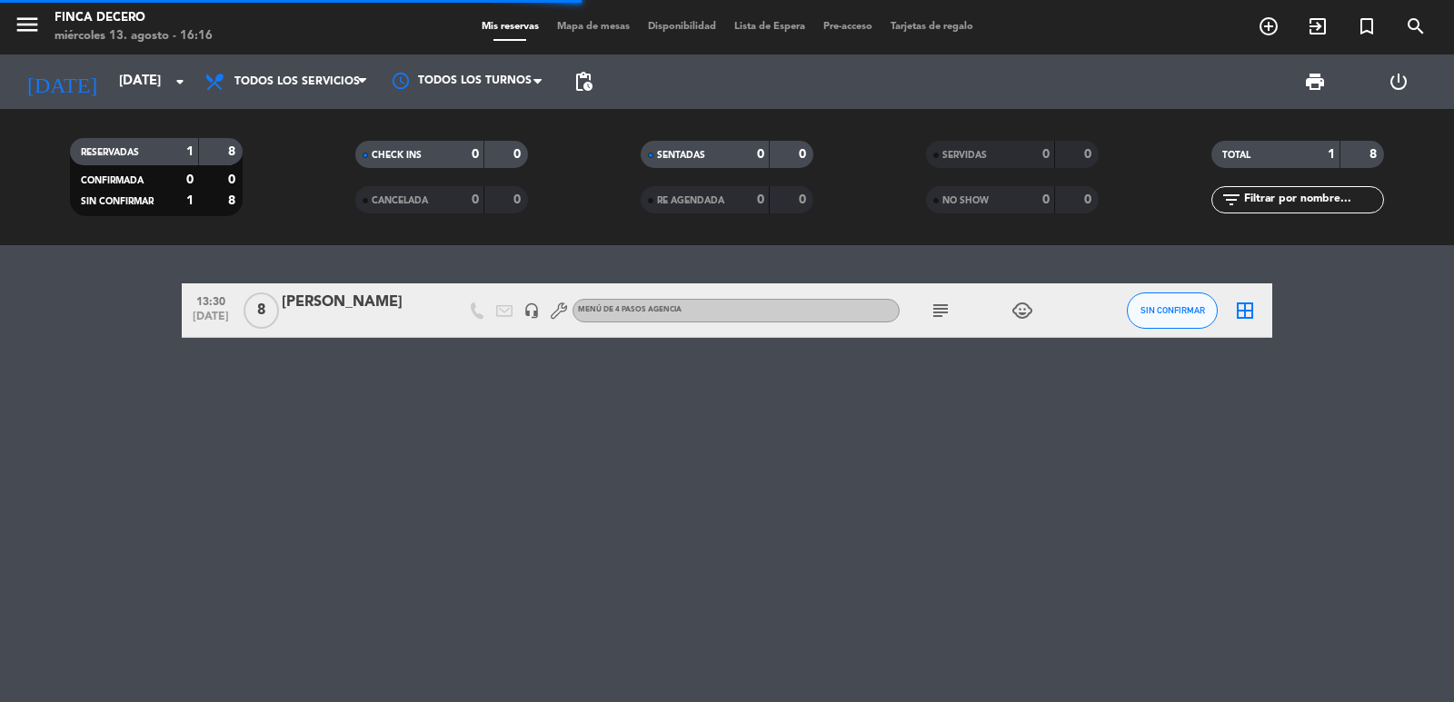
click at [293, 313] on div "[PERSON_NAME]" at bounding box center [359, 303] width 154 height 24
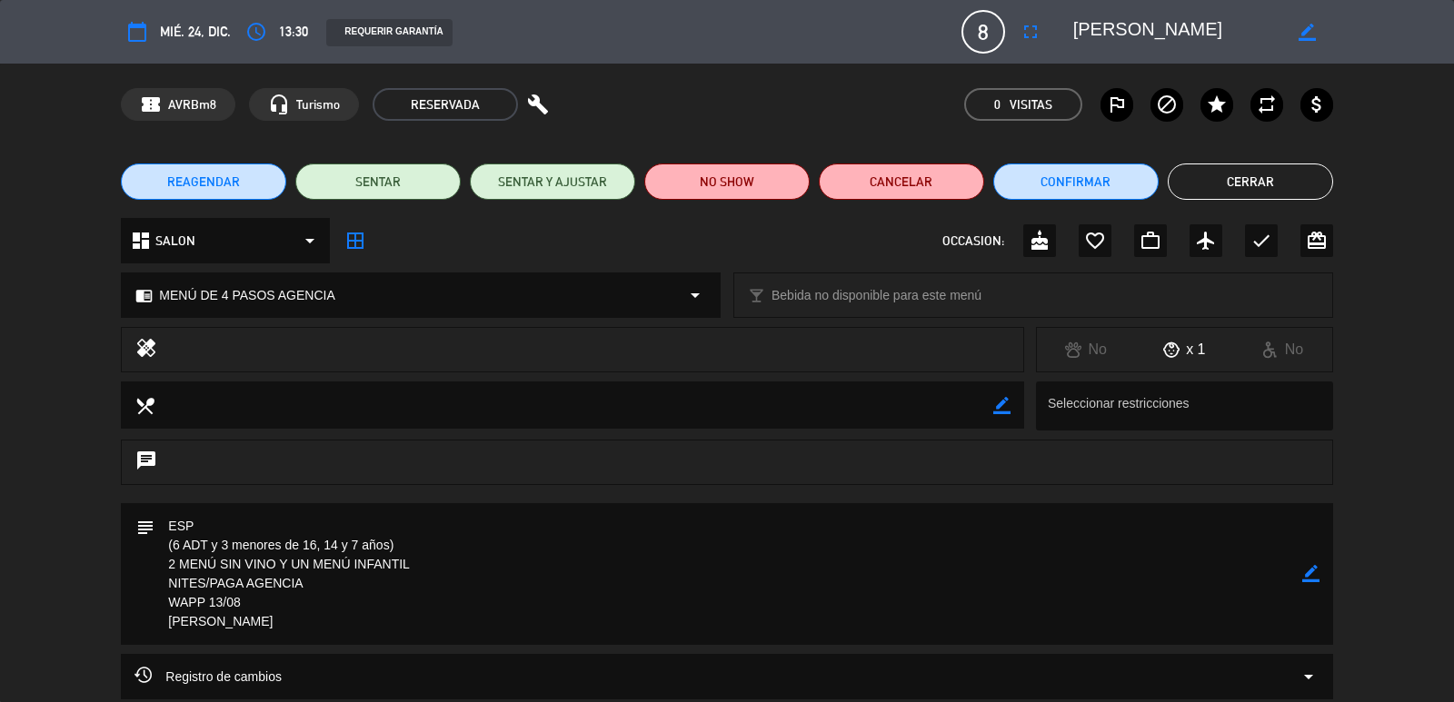
click at [1303, 572] on icon "border_color" at bounding box center [1310, 573] width 17 height 17
click at [164, 565] on textarea at bounding box center [727, 574] width 1147 height 142
type textarea "ESP (6 ADT y 3 menores de 16, 14 y 7 años) NOS CONFIRMAN SI HACEN 3 INFANTIL O …"
click at [1312, 568] on icon at bounding box center [1310, 573] width 17 height 17
click at [1251, 180] on button "Cerrar" at bounding box center [1250, 182] width 165 height 36
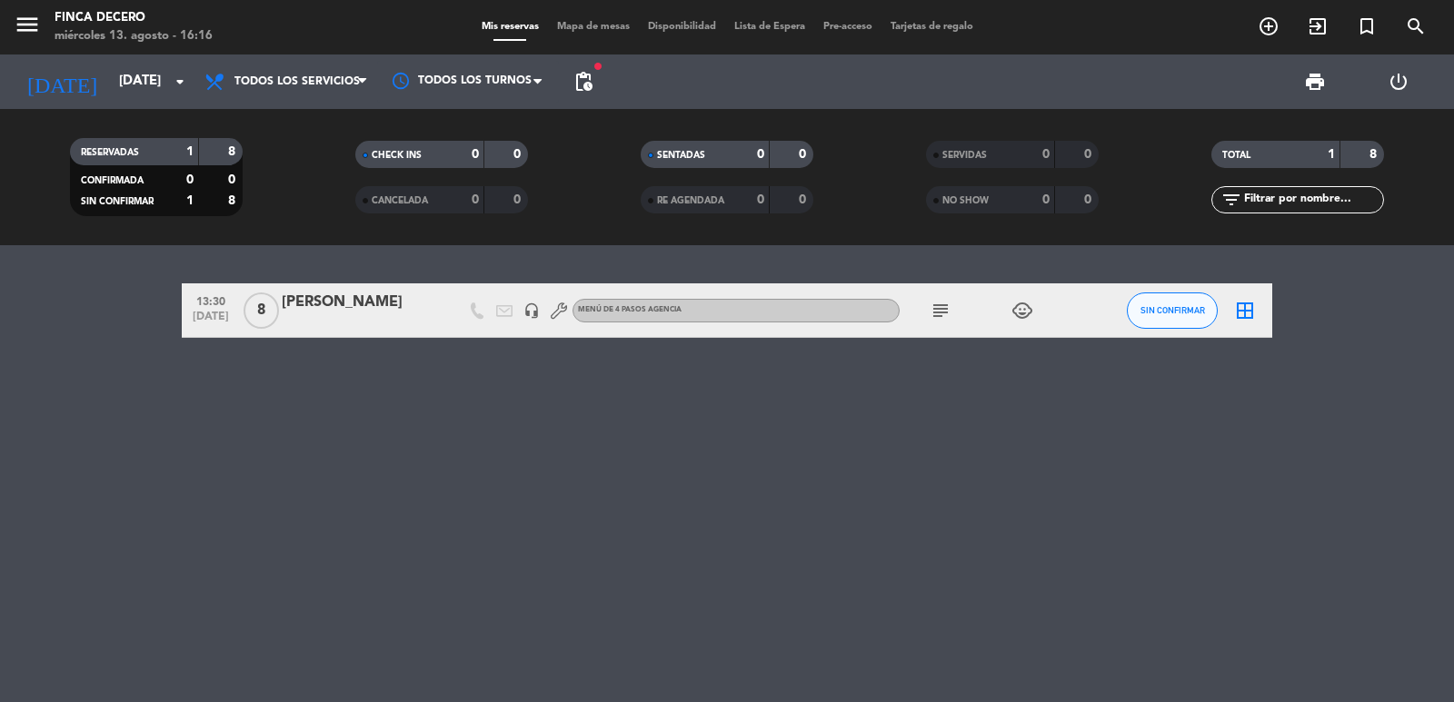
click at [408, 463] on div "13:30 [DATE] 8 [PERSON_NAME] headset_mic MENÚ DE 4 PASOS AGENCIA subject child_…" at bounding box center [727, 473] width 1454 height 457
click at [942, 312] on icon "subject" at bounding box center [941, 311] width 22 height 22
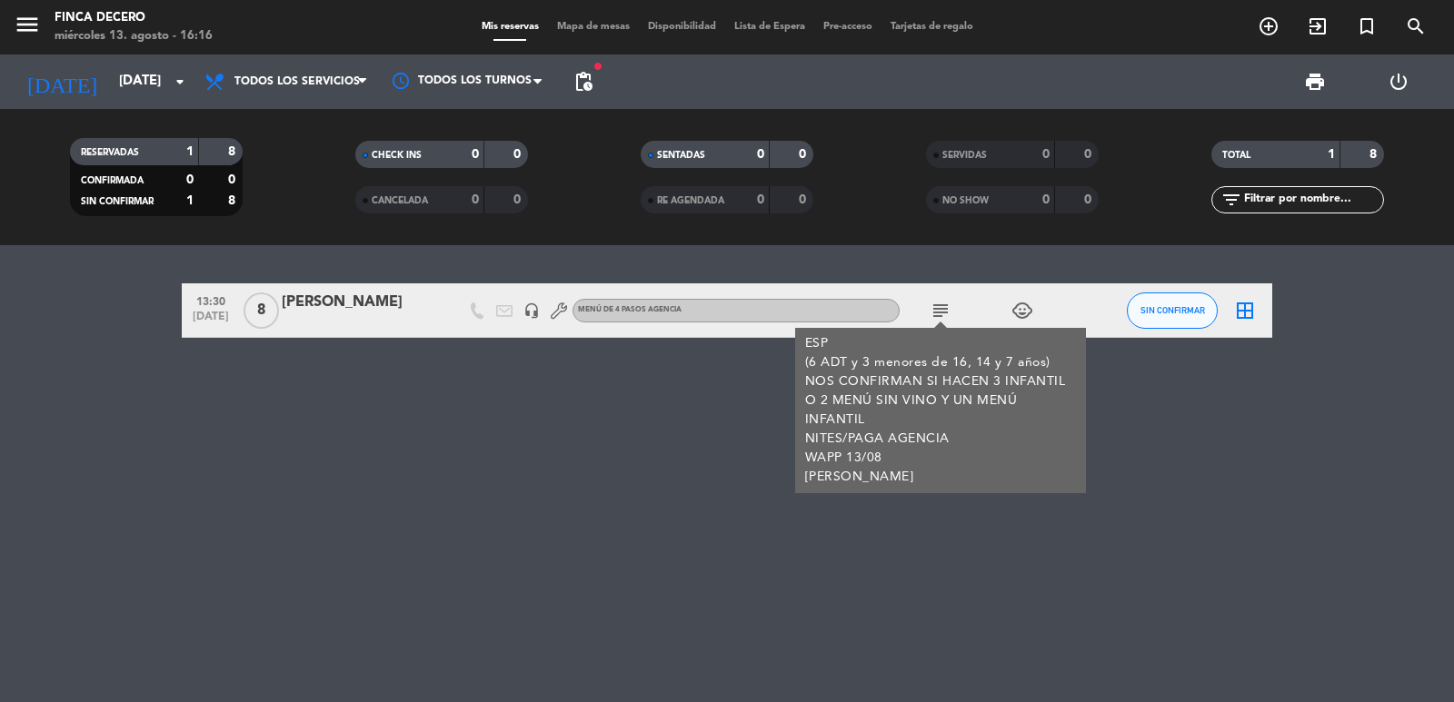
click at [498, 471] on div "13:30 [DATE] 8 [PERSON_NAME] headset_mic MENÚ DE 4 PASOS AGENCIA subject ESP (6…" at bounding box center [727, 473] width 1454 height 457
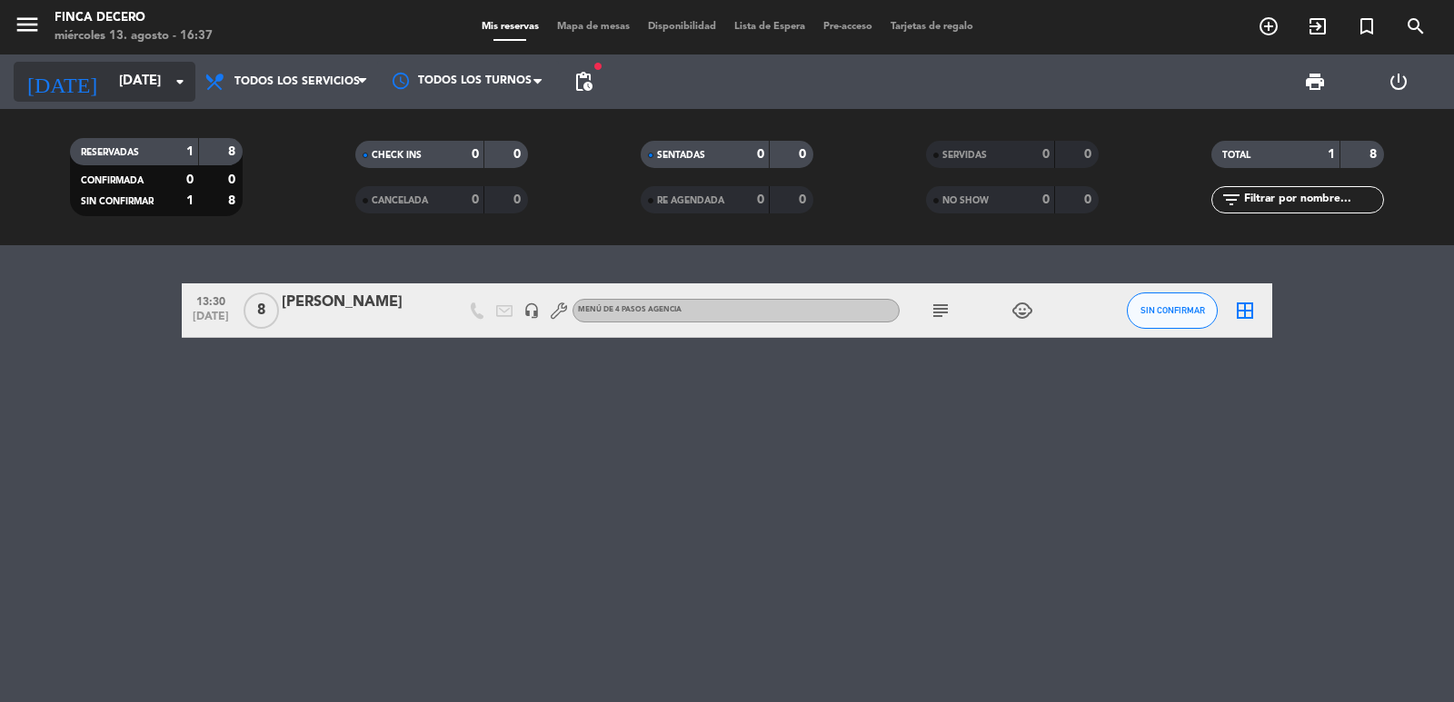
click at [150, 88] on input "[DATE]" at bounding box center [197, 82] width 175 height 35
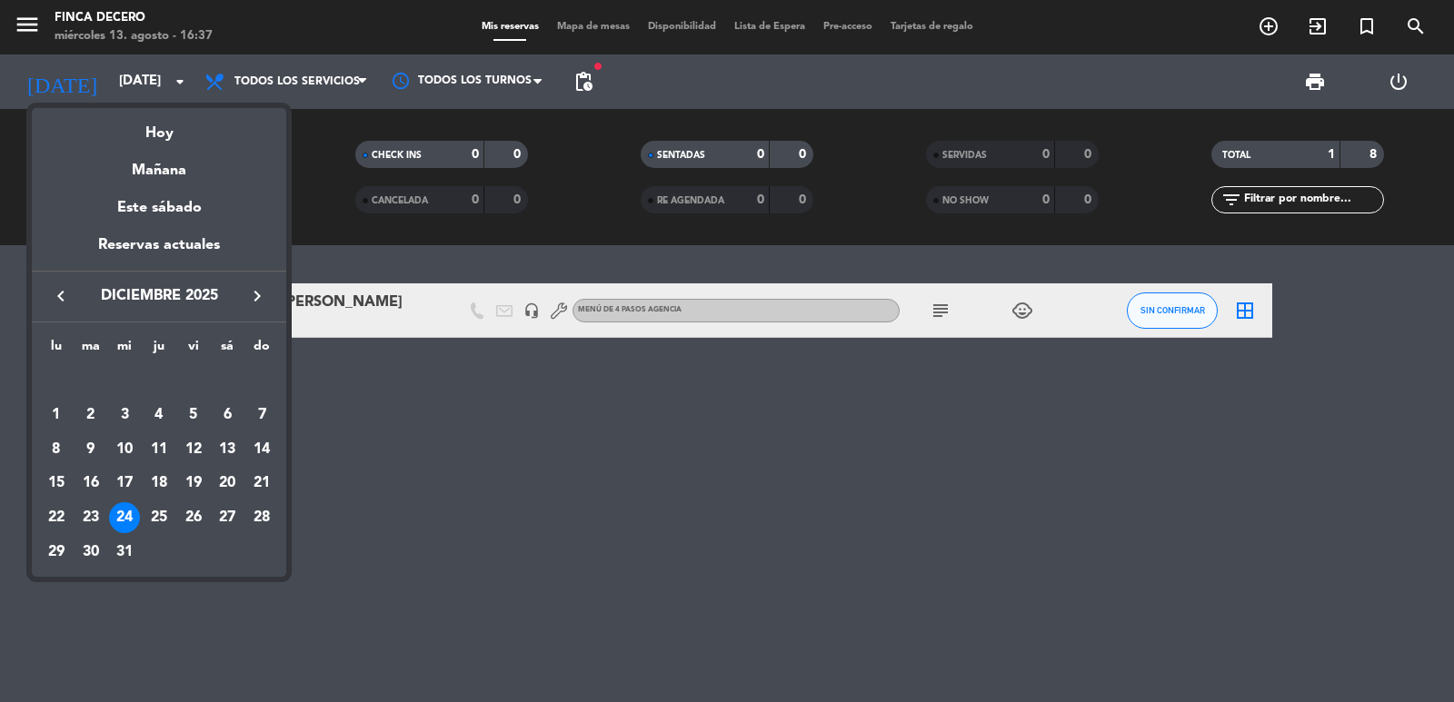
click at [77, 301] on span "diciembre 2025" at bounding box center [159, 296] width 164 height 24
click at [62, 303] on icon "keyboard_arrow_left" at bounding box center [61, 296] width 22 height 22
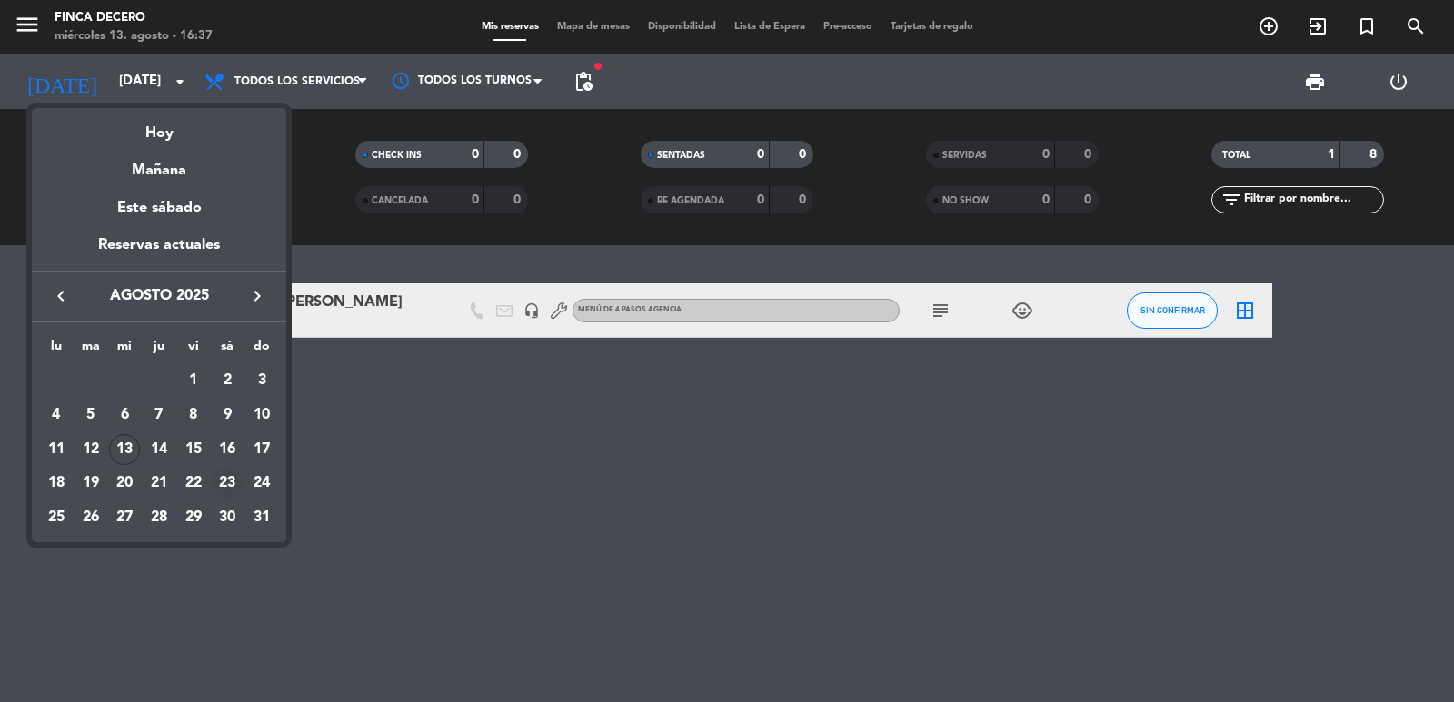
click at [234, 482] on div "23" at bounding box center [227, 483] width 31 height 31
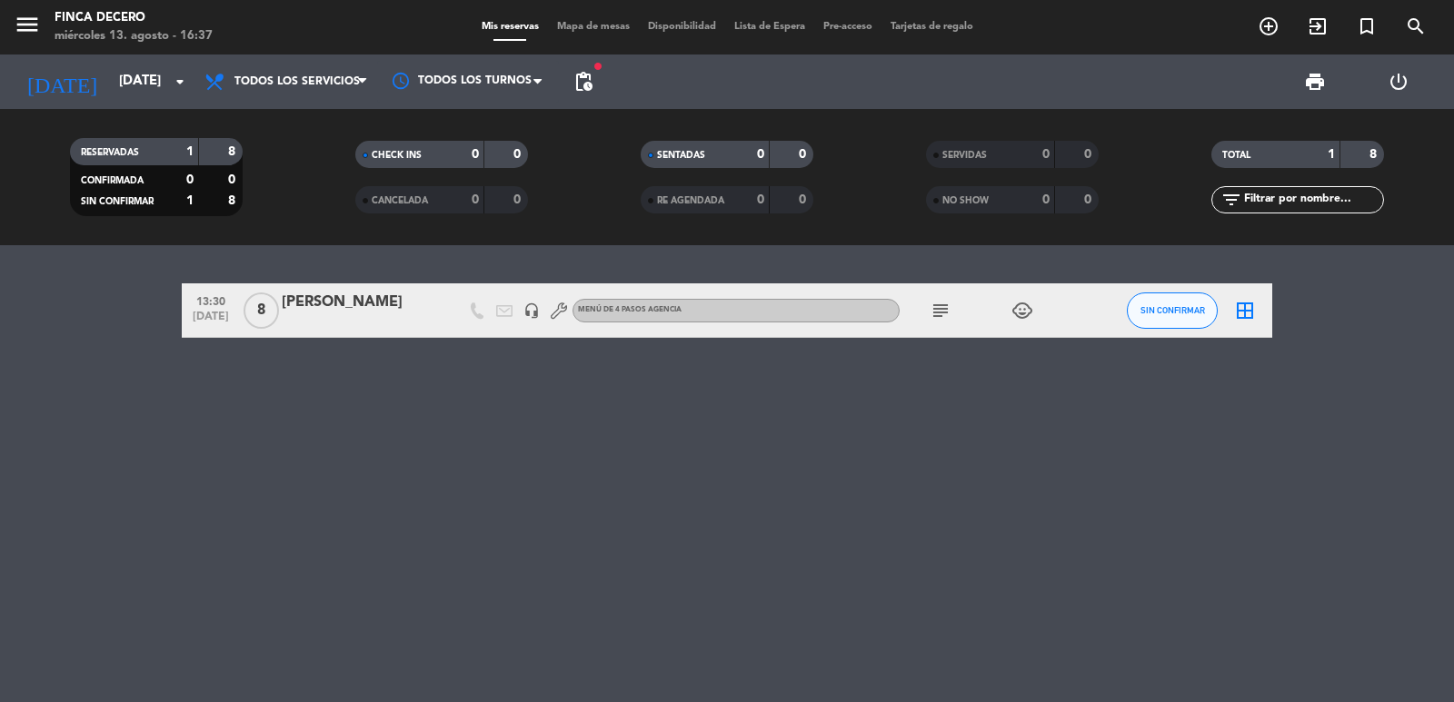
type input "sáb. 23 ago."
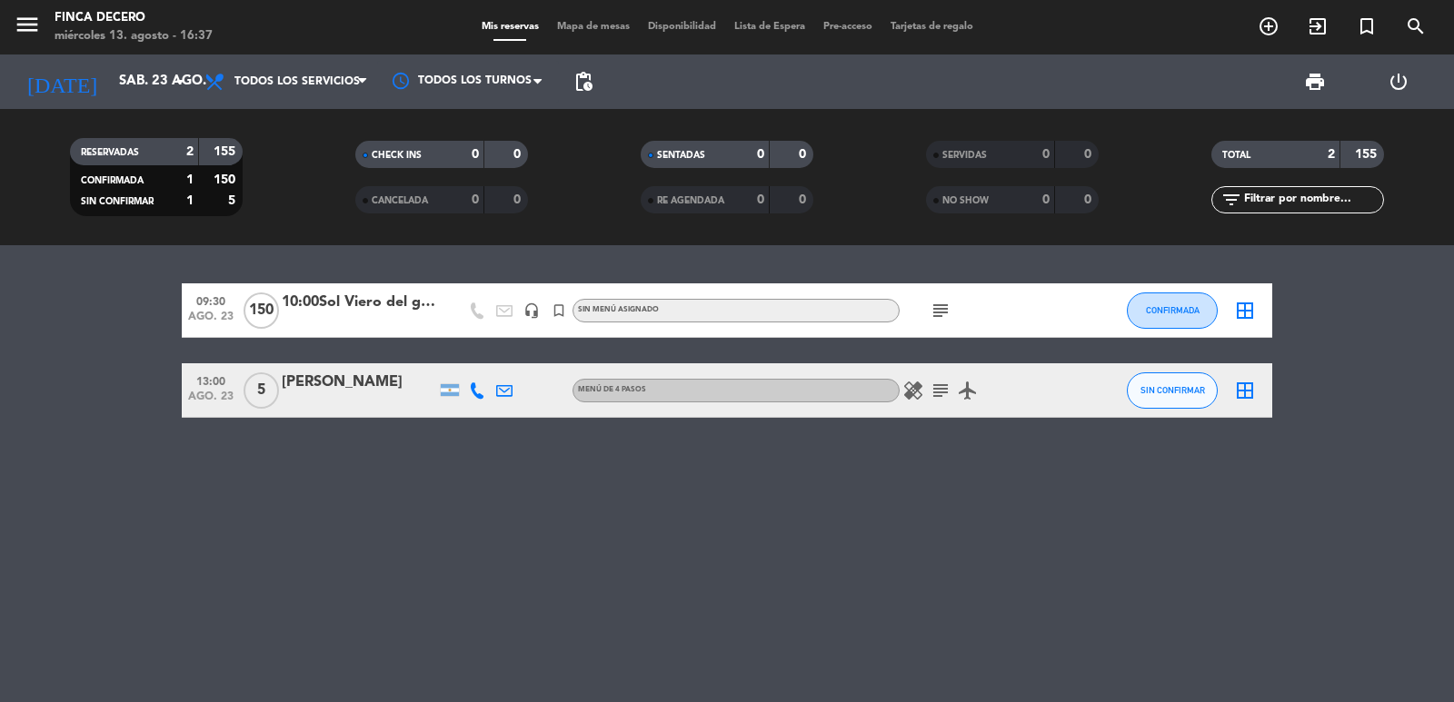
click at [947, 387] on icon "subject" at bounding box center [941, 391] width 22 height 22
click at [910, 399] on icon "healing" at bounding box center [913, 391] width 22 height 22
click at [458, 490] on div "09:30 [DATE] 150 10:00Sol Viero del grupo [PERSON_NAME] headset_mic turned_in_n…" at bounding box center [727, 473] width 1454 height 457
click at [1275, 28] on icon "add_circle_outline" at bounding box center [1269, 26] width 22 height 22
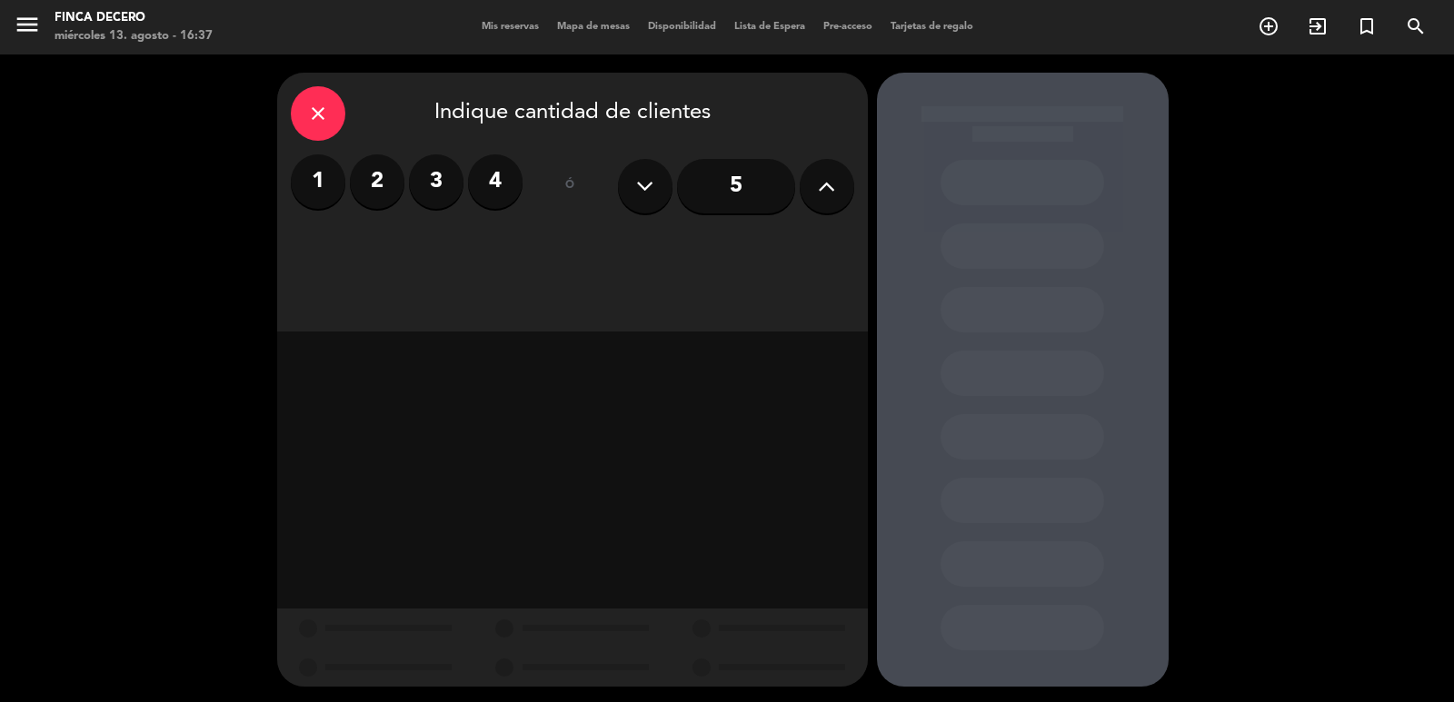
click at [812, 194] on button at bounding box center [827, 186] width 55 height 55
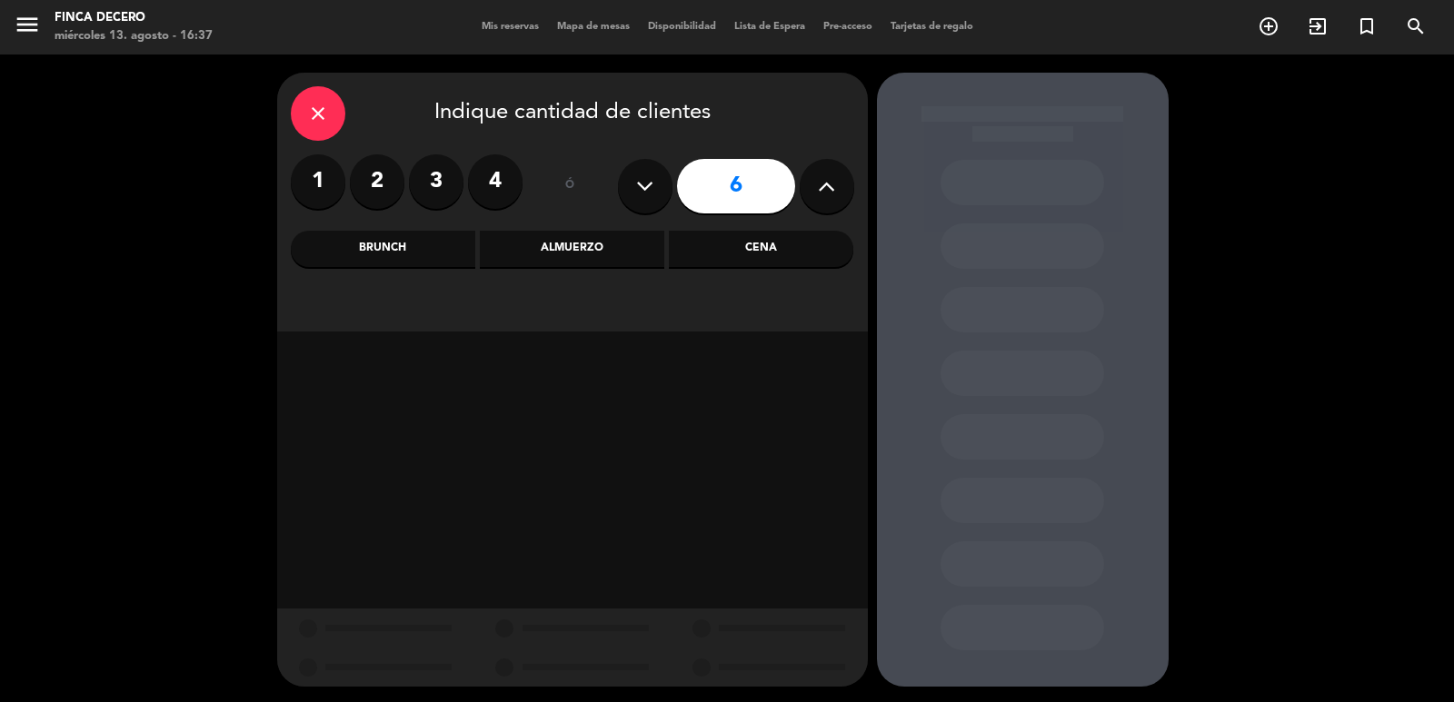
click at [812, 194] on button at bounding box center [827, 186] width 55 height 55
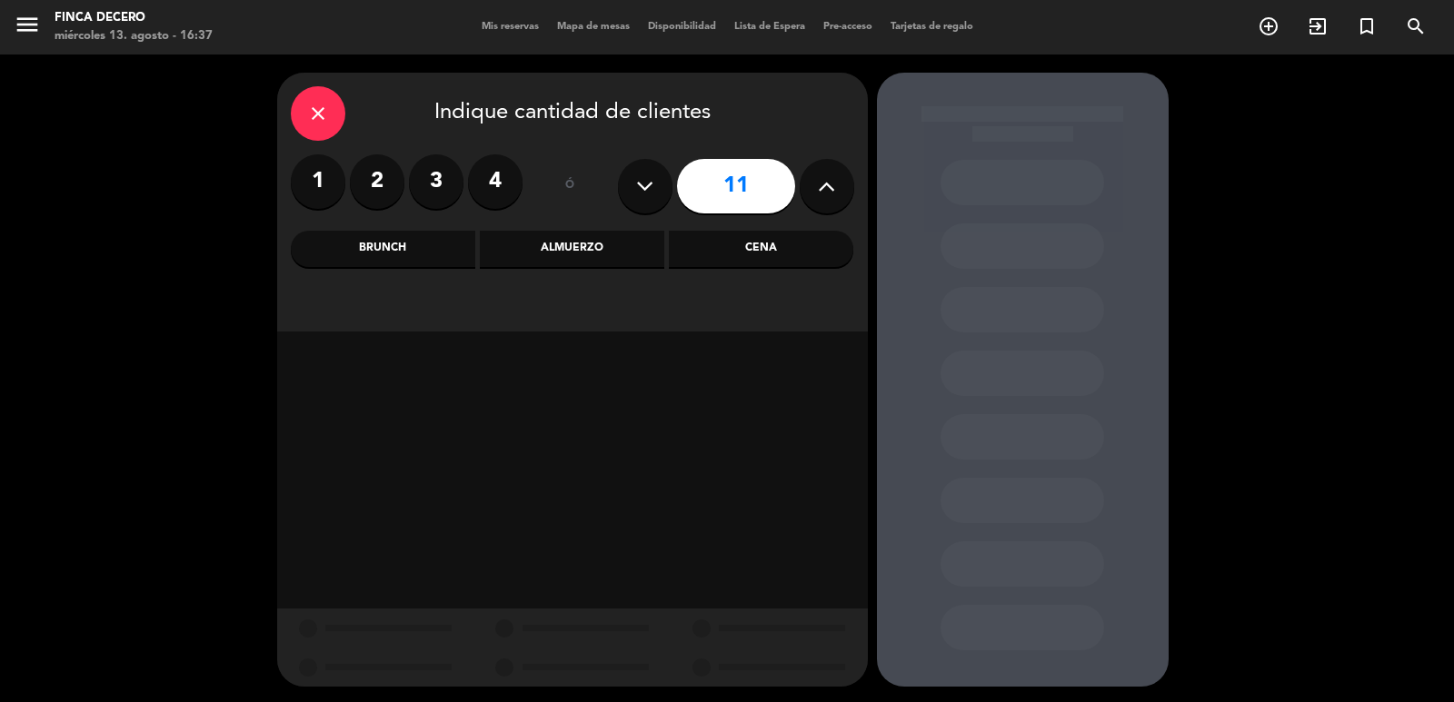
click at [812, 194] on button at bounding box center [827, 186] width 55 height 55
type input "12"
click at [530, 257] on div "Almuerzo" at bounding box center [572, 249] width 184 height 36
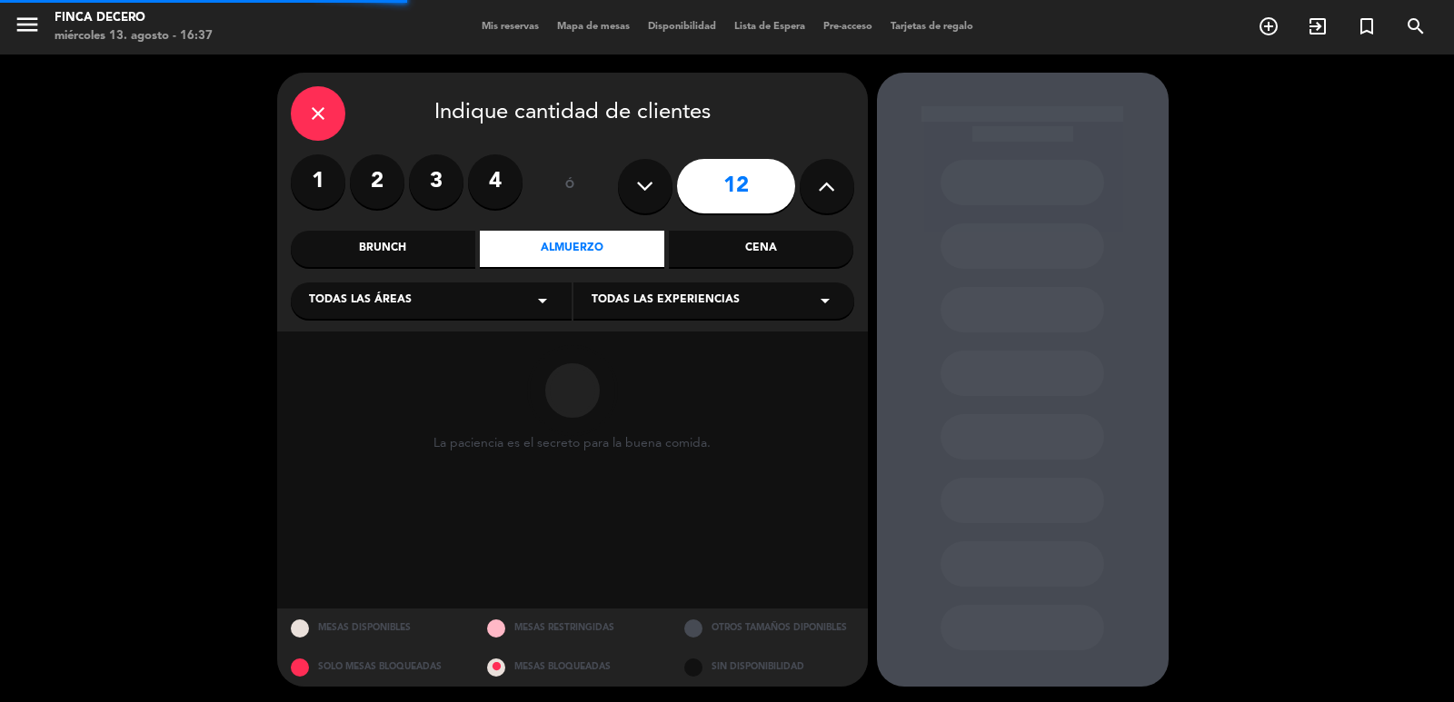
click at [491, 306] on div "Todas las áreas arrow_drop_down" at bounding box center [431, 301] width 281 height 36
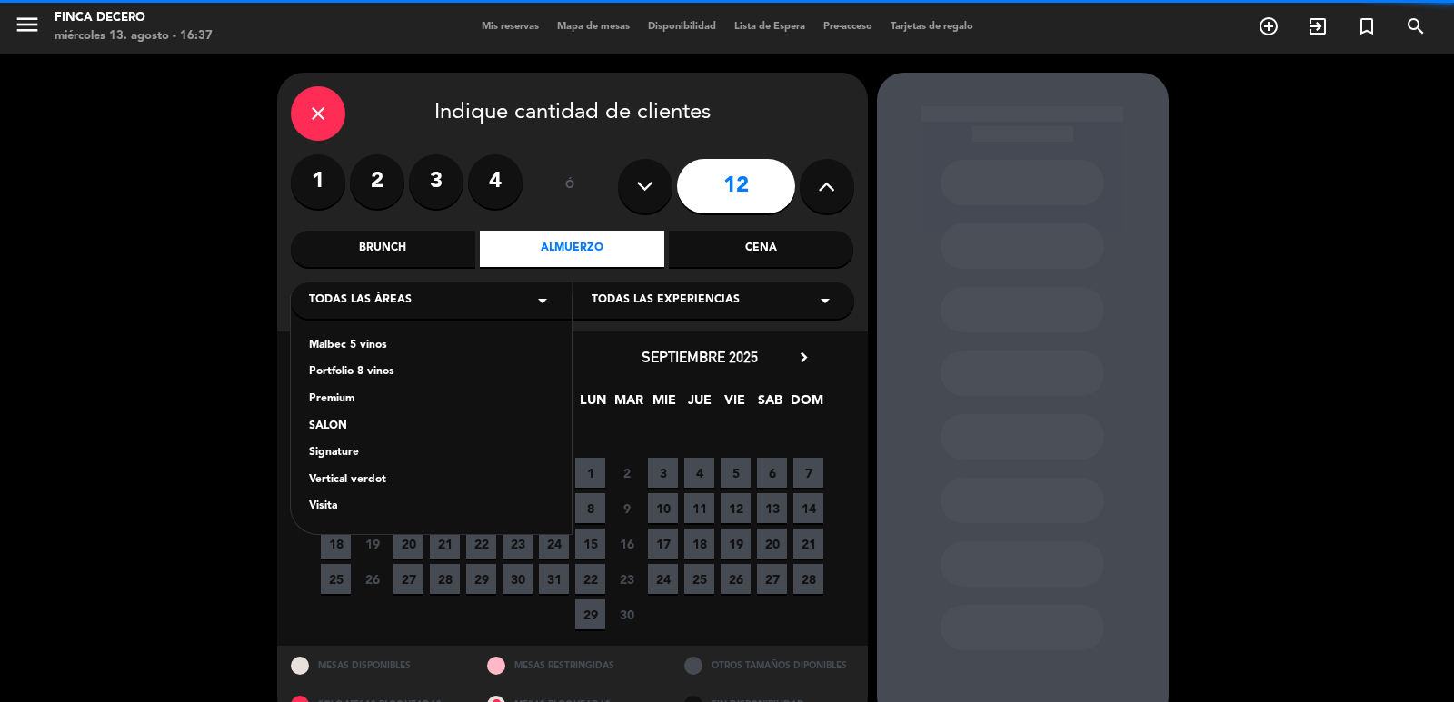
click at [313, 431] on div "SALON" at bounding box center [431, 427] width 244 height 18
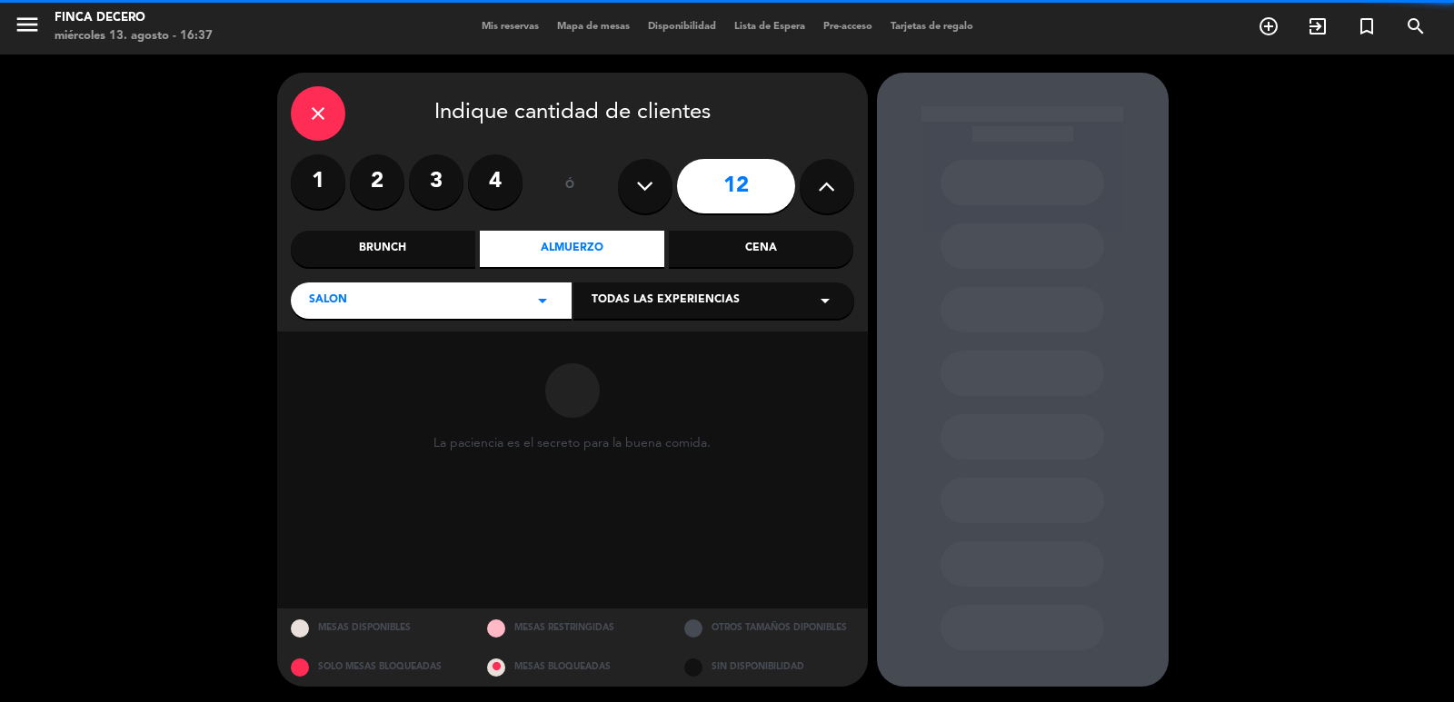
click at [681, 323] on div "close Indique cantidad de clientes 1 2 3 4 ó 12 Brunch Almuerzo Cena SALON arro…" at bounding box center [572, 202] width 591 height 259
click at [691, 311] on div "Todas las experiencias arrow_drop_down" at bounding box center [713, 301] width 281 height 36
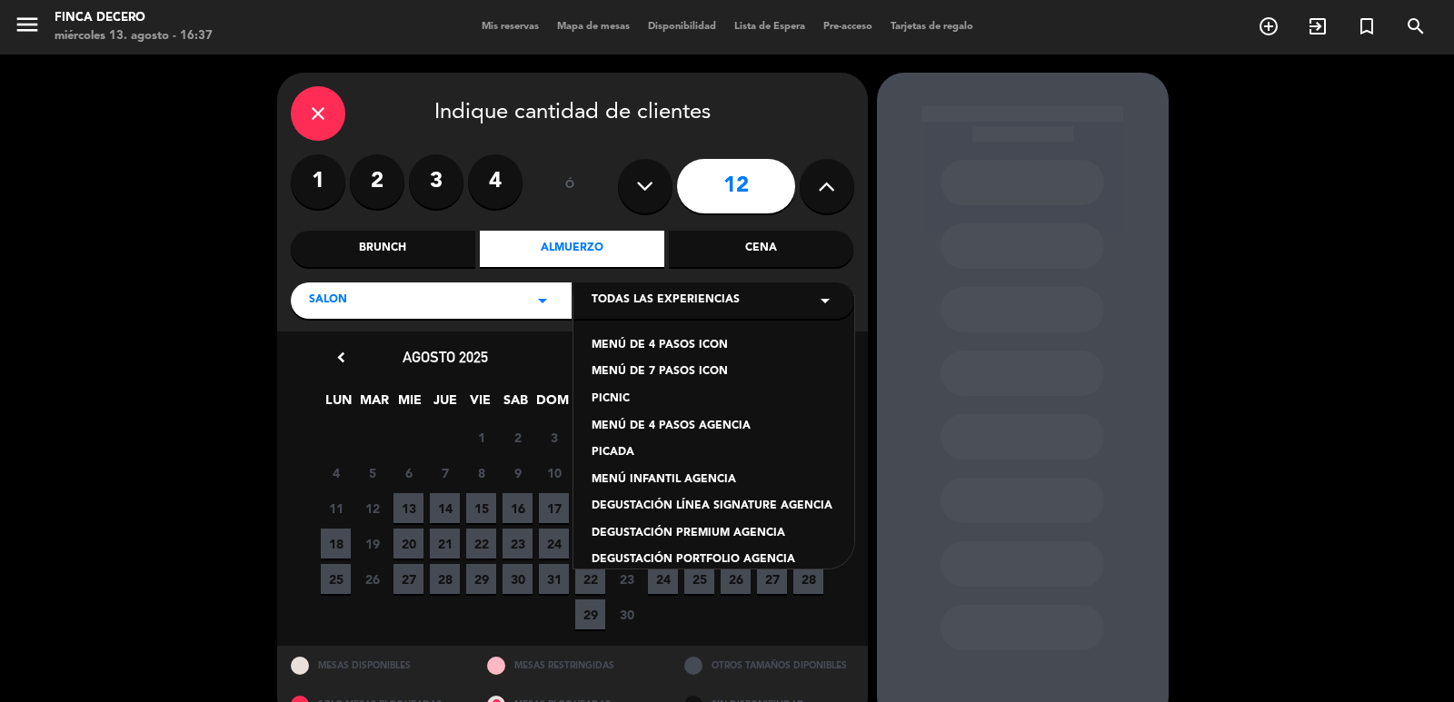
click at [690, 435] on div "MENÚ DE 4 PASOS AGENCIA" at bounding box center [714, 427] width 244 height 18
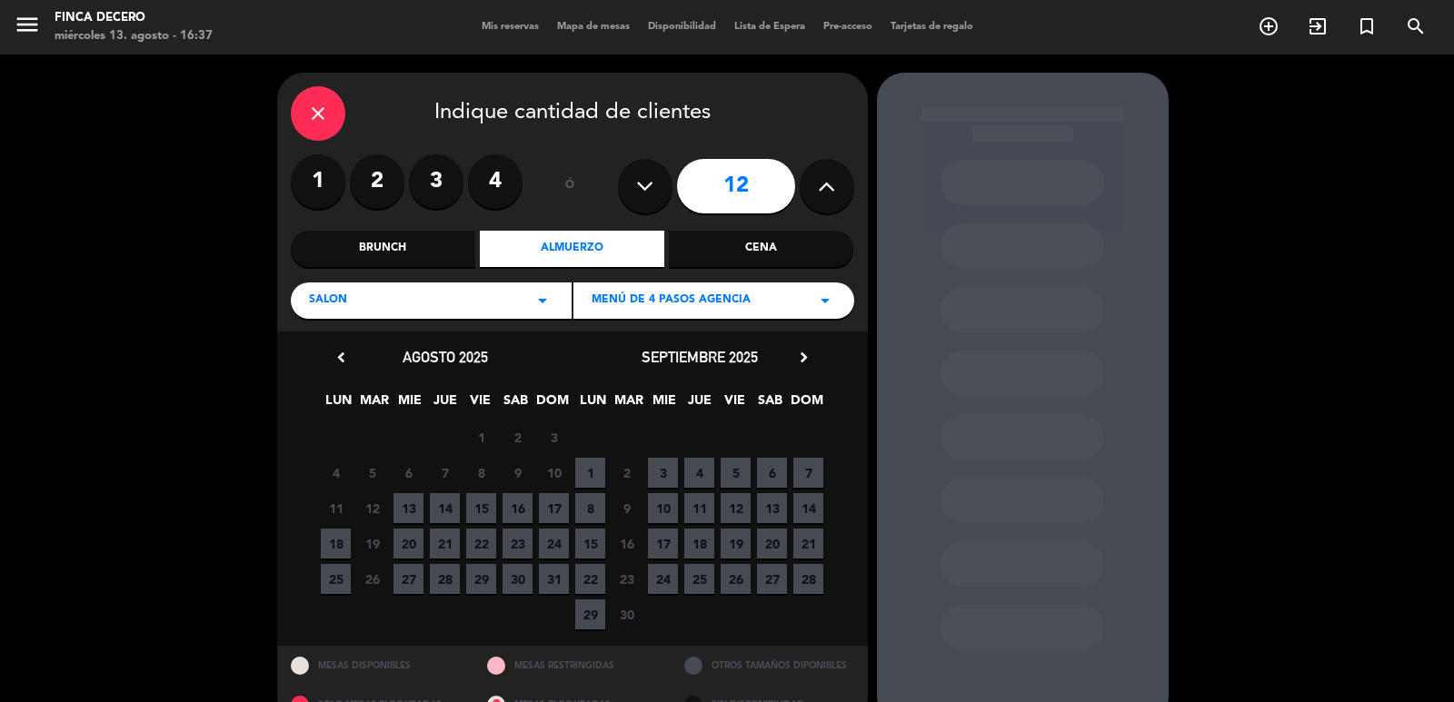
click at [525, 545] on span "23" at bounding box center [517, 544] width 30 height 30
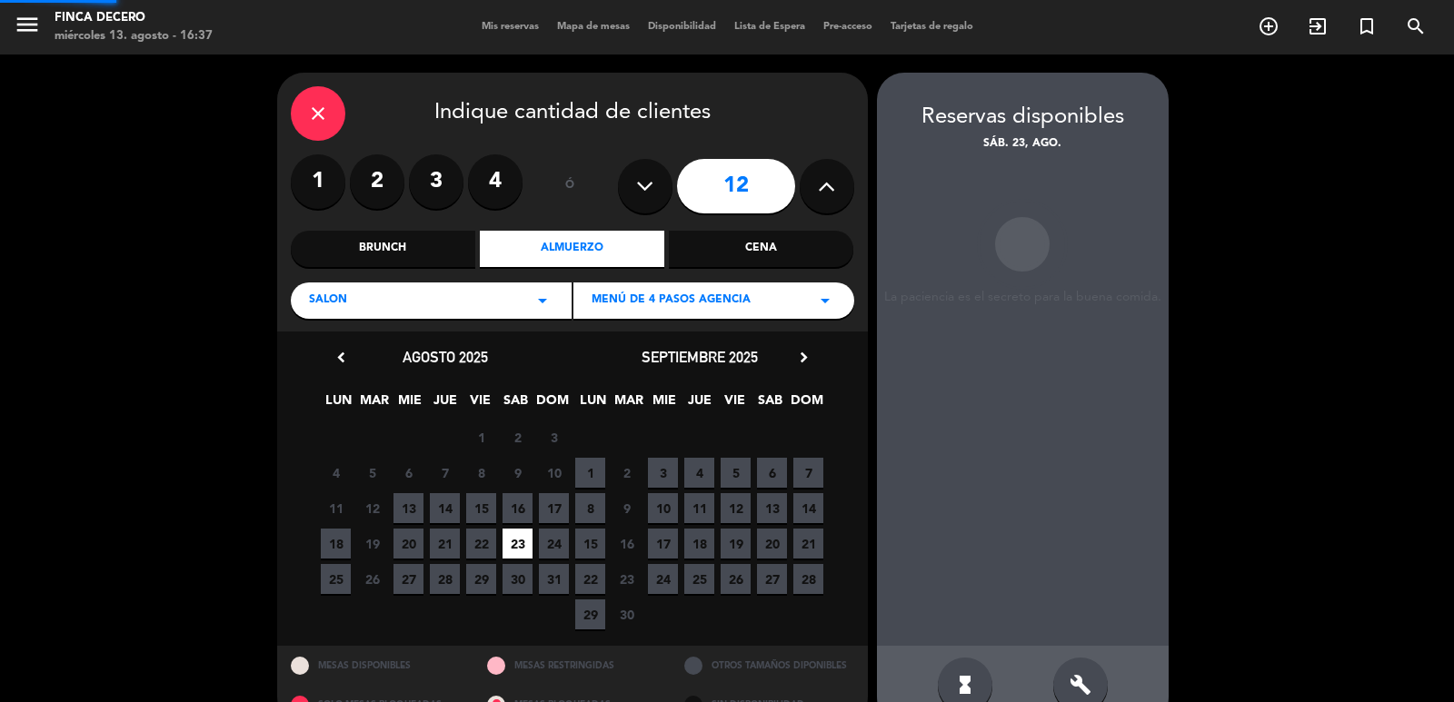
scroll to position [39, 0]
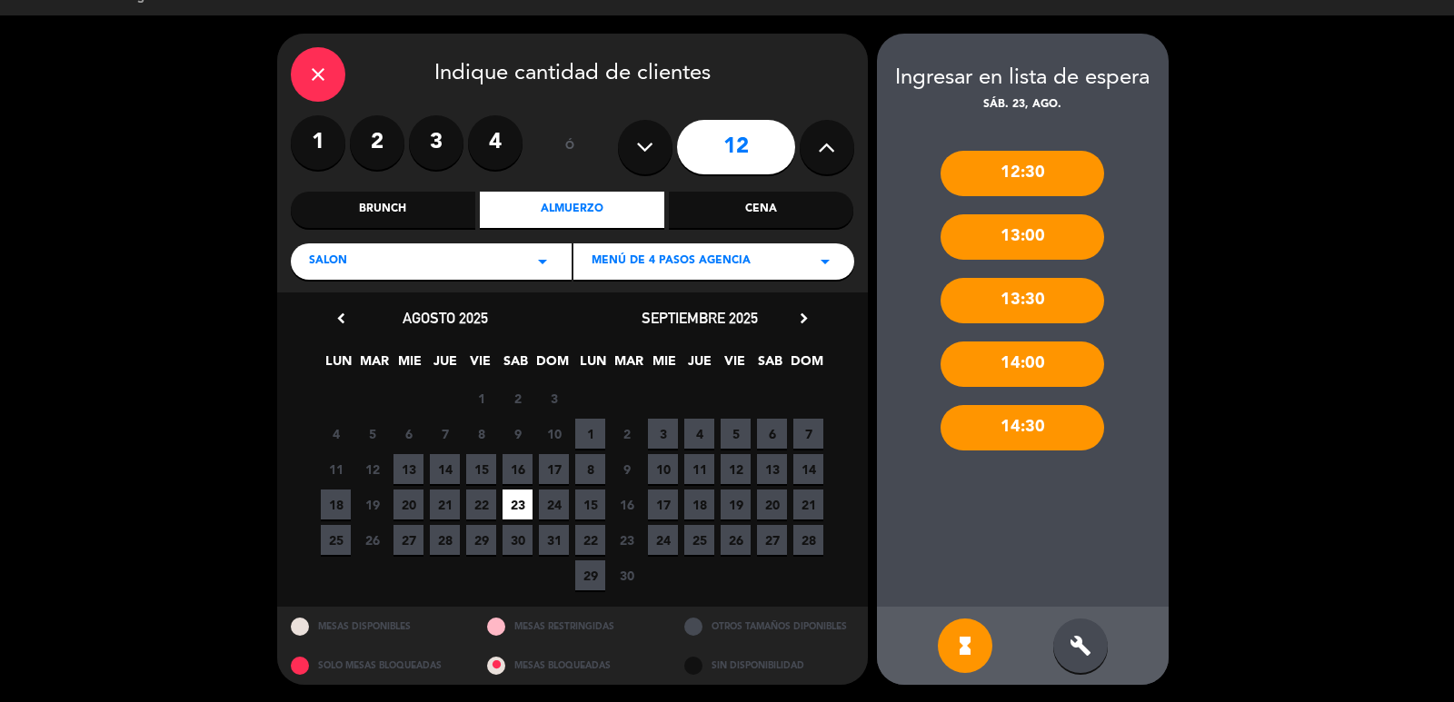
click at [1099, 651] on div "build" at bounding box center [1080, 646] width 55 height 55
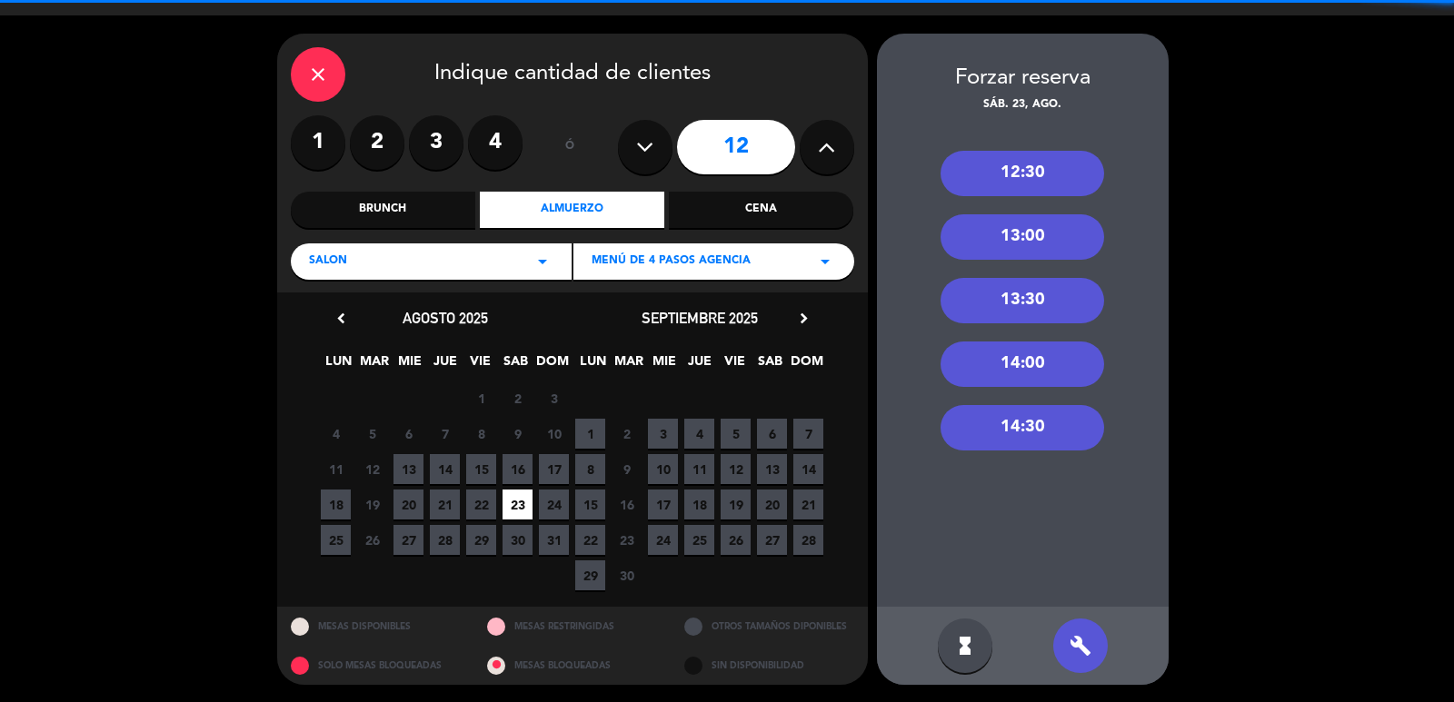
click at [1069, 239] on div "13:00" at bounding box center [1022, 236] width 164 height 45
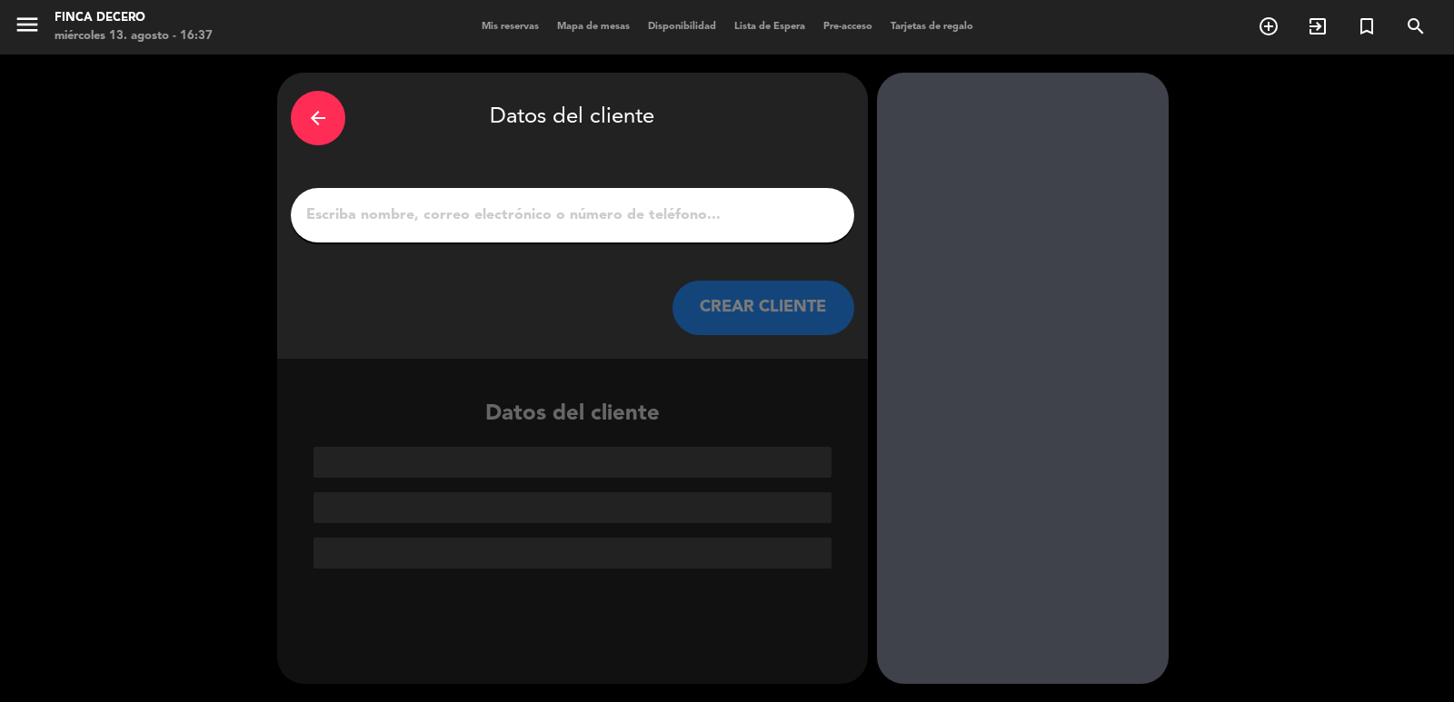
scroll to position [0, 0]
click at [628, 229] on div at bounding box center [572, 215] width 563 height 55
click at [632, 213] on input "1" at bounding box center [572, 215] width 536 height 25
paste input "[PERSON_NAME]"
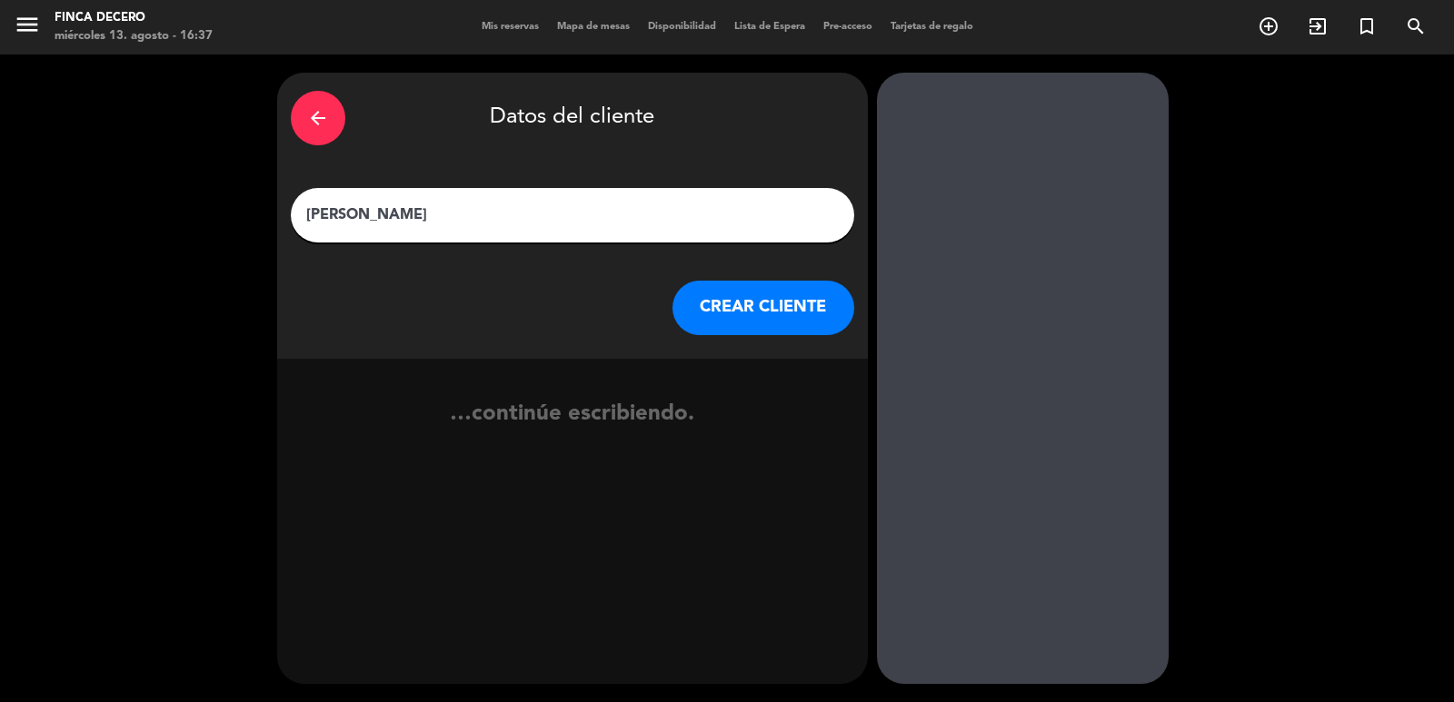
type input "[PERSON_NAME]"
click at [765, 318] on button "CREAR CLIENTE" at bounding box center [763, 308] width 182 height 55
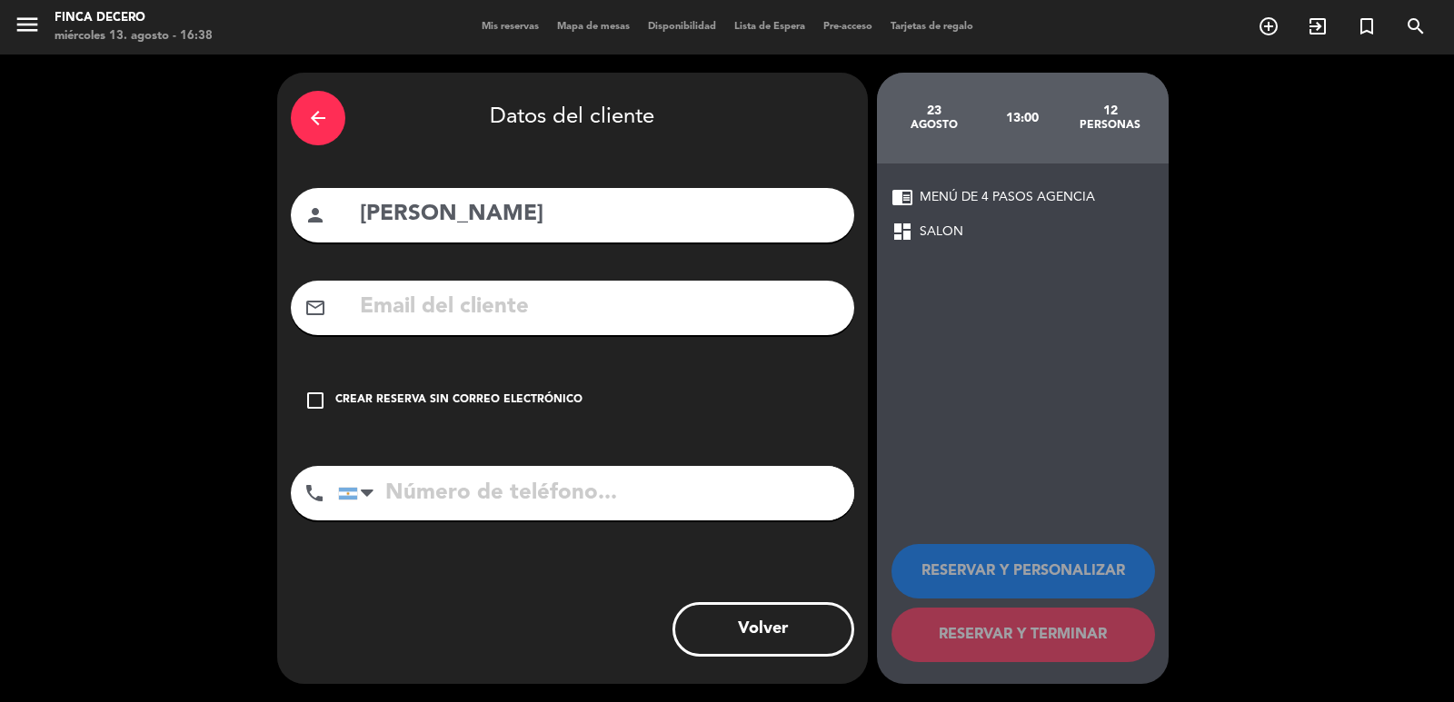
click at [447, 421] on div "check_box_outline_blank Crear reserva sin correo electrónico" at bounding box center [572, 400] width 563 height 55
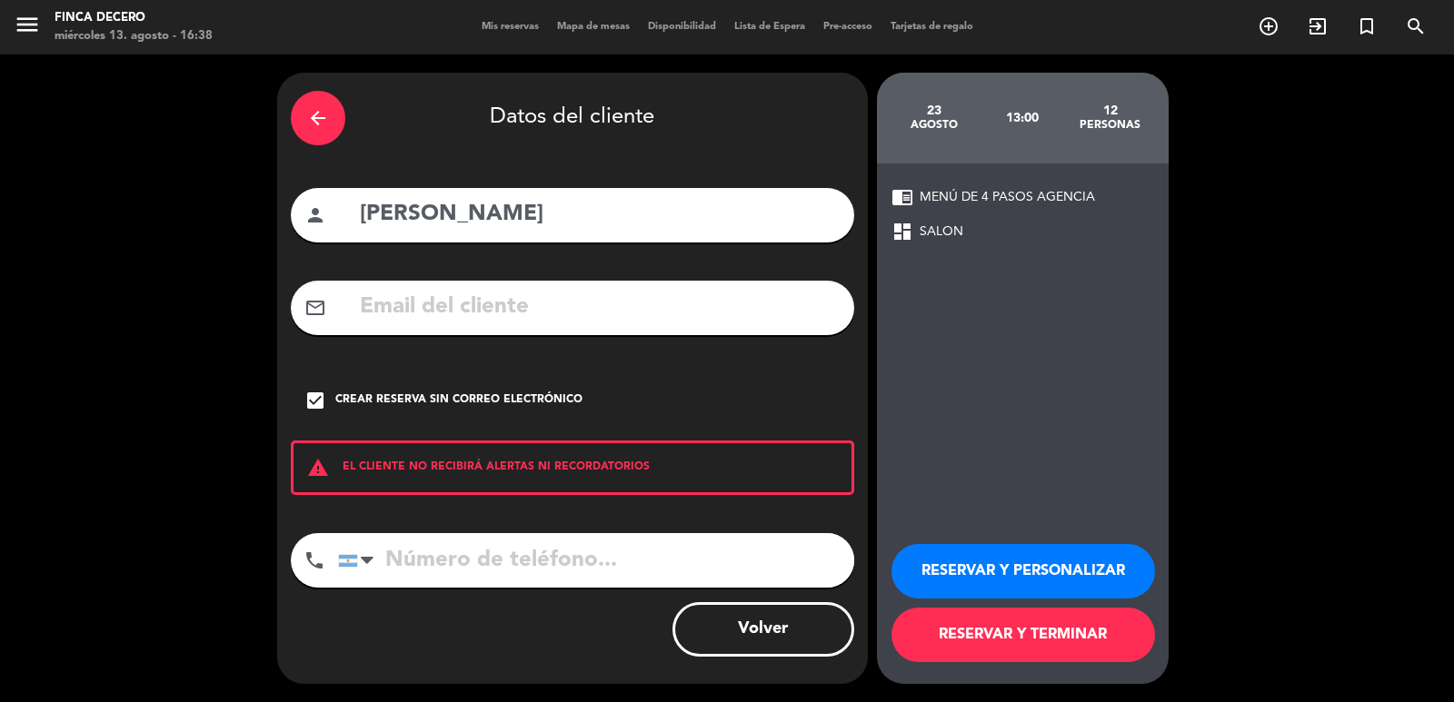
click at [936, 564] on button "RESERVAR Y PERSONALIZAR" at bounding box center [1023, 571] width 264 height 55
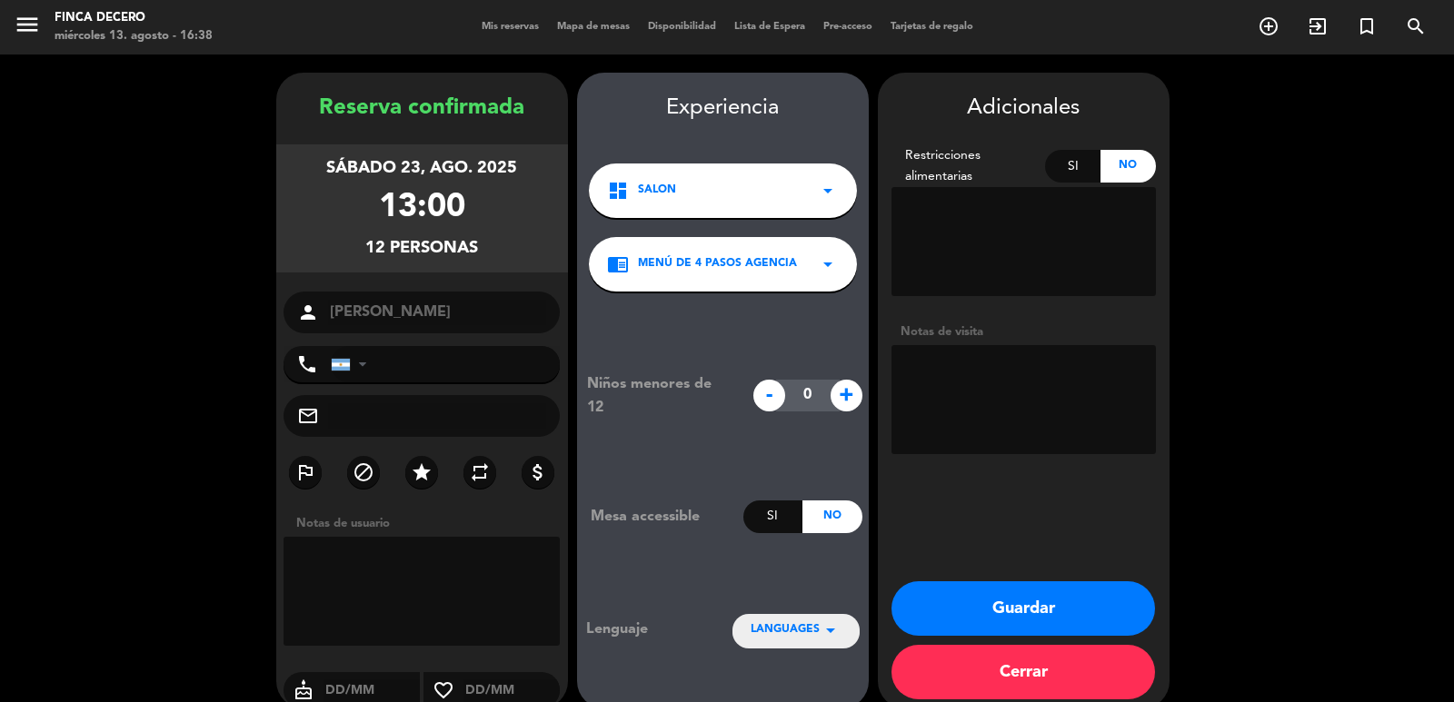
scroll to position [25, 0]
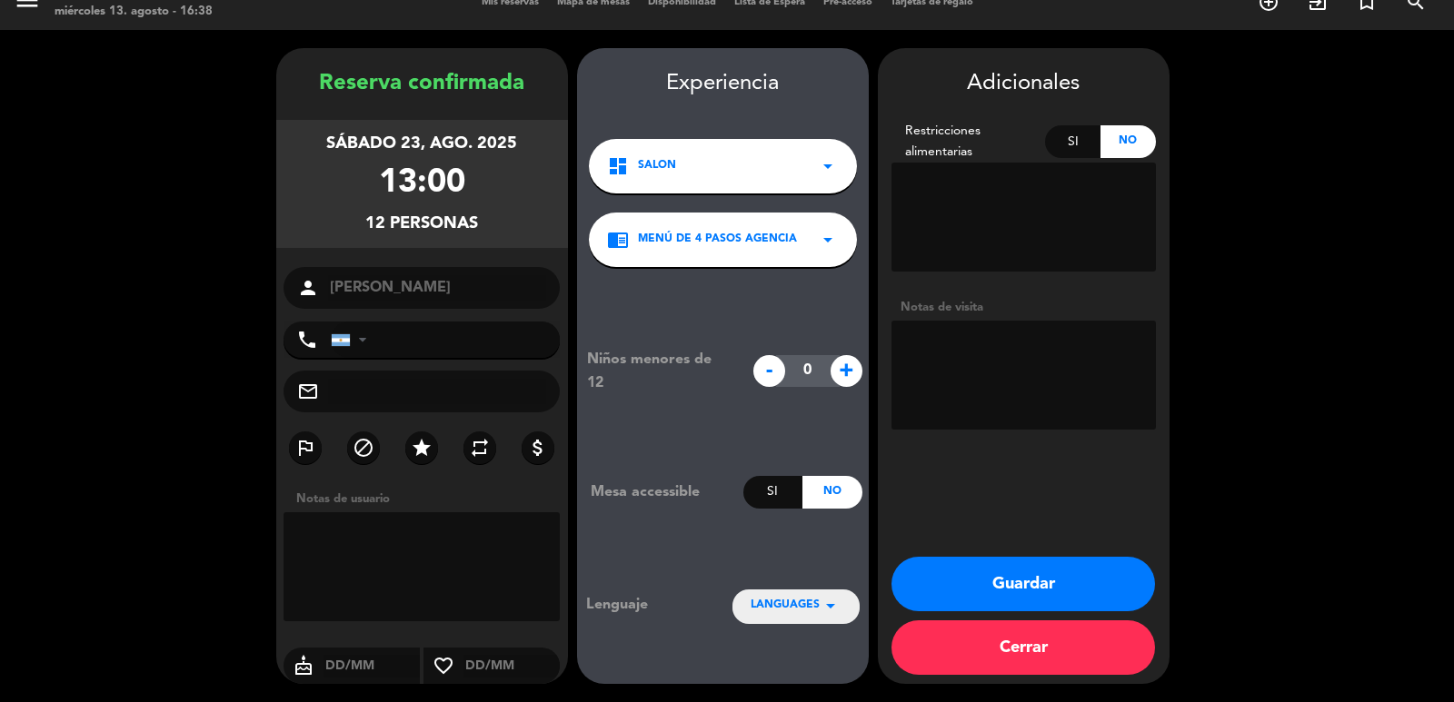
click at [975, 367] on textarea at bounding box center [1023, 375] width 264 height 109
paste textarea "1 es celiaca"
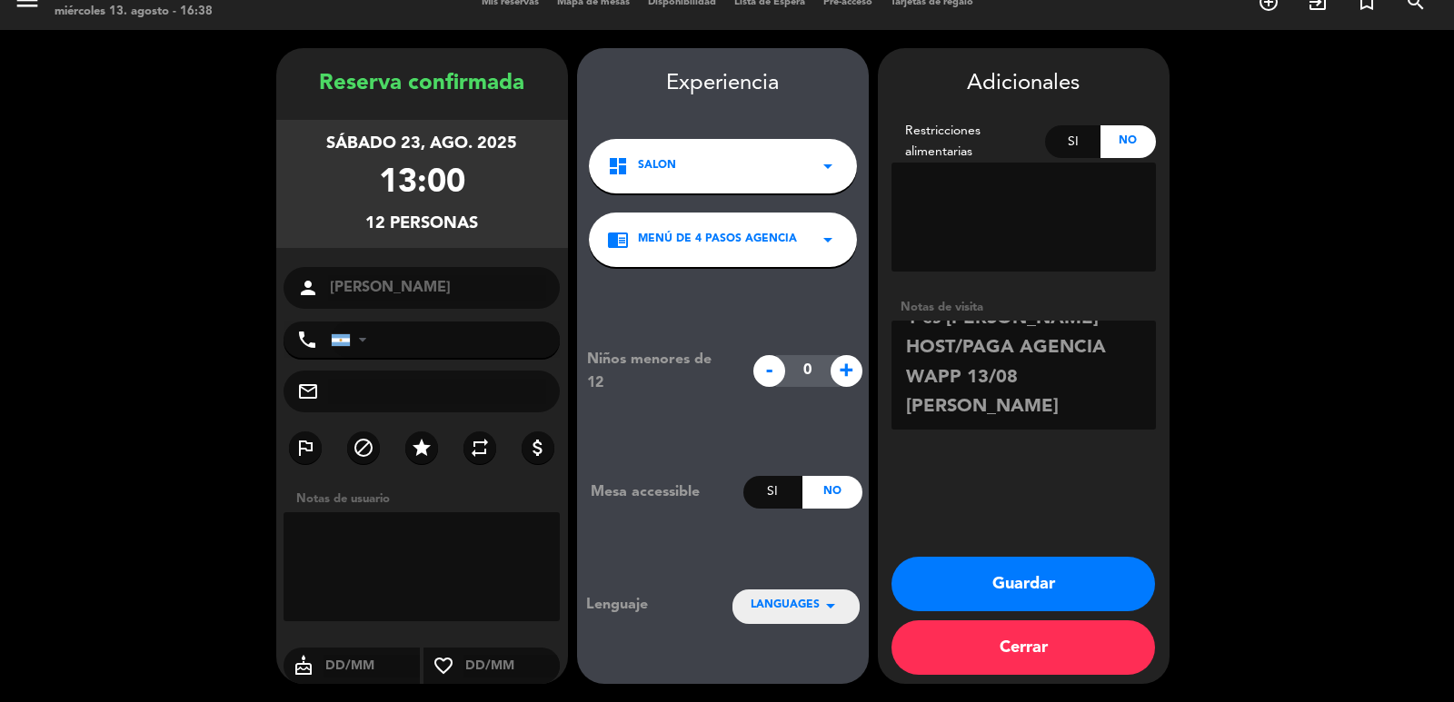
scroll to position [0, 0]
click at [993, 328] on textarea at bounding box center [1023, 375] width 264 height 109
type textarea "ESP LUEGO CONFIRMA MARIDAJE 1 es [PERSON_NAME] HOST/PAGA AGENCIA WAPP 13/08 [PE…"
click at [1075, 549] on div "Adicionales Restricciones alimentarias Si No Notas de visita Guardar Cerrar" at bounding box center [1024, 366] width 292 height 636
click at [1055, 571] on button "Guardar" at bounding box center [1023, 584] width 264 height 55
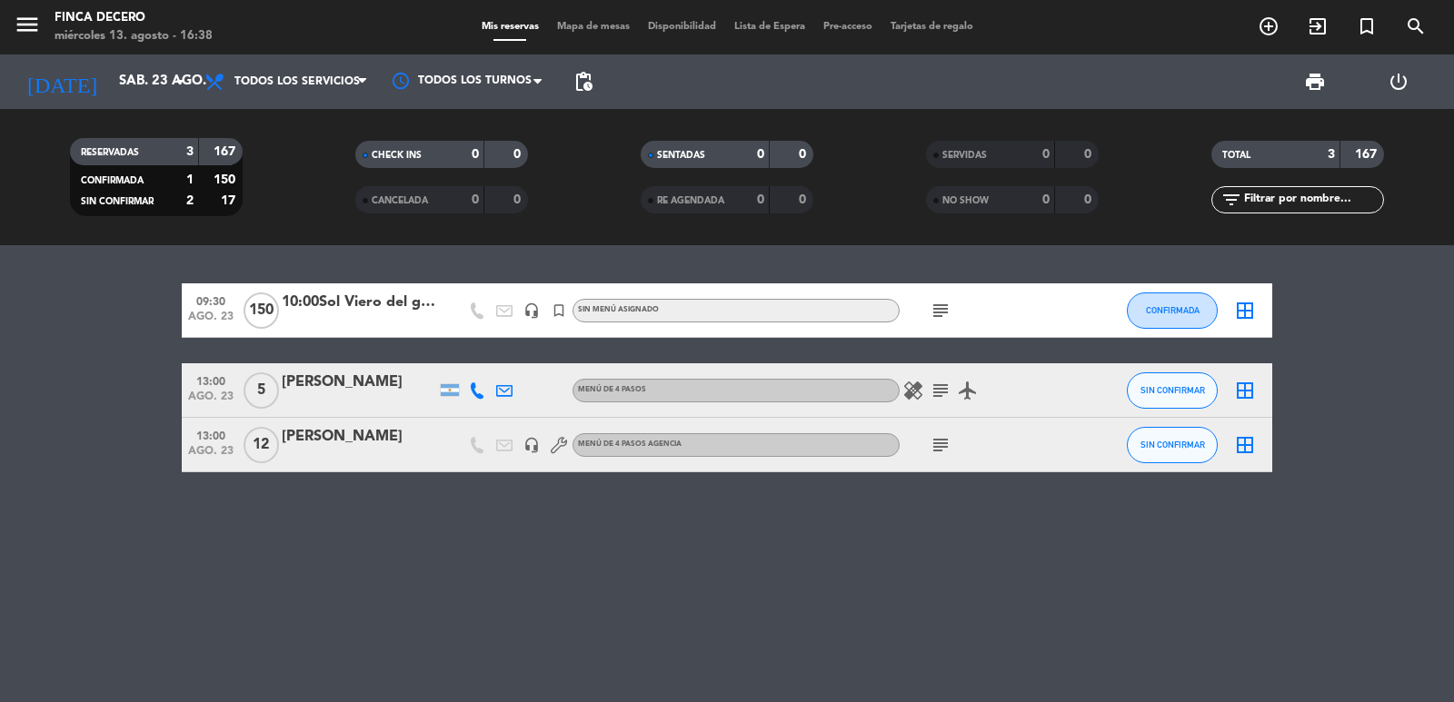
click at [940, 448] on icon "subject" at bounding box center [941, 445] width 22 height 22
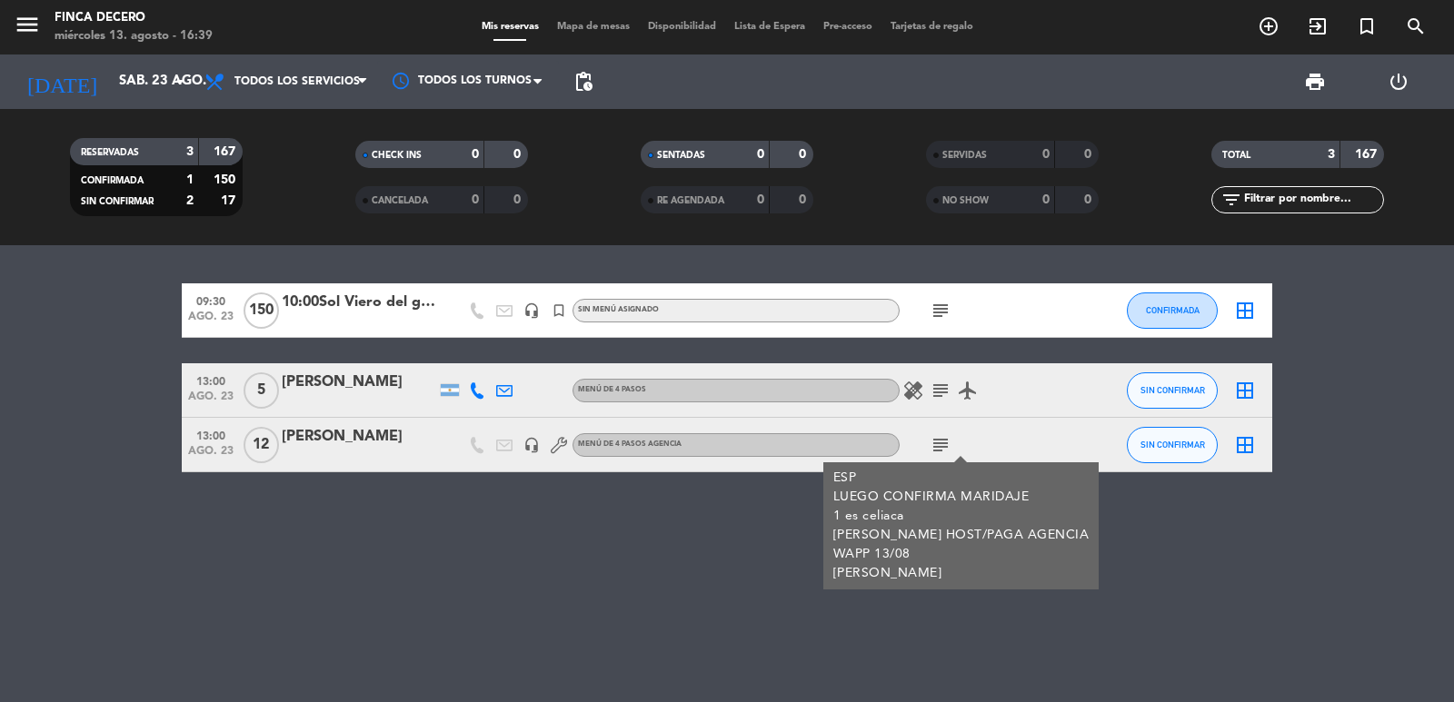
click at [931, 391] on icon "subject" at bounding box center [941, 391] width 22 height 22
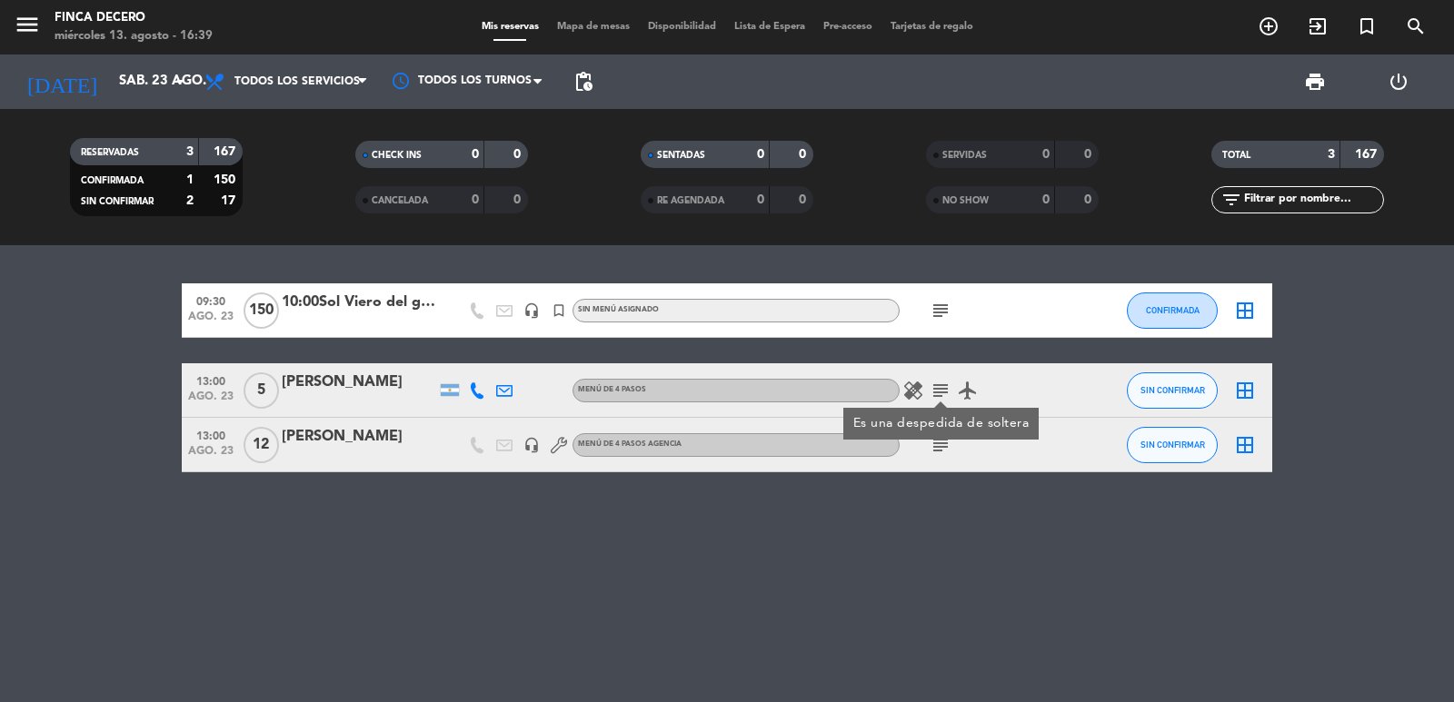
click at [320, 546] on div "09:30 [DATE] 150 10:00Sol Viero del grupo [PERSON_NAME] headset_mic turned_in_n…" at bounding box center [727, 473] width 1454 height 457
click at [130, 102] on div "[DATE] [DATE] arrow_drop_down" at bounding box center [105, 82] width 182 height 55
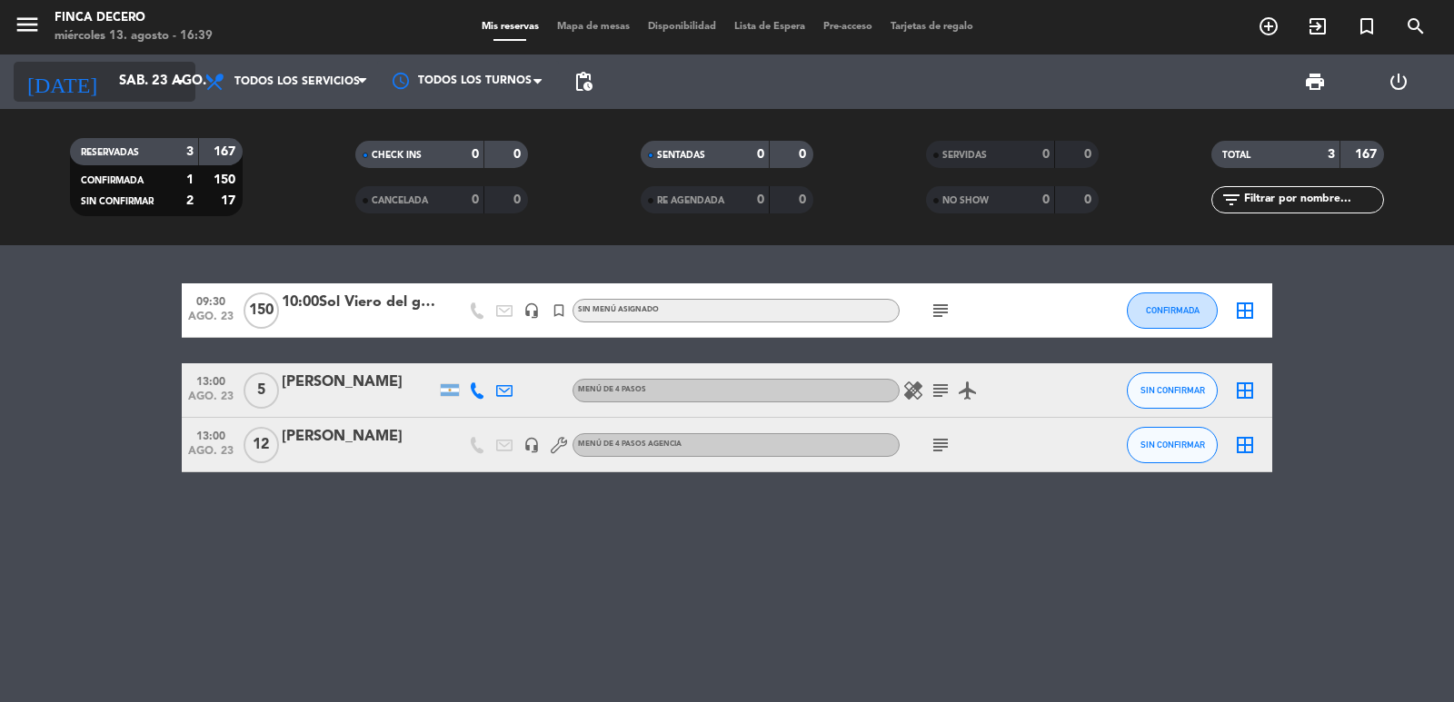
click at [143, 81] on input "sáb. 23 ago." at bounding box center [197, 82] width 175 height 35
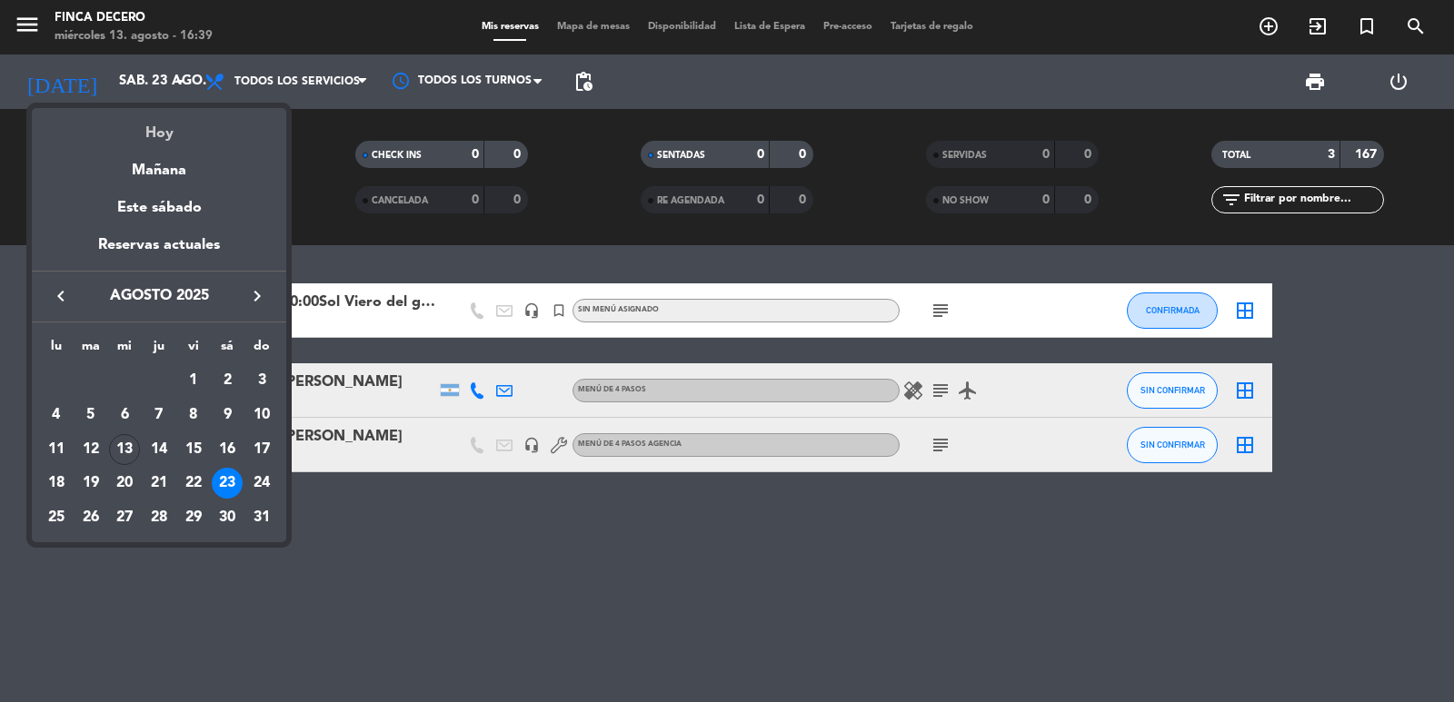
click at [166, 130] on div "Hoy" at bounding box center [159, 126] width 254 height 37
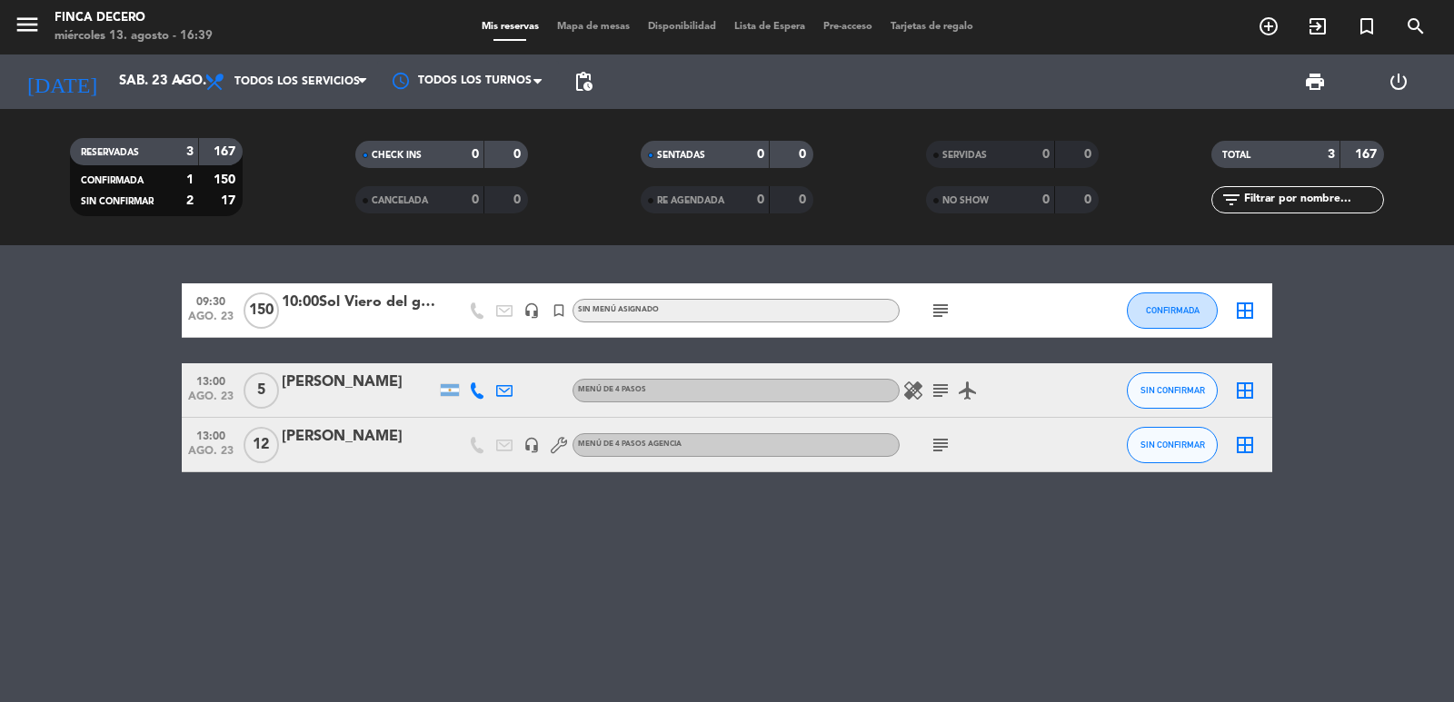
type input "mié. 13 ago."
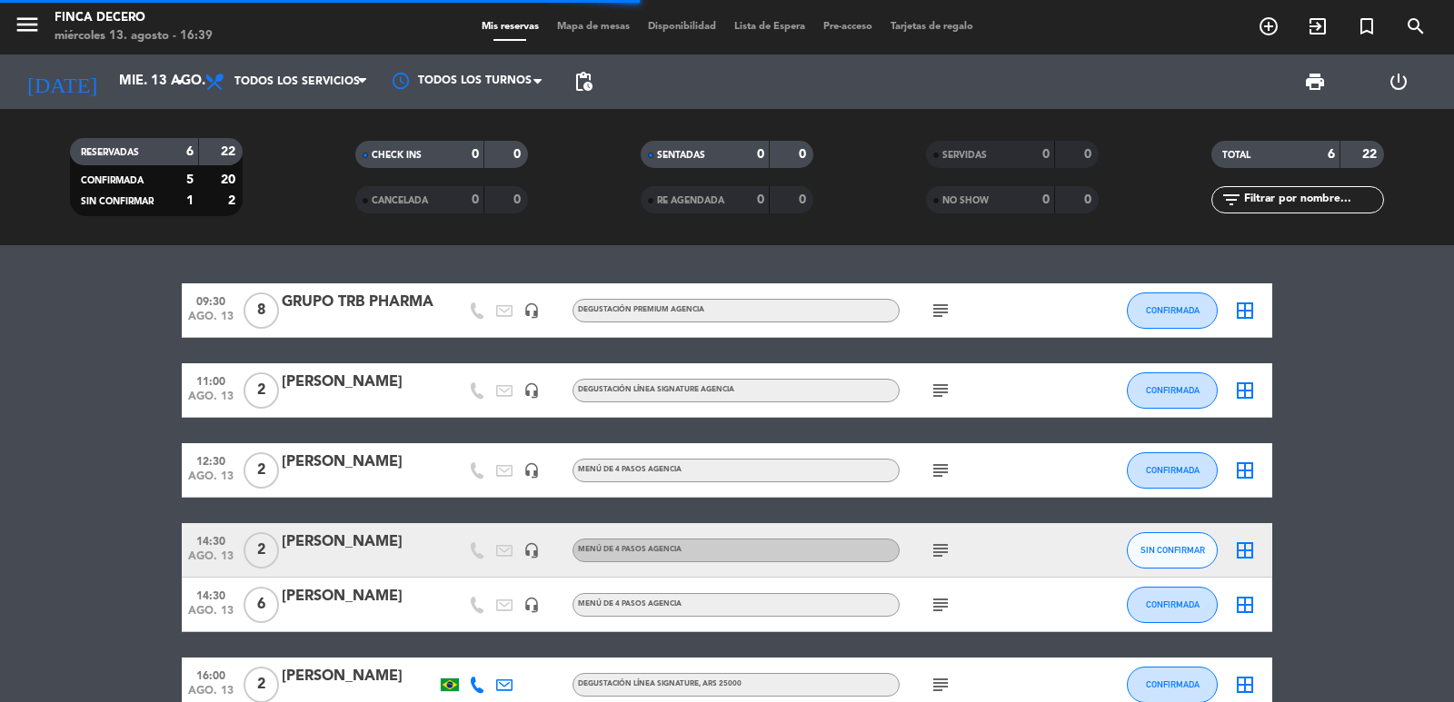
click at [317, 308] on div "GRUPO TRB PHARMA" at bounding box center [359, 303] width 154 height 24
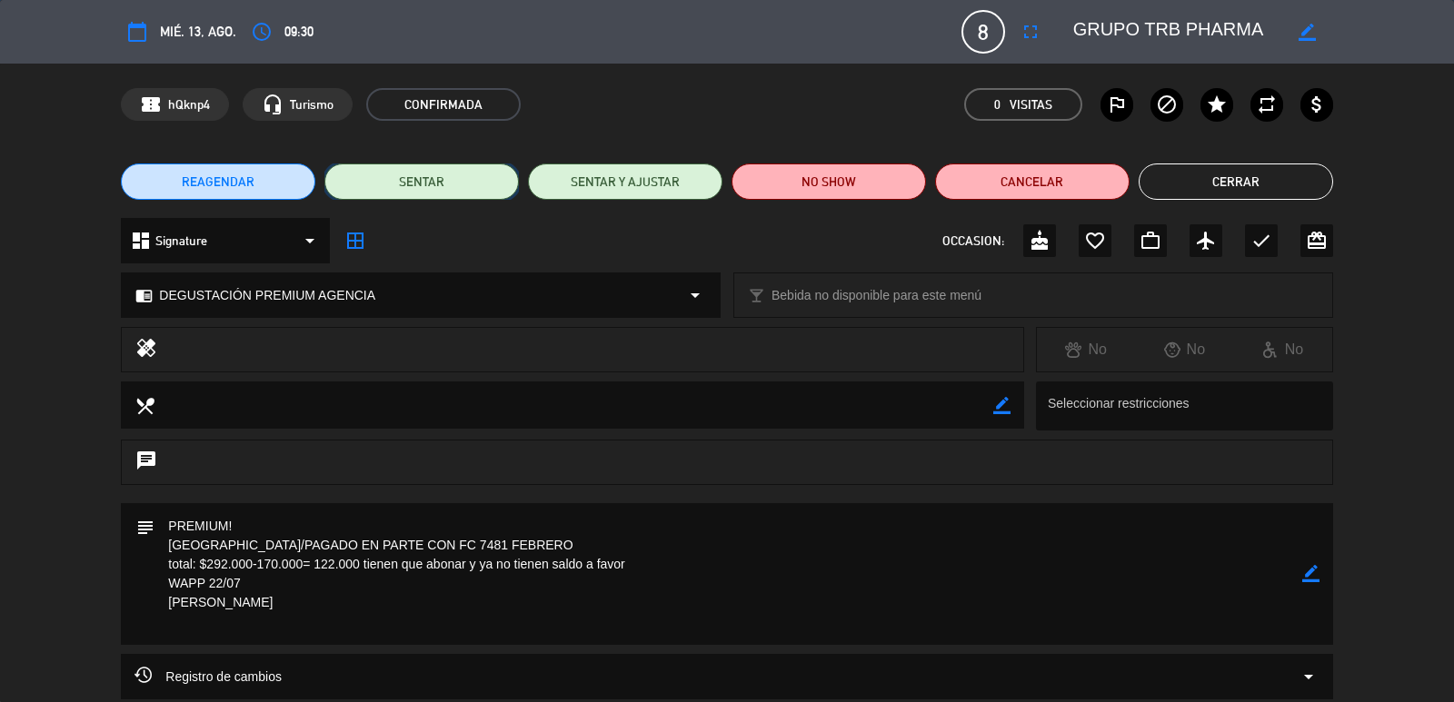
click at [451, 182] on button "SENTAR" at bounding box center [421, 182] width 194 height 36
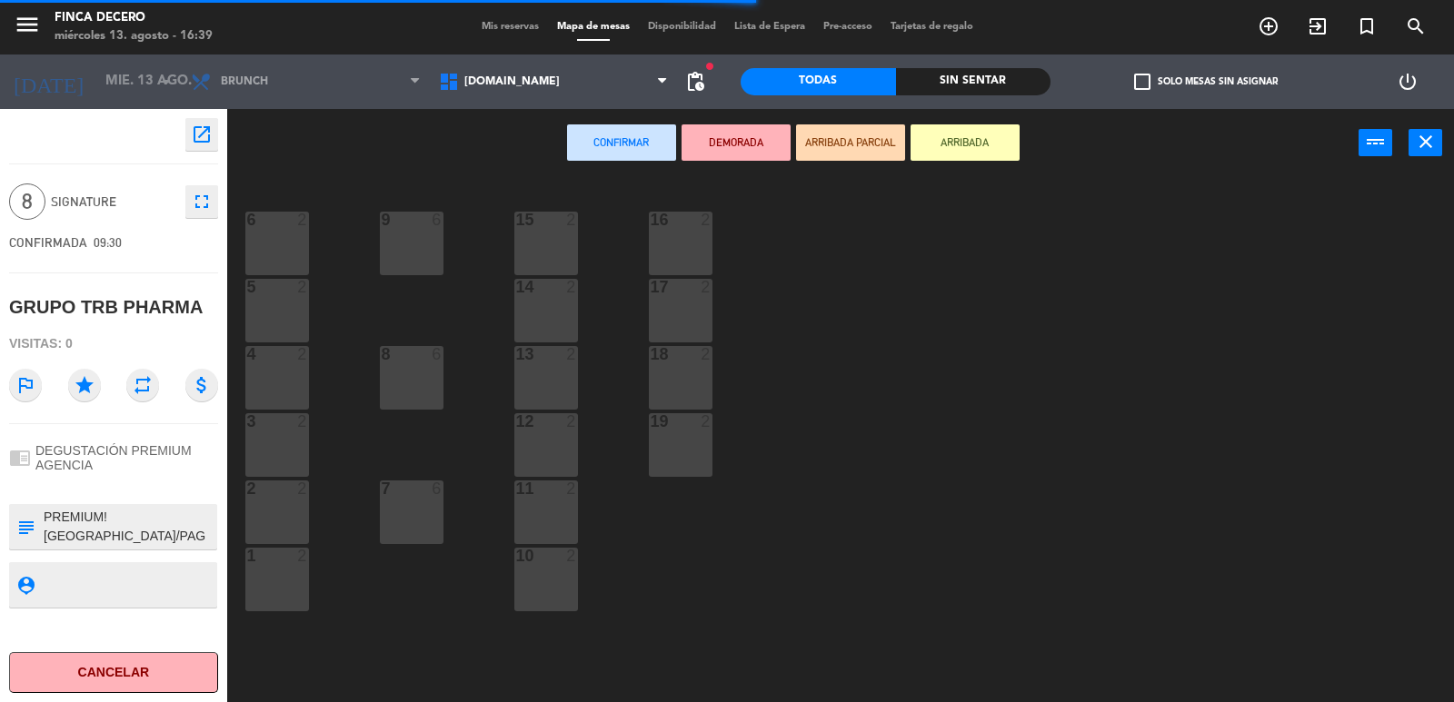
click at [688, 225] on div at bounding box center [680, 220] width 30 height 16
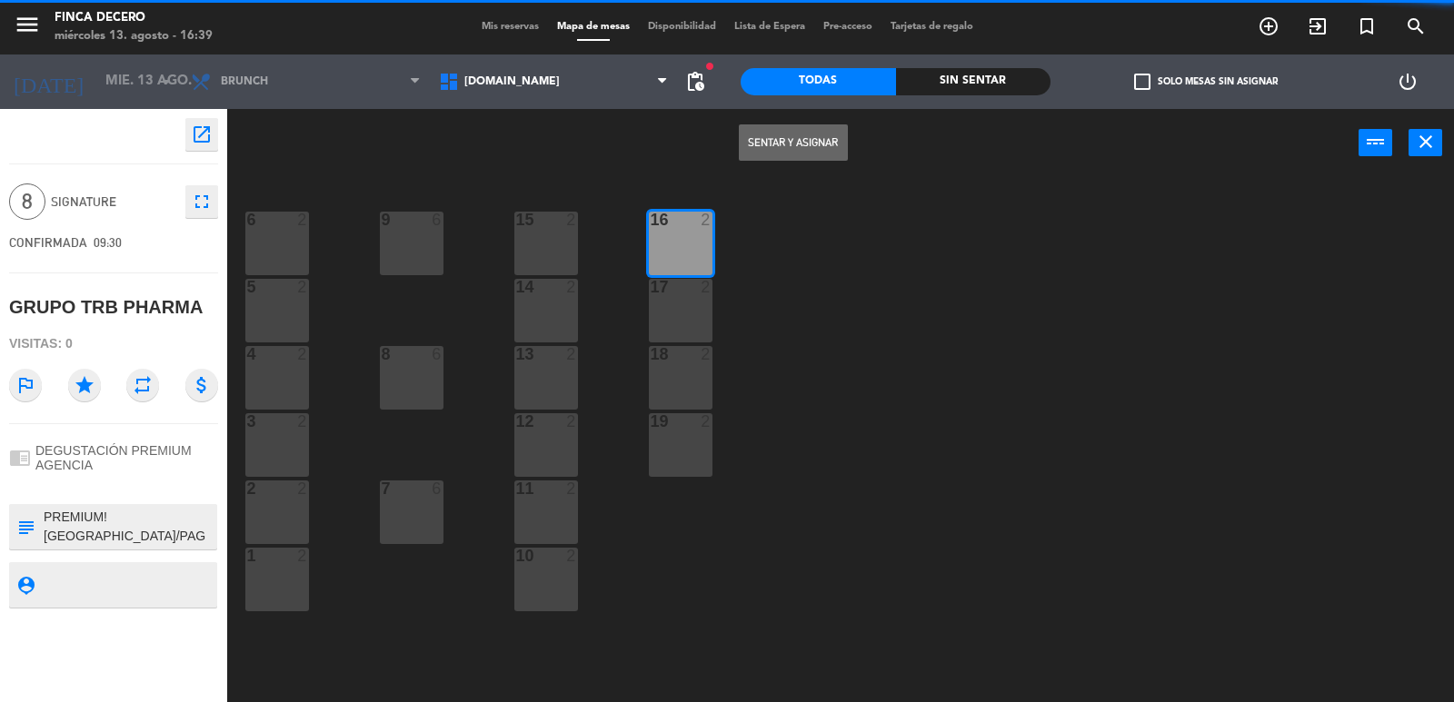
click at [771, 142] on button "Sentar y Asignar" at bounding box center [793, 142] width 109 height 36
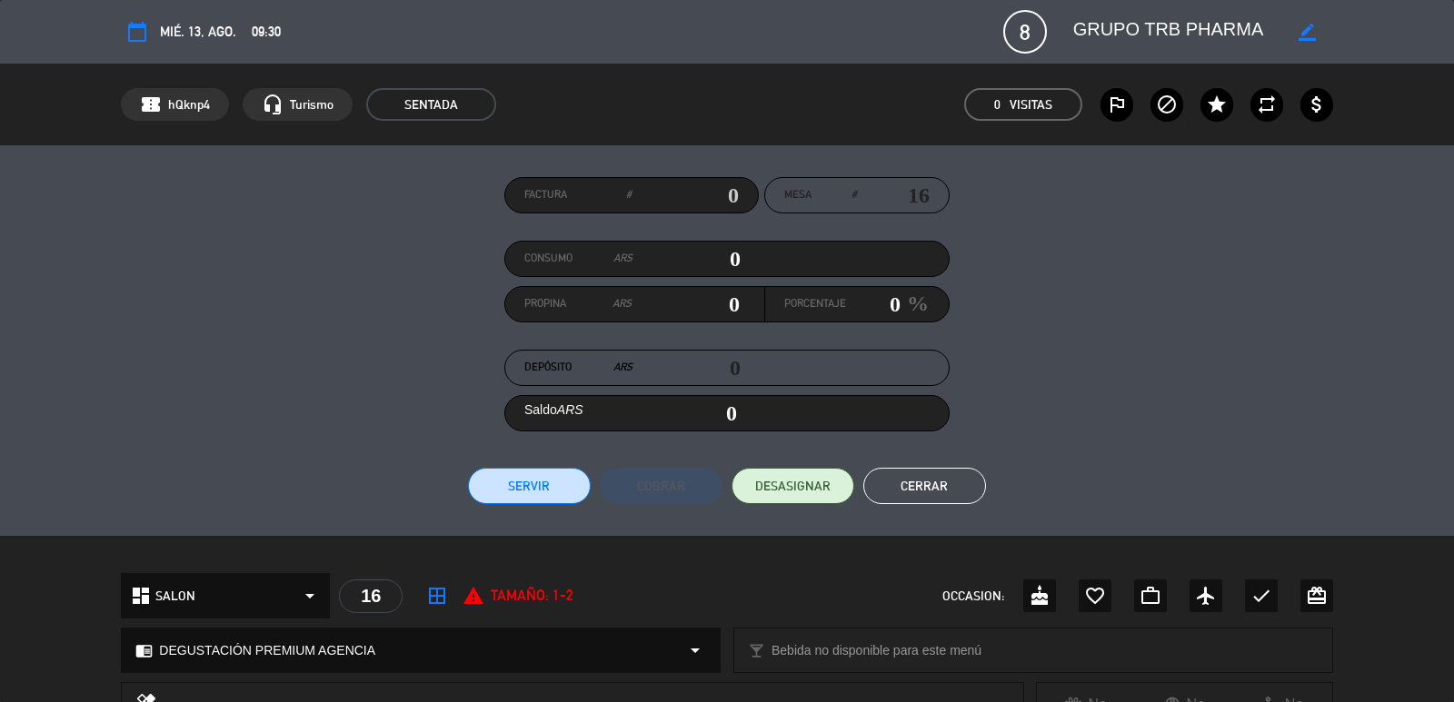
click at [727, 194] on input "text" at bounding box center [684, 195] width 107 height 27
type input "7481/7990"
click at [543, 474] on button "Servir" at bounding box center [529, 486] width 123 height 36
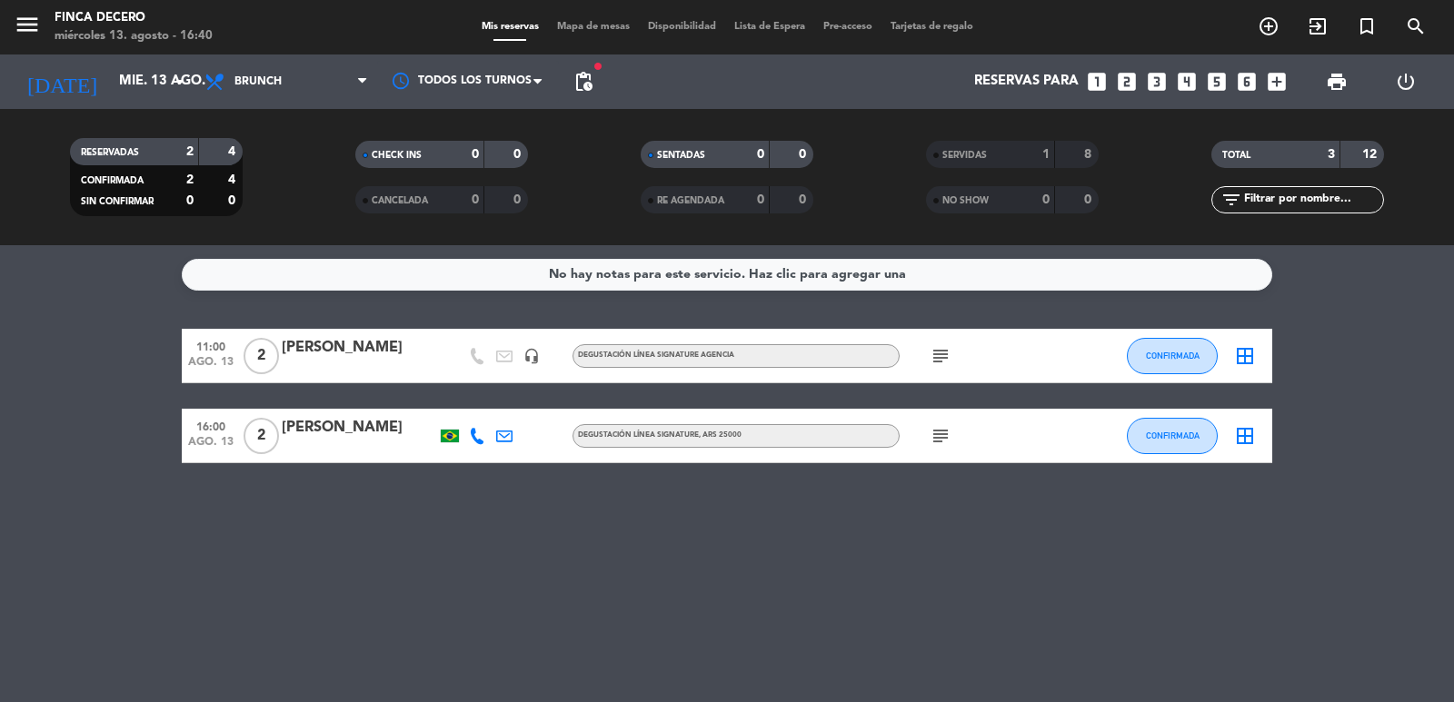
click at [362, 351] on div "[PERSON_NAME]" at bounding box center [359, 348] width 154 height 24
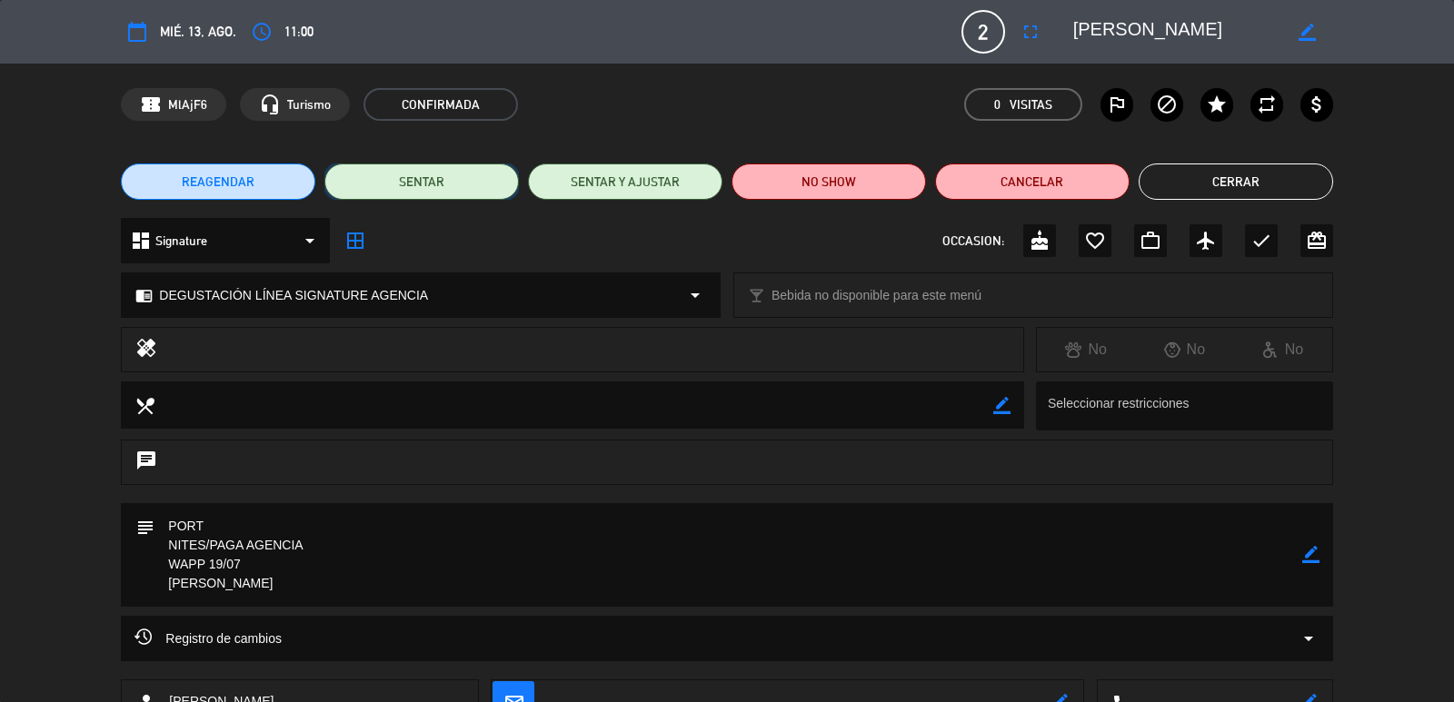
click at [428, 177] on button "SENTAR" at bounding box center [421, 182] width 194 height 36
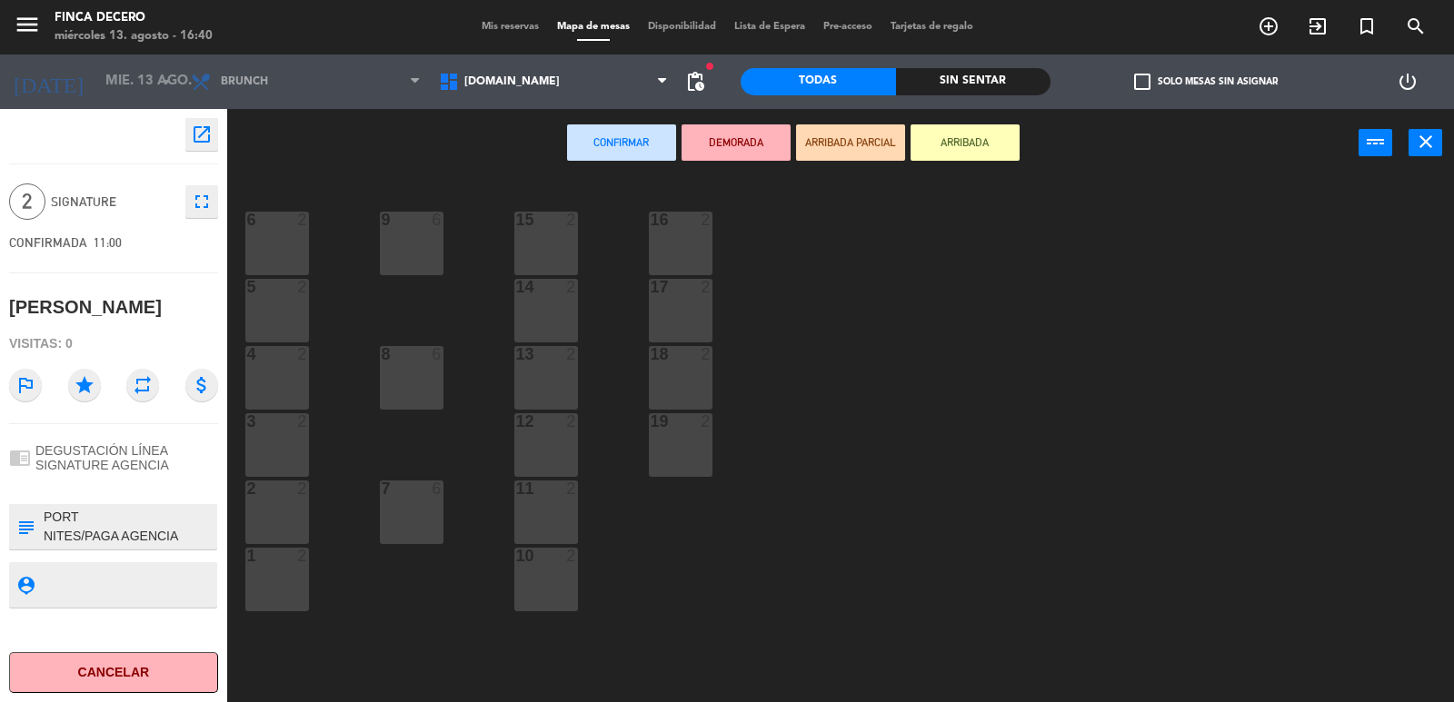
click at [677, 234] on div "16 2" at bounding box center [681, 244] width 64 height 64
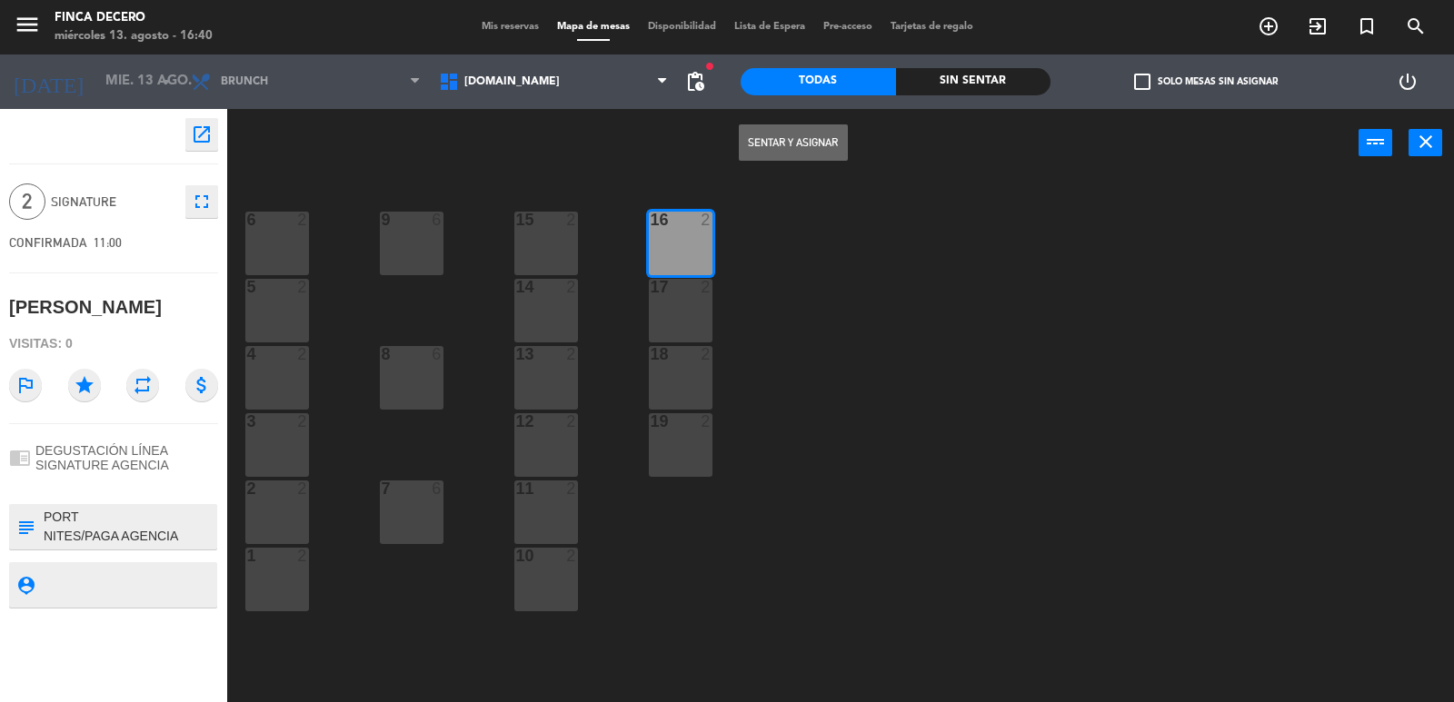
click at [761, 134] on button "Sentar y Asignar" at bounding box center [793, 142] width 109 height 36
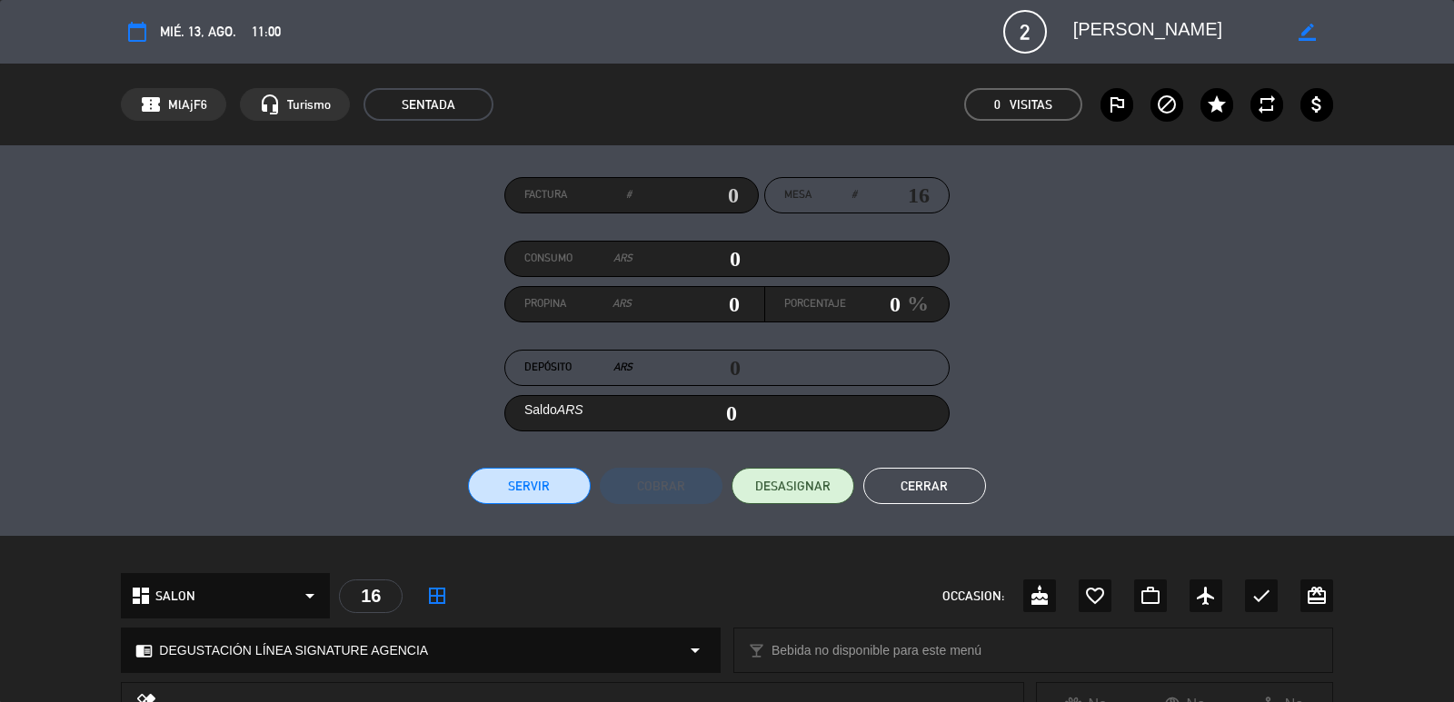
click at [720, 195] on input "text" at bounding box center [684, 195] width 107 height 27
type input "7991"
click at [532, 497] on button "Servir" at bounding box center [529, 486] width 123 height 36
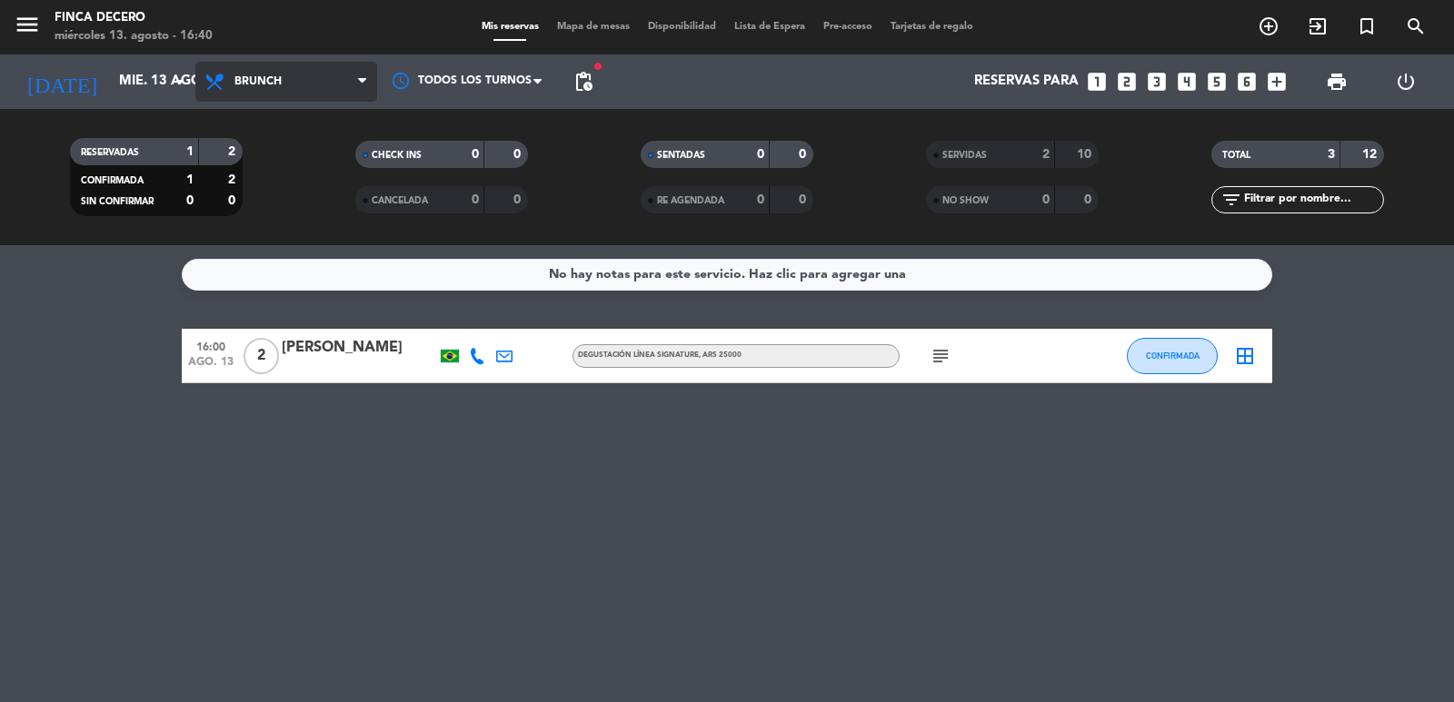
click at [293, 89] on span "Brunch" at bounding box center [286, 82] width 182 height 40
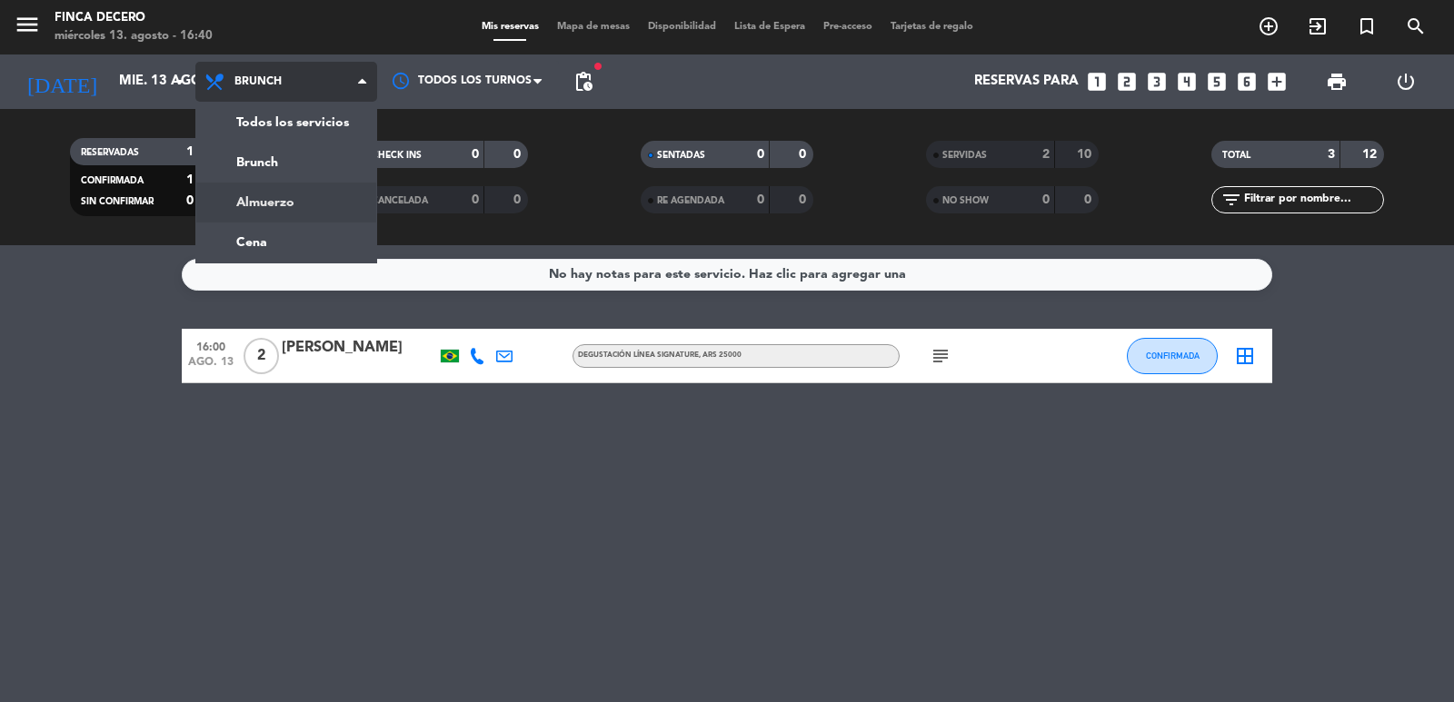
click at [275, 192] on div "menu Finca Decero [DATE] 13. agosto - 16:40 Mis reservas Mapa de mesas Disponib…" at bounding box center [727, 122] width 1454 height 245
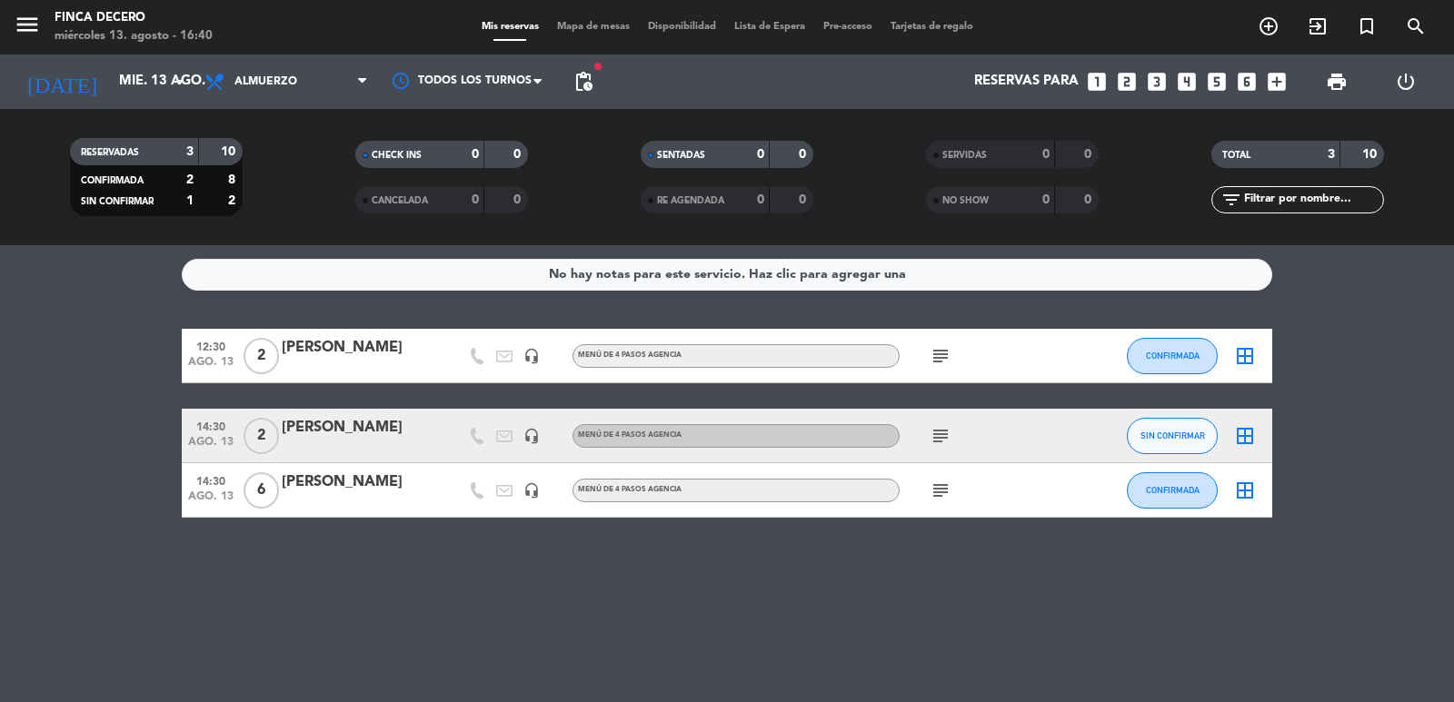
click at [314, 353] on div "[PERSON_NAME]" at bounding box center [359, 348] width 154 height 24
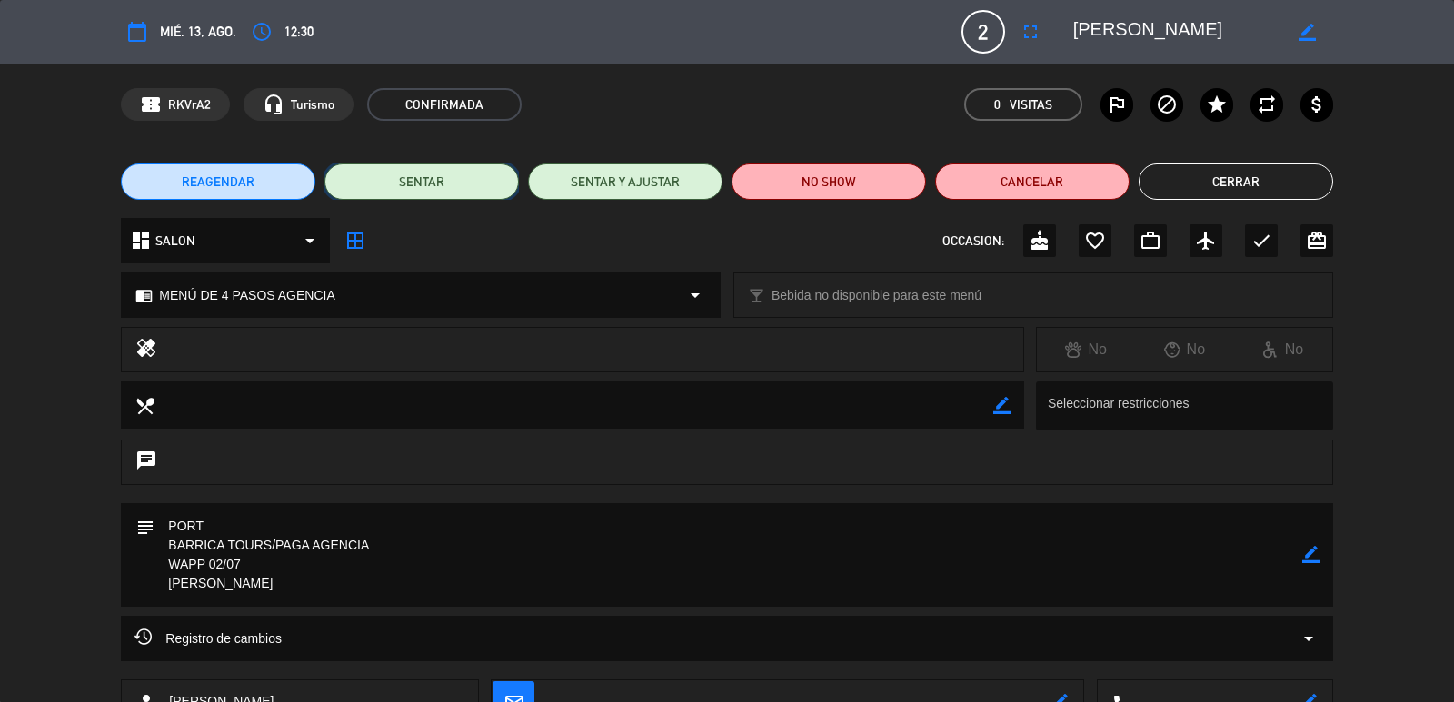
click at [438, 174] on button "SENTAR" at bounding box center [421, 182] width 194 height 36
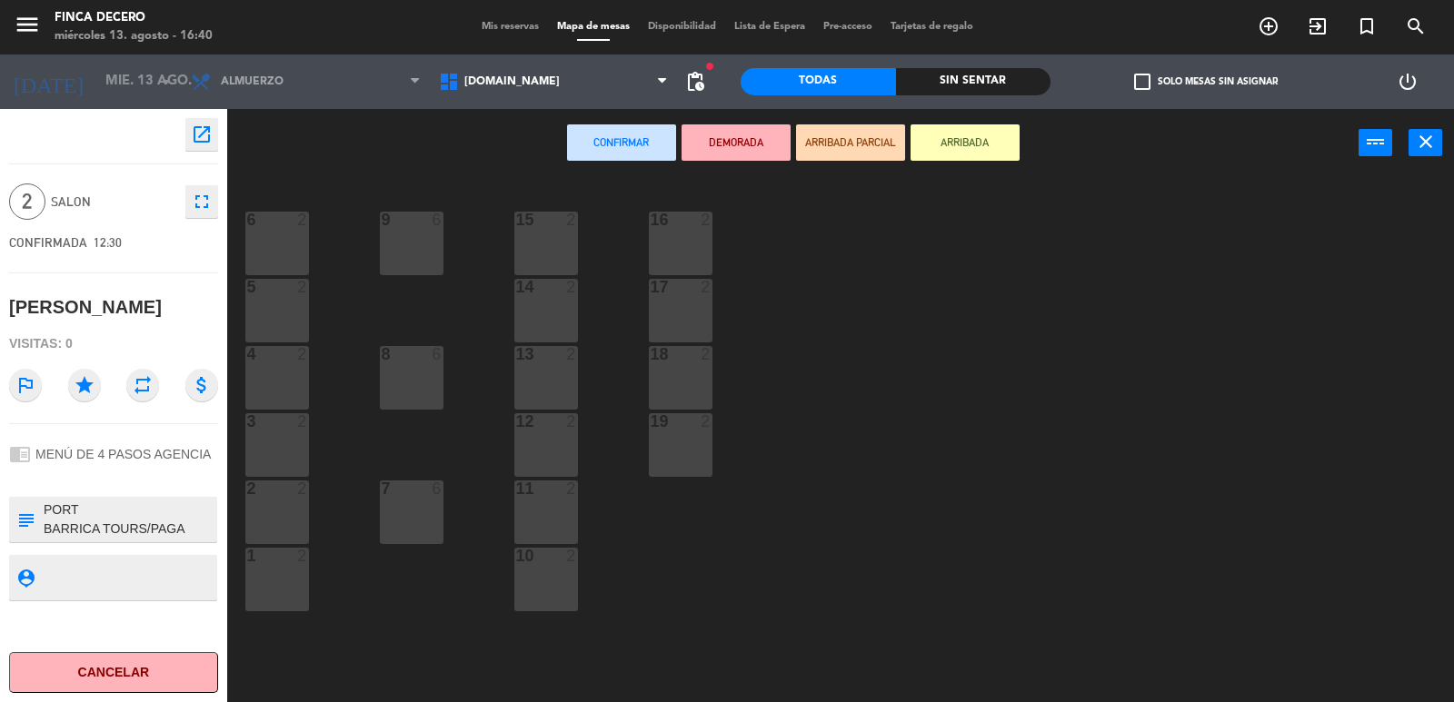
click at [688, 230] on div "16 2" at bounding box center [681, 244] width 64 height 64
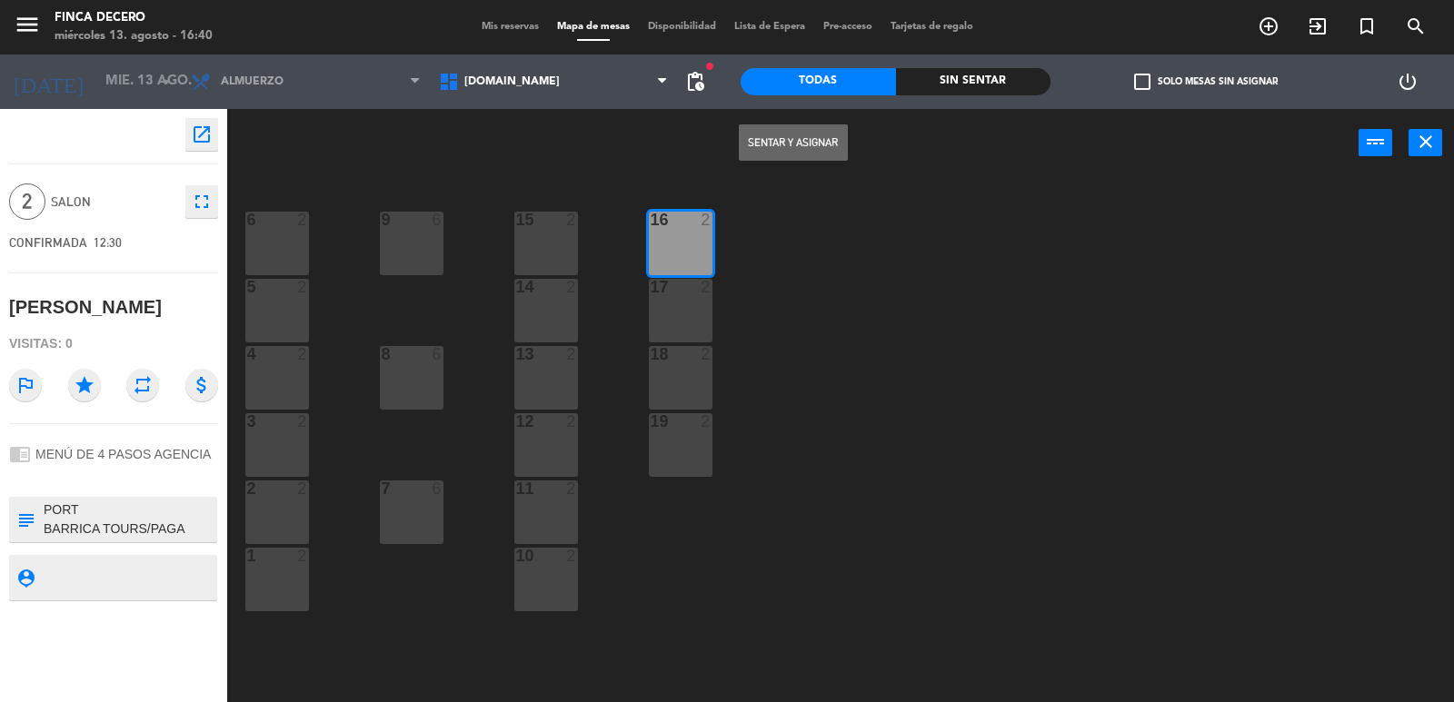
click at [756, 129] on button "Sentar y Asignar" at bounding box center [793, 142] width 109 height 36
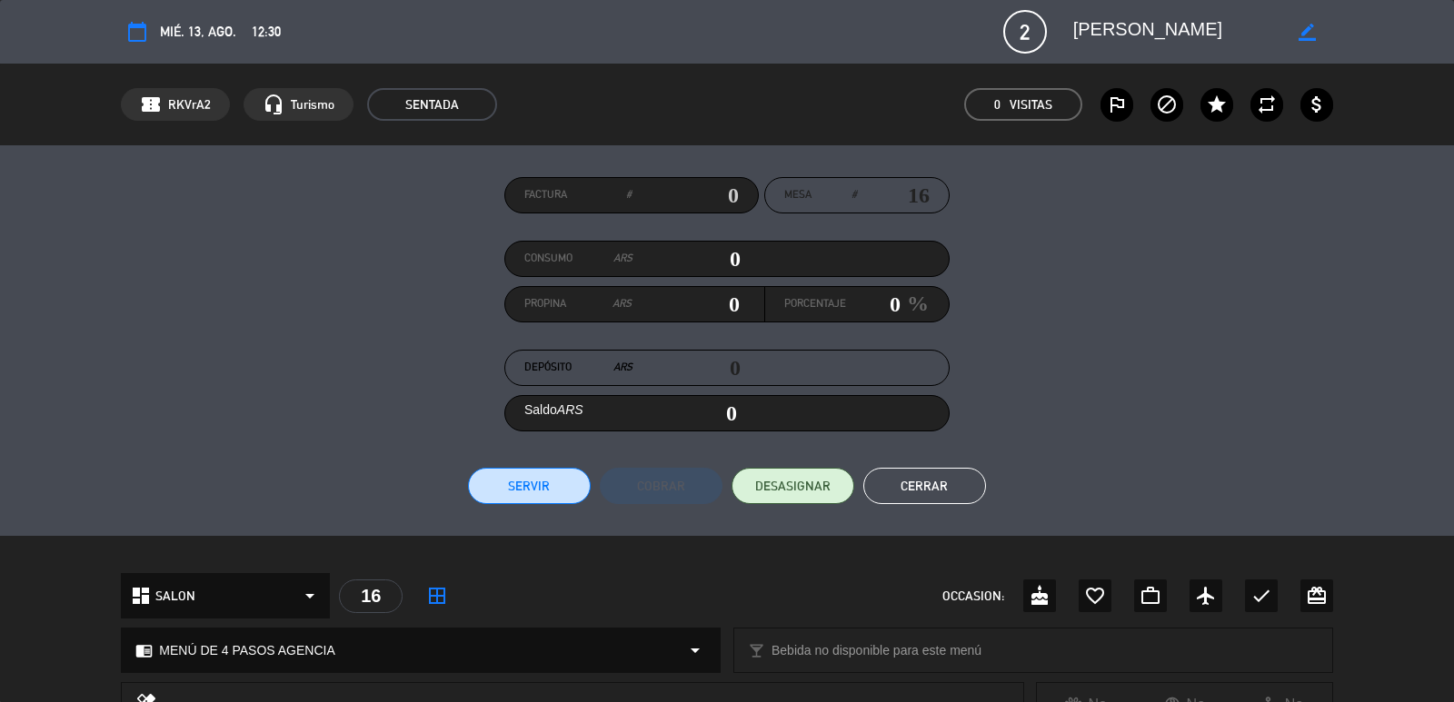
click at [697, 191] on input "text" at bounding box center [684, 195] width 107 height 27
type input "7989"
click at [504, 481] on button "Servir" at bounding box center [529, 486] width 123 height 36
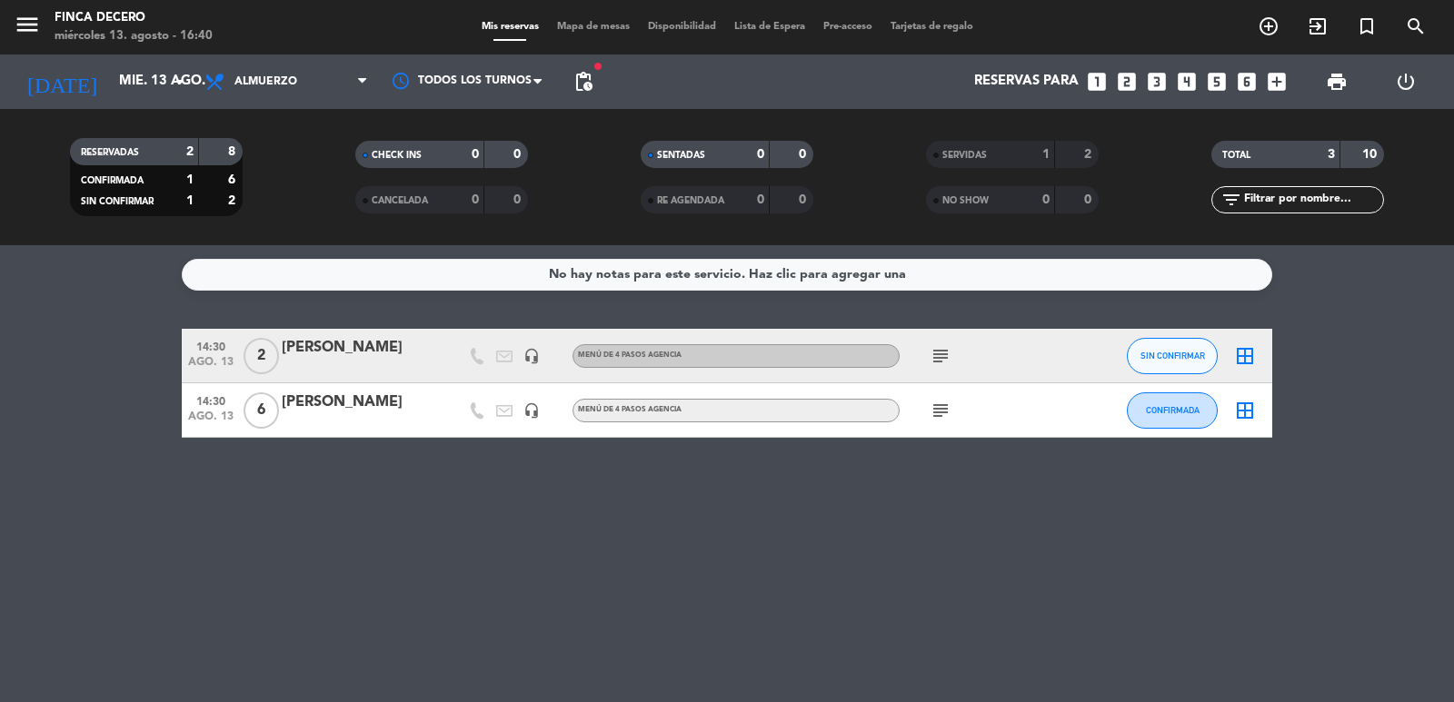
click at [360, 399] on div "[PERSON_NAME]" at bounding box center [359, 403] width 154 height 24
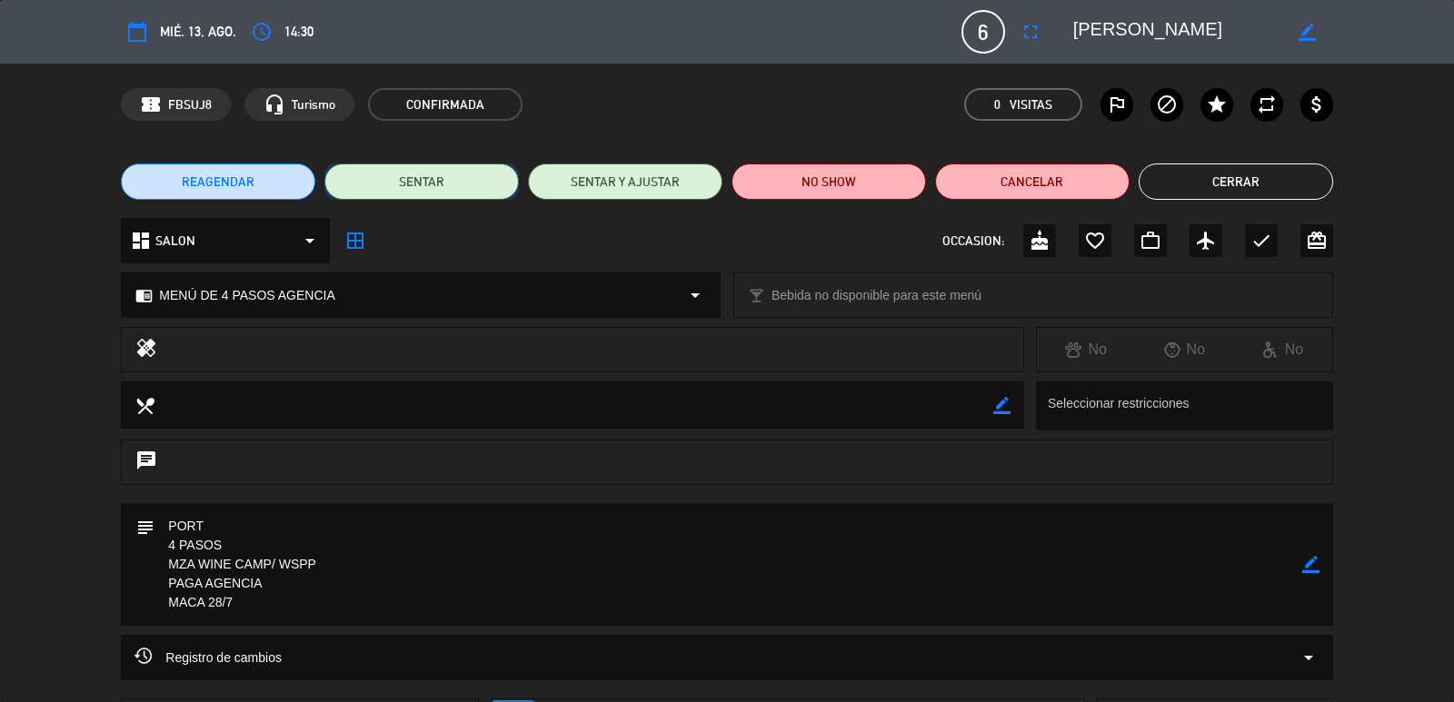
click at [474, 185] on button "SENTAR" at bounding box center [421, 182] width 194 height 36
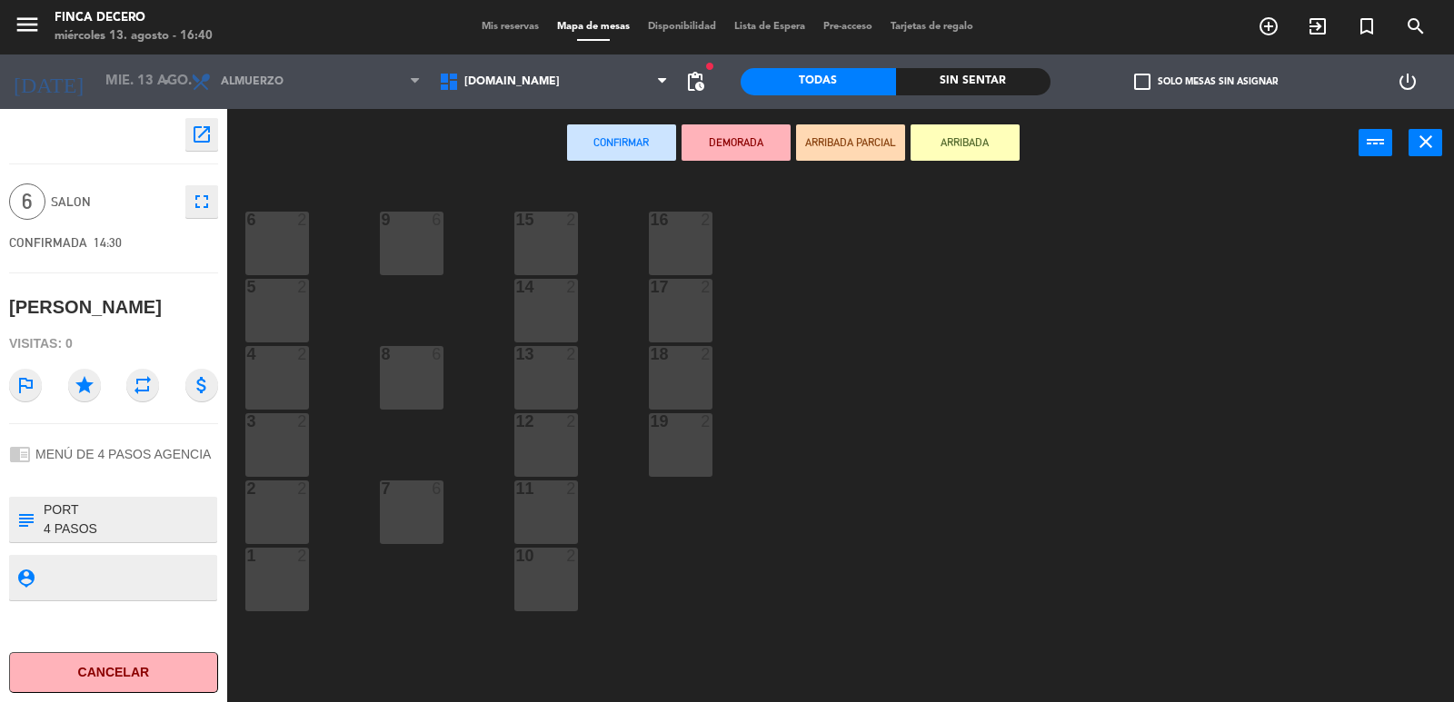
click at [696, 241] on div "16 2" at bounding box center [681, 244] width 64 height 64
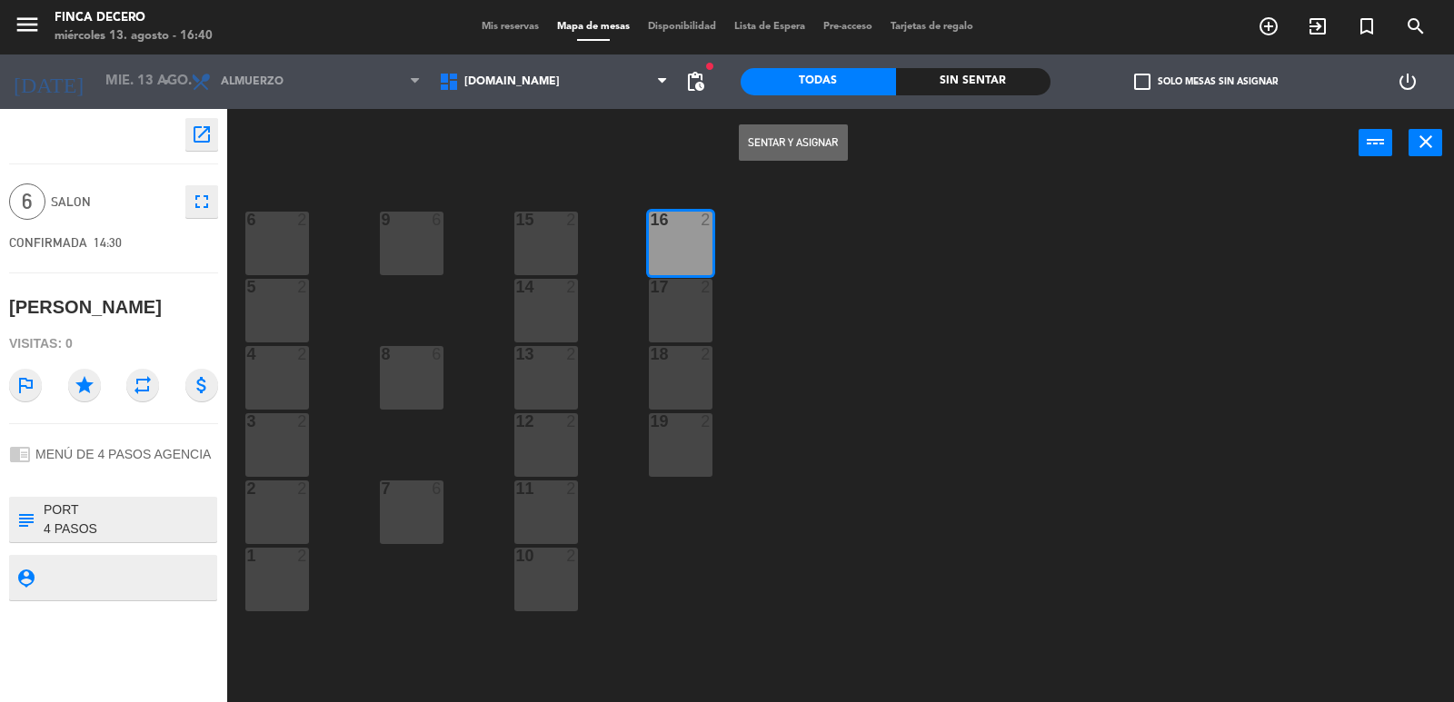
click at [749, 148] on button "Sentar y Asignar" at bounding box center [793, 142] width 109 height 36
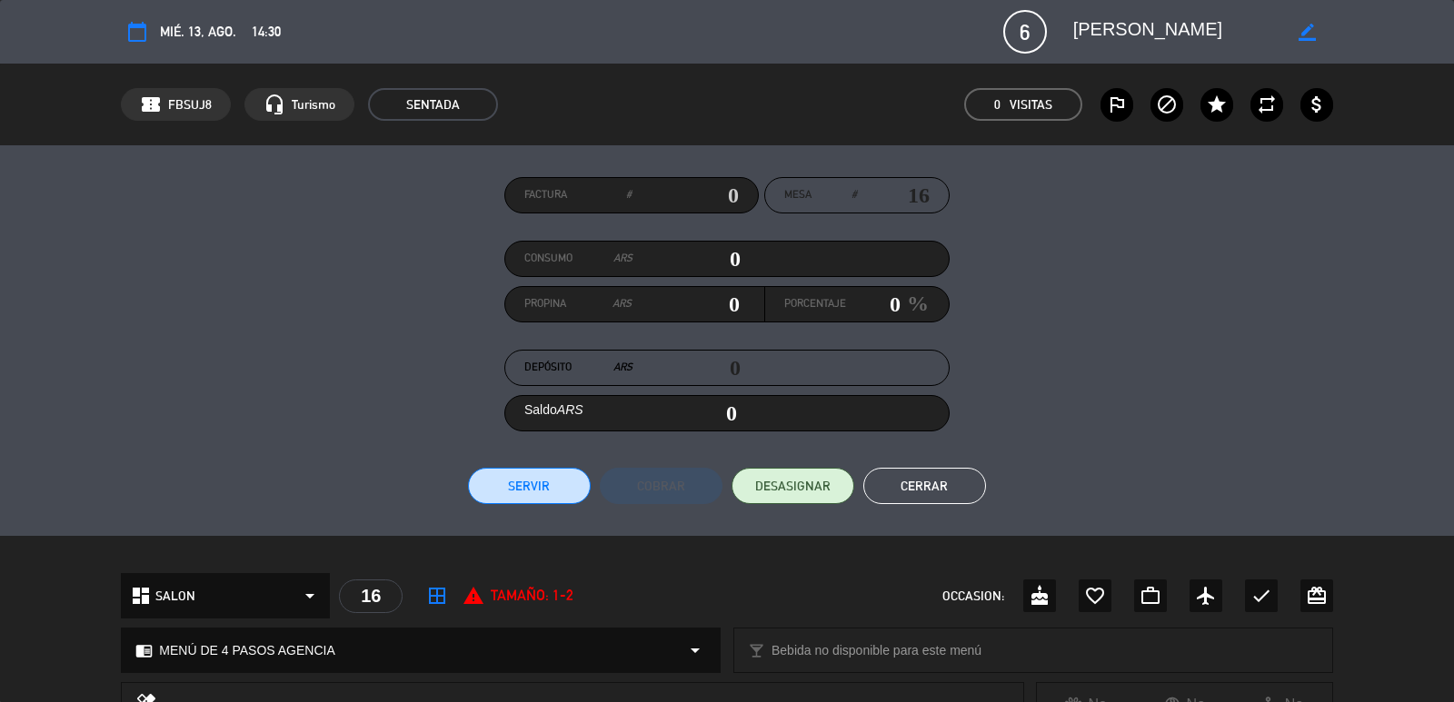
click at [718, 194] on input "text" at bounding box center [684, 195] width 107 height 27
type input "7992"
click at [539, 476] on button "Servir" at bounding box center [529, 486] width 123 height 36
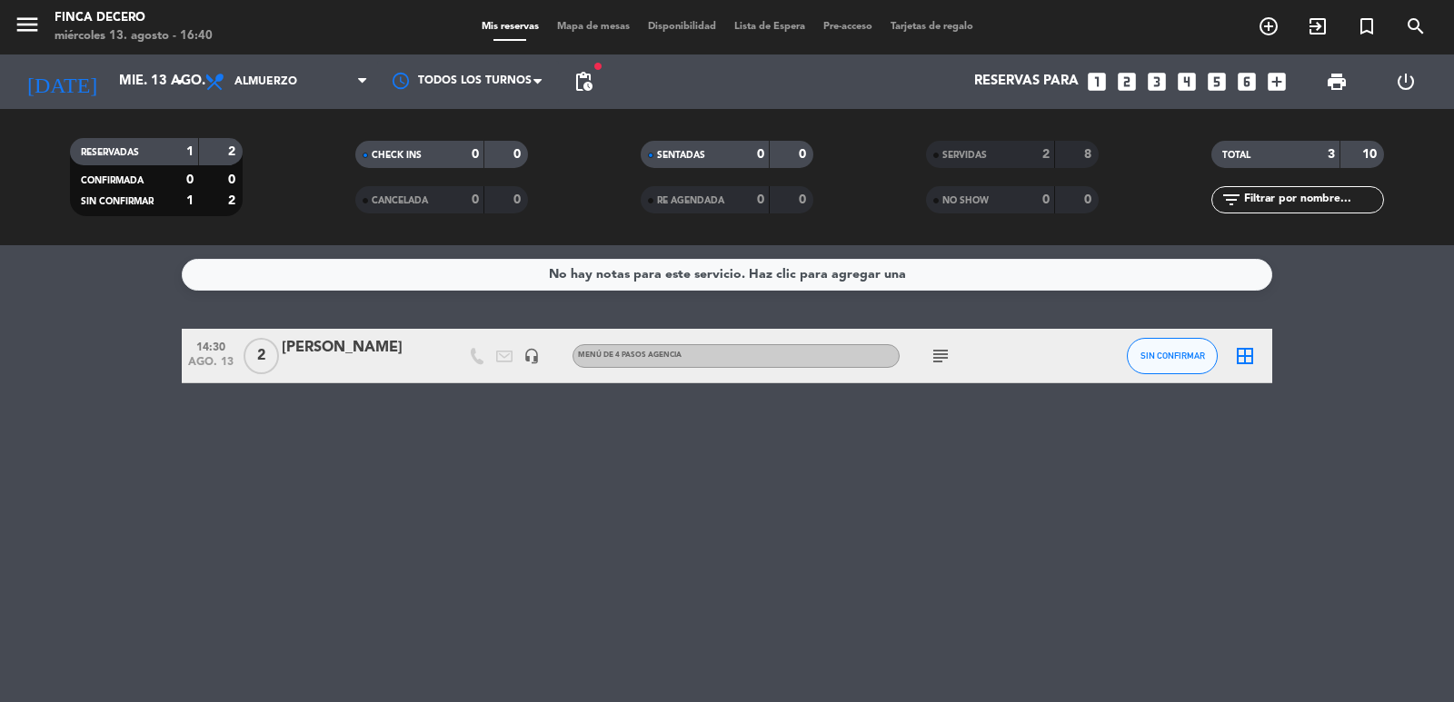
click at [372, 345] on div "[PERSON_NAME]" at bounding box center [359, 348] width 154 height 24
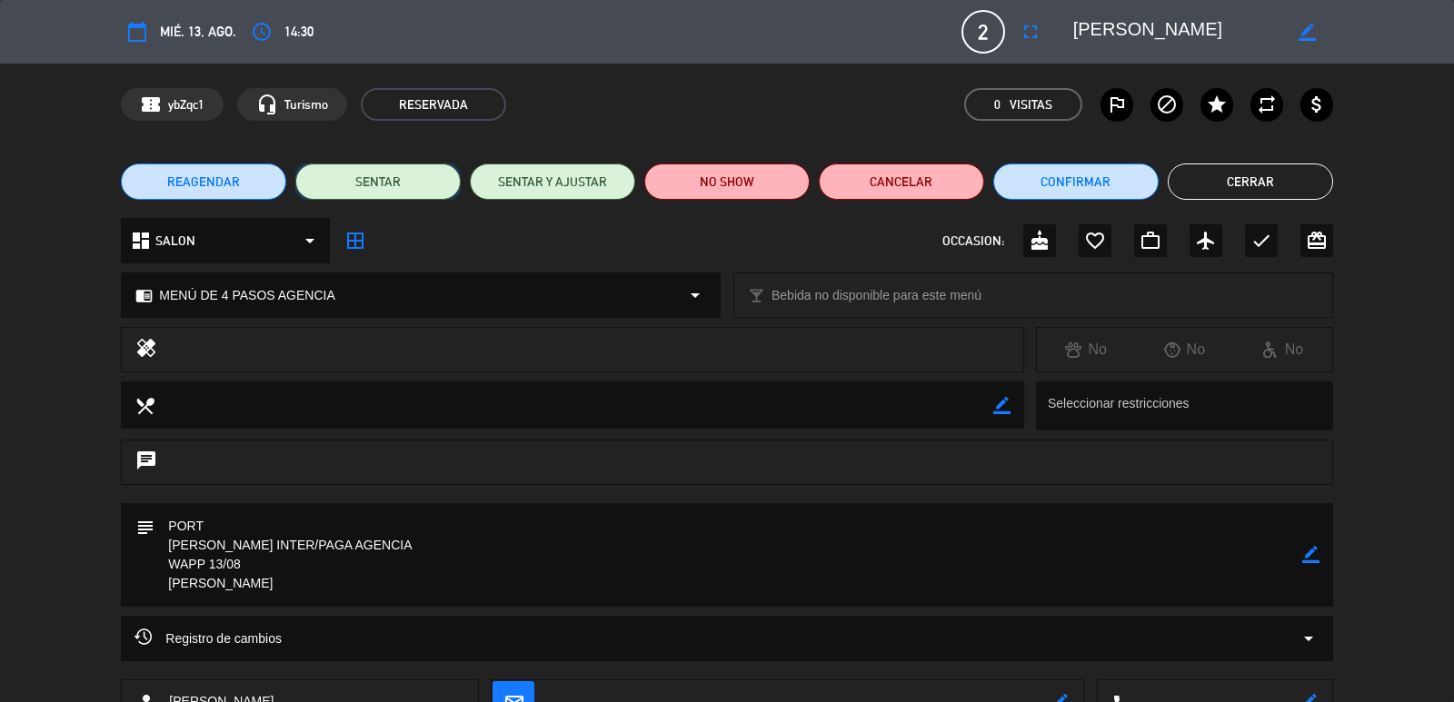
click at [344, 172] on button "SENTAR" at bounding box center [377, 182] width 165 height 36
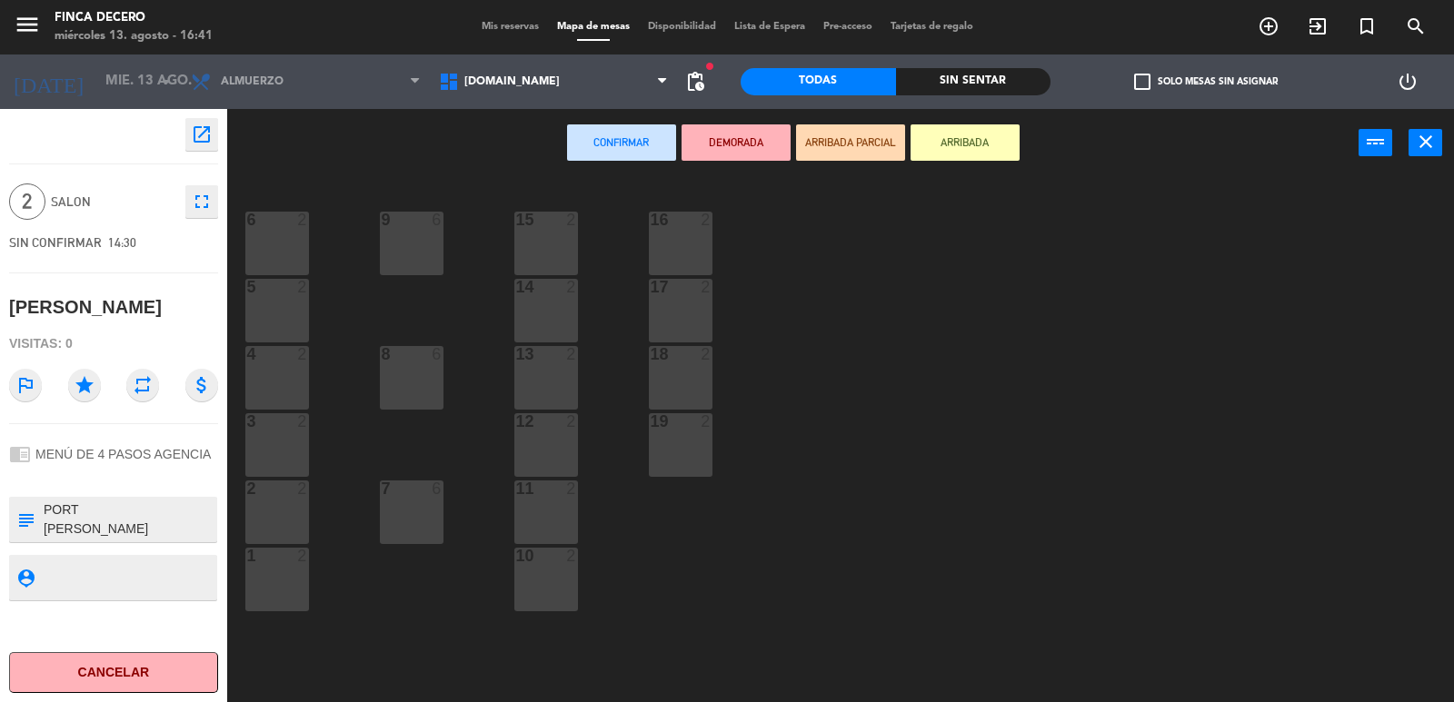
click at [684, 249] on div "16 2" at bounding box center [681, 244] width 64 height 64
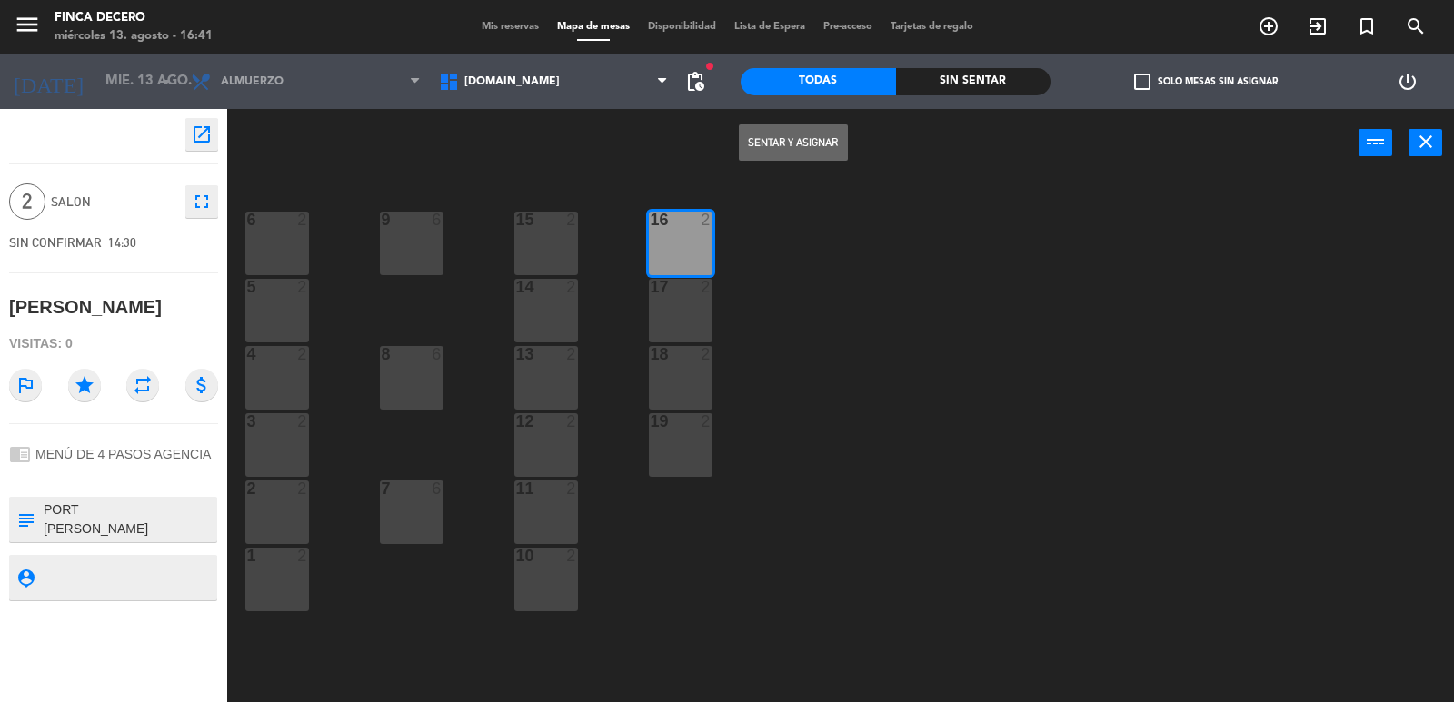
click at [772, 129] on button "Sentar y Asignar" at bounding box center [793, 142] width 109 height 36
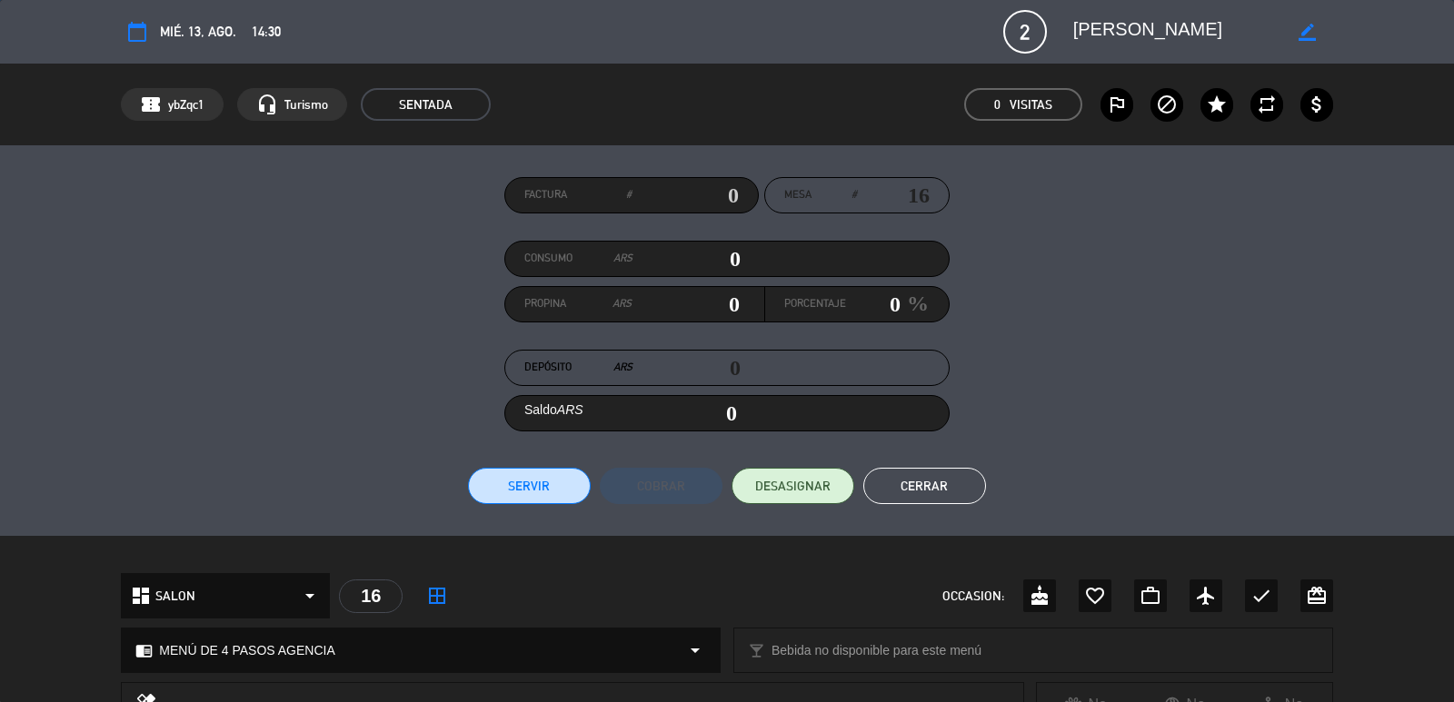
click at [699, 203] on input "text" at bounding box center [684, 195] width 107 height 27
type input "31129"
click at [492, 488] on button "Servir" at bounding box center [529, 486] width 123 height 36
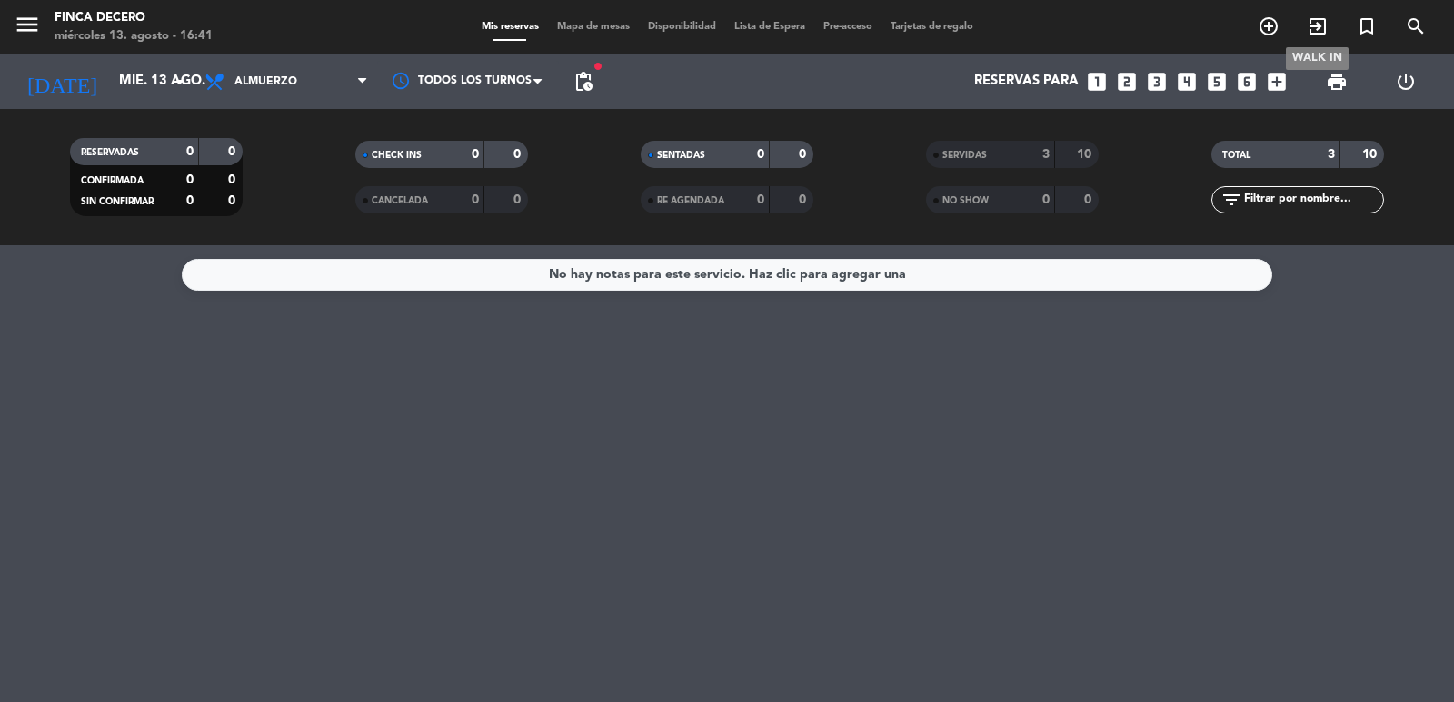
click at [1313, 33] on icon "exit_to_app" at bounding box center [1318, 26] width 22 height 22
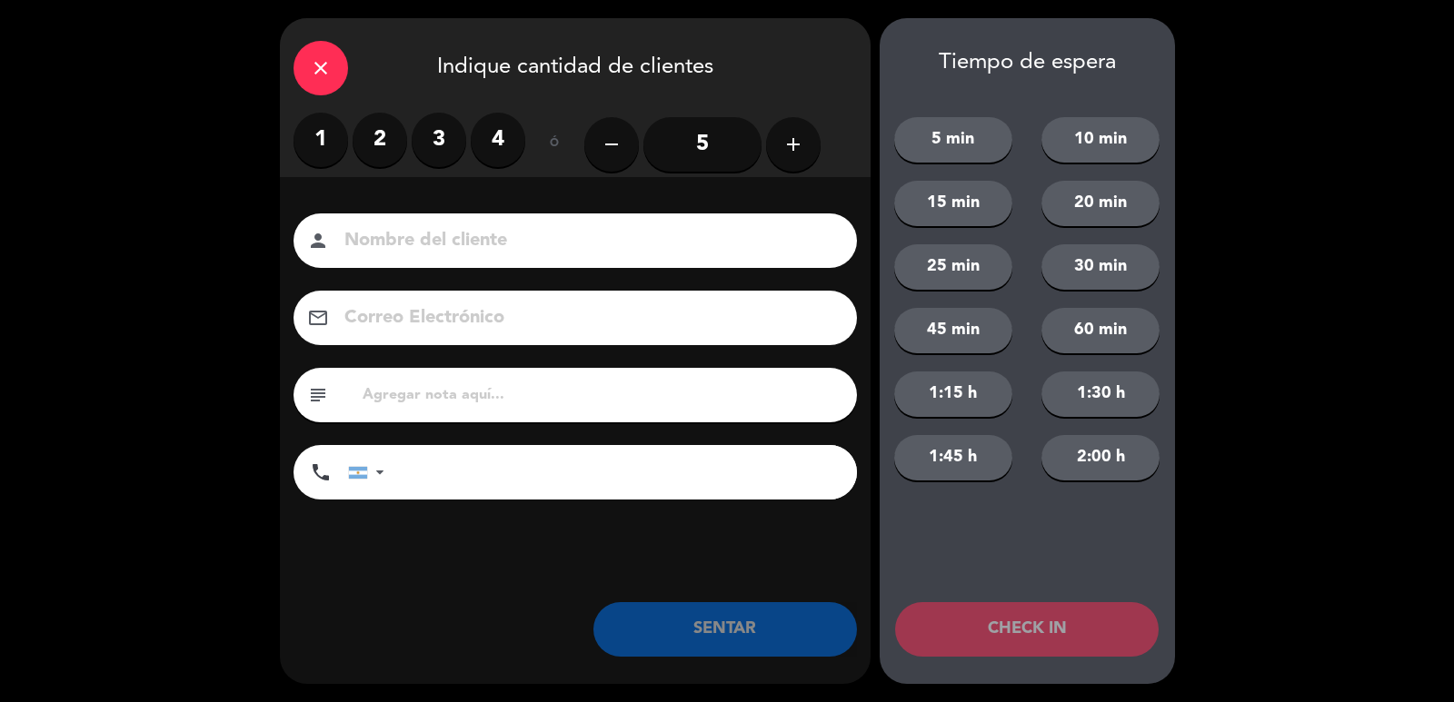
click at [382, 129] on label "2" at bounding box center [380, 140] width 55 height 55
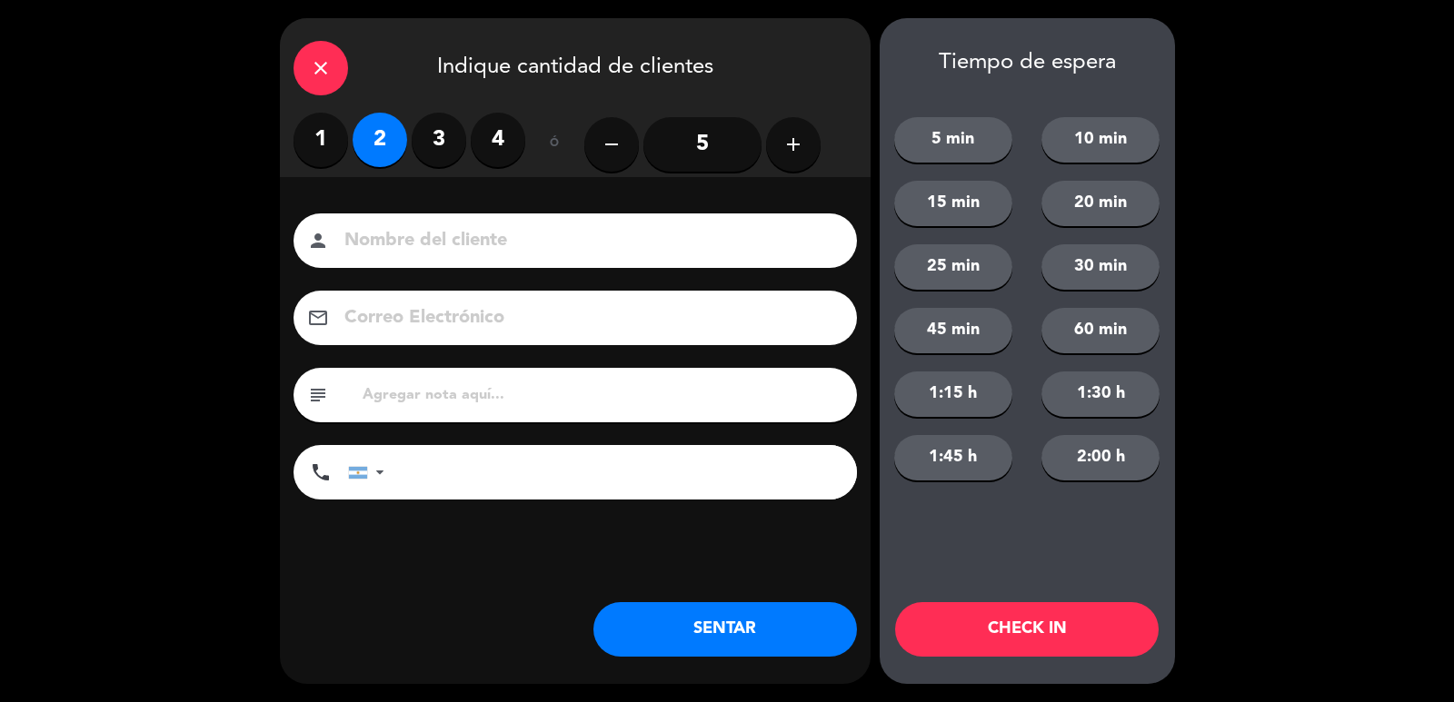
click at [457, 235] on input at bounding box center [588, 241] width 491 height 32
type input "[PERSON_NAME]"
click at [691, 631] on button "SENTAR" at bounding box center [725, 629] width 264 height 55
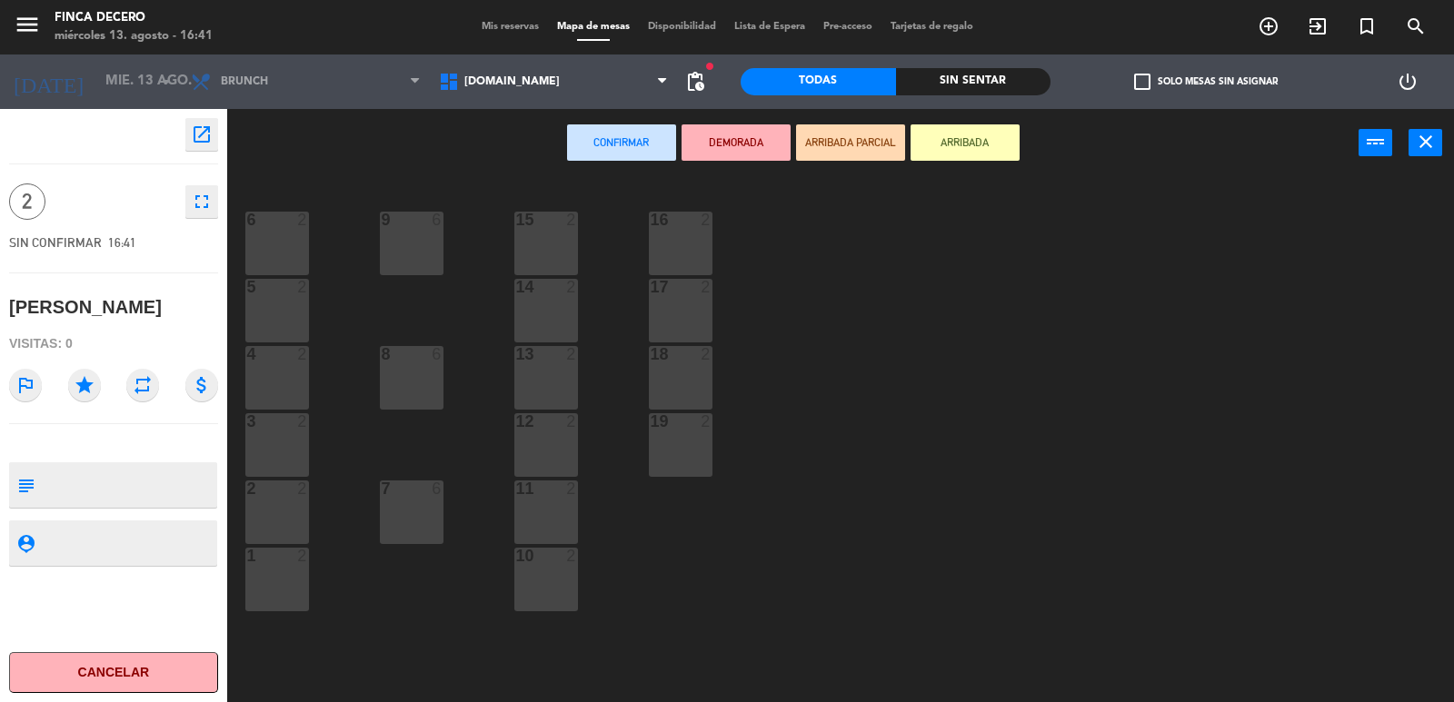
click at [676, 236] on div "16 2" at bounding box center [681, 244] width 64 height 64
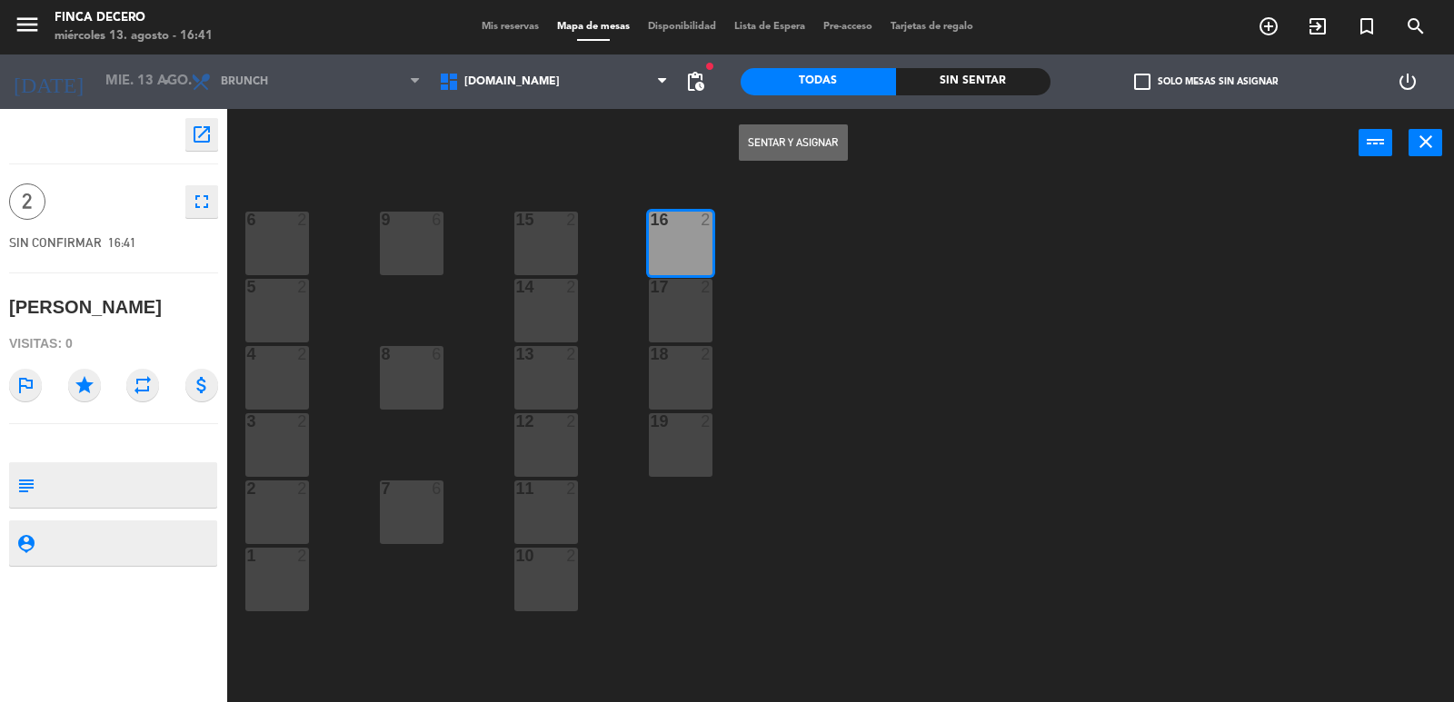
click at [764, 142] on button "Sentar y Asignar" at bounding box center [793, 142] width 109 height 36
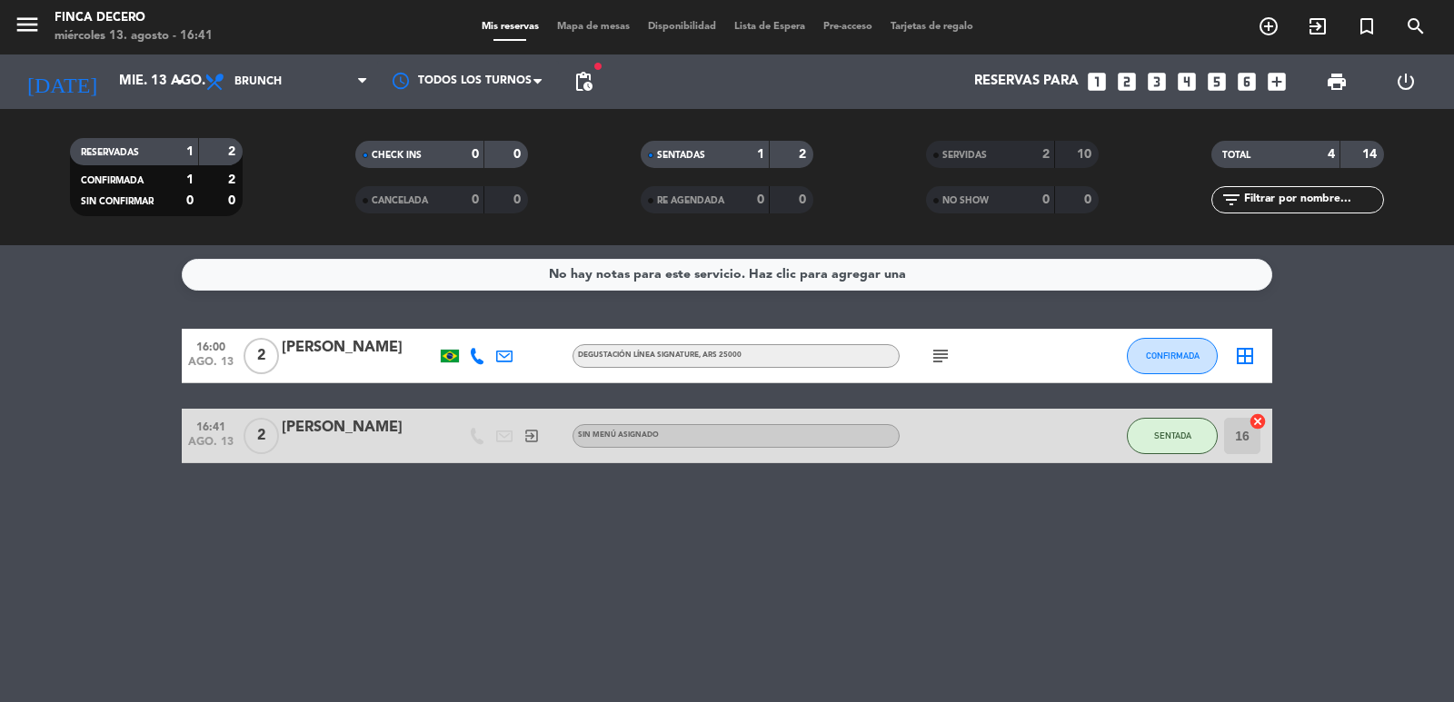
click at [323, 460] on div "16:41 [DATE] 2 [PERSON_NAME] exit_to_app Sin menú asignado SENTADA 16 cancel" at bounding box center [727, 436] width 1090 height 55
click at [344, 426] on div "[PERSON_NAME]" at bounding box center [359, 428] width 154 height 24
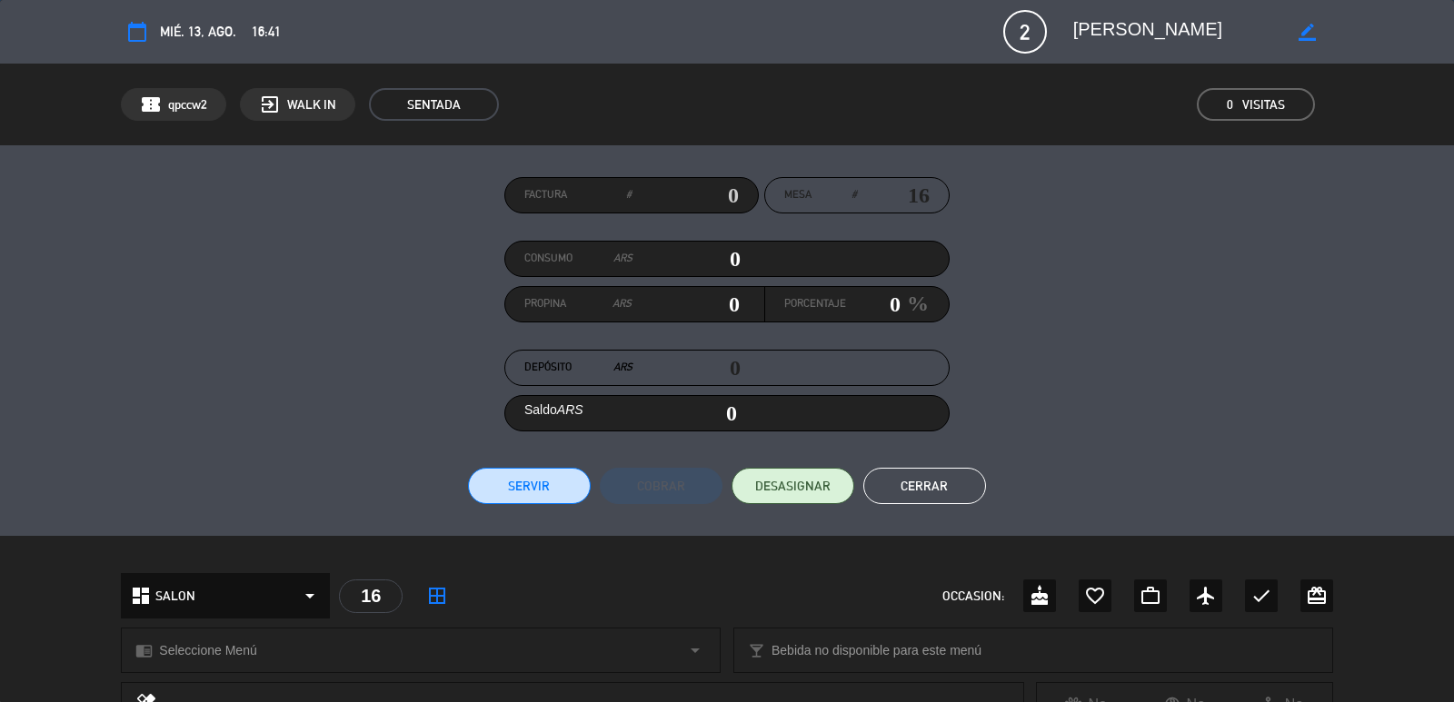
click at [721, 196] on input "text" at bounding box center [684, 195] width 107 height 27
type input "31126"
click at [492, 478] on button "Servir" at bounding box center [529, 486] width 123 height 36
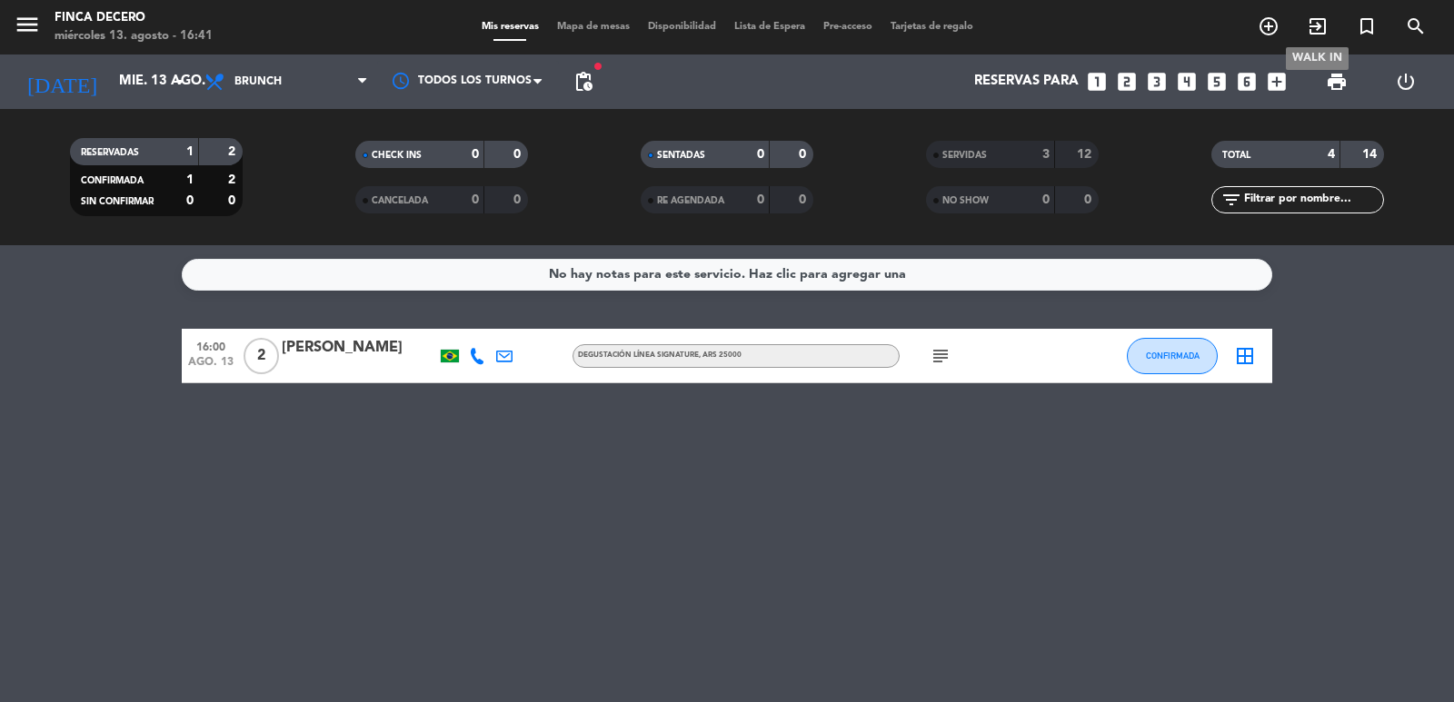
click at [1312, 24] on icon "exit_to_app" at bounding box center [1318, 26] width 22 height 22
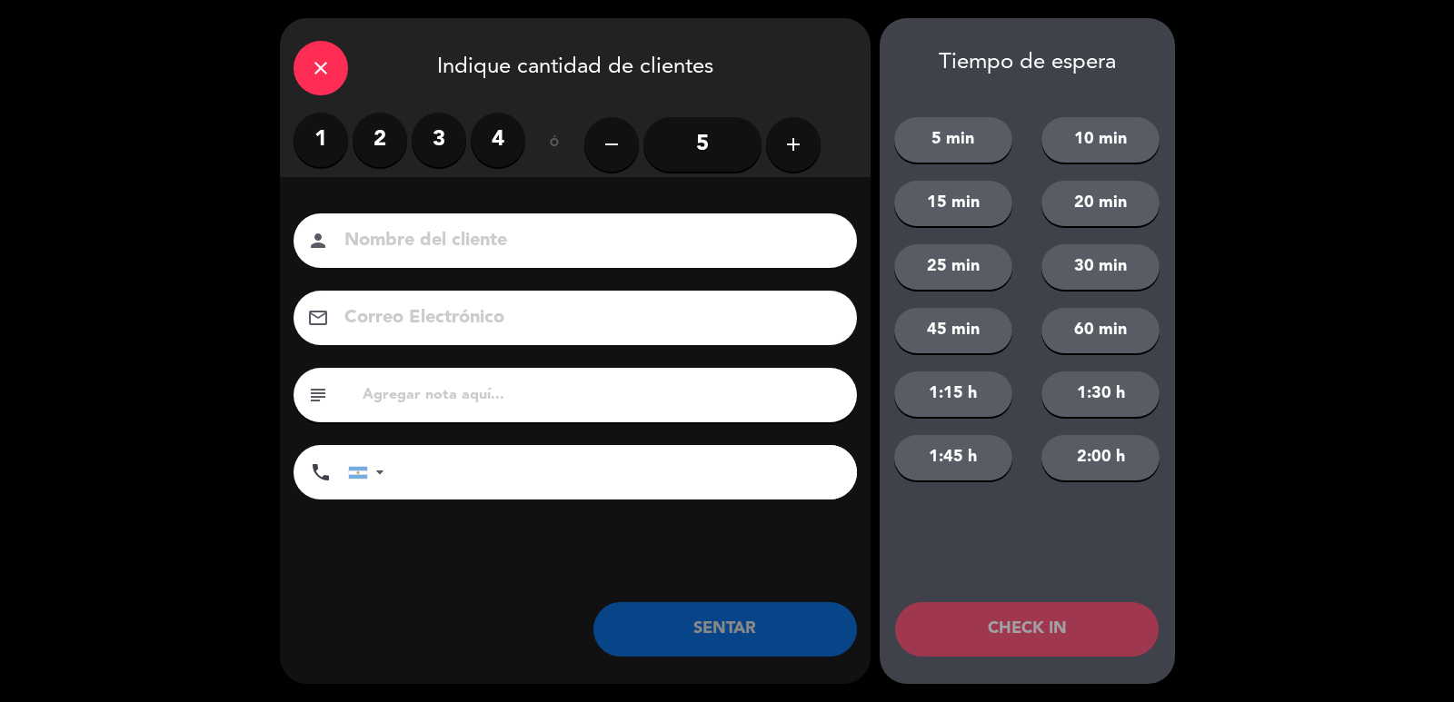
click at [455, 147] on label "3" at bounding box center [439, 140] width 55 height 55
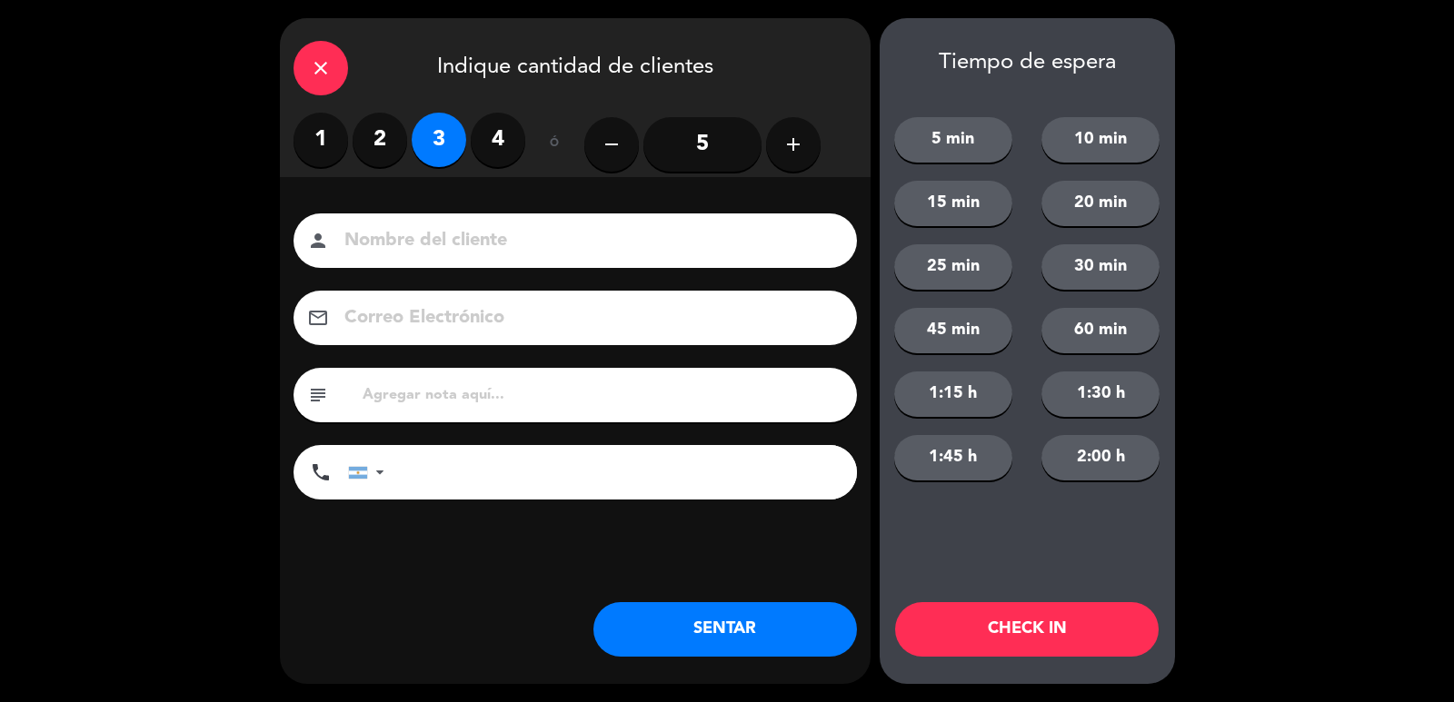
click at [466, 247] on input at bounding box center [588, 241] width 491 height 32
type input "[PERSON_NAME]"
click at [776, 644] on button "SENTAR" at bounding box center [725, 629] width 264 height 55
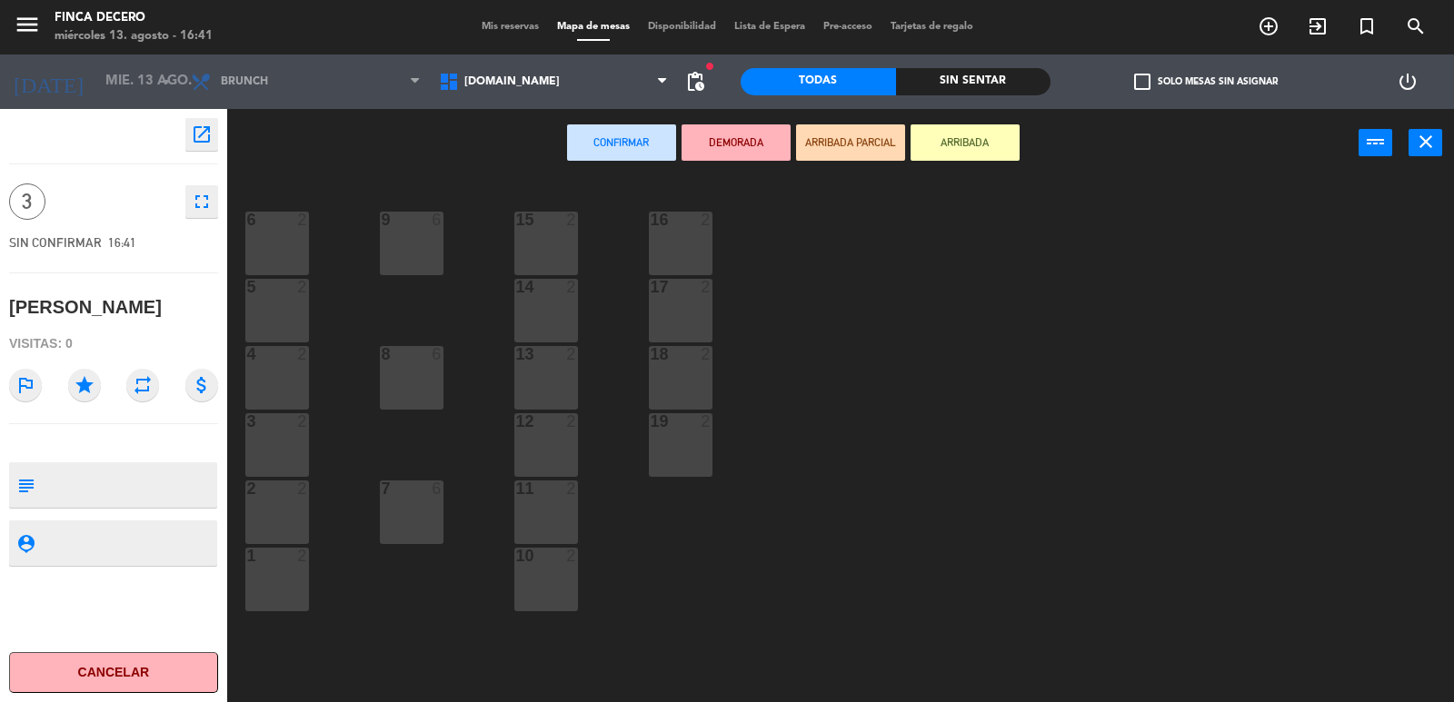
click at [691, 249] on div "16 2" at bounding box center [681, 244] width 64 height 64
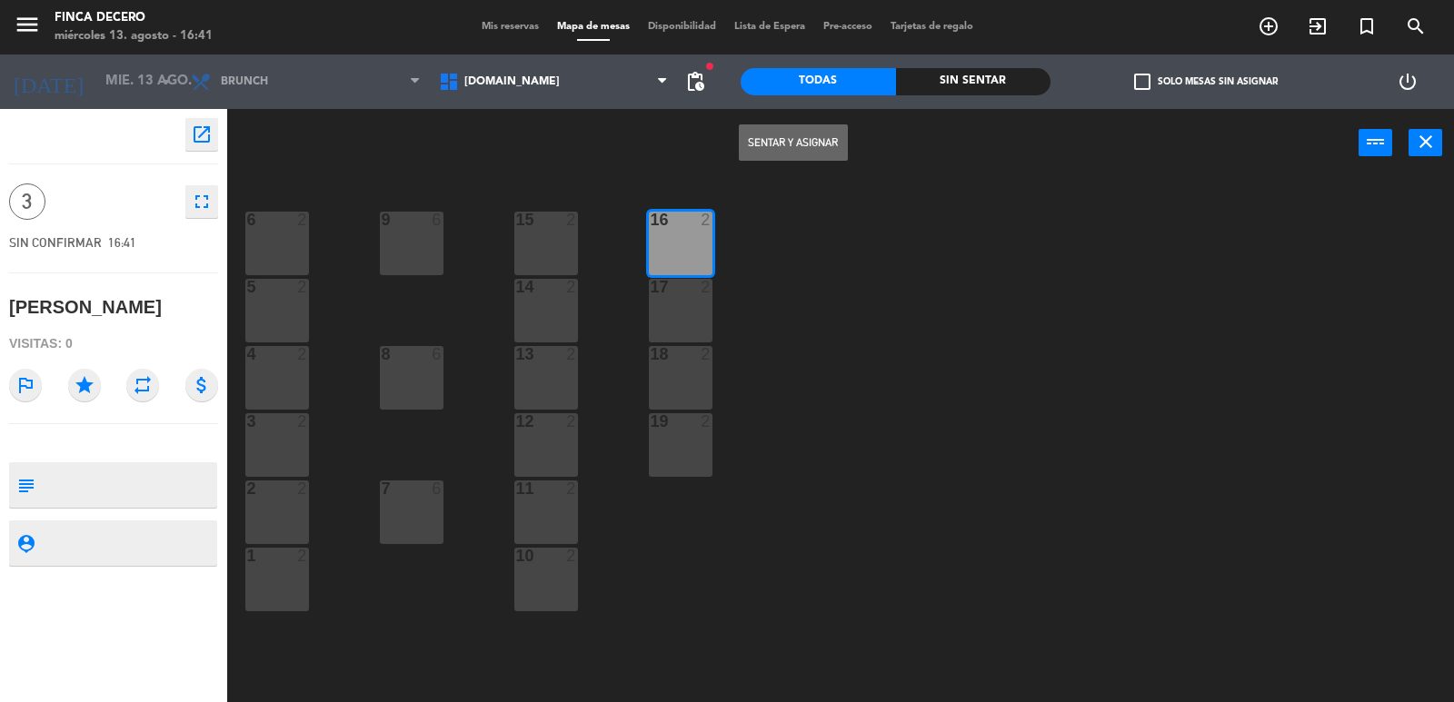
click at [792, 147] on button "Sentar y Asignar" at bounding box center [793, 142] width 109 height 36
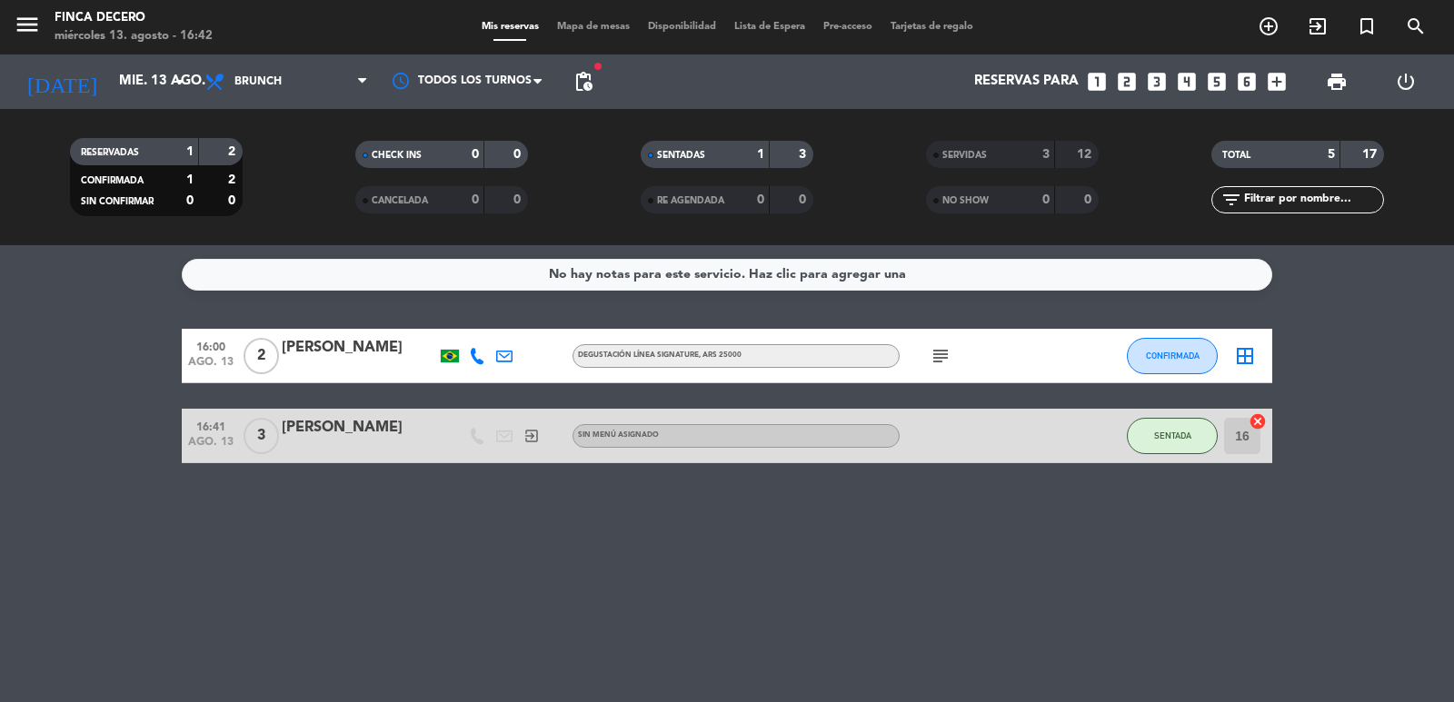
click at [342, 415] on div "16:41 [DATE] 3 [PERSON_NAME] exit_to_app Sin menú asignado SENTADA 16 cancel" at bounding box center [727, 436] width 1090 height 55
click at [342, 431] on div "[PERSON_NAME]" at bounding box center [359, 428] width 154 height 24
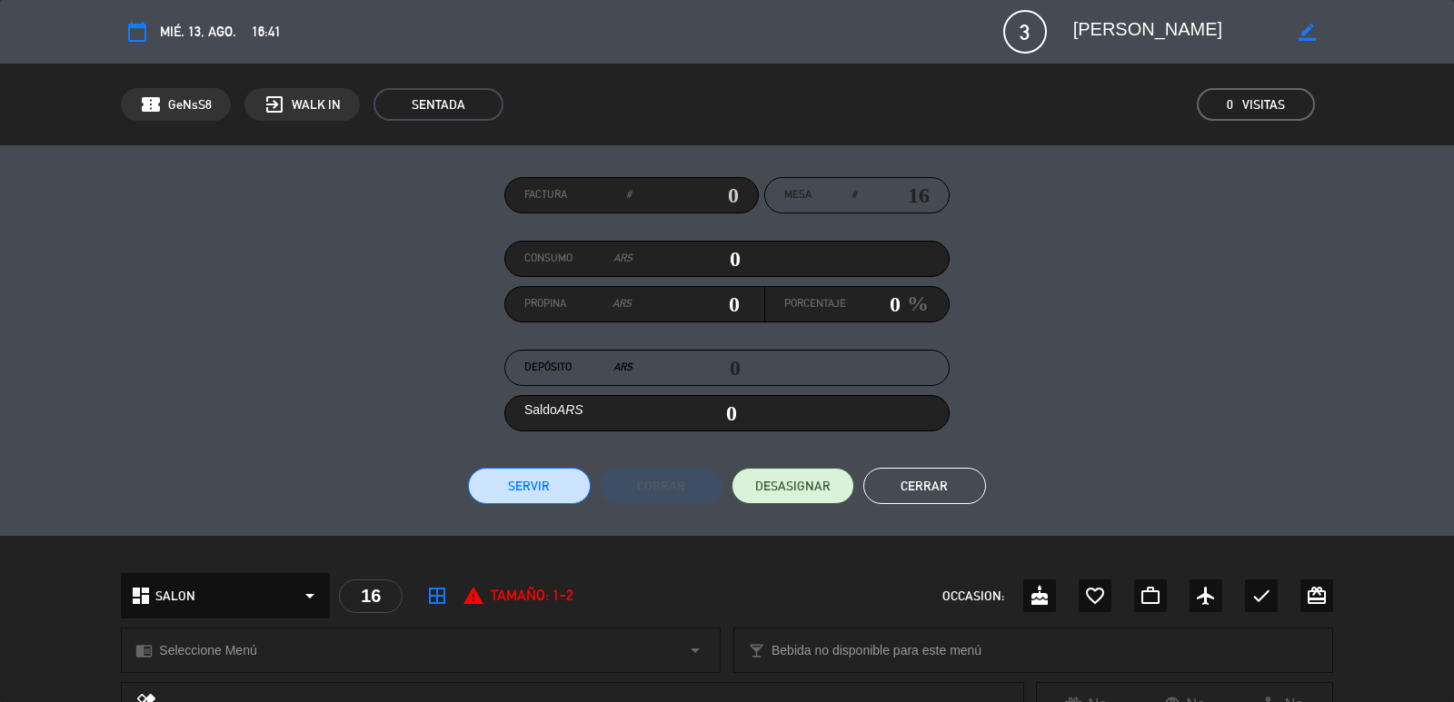
click at [724, 194] on input "text" at bounding box center [684, 195] width 107 height 27
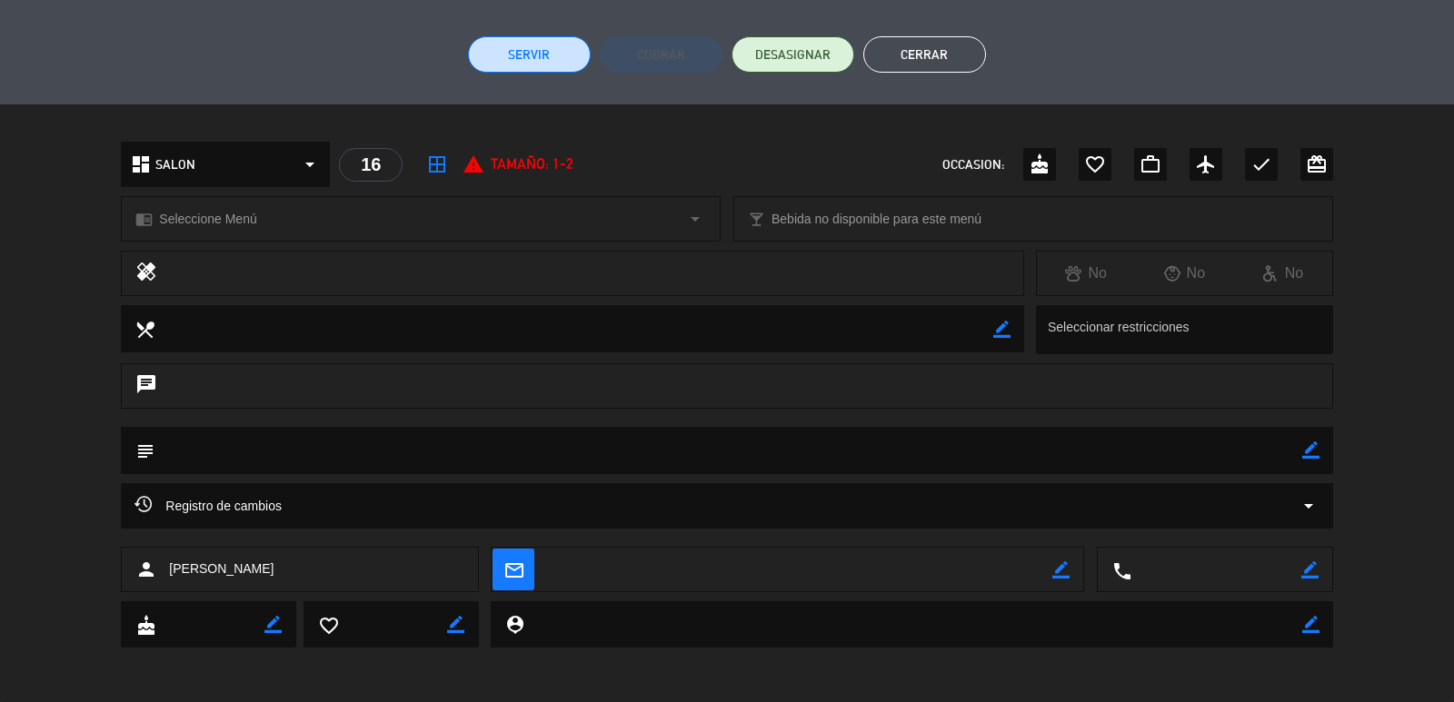
click at [1312, 458] on icon "border_color" at bounding box center [1310, 450] width 17 height 17
click at [1160, 458] on textarea at bounding box center [727, 450] width 1147 height 46
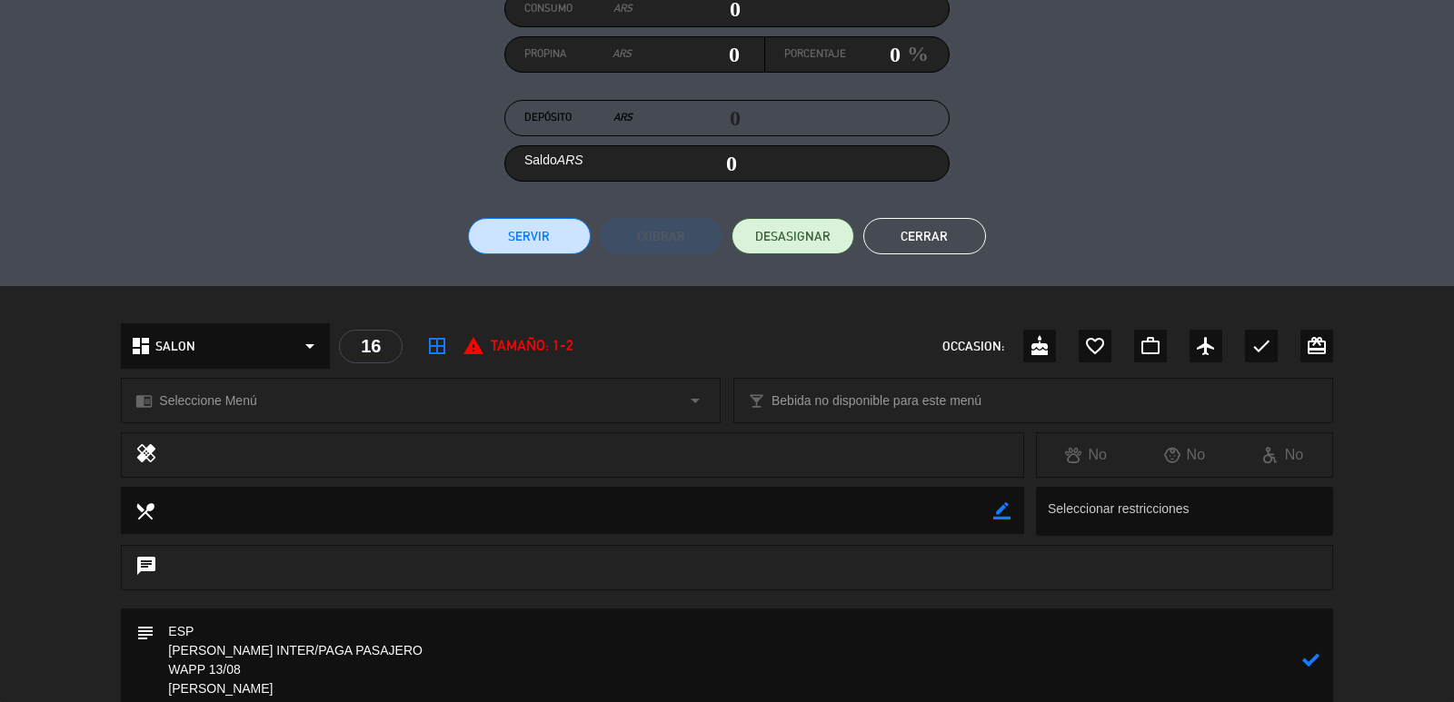
scroll to position [0, 0]
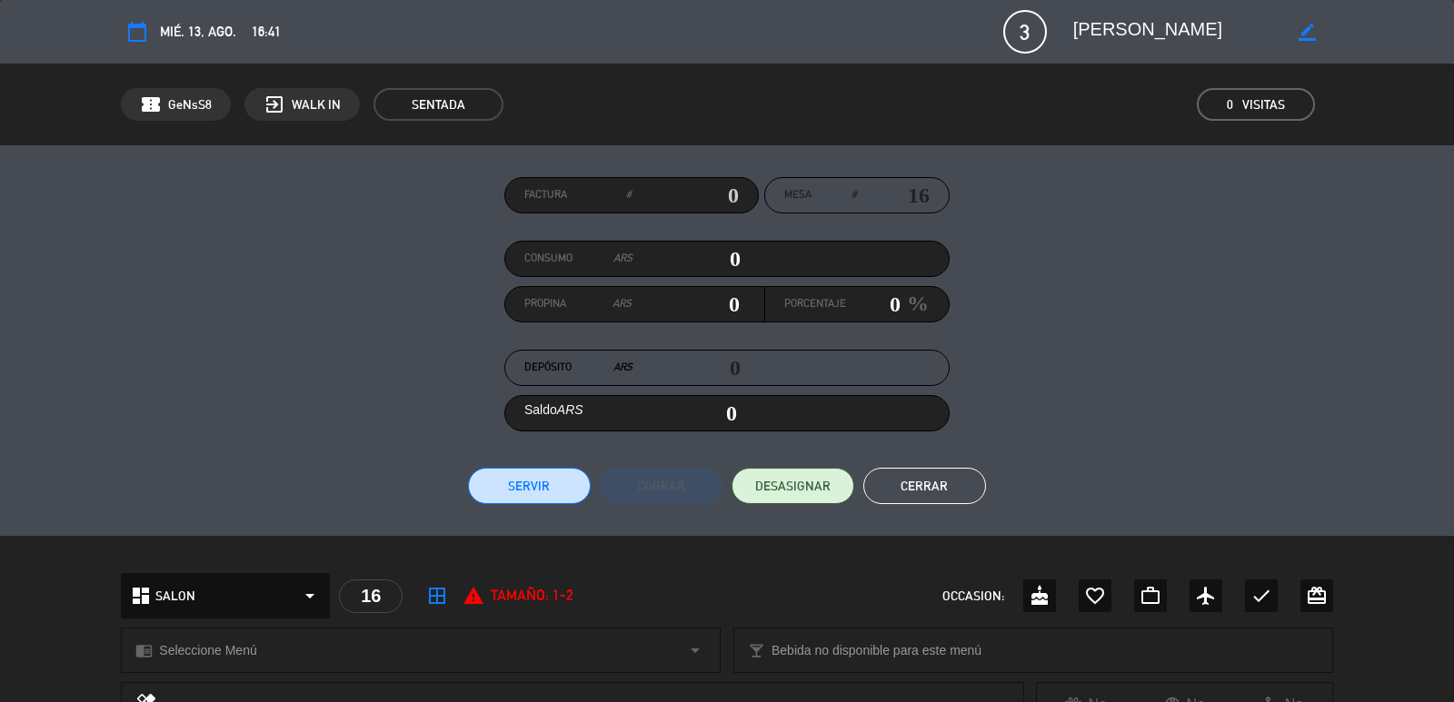
type textarea "ESP [PERSON_NAME] INTER/PAGA PASAJERO WAPP 13/08 [PERSON_NAME]"
click at [693, 189] on input "text" at bounding box center [684, 195] width 107 height 27
type input "31130"
click at [557, 476] on button "Servir" at bounding box center [529, 486] width 123 height 36
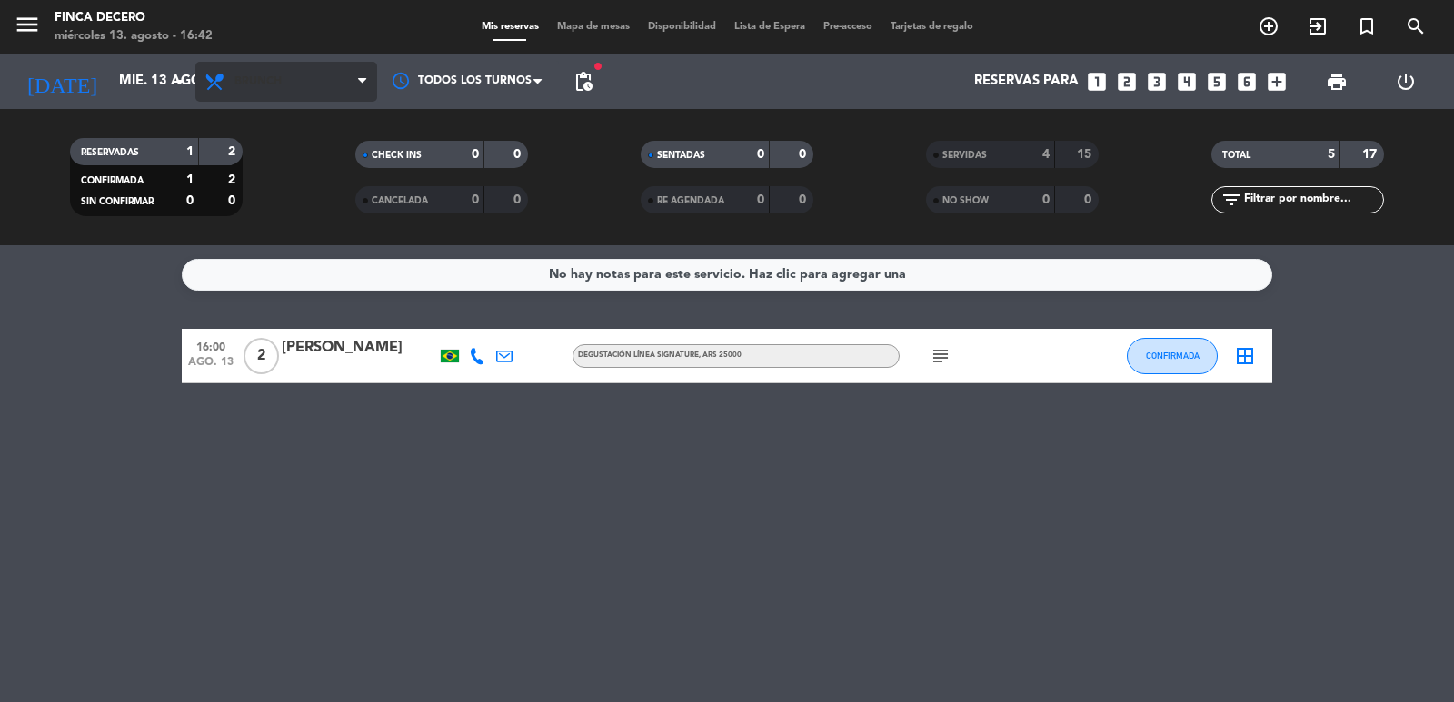
click at [274, 80] on span "Brunch" at bounding box center [257, 81] width 47 height 13
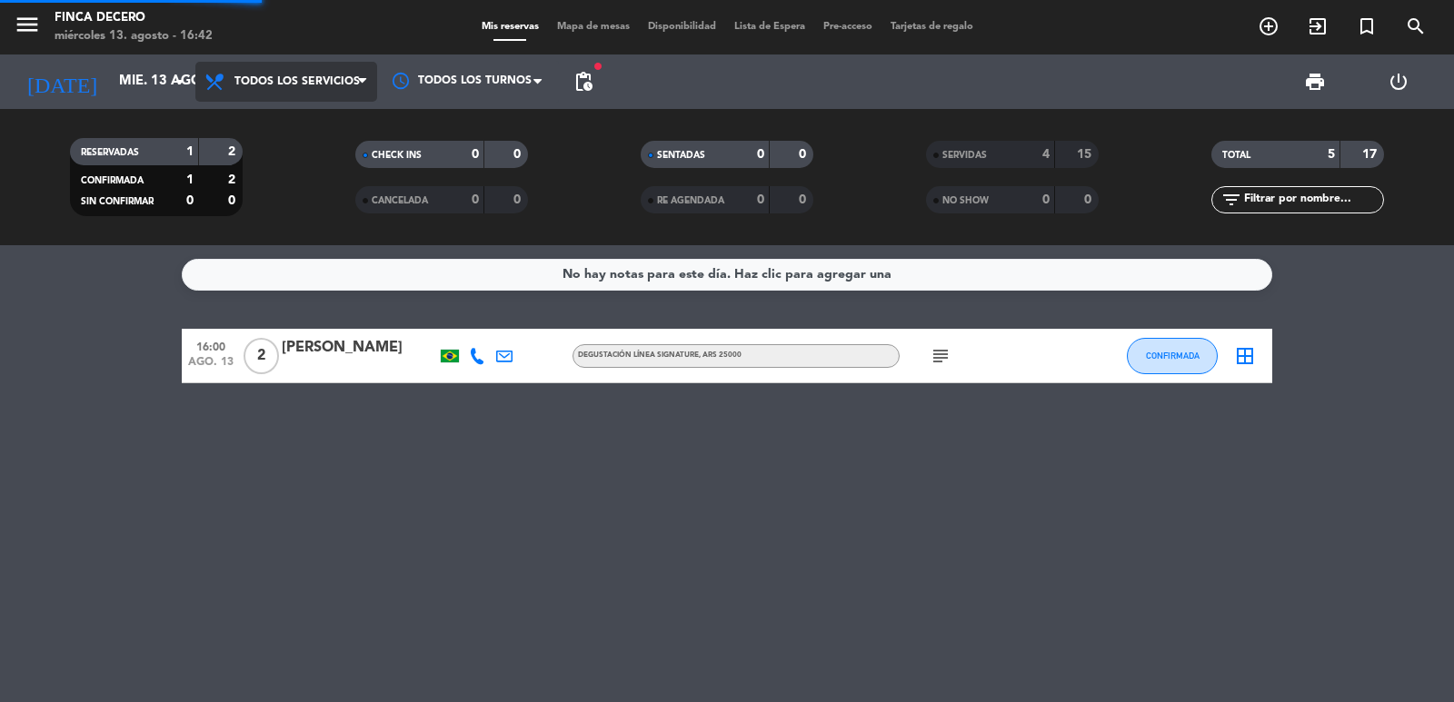
click at [281, 110] on div "menu Finca Decero [DATE] 13. agosto - 16:42 Mis reservas Mapa de mesas Disponib…" at bounding box center [727, 122] width 1454 height 245
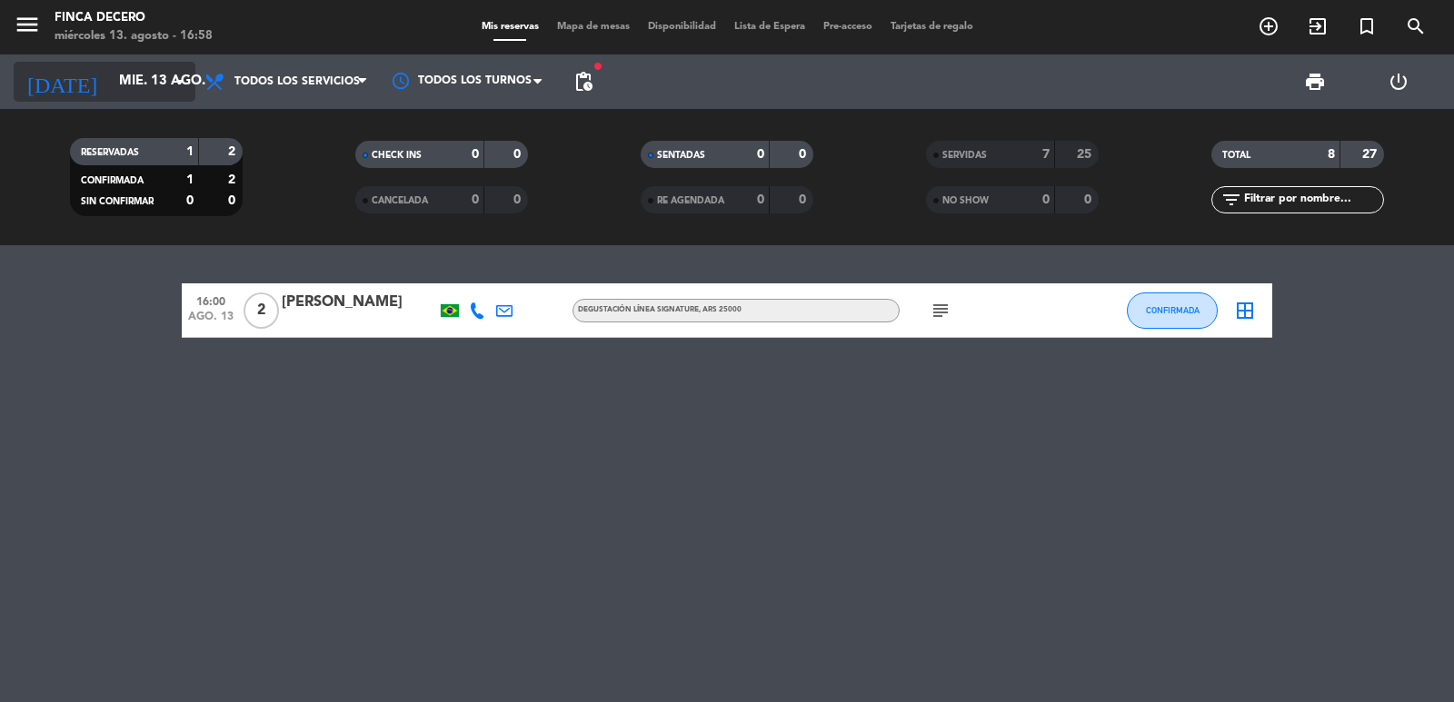
click at [110, 79] on input "mié. 13 ago." at bounding box center [197, 82] width 175 height 35
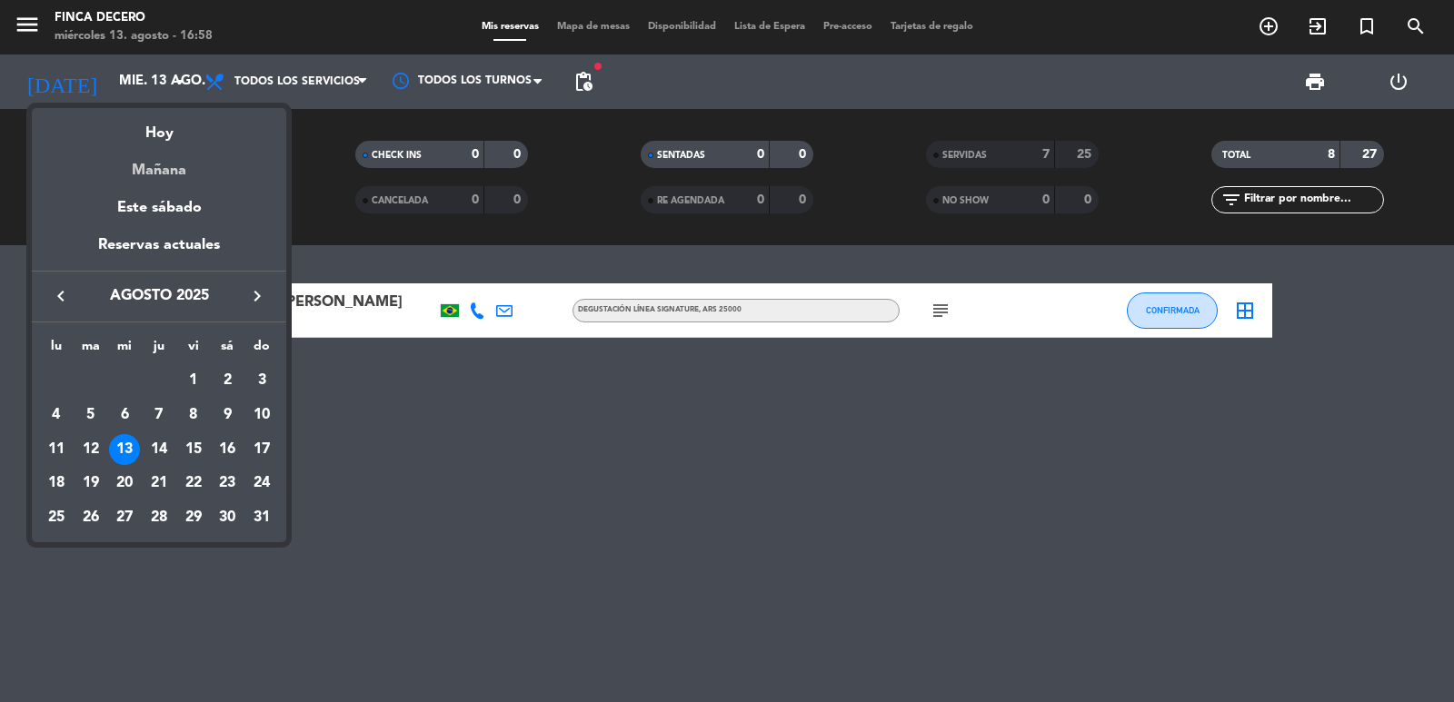
click at [146, 171] on div "Mañana" at bounding box center [159, 163] width 254 height 37
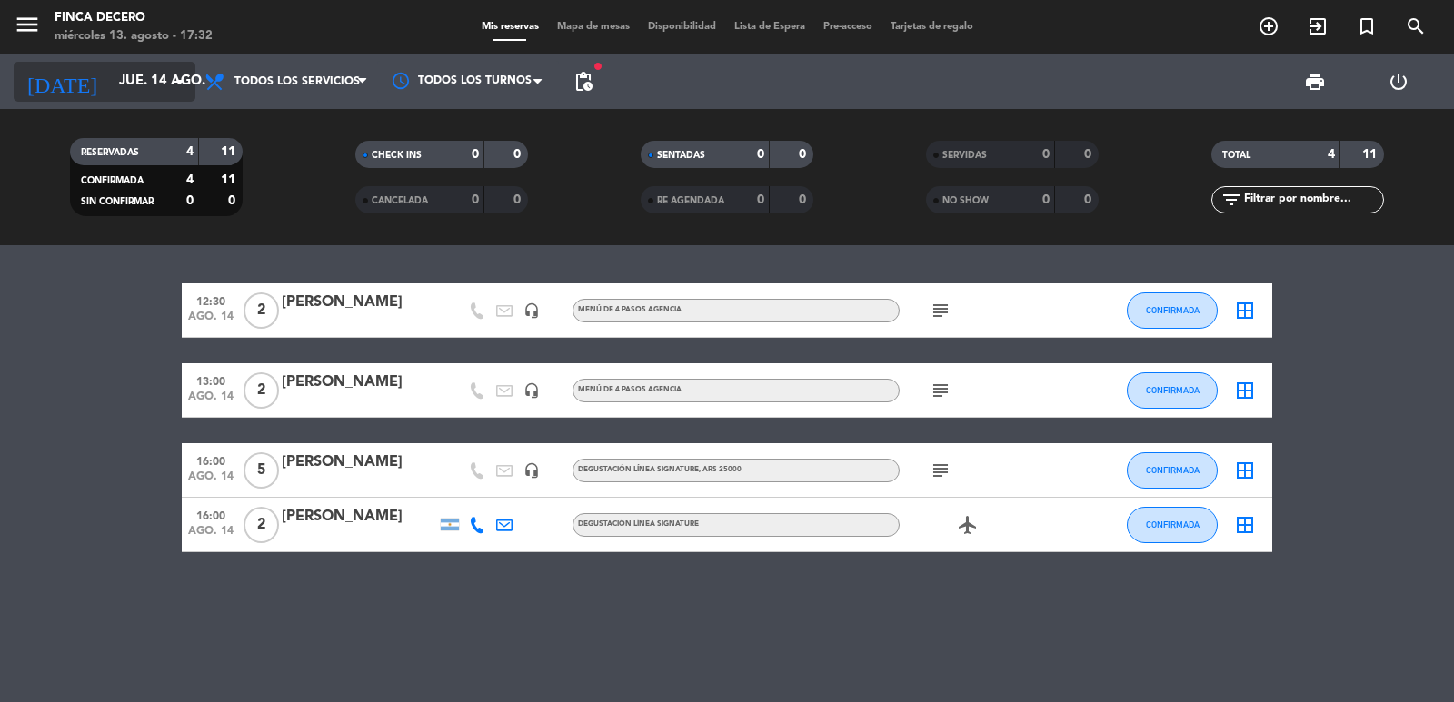
click at [133, 68] on input "jue. 14 ago." at bounding box center [197, 82] width 175 height 35
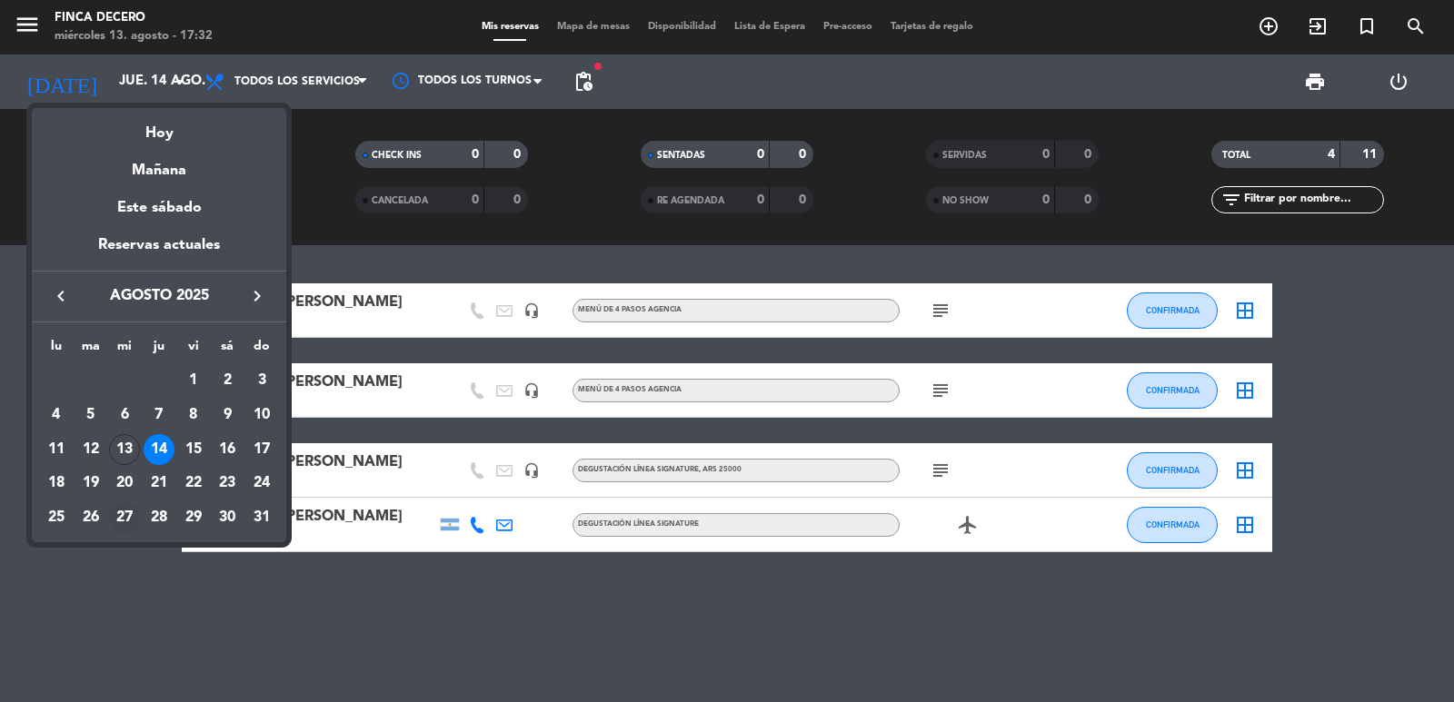
click at [125, 516] on div "27" at bounding box center [124, 517] width 31 height 31
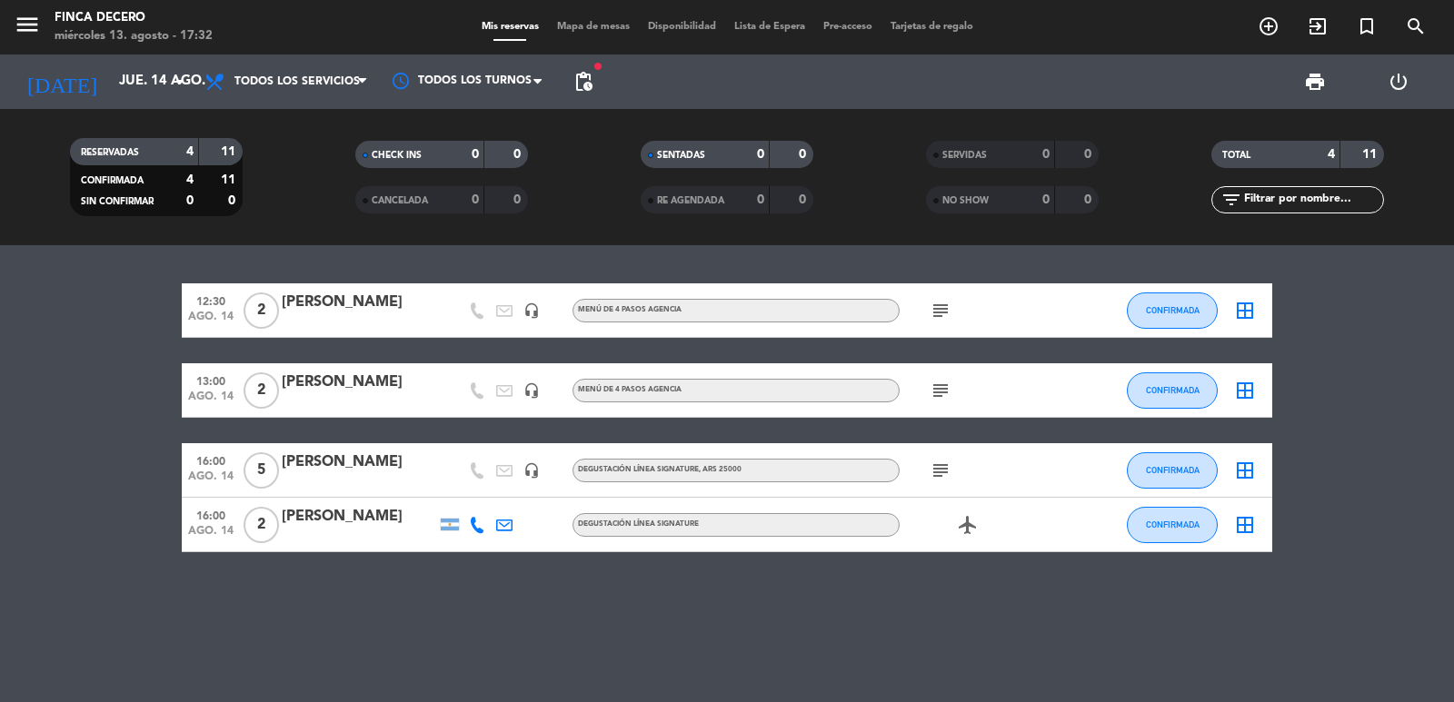
type input "mié. 27 ago."
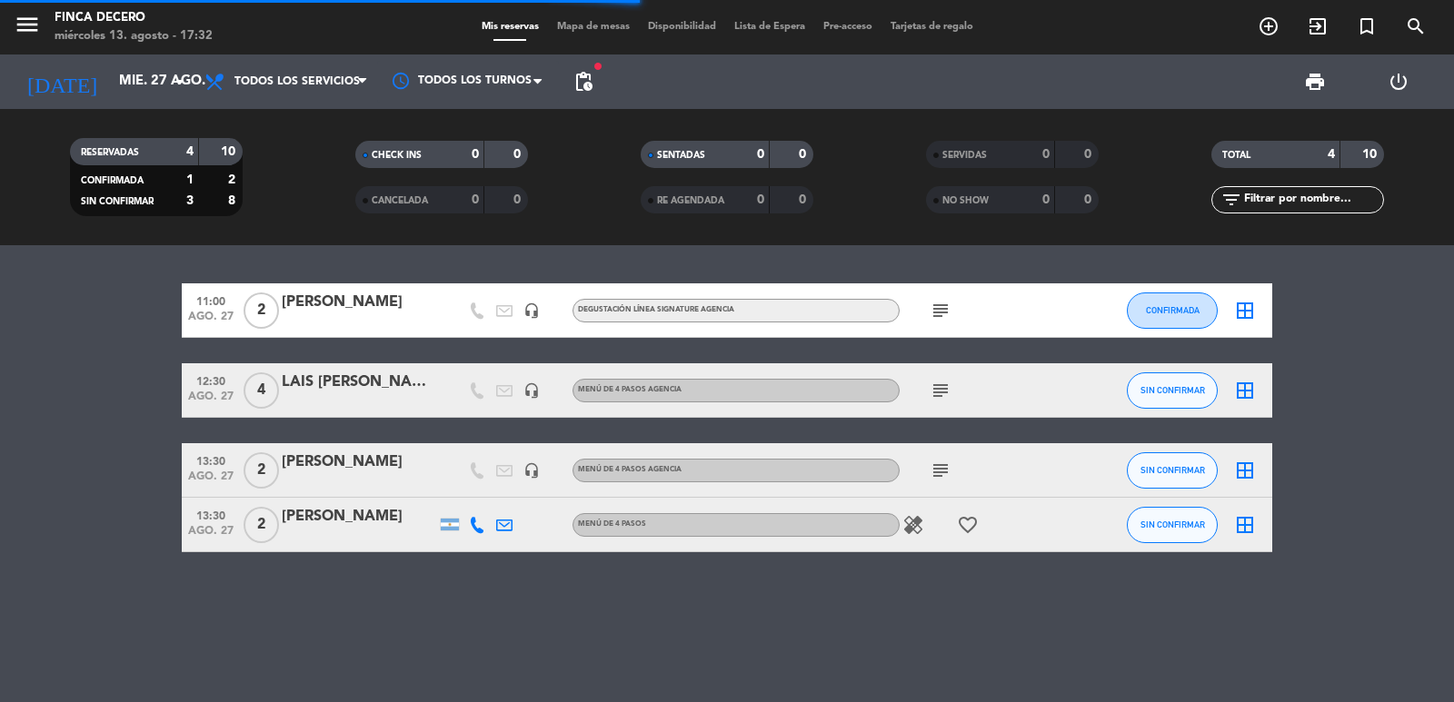
click at [323, 311] on div "[PERSON_NAME]" at bounding box center [359, 303] width 154 height 24
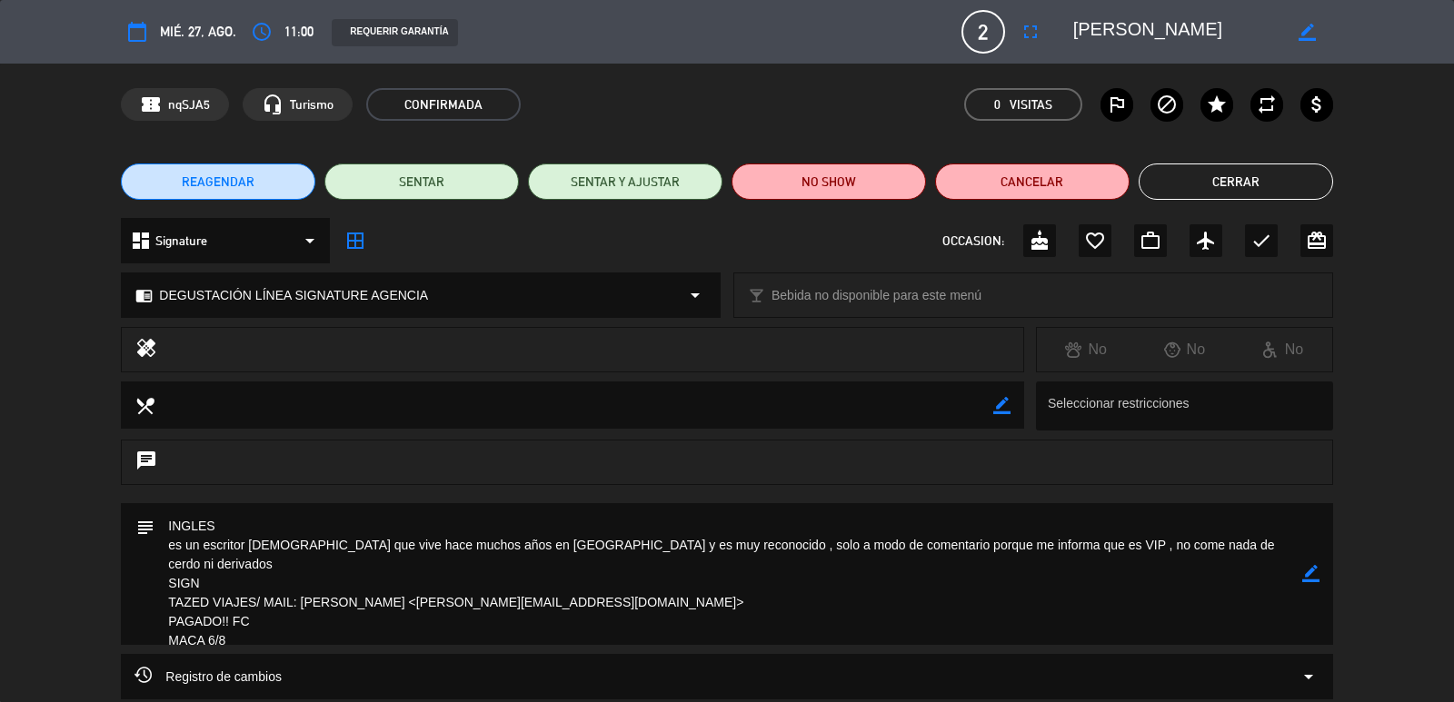
click at [1104, 35] on textarea at bounding box center [1177, 31] width 208 height 33
click at [1311, 571] on icon "border_color" at bounding box center [1310, 573] width 17 height 17
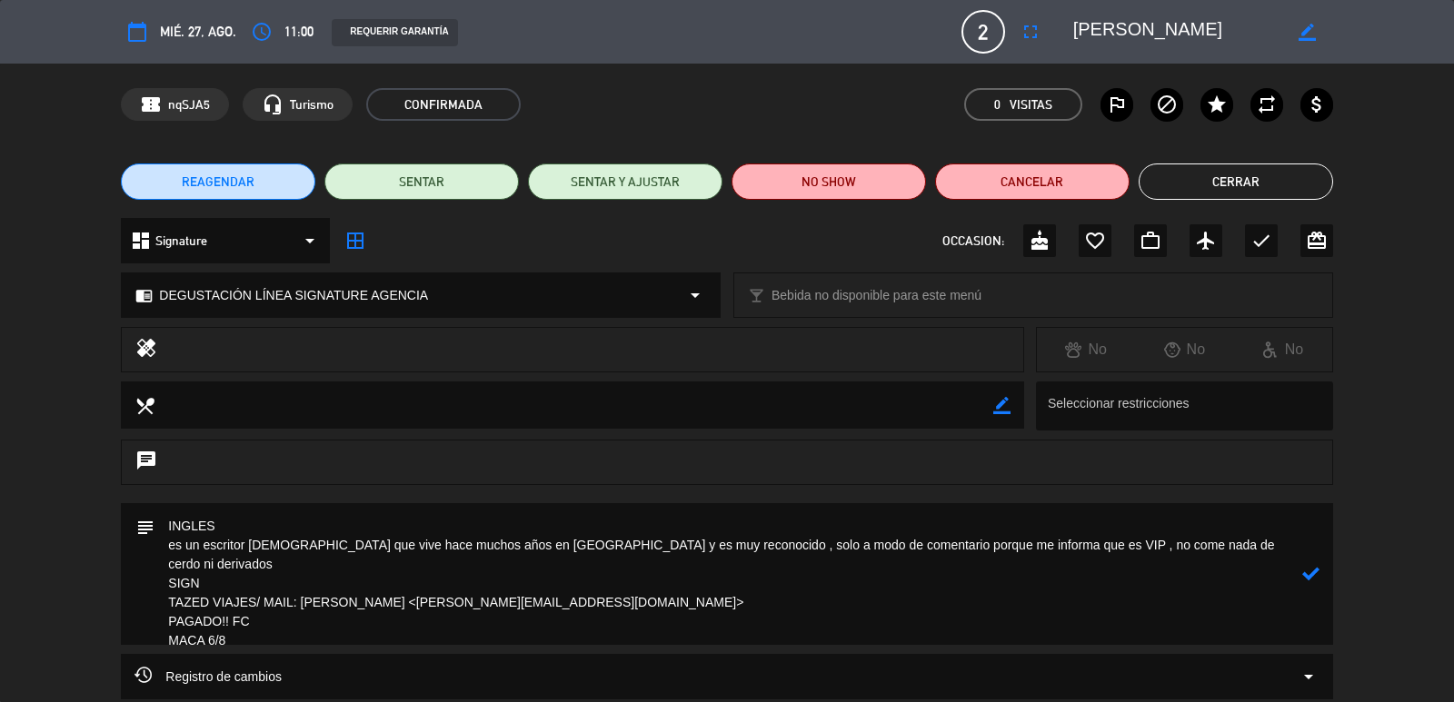
click at [940, 607] on textarea at bounding box center [727, 574] width 1147 height 142
type textarea "INGLES es un escritor [DEMOGRAPHIC_DATA] que vive hace muchos años en [GEOGRAPH…"
click at [1313, 572] on icon at bounding box center [1310, 573] width 17 height 17
click at [1256, 190] on button "Cerrar" at bounding box center [1236, 182] width 194 height 36
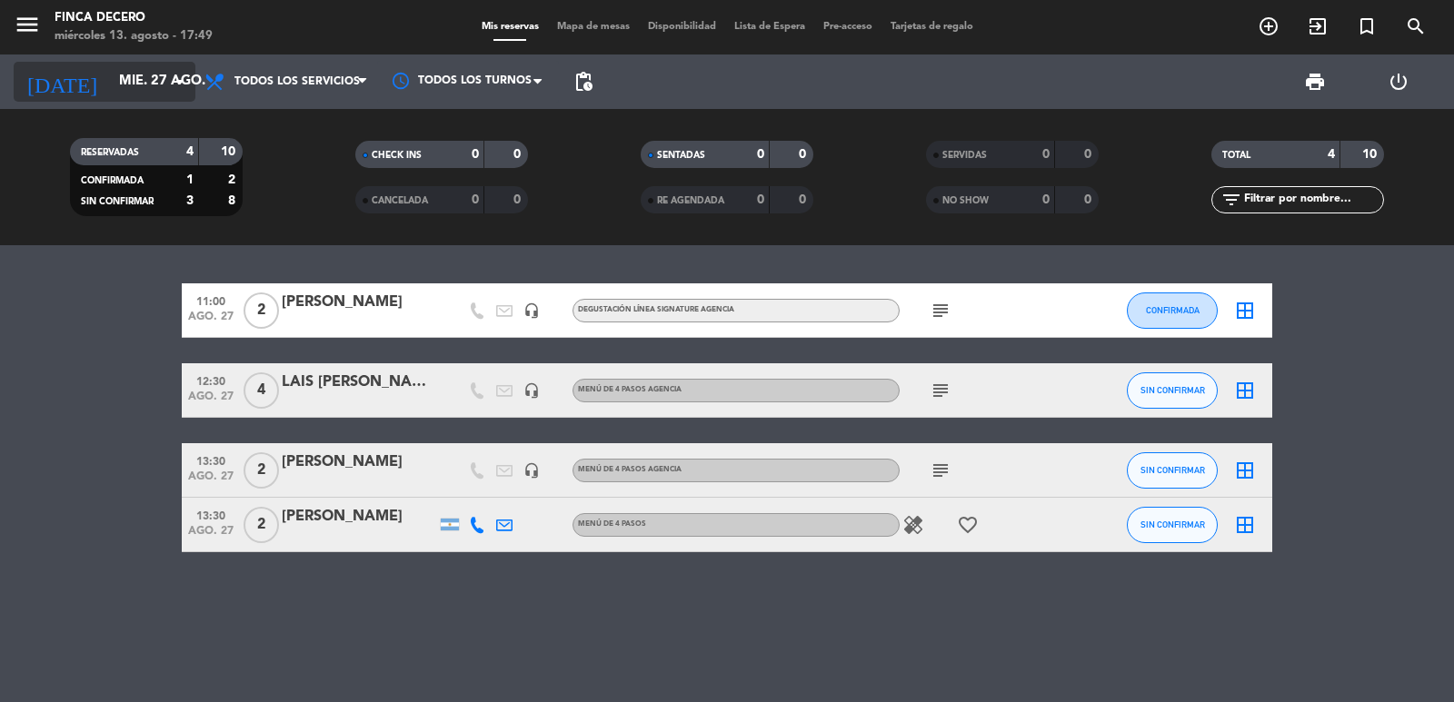
click at [183, 94] on input "mié. 27 ago." at bounding box center [197, 82] width 175 height 35
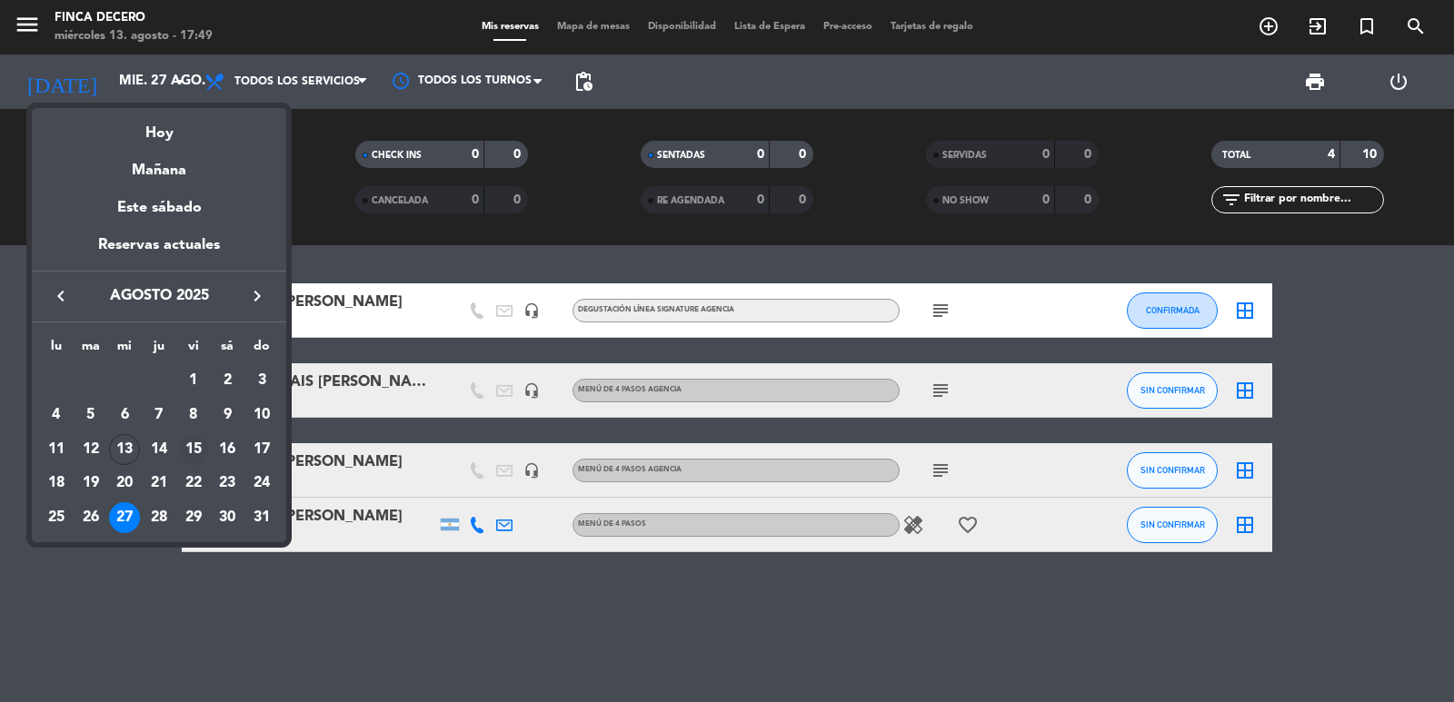
click at [187, 454] on div "15" at bounding box center [193, 449] width 31 height 31
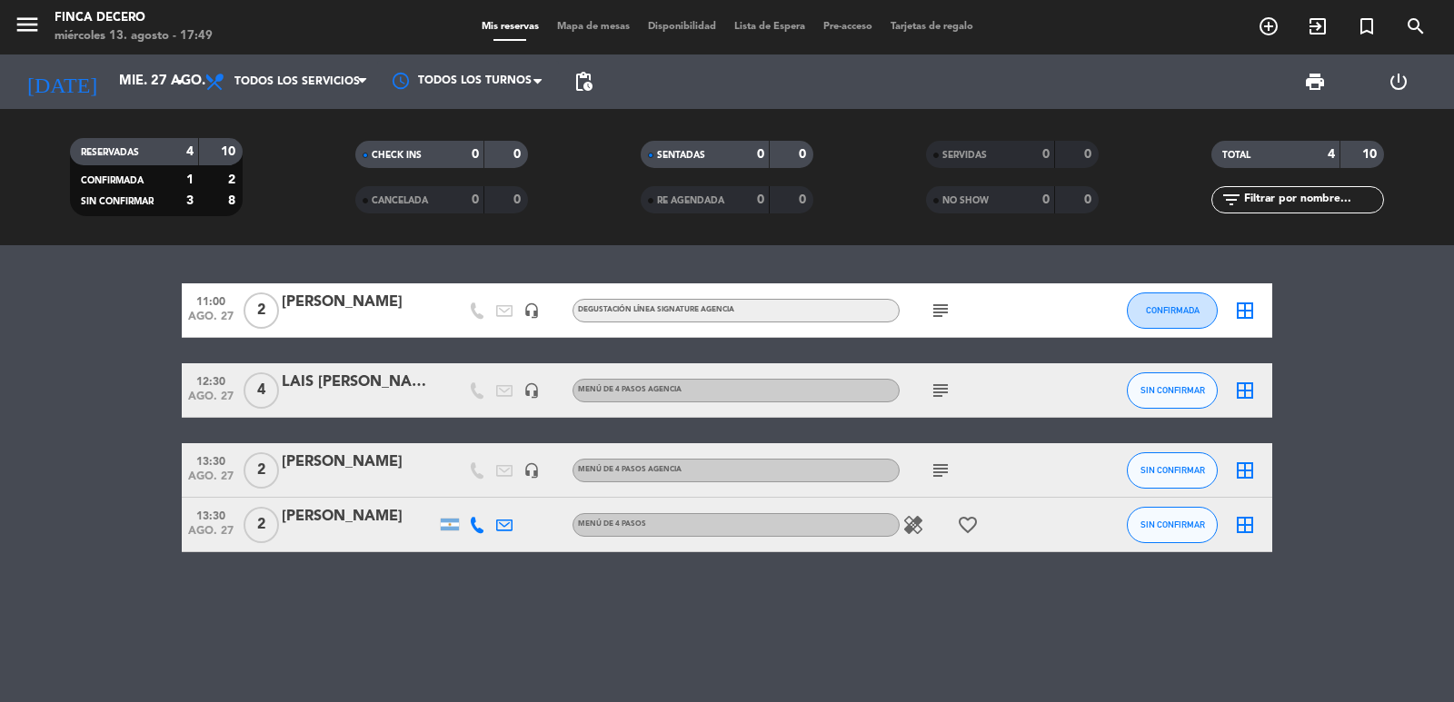
type input "vie. 15 ago."
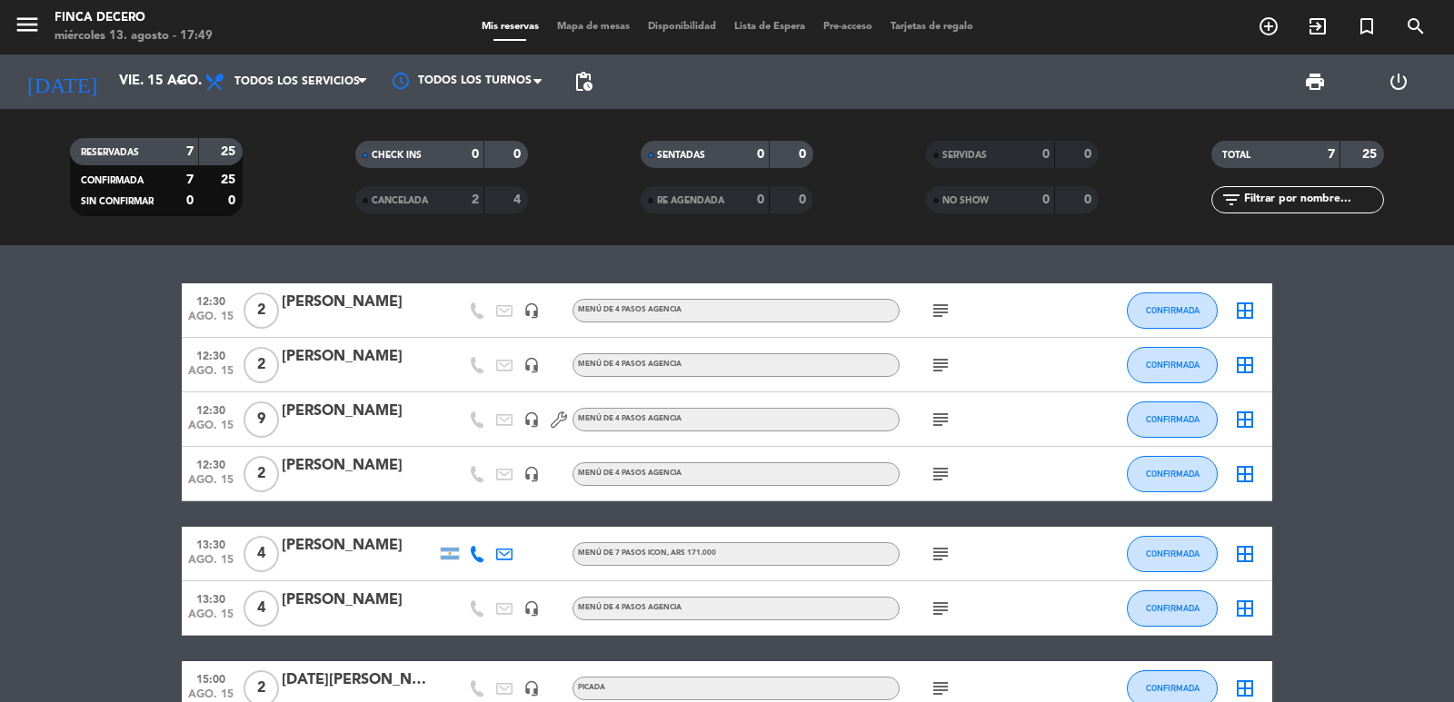
click at [90, 358] on bookings-row "12:30 [DATE] 2 [PERSON_NAME] headset_mic MENÚ DE 4 PASOS AGENCIA subject CONFIR…" at bounding box center [727, 499] width 1454 height 433
click at [1267, 31] on icon "add_circle_outline" at bounding box center [1269, 26] width 22 height 22
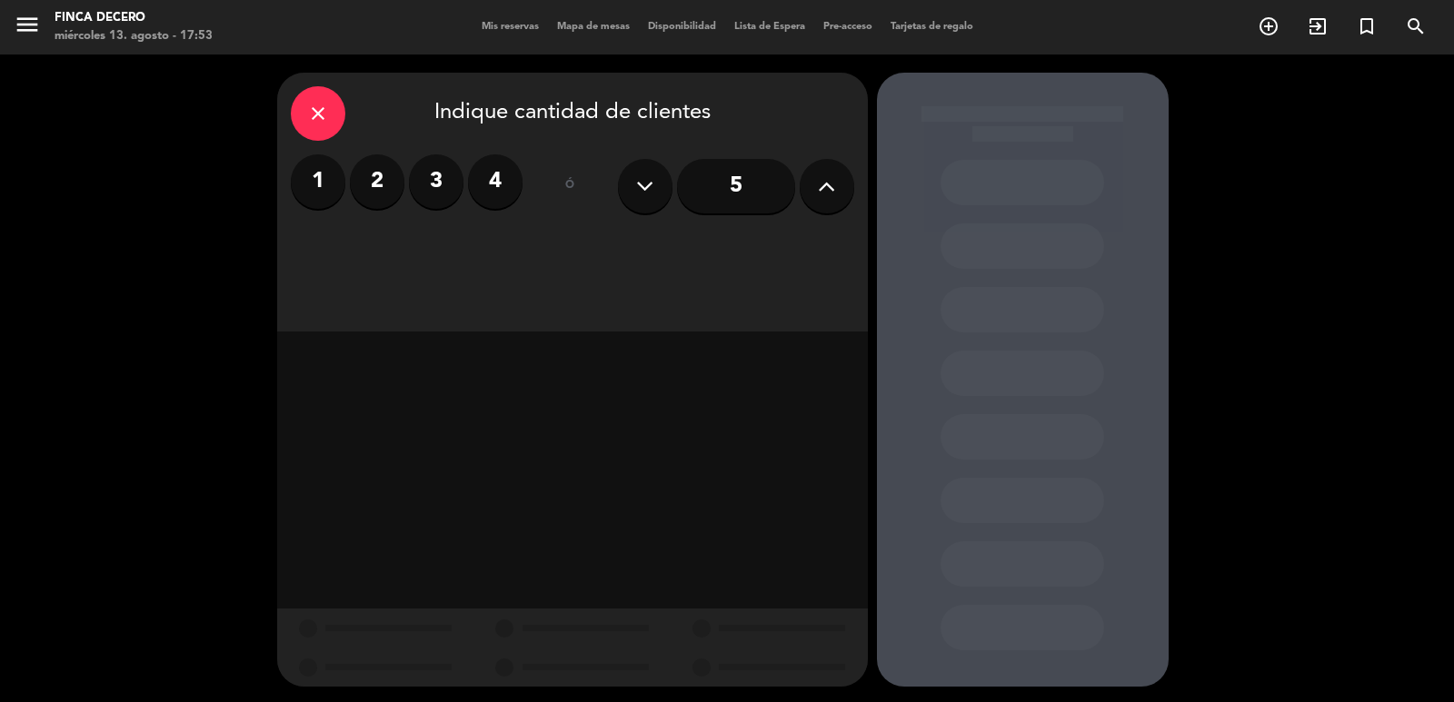
click at [313, 183] on label "1" at bounding box center [318, 181] width 55 height 55
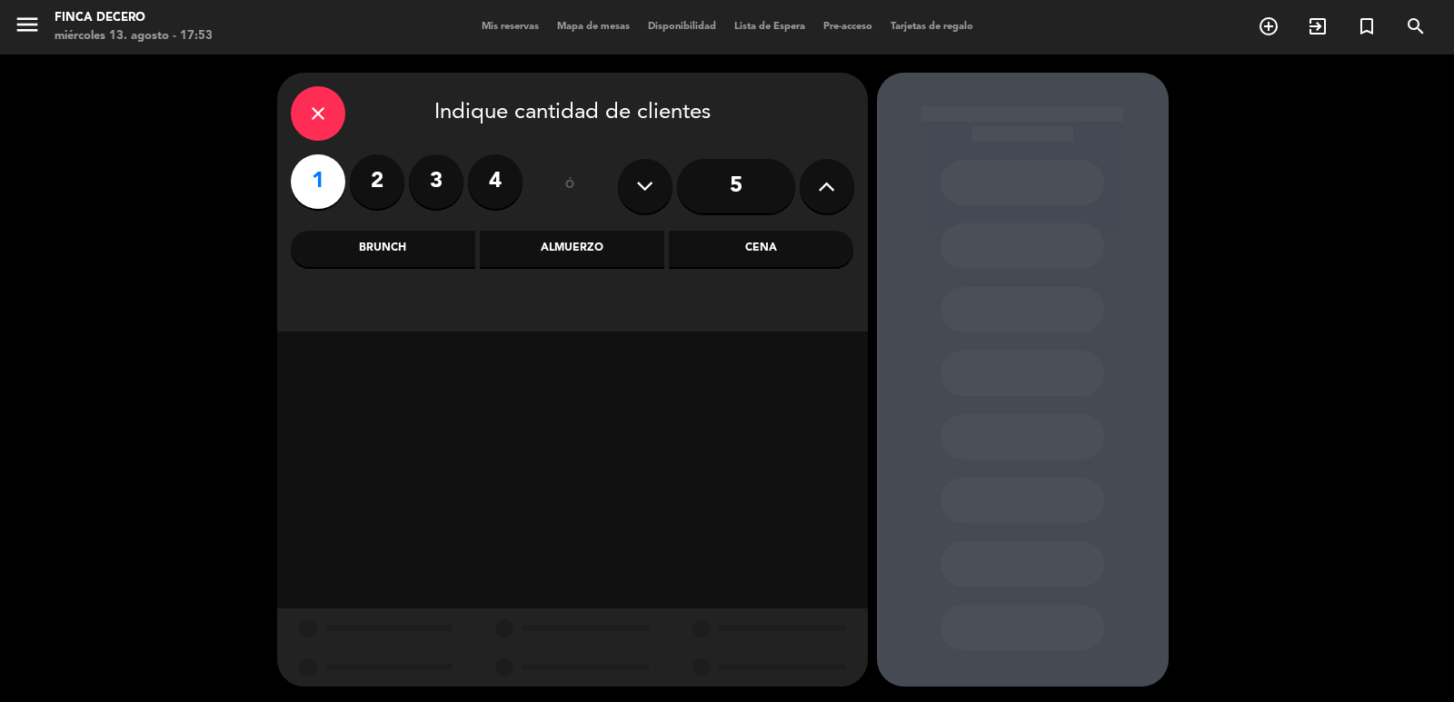
click at [377, 264] on div "Brunch" at bounding box center [383, 249] width 184 height 36
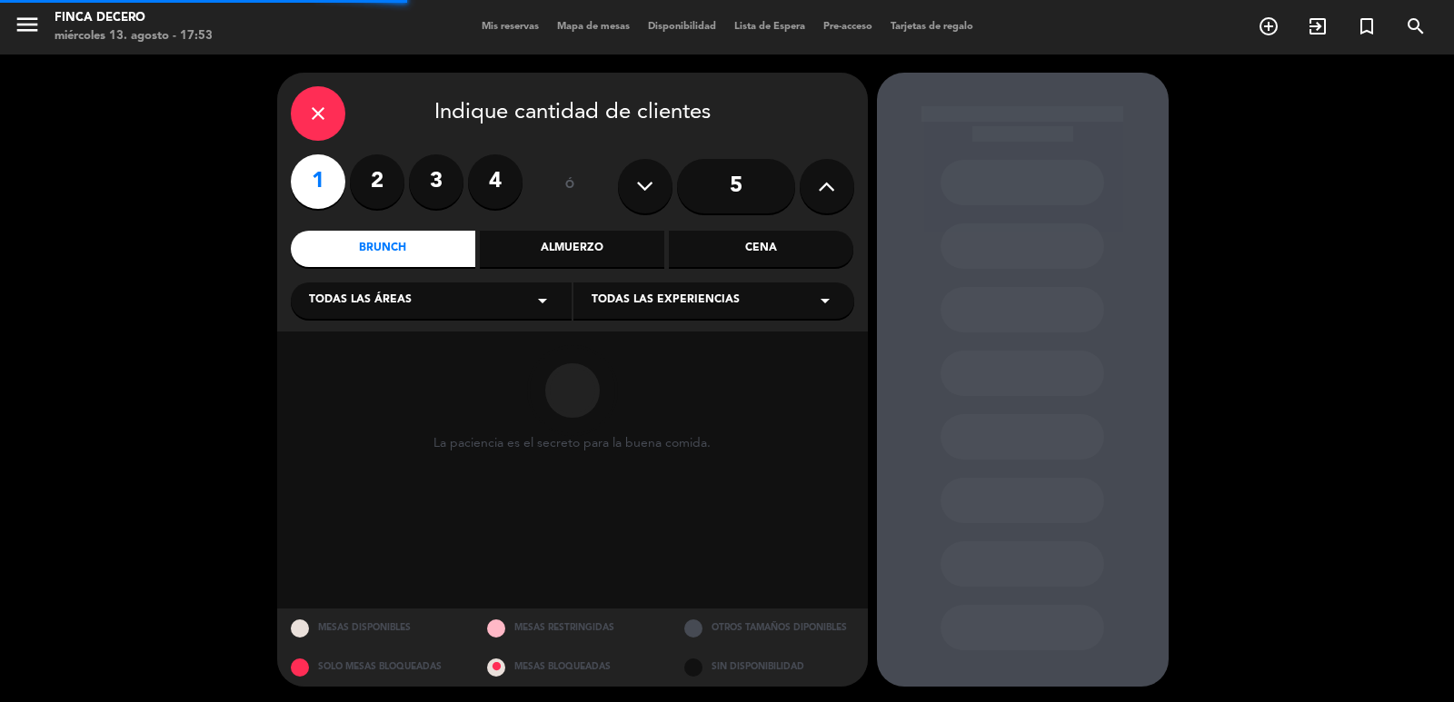
click at [403, 297] on span "Todas las áreas" at bounding box center [360, 301] width 103 height 18
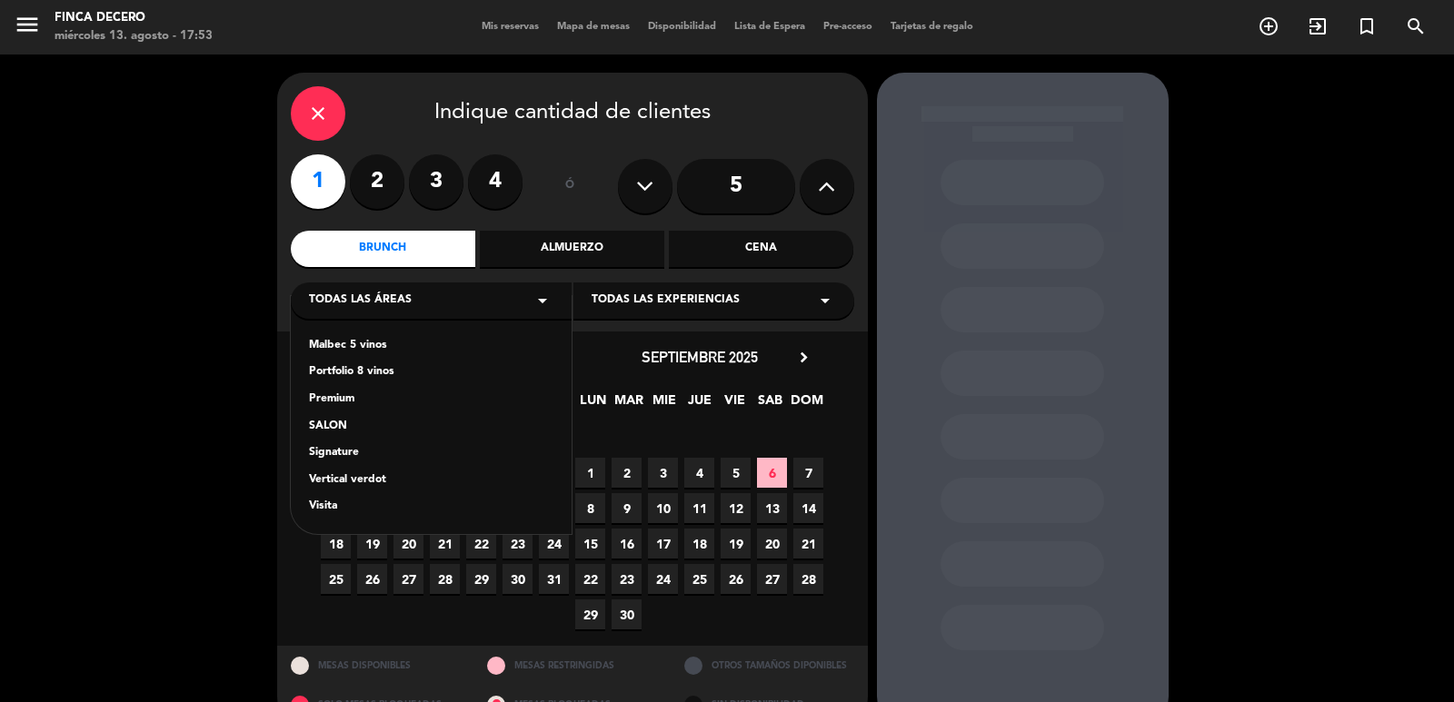
click at [328, 502] on div "Visita" at bounding box center [431, 507] width 244 height 18
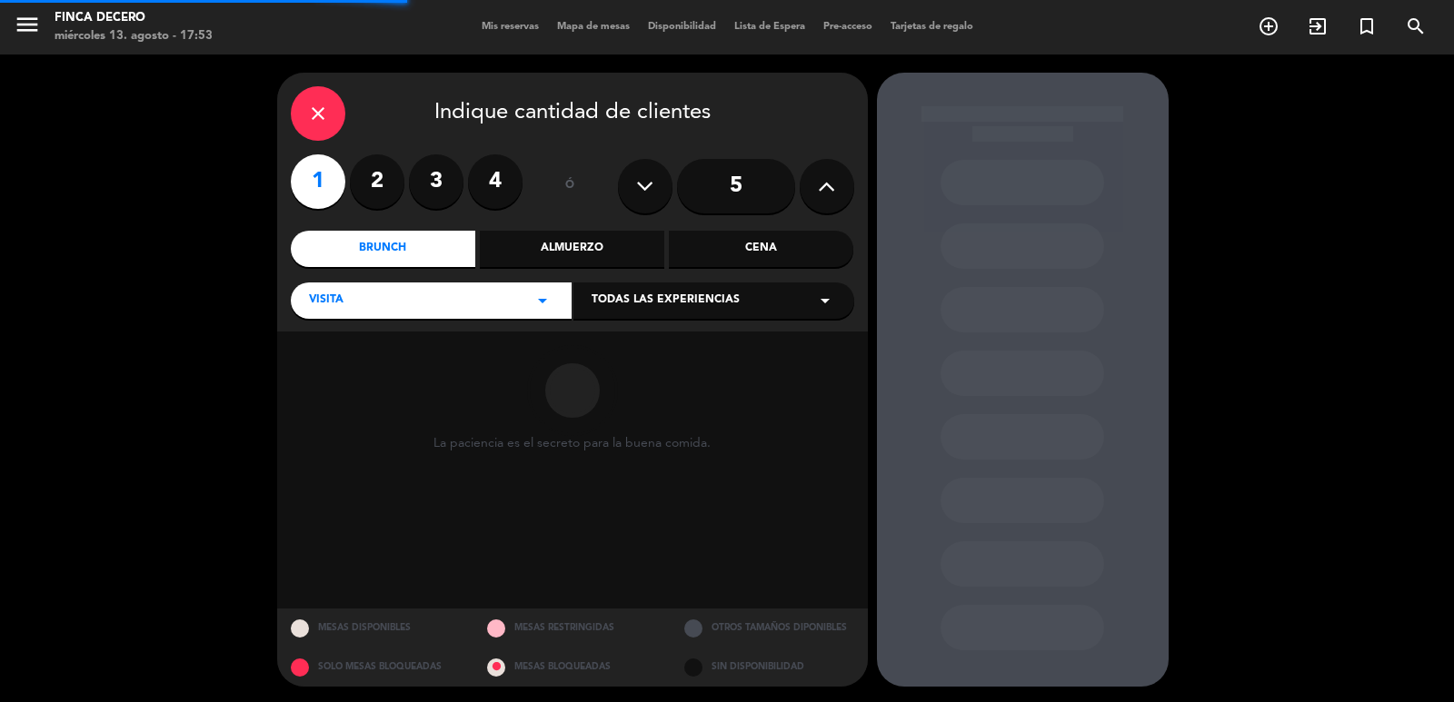
click at [697, 303] on span "Todas las experiencias" at bounding box center [666, 301] width 148 height 18
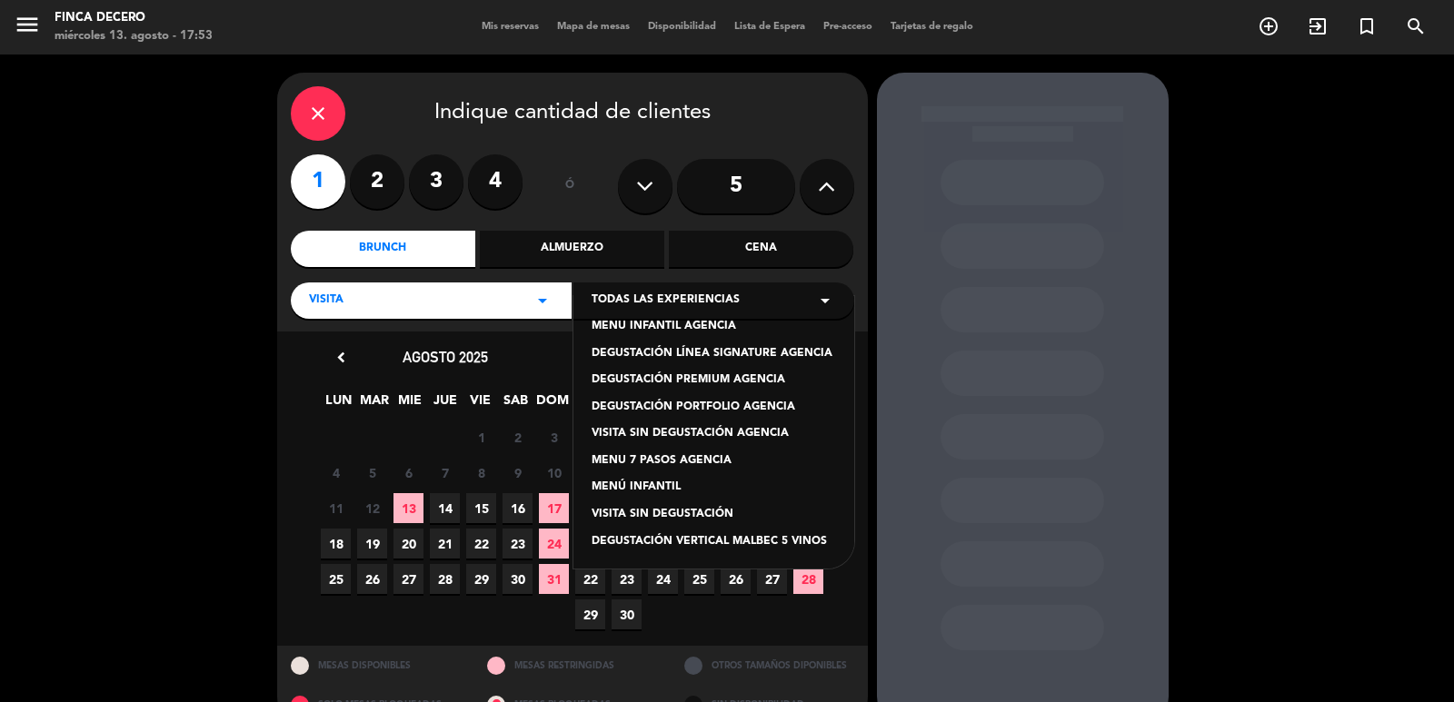
scroll to position [39, 0]
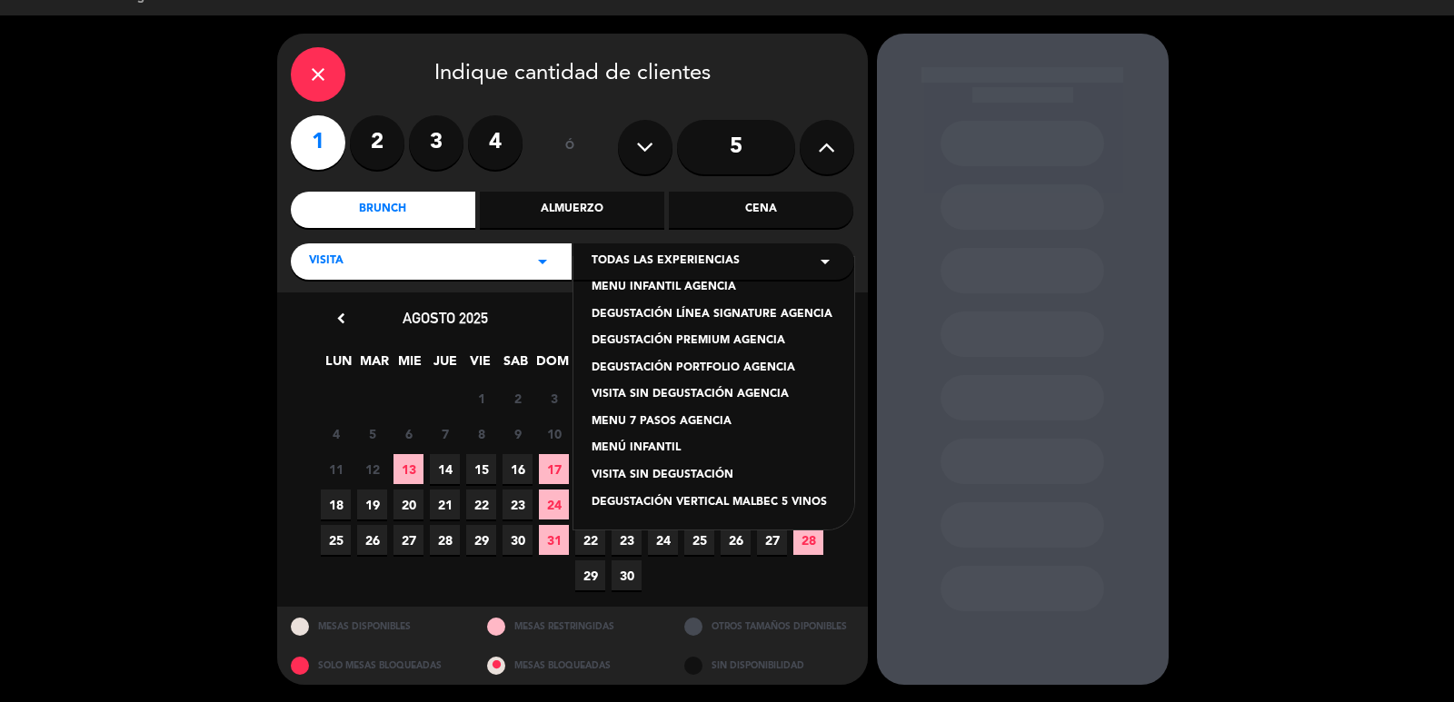
click at [666, 471] on div "VISITA SIN DEGUSTACIÓN" at bounding box center [714, 476] width 244 height 18
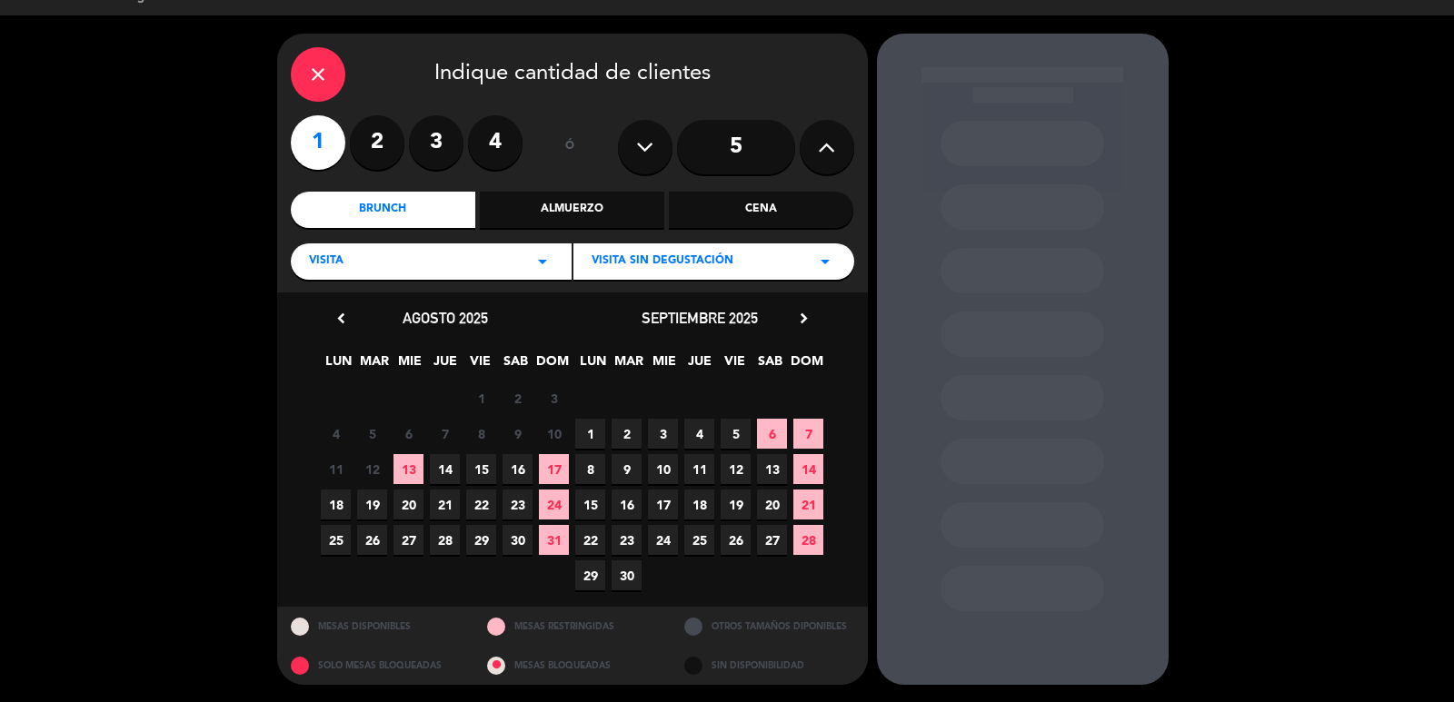
click at [479, 468] on span "15" at bounding box center [481, 469] width 30 height 30
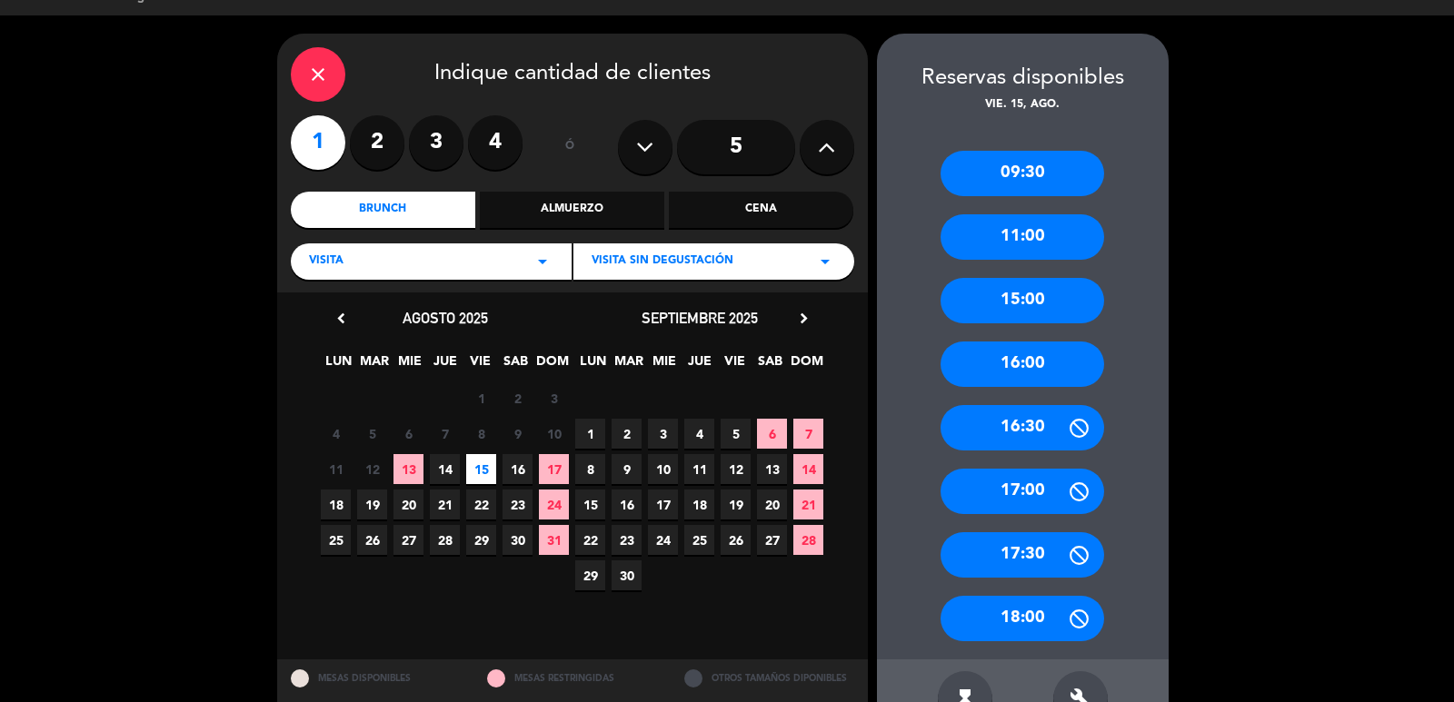
click at [1059, 175] on div "09:30" at bounding box center [1022, 173] width 164 height 45
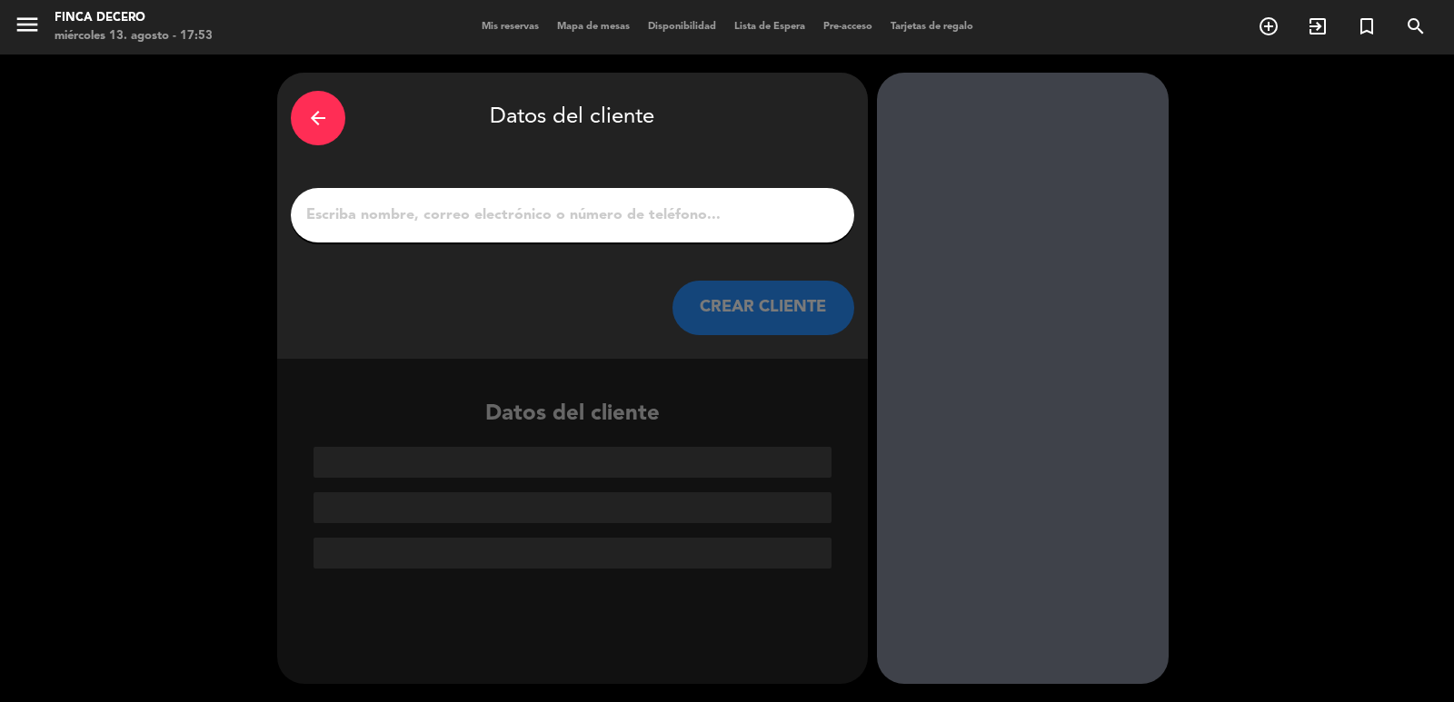
click at [467, 232] on div at bounding box center [572, 215] width 563 height 55
click at [550, 221] on input "1" at bounding box center [572, 215] width 536 height 25
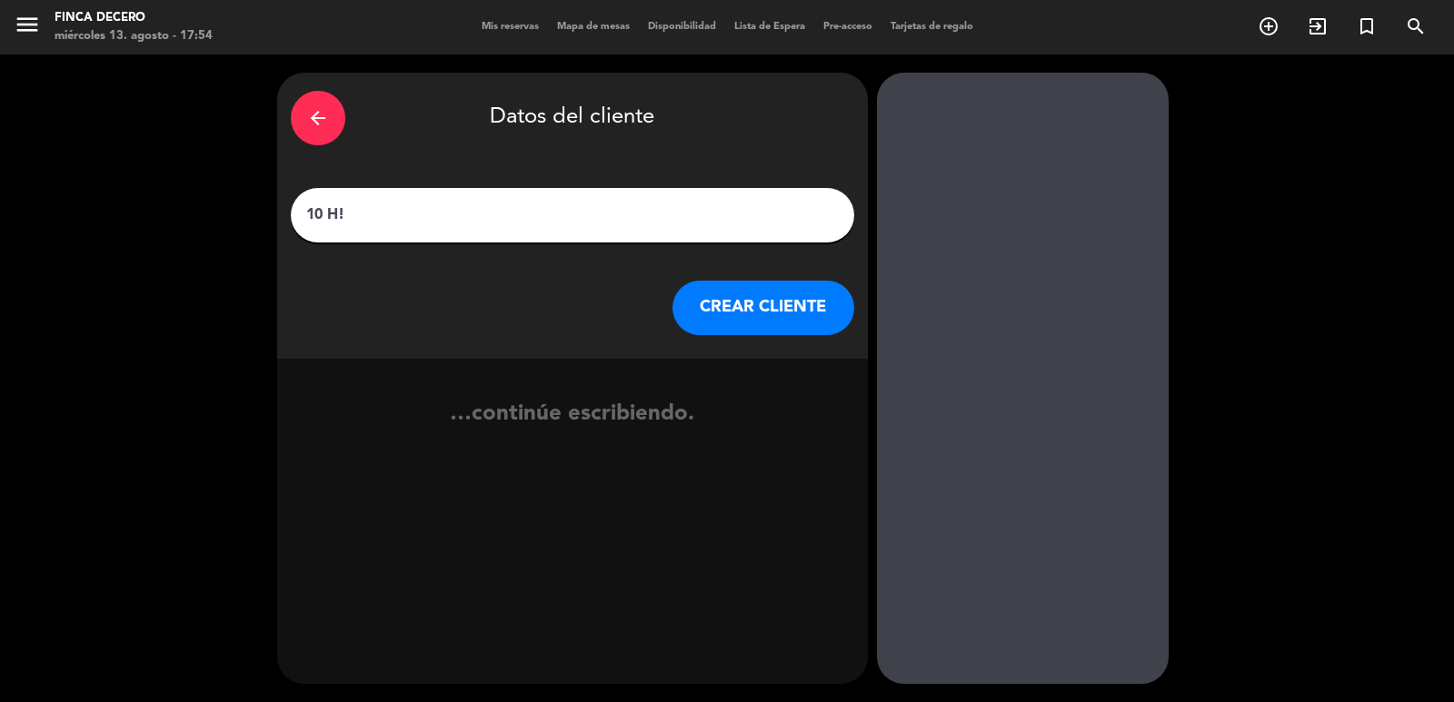
paste input "Site | Gpo TELUS"
type input "10 H! Site | Gpo TELUS"
click at [790, 313] on button "CREAR CLIENTE" at bounding box center [763, 308] width 182 height 55
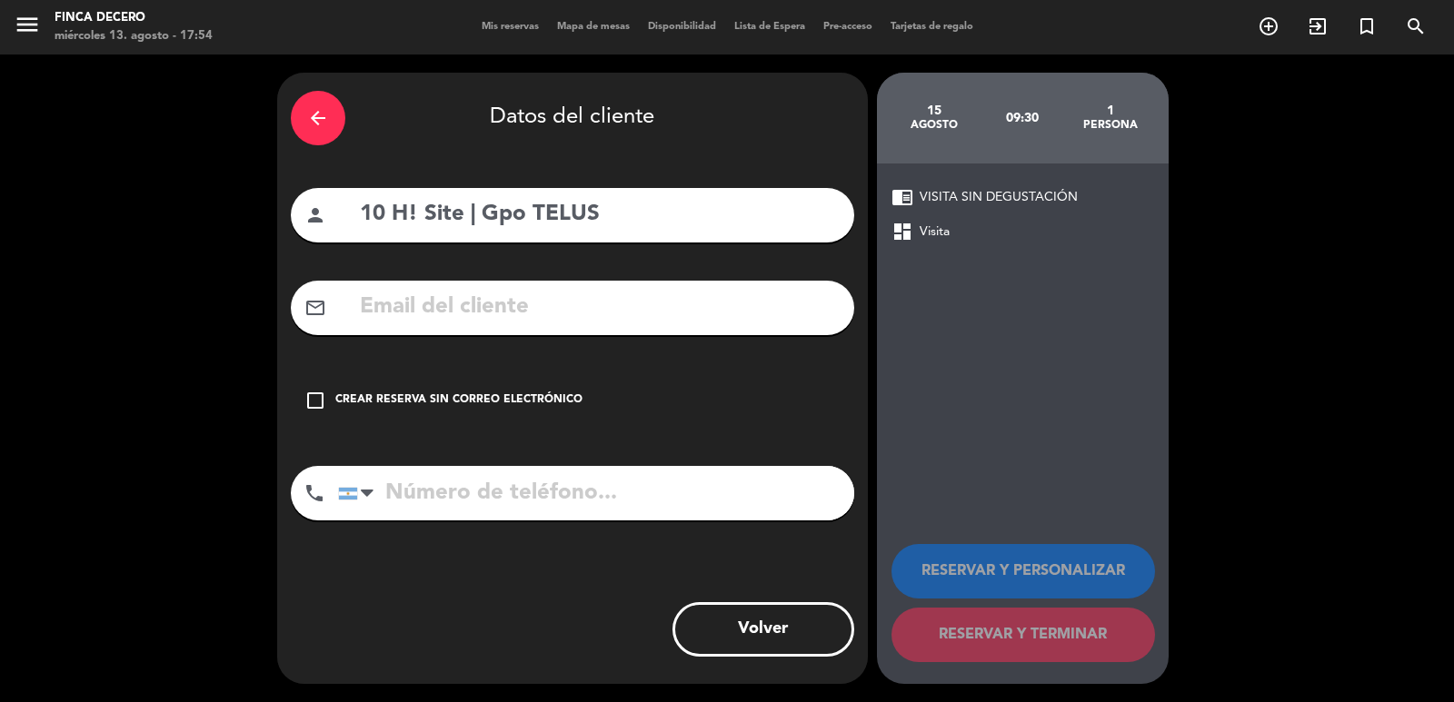
click at [466, 393] on div "Crear reserva sin correo electrónico" at bounding box center [458, 401] width 247 height 18
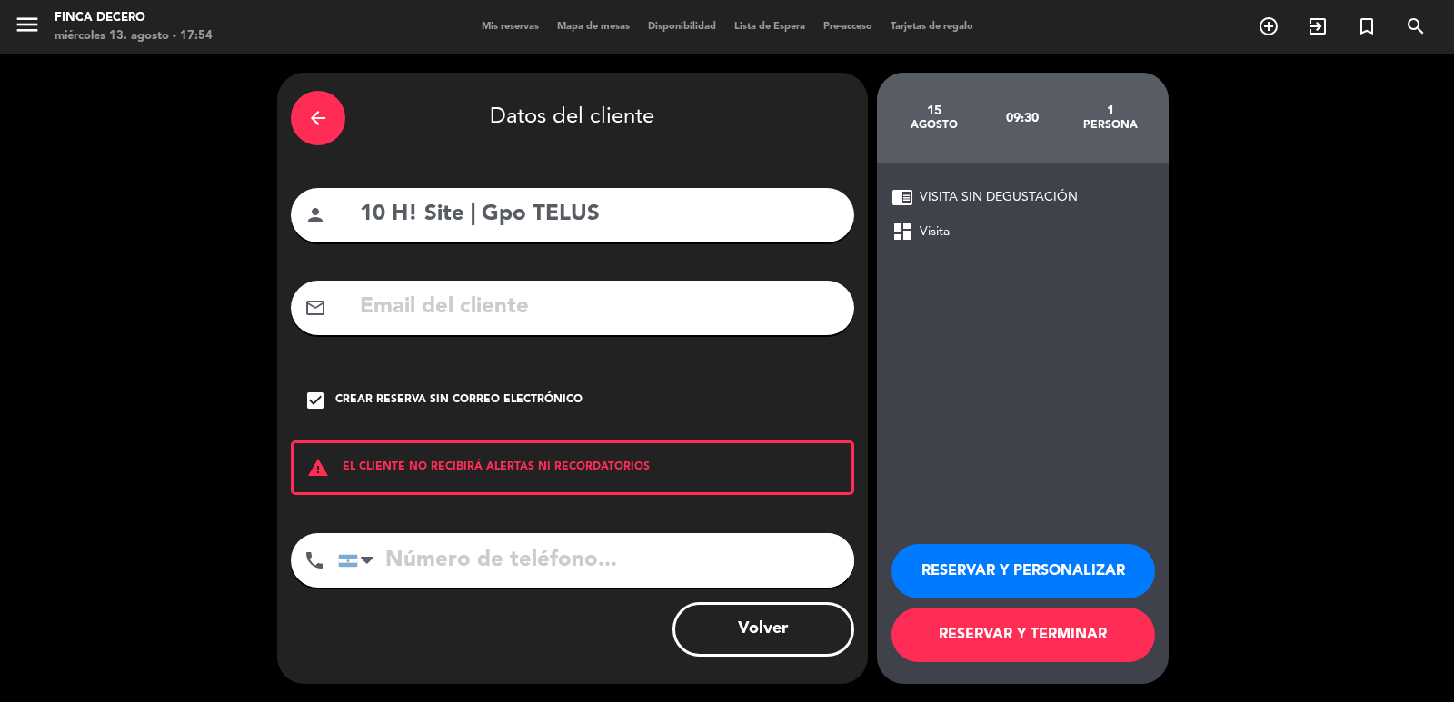
click at [1009, 575] on button "RESERVAR Y PERSONALIZAR" at bounding box center [1023, 571] width 264 height 55
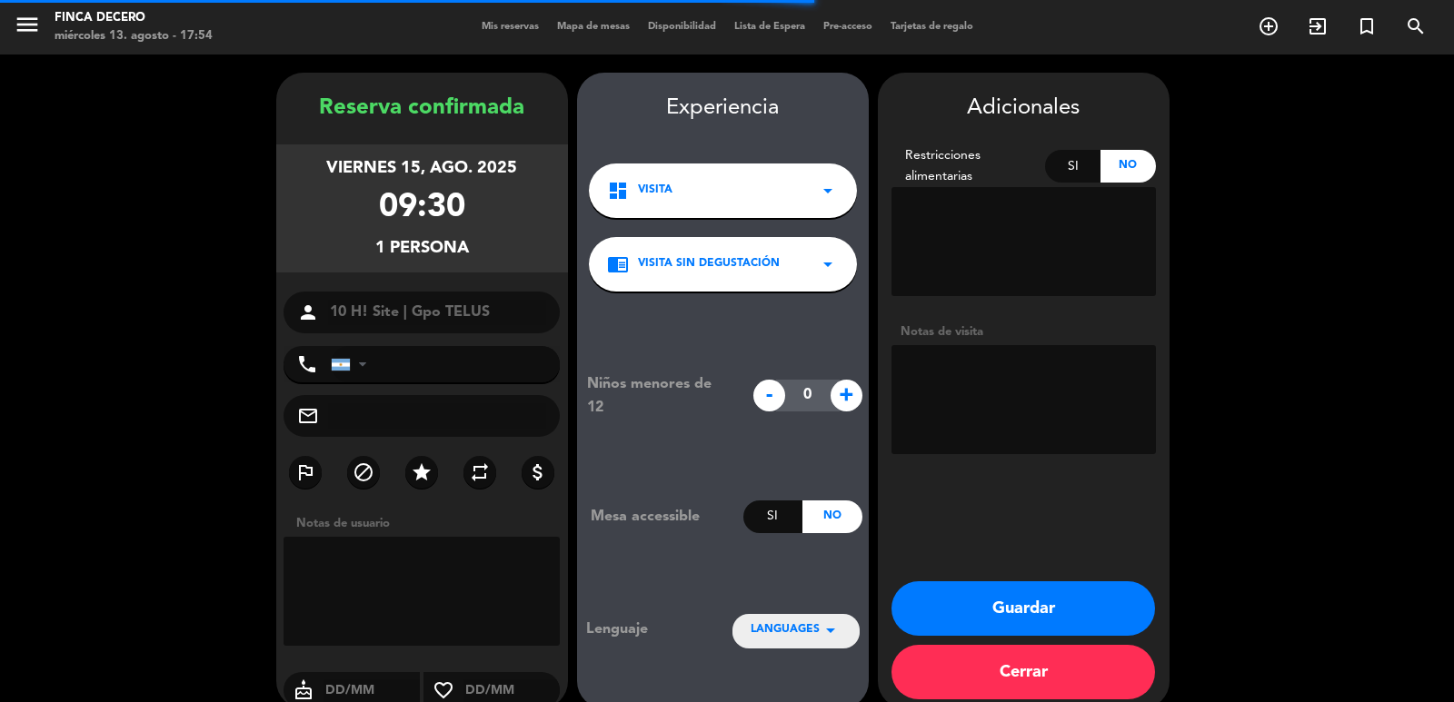
scroll to position [25, 0]
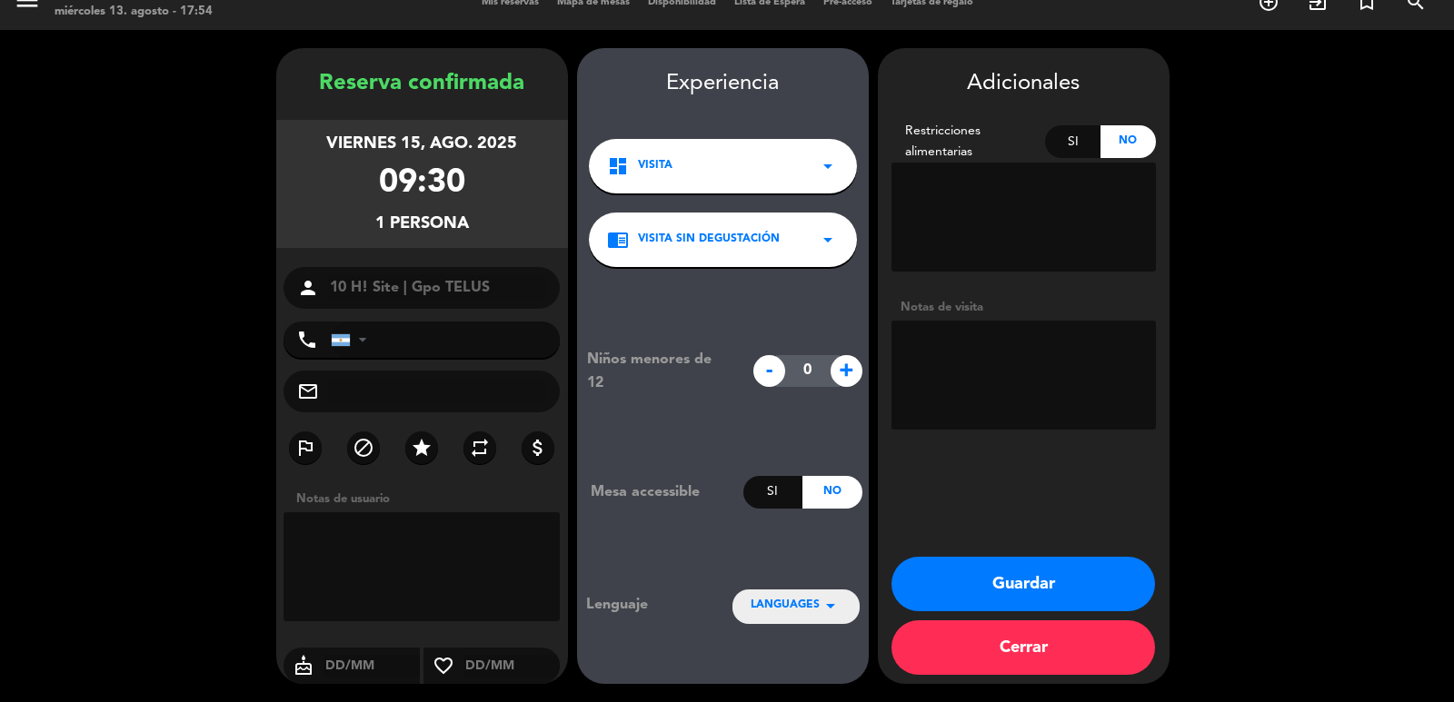
click at [969, 369] on textarea at bounding box center [1023, 375] width 264 height 109
paste textarea "van a asistir [PERSON_NAME] y [PERSON_NAME] junto a los clientes: tres de ellos…"
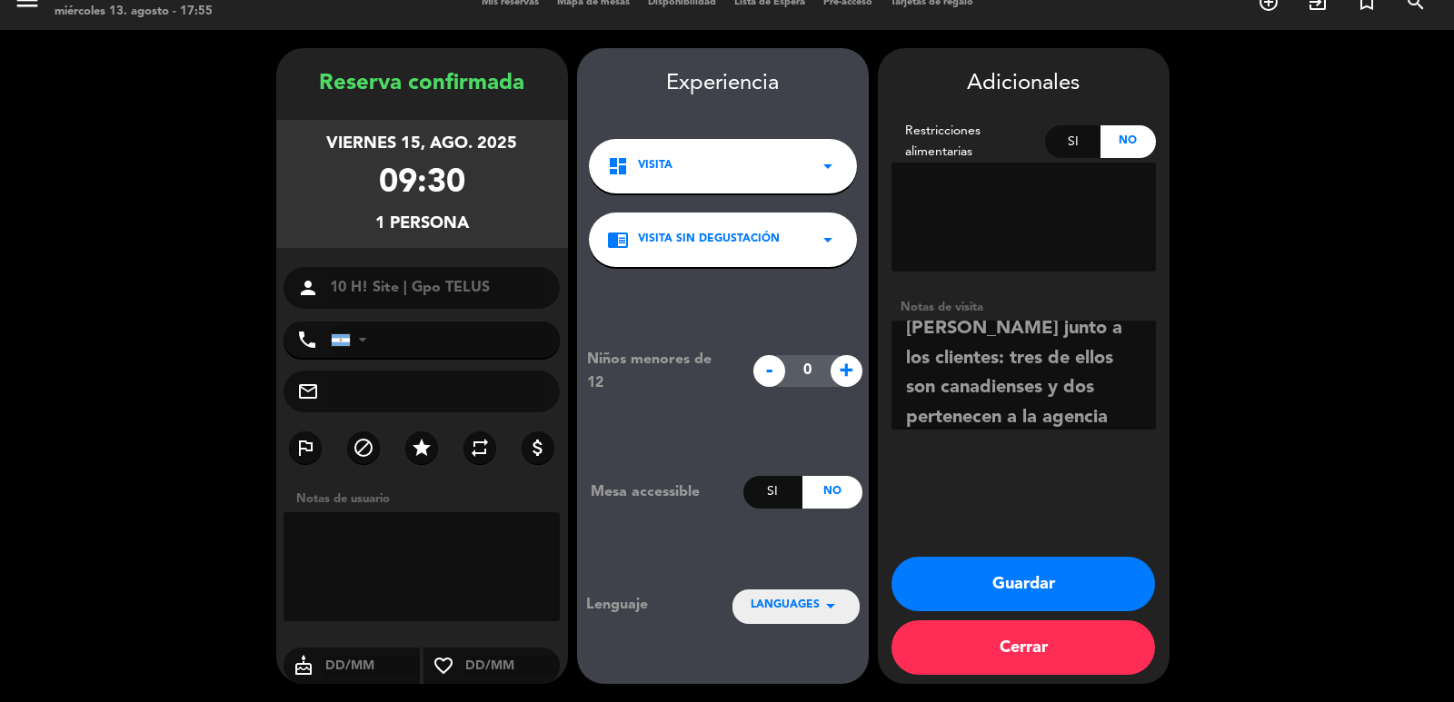
scroll to position [0, 0]
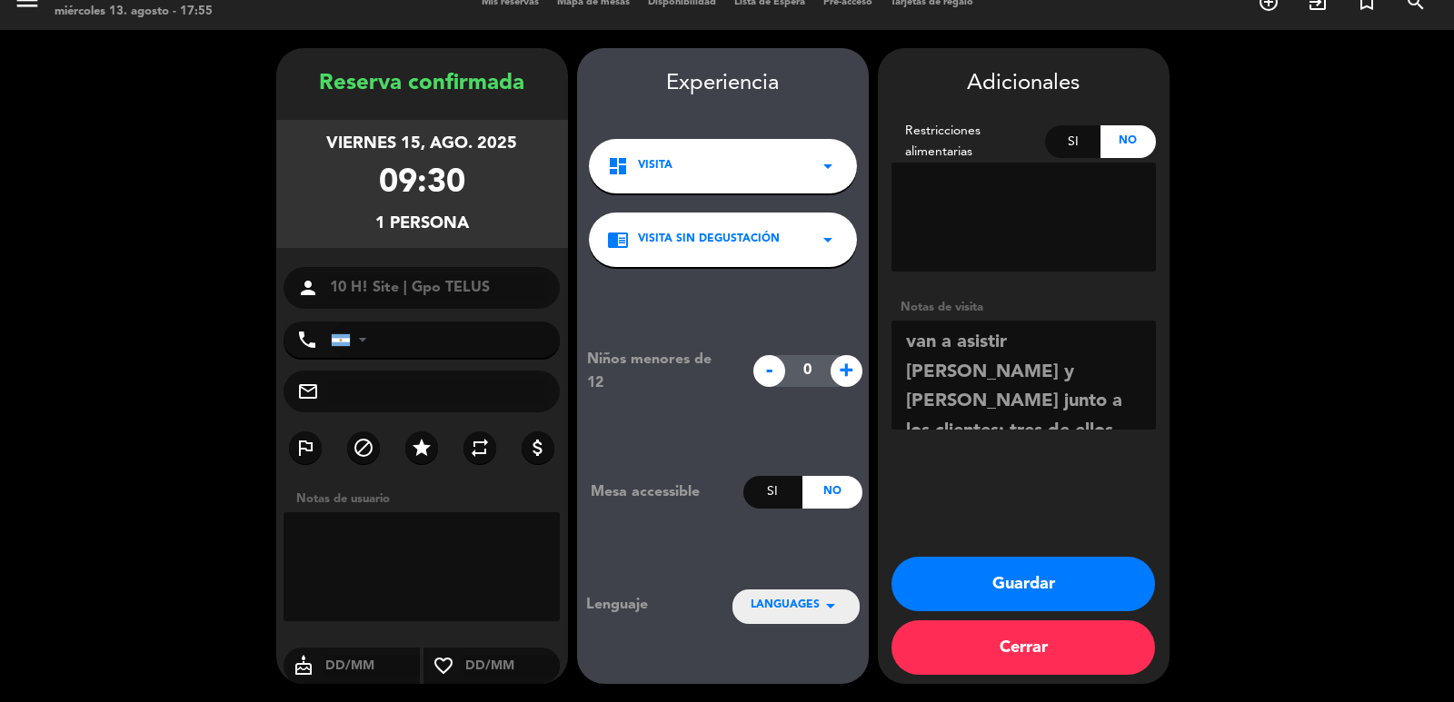
click at [912, 349] on textarea at bounding box center [1023, 375] width 264 height 109
paste textarea "mini coffee o una mesita pequeña para que las cinco personas puedan tomar un ca…"
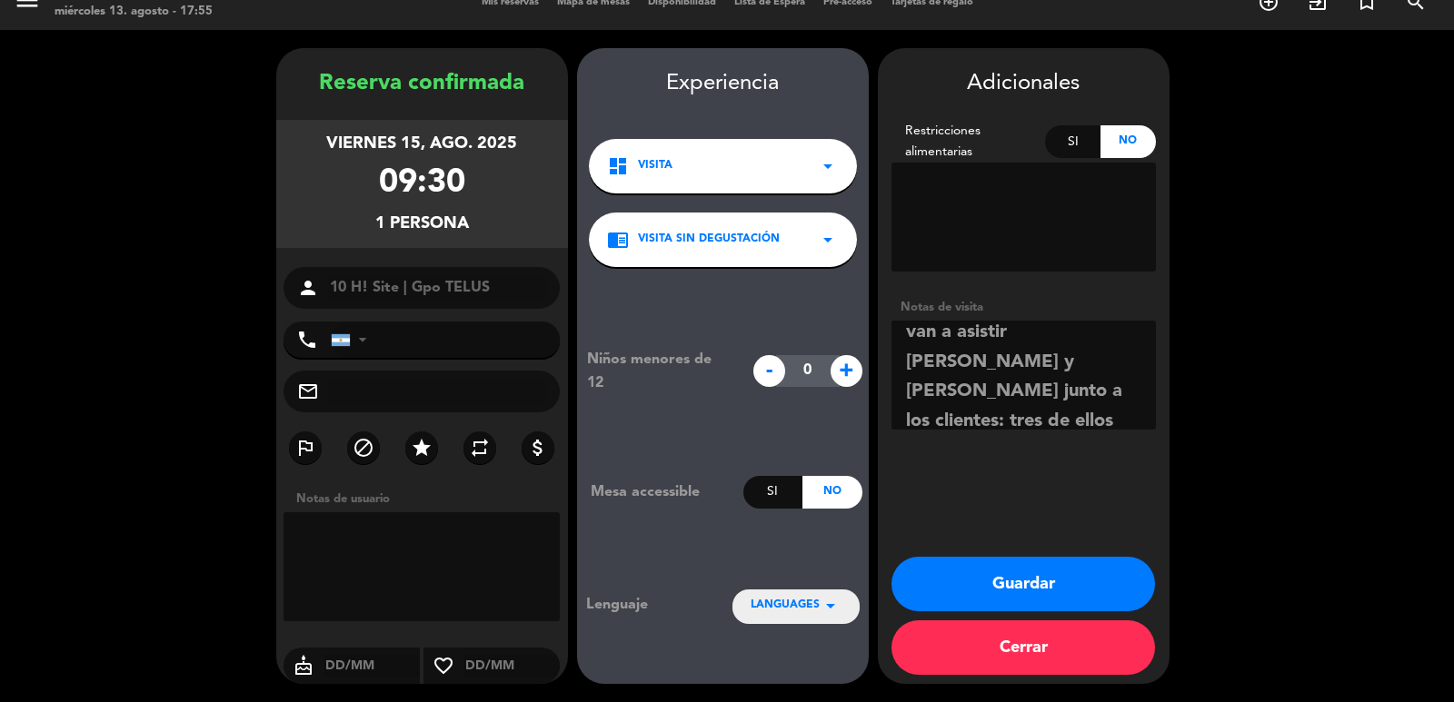
scroll to position [232, 0]
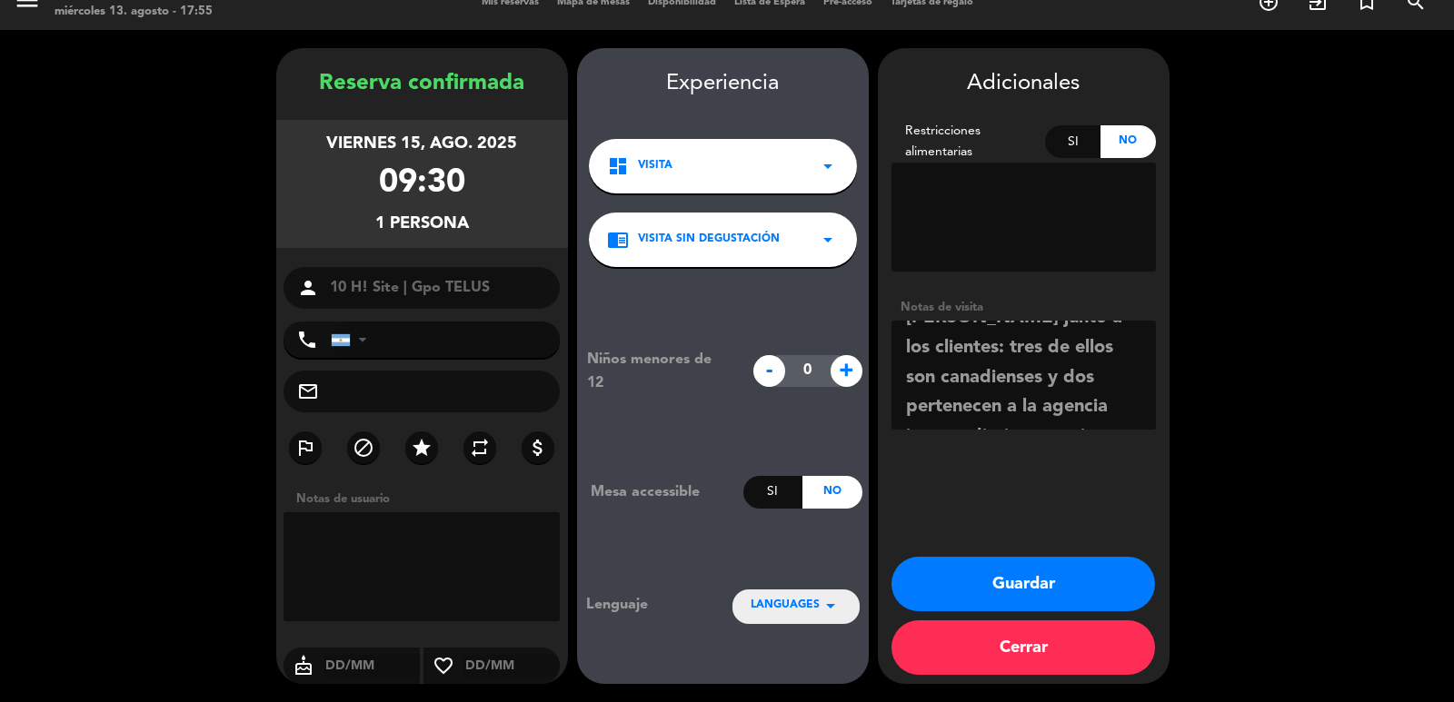
click at [1071, 417] on textarea at bounding box center [1023, 375] width 264 height 109
click at [1124, 410] on textarea at bounding box center [1023, 375] width 264 height 109
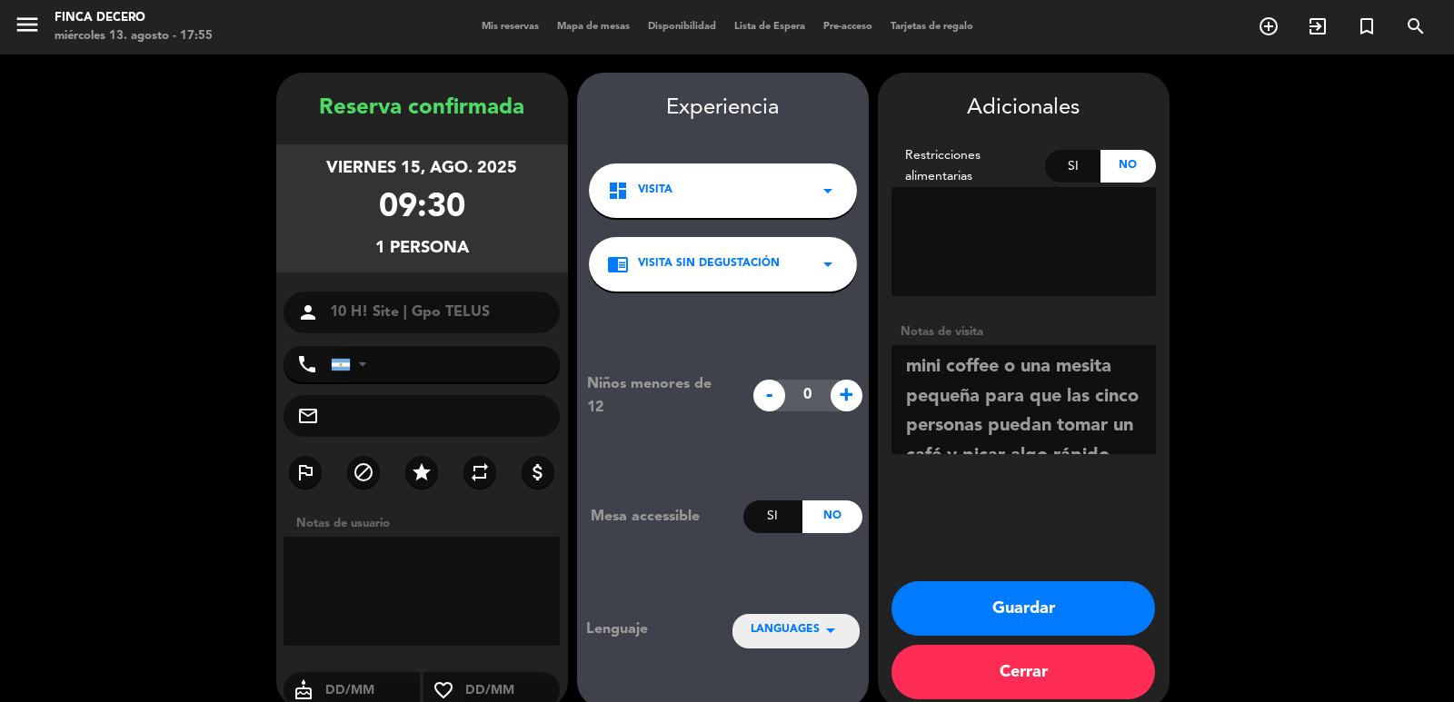
click at [899, 364] on textarea at bounding box center [1023, 399] width 264 height 109
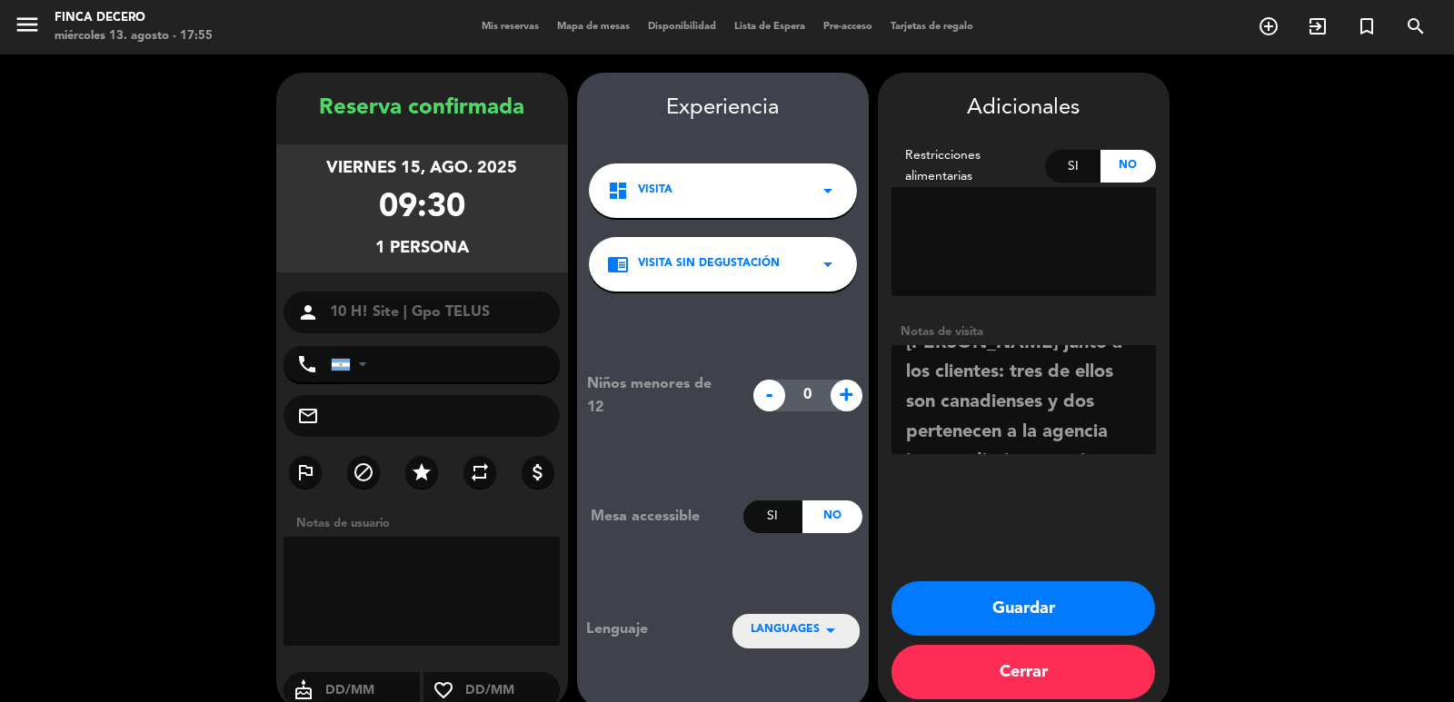
scroll to position [25, 0]
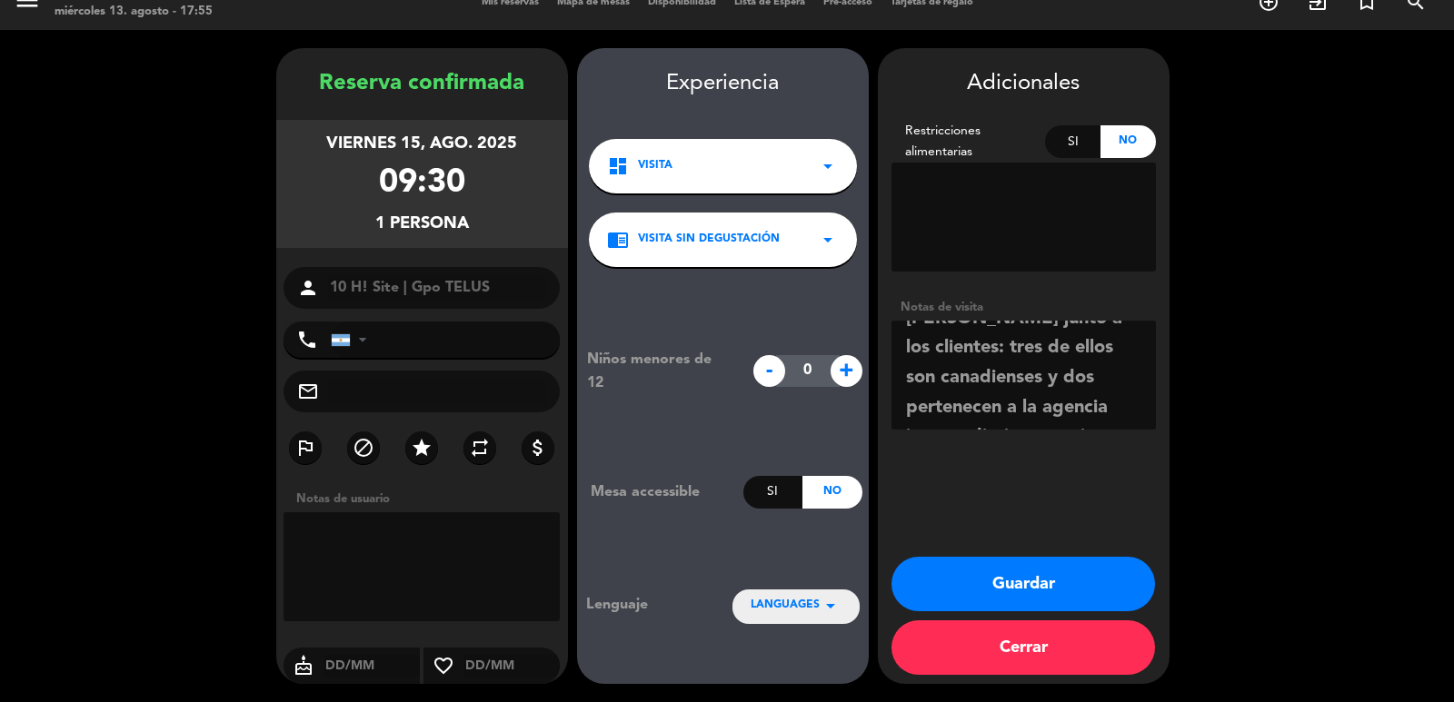
click at [1133, 412] on textarea at bounding box center [1023, 375] width 264 height 109
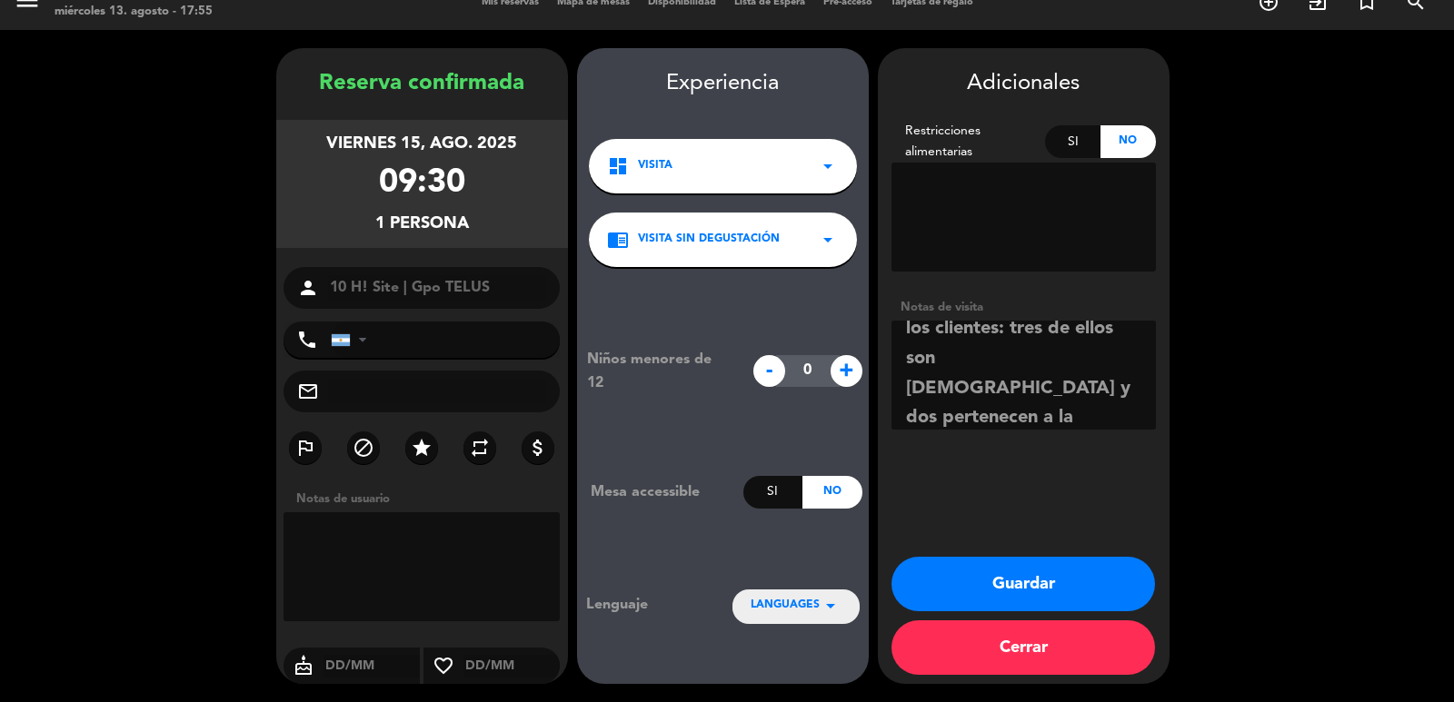
scroll to position [339, 0]
type textarea "LOS RECIBE CARO COFEE + SITE mini coffee o una mesita pequeña para que las cinc…"
click at [968, 571] on button "Guardar" at bounding box center [1023, 584] width 264 height 55
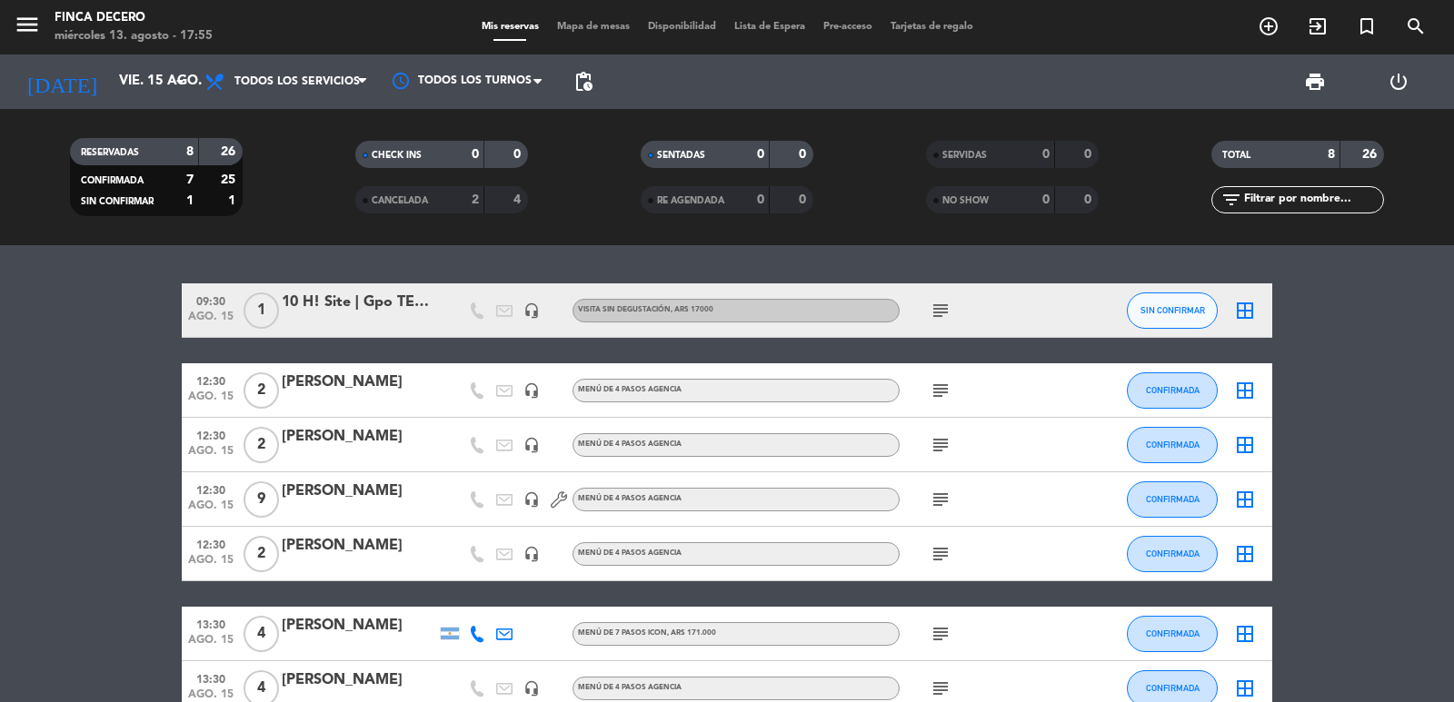
click at [330, 314] on div "10 H! Site | Gpo TELUS" at bounding box center [359, 303] width 154 height 24
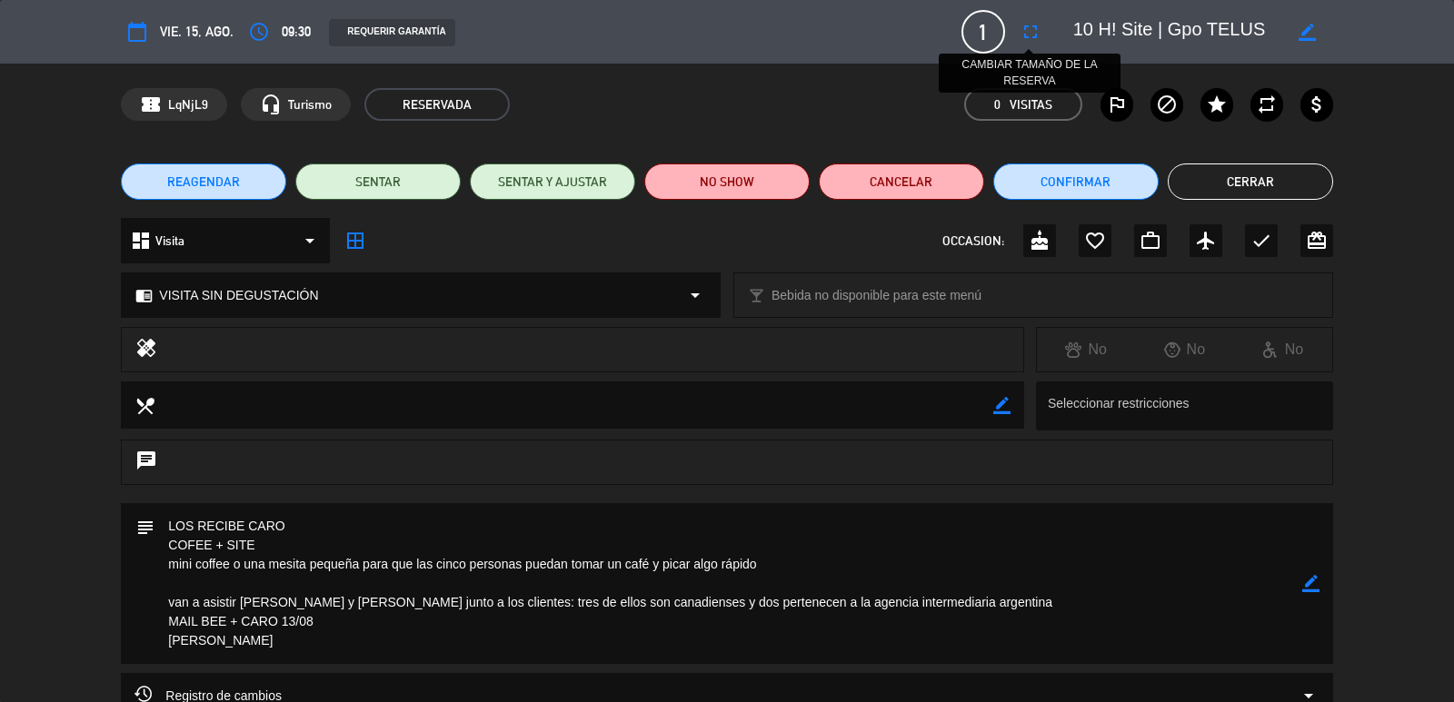
click at [1027, 35] on icon "fullscreen" at bounding box center [1030, 32] width 22 height 22
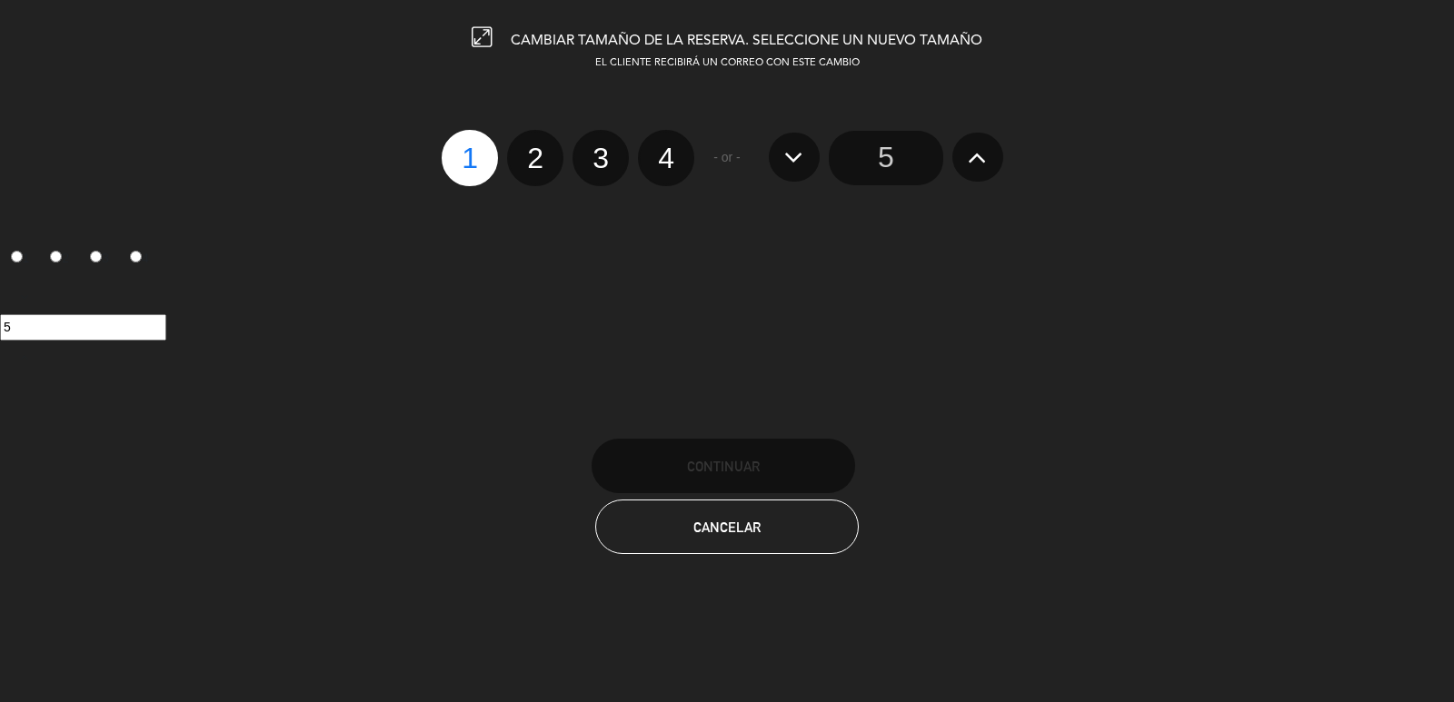
click at [986, 160] on icon at bounding box center [977, 157] width 19 height 29
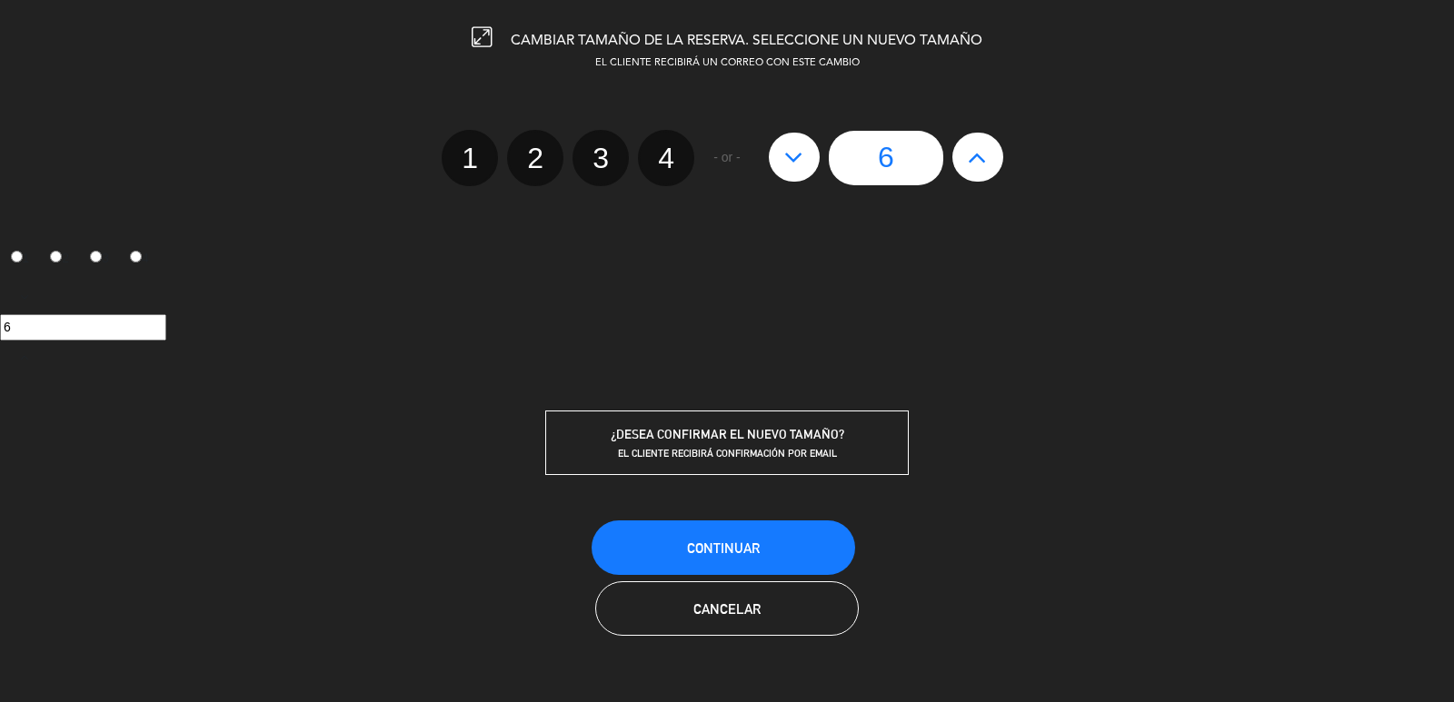
click at [986, 160] on icon at bounding box center [977, 157] width 19 height 29
type input "7"
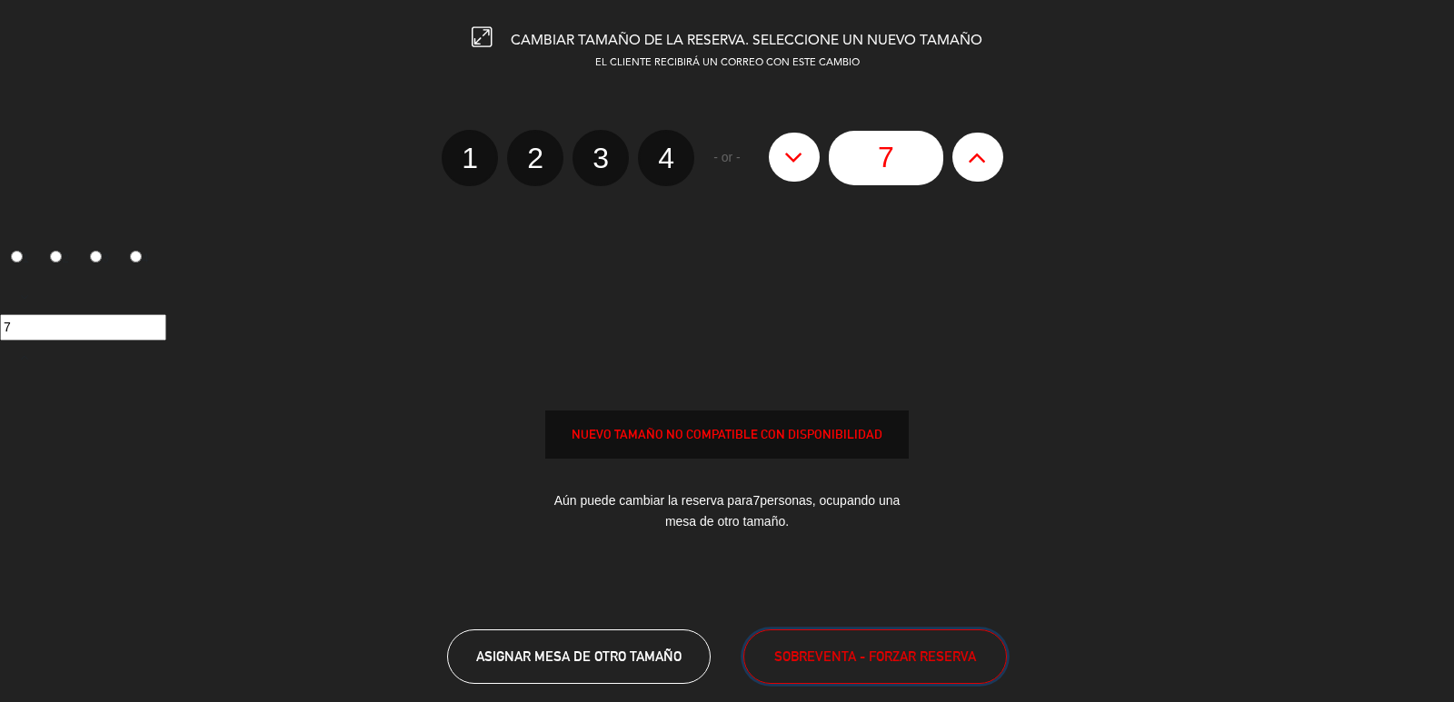
click at [875, 639] on button "SOBREVENTA - FORZAR RESERVA" at bounding box center [875, 657] width 264 height 55
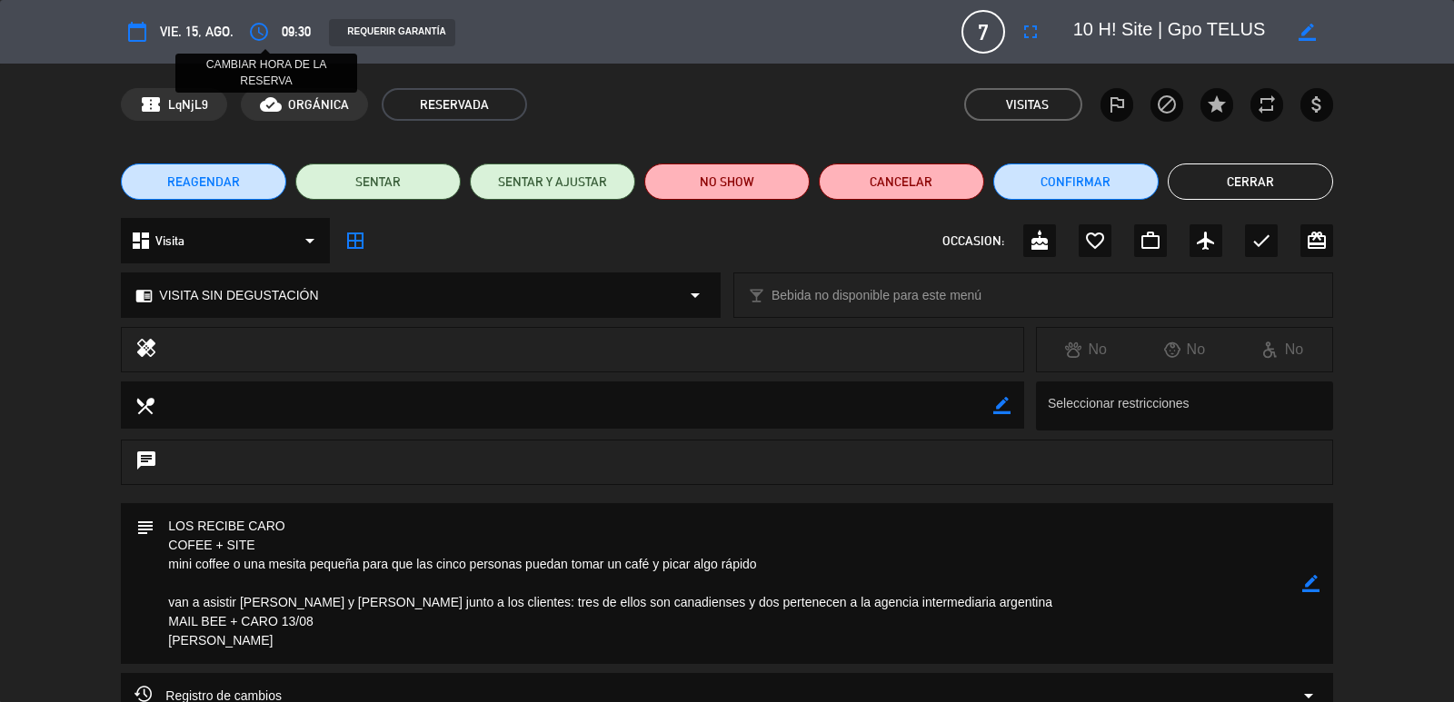
click at [261, 38] on icon "access_time" at bounding box center [259, 32] width 22 height 22
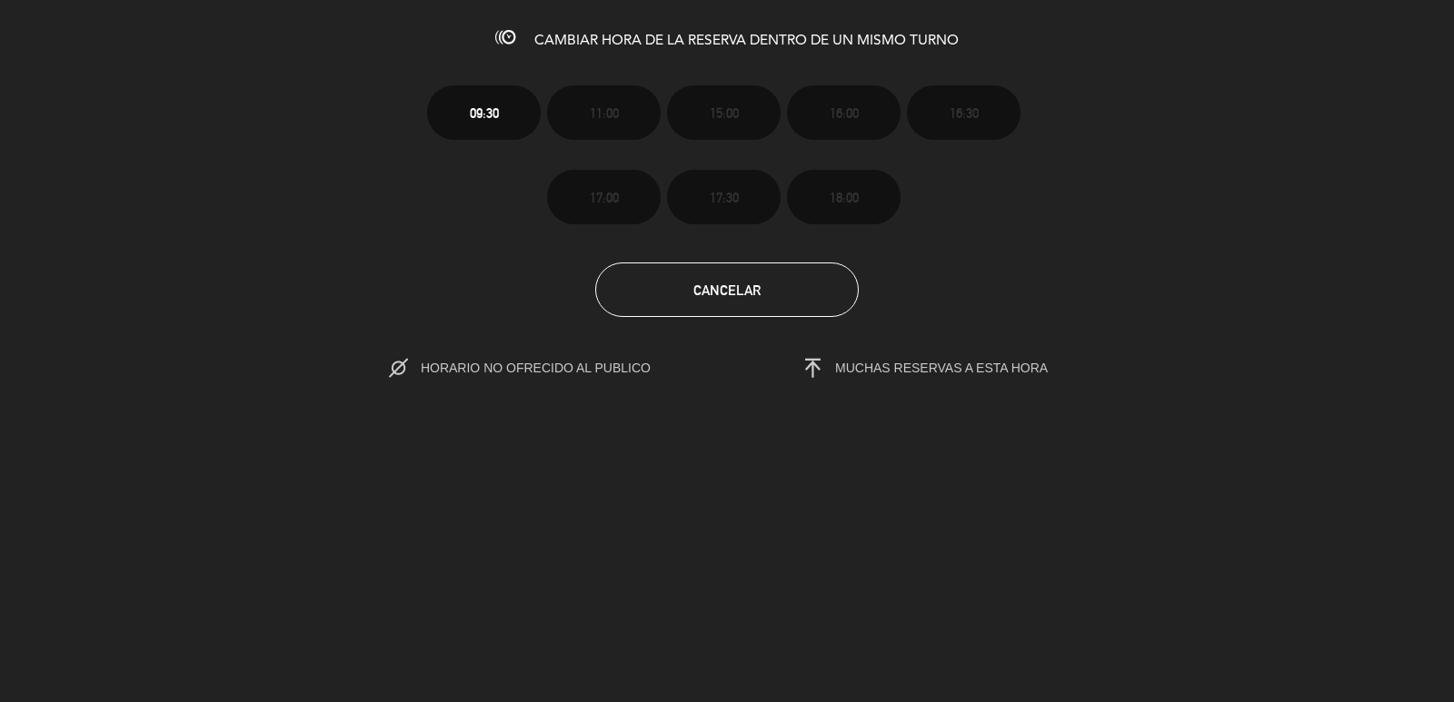
click at [495, 191] on div "09:30 11:00 15:00 16:00 16:30 17:00 17:30 18:00" at bounding box center [726, 139] width 627 height 169
click at [762, 287] on button "Cancelar" at bounding box center [727, 290] width 264 height 55
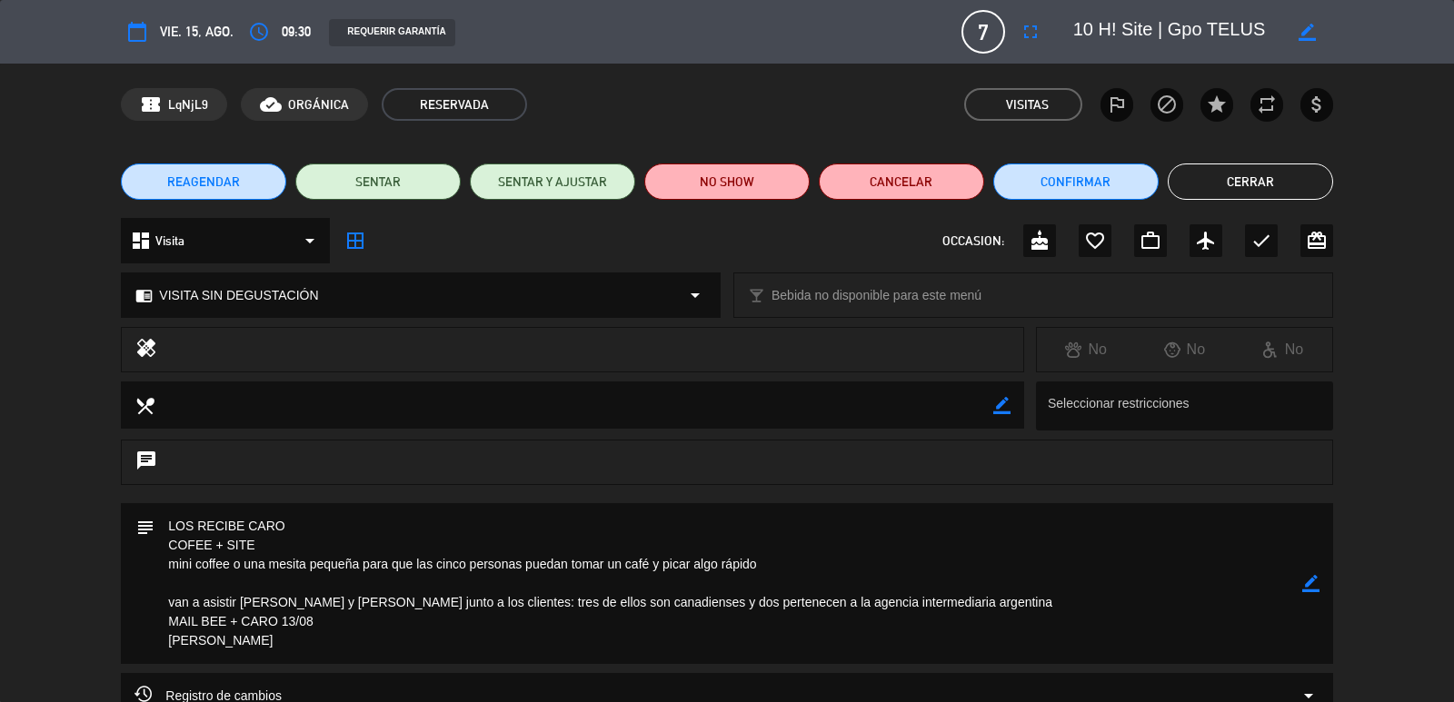
click at [1307, 36] on icon "border_color" at bounding box center [1306, 32] width 17 height 17
click at [1092, 29] on textarea at bounding box center [1177, 31] width 208 height 33
type textarea "10.40 H! Site | Gpo TELUS"
click at [1309, 34] on icon at bounding box center [1306, 32] width 17 height 17
click at [1099, 184] on button "Confirmar" at bounding box center [1075, 182] width 165 height 36
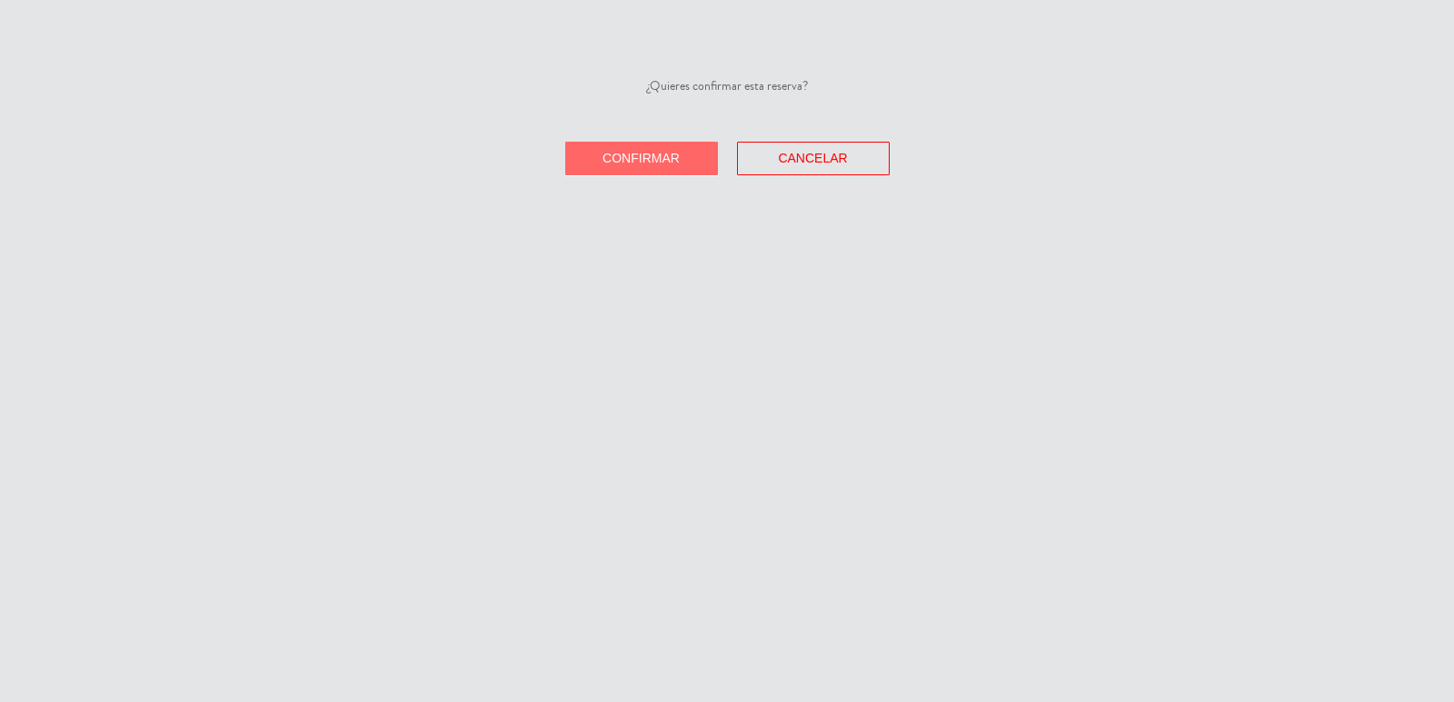
click at [628, 180] on div "¿Quieres confirmar esta reserva? Confirmar Cancelar" at bounding box center [727, 351] width 1454 height 702
click at [648, 153] on span "Confirmar" at bounding box center [640, 158] width 77 height 15
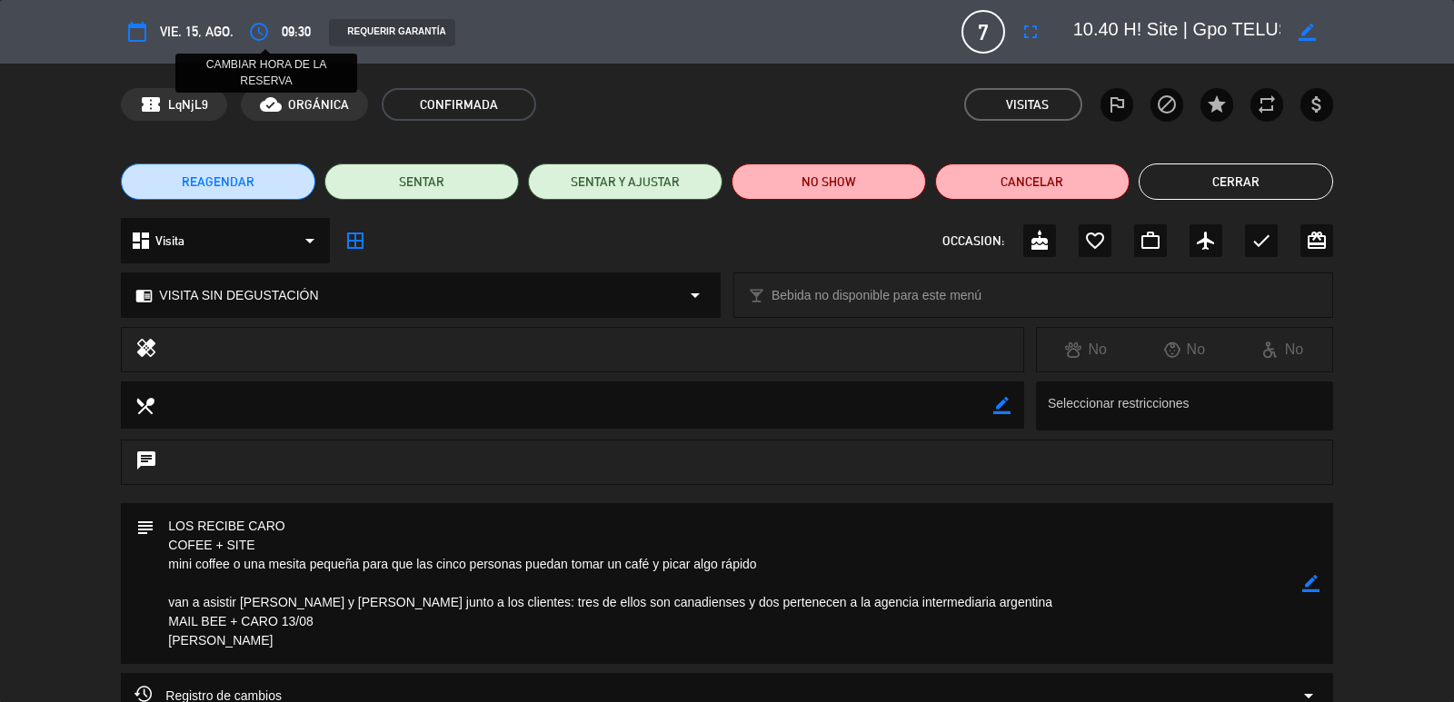
click at [267, 28] on icon "access_time" at bounding box center [259, 32] width 22 height 22
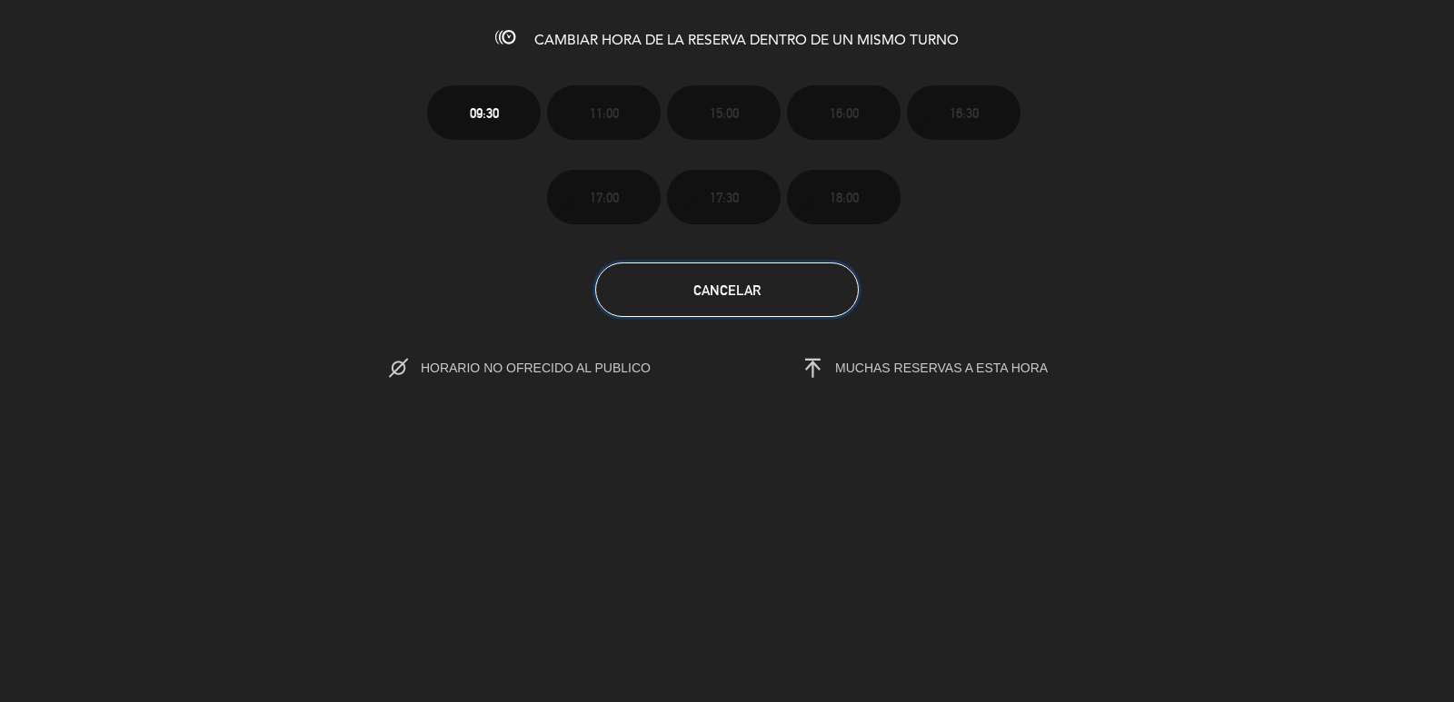
click at [746, 304] on button "Cancelar" at bounding box center [727, 290] width 264 height 55
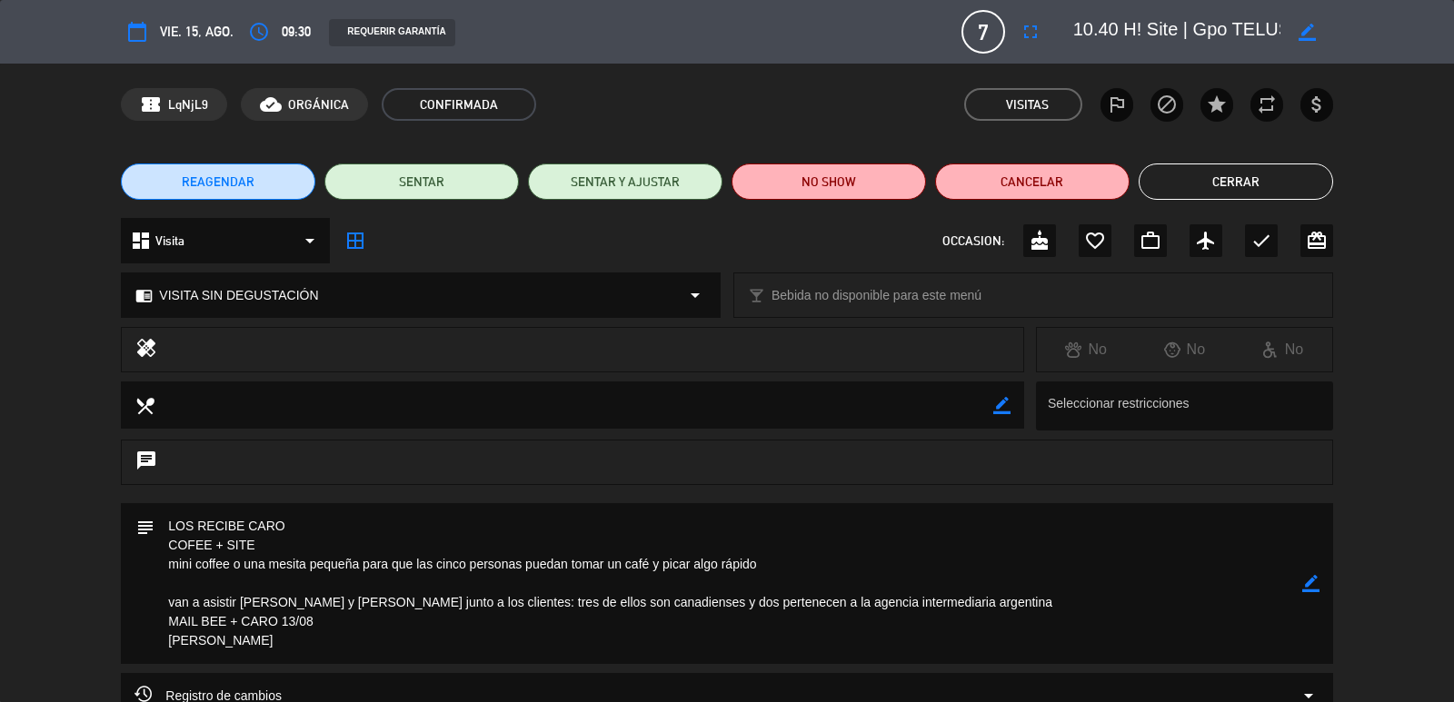
click at [1272, 191] on button "Cerrar" at bounding box center [1236, 182] width 194 height 36
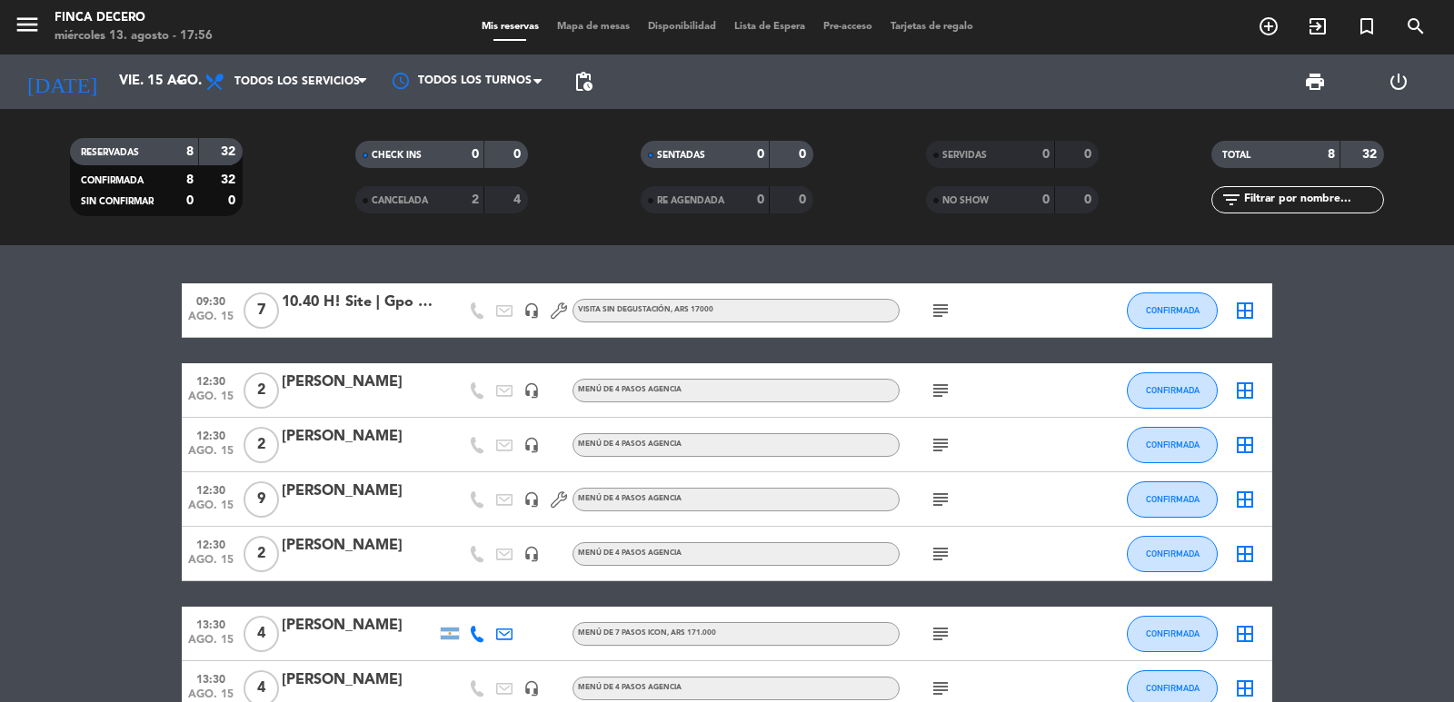
click at [389, 303] on div "10.40 H! Site | Gpo TELUS" at bounding box center [359, 303] width 154 height 24
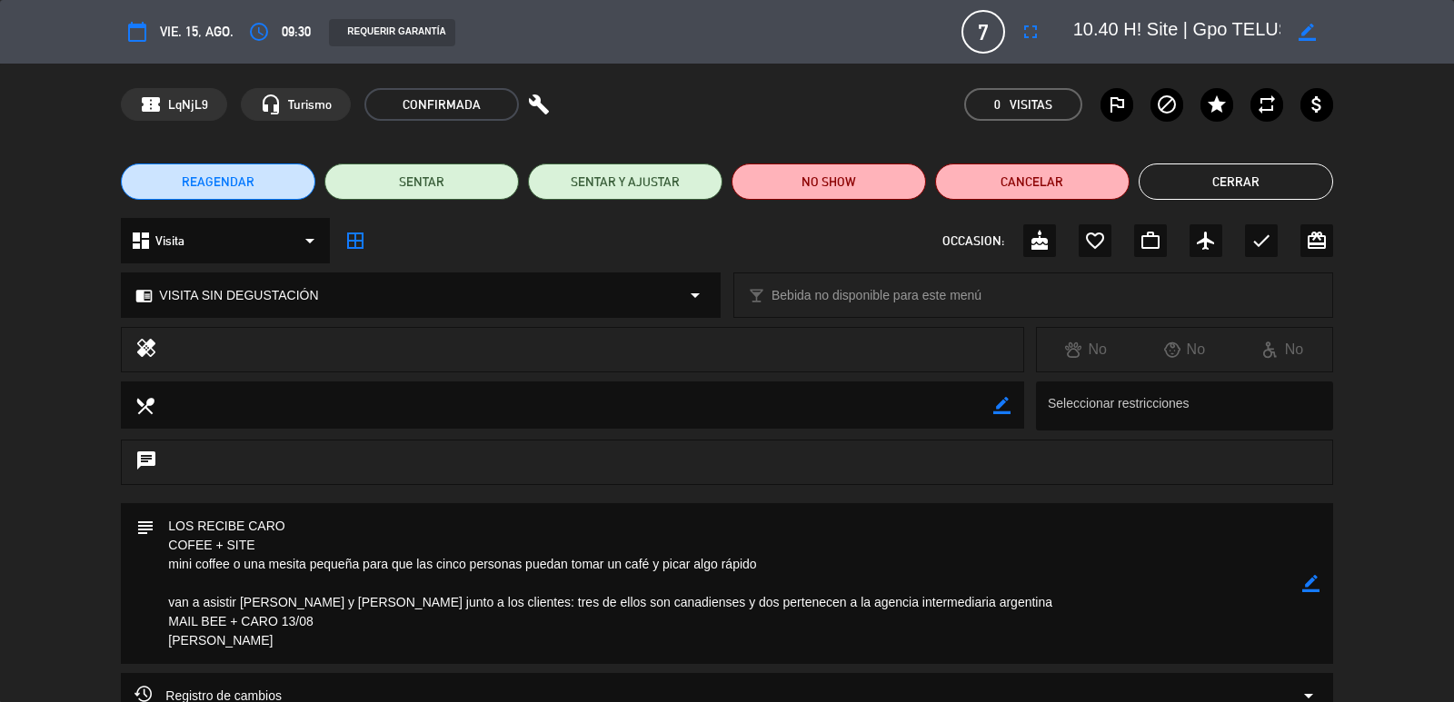
click at [1302, 582] on icon "border_color" at bounding box center [1310, 583] width 17 height 17
click at [1015, 572] on textarea at bounding box center [727, 583] width 1147 height 161
click at [1017, 550] on textarea at bounding box center [727, 583] width 1147 height 161
type textarea "LOS RECIBE CARO COFEE + SITE + OBSEQUIOS (VER CON CARO) mini coffee o una mesit…"
click at [1304, 588] on icon at bounding box center [1310, 583] width 17 height 17
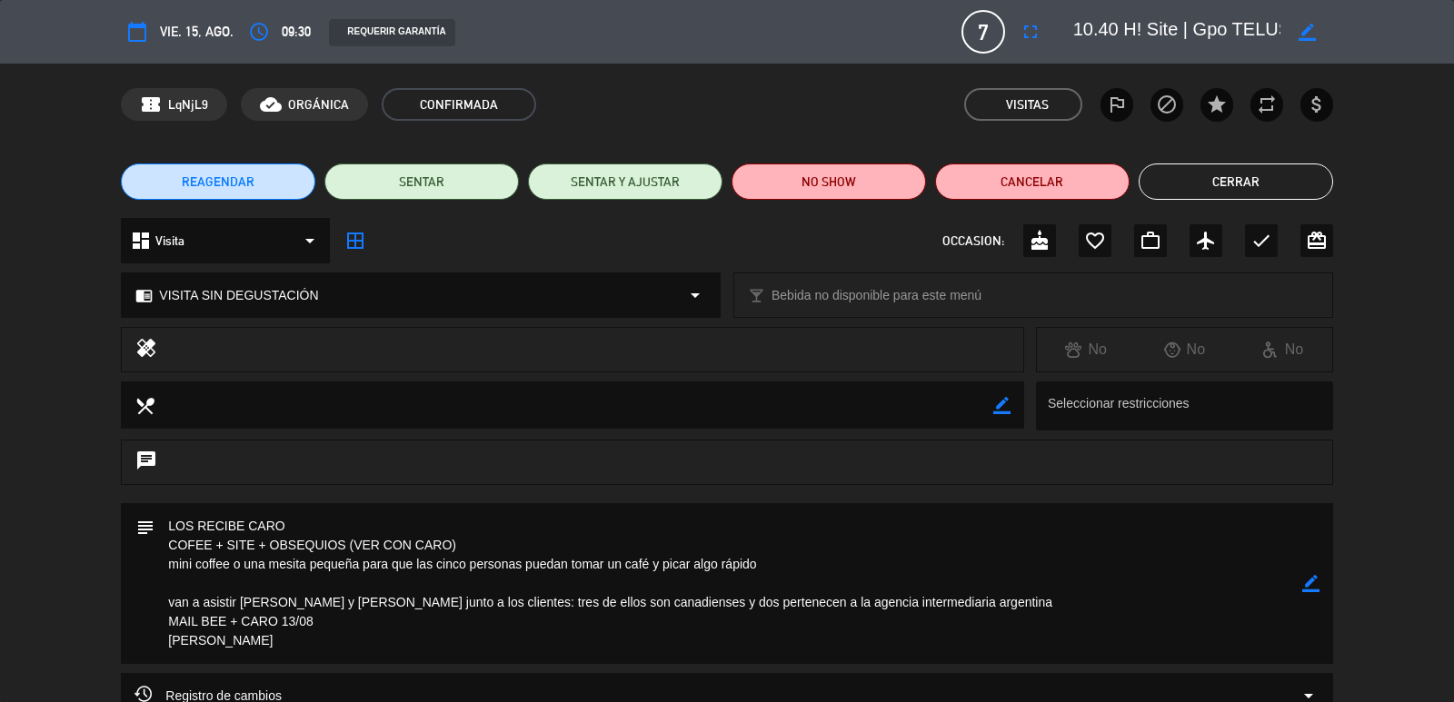
click at [1297, 181] on button "Cerrar" at bounding box center [1236, 182] width 194 height 36
